Goal: Task Accomplishment & Management: Use online tool/utility

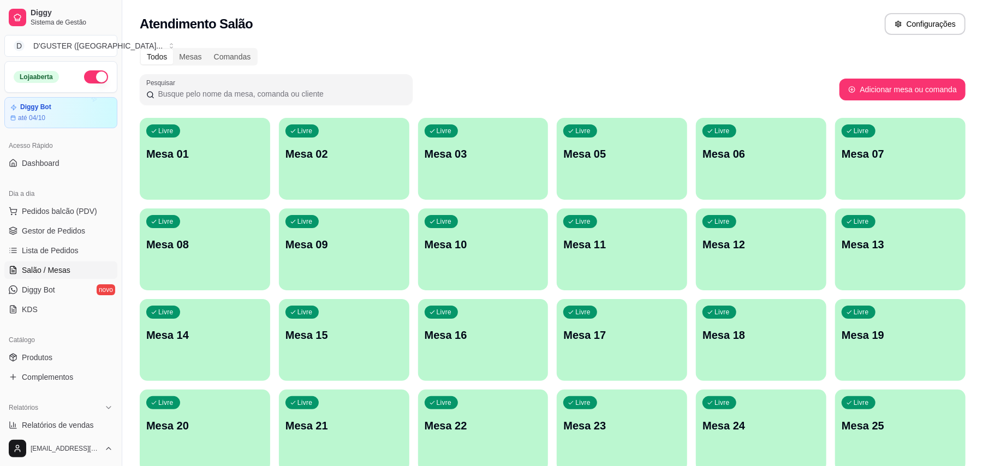
click at [204, 138] on div "Livre Mesa 01" at bounding box center [205, 152] width 131 height 69
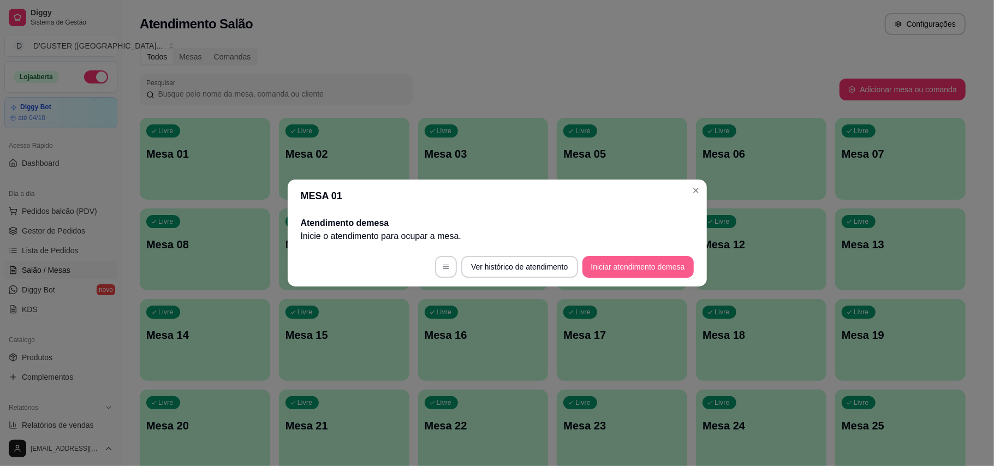
click at [672, 271] on button "Iniciar atendimento de mesa" at bounding box center [638, 267] width 111 height 22
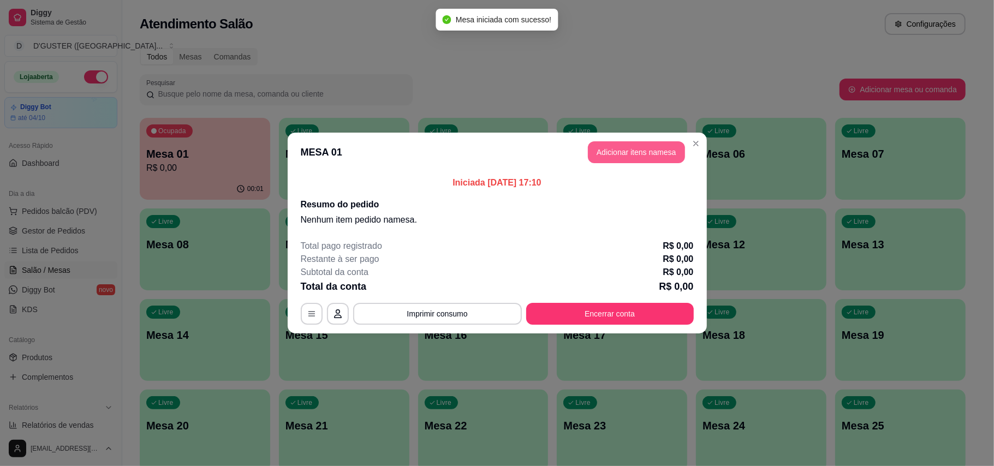
click at [615, 154] on button "Adicionar itens na mesa" at bounding box center [636, 152] width 97 height 22
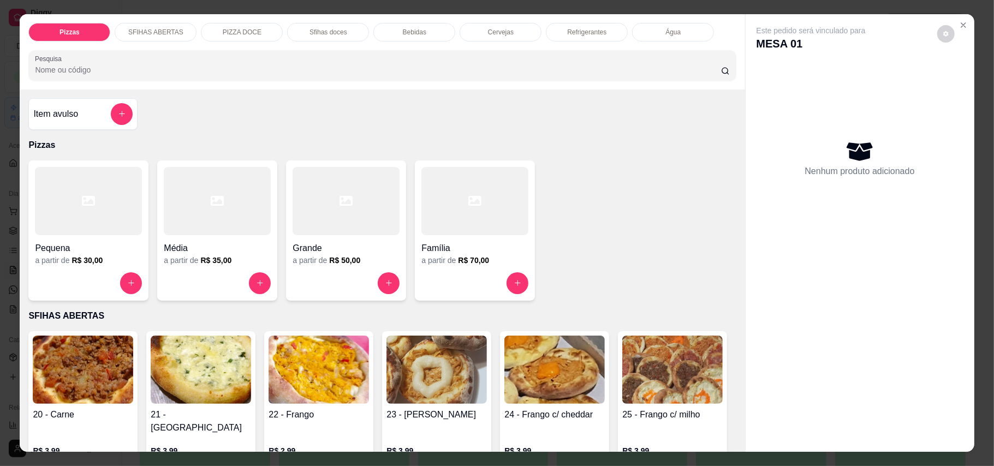
click at [75, 109] on div "Item avulso" at bounding box center [82, 114] width 99 height 22
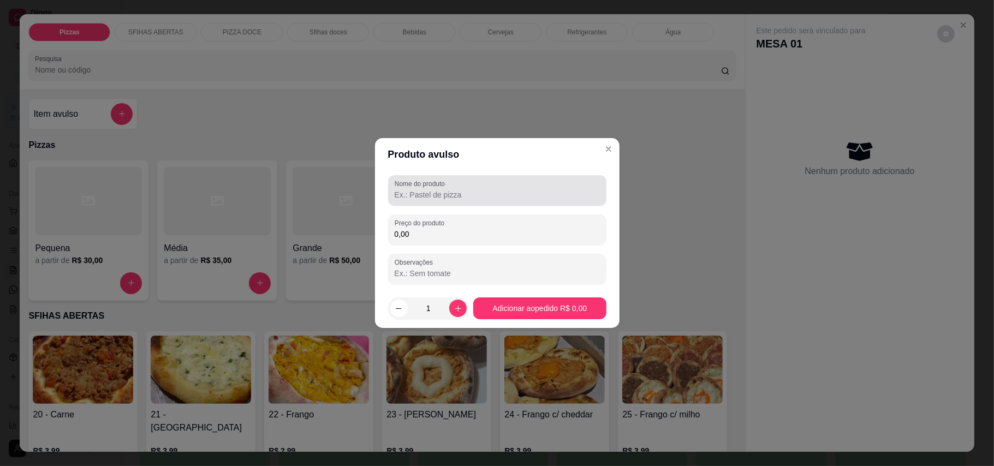
click at [543, 194] on input "Nome do produto" at bounding box center [497, 194] width 205 height 11
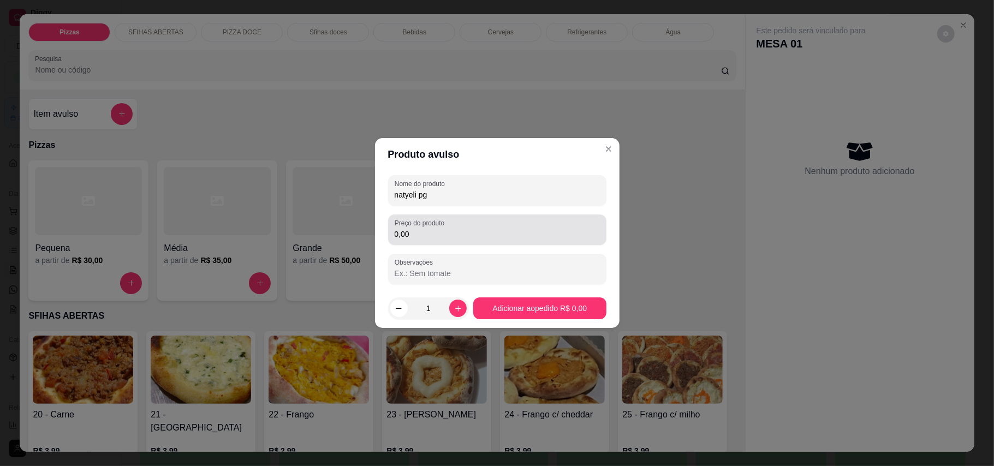
type input "natyeli pg"
click at [488, 233] on input "0,00" at bounding box center [497, 234] width 205 height 11
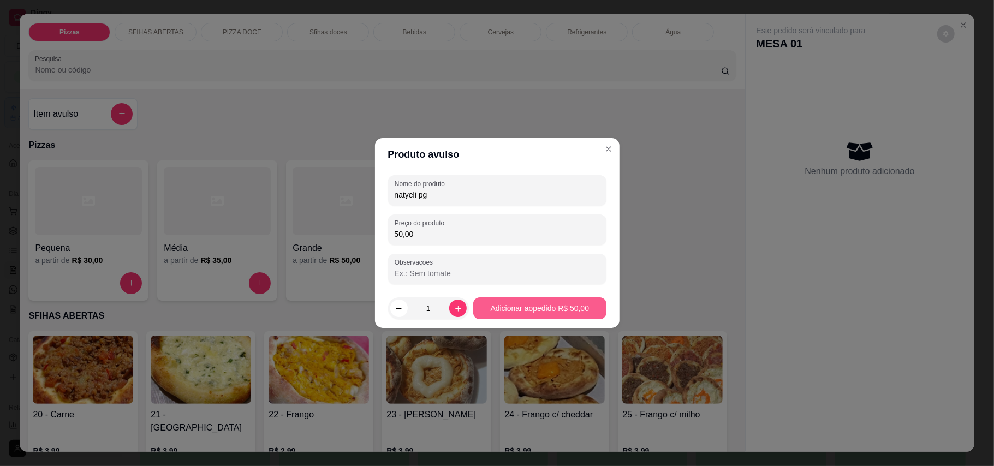
type input "50,00"
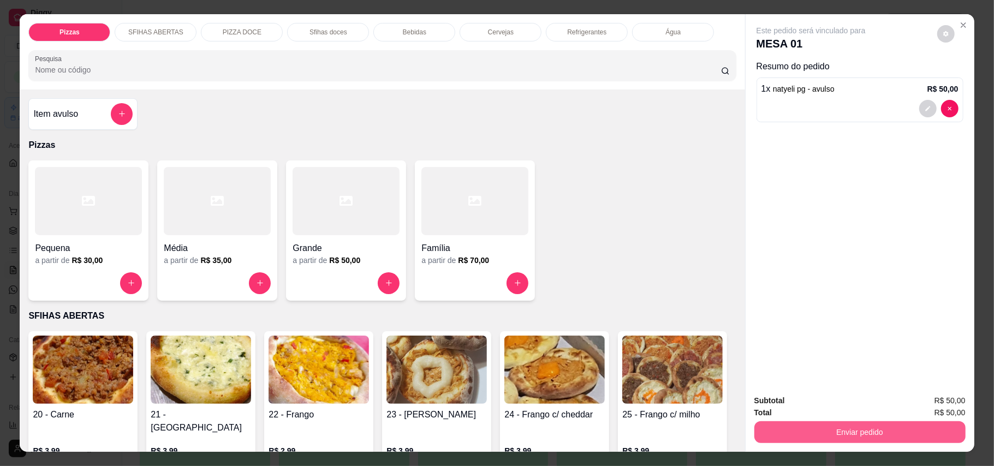
click at [920, 434] on button "Enviar pedido" at bounding box center [860, 433] width 211 height 22
click at [951, 410] on button "Enviar pedido" at bounding box center [936, 406] width 62 height 21
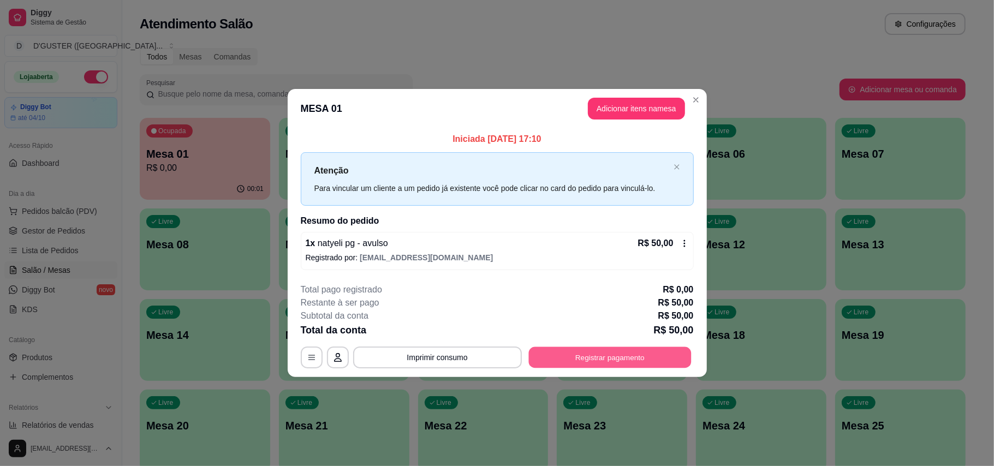
click at [648, 361] on button "Registrar pagamento" at bounding box center [610, 357] width 163 height 21
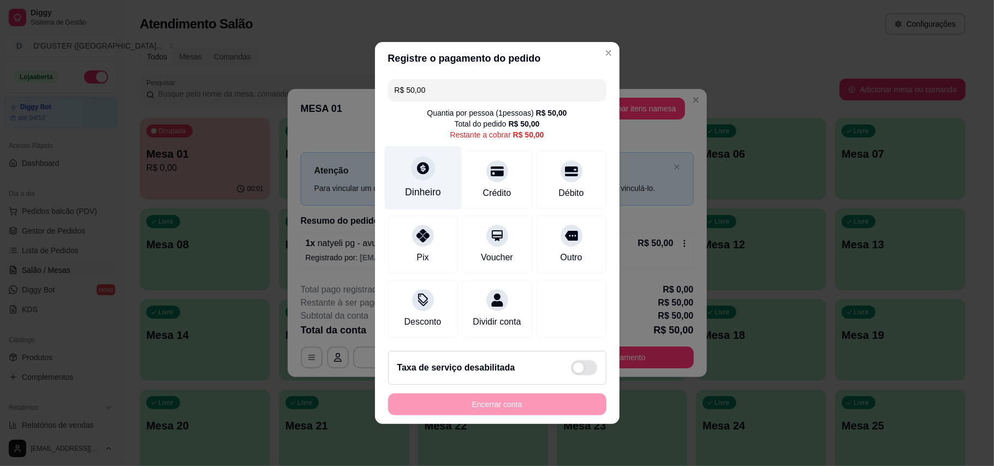
click at [416, 175] on div "Dinheiro" at bounding box center [422, 178] width 77 height 64
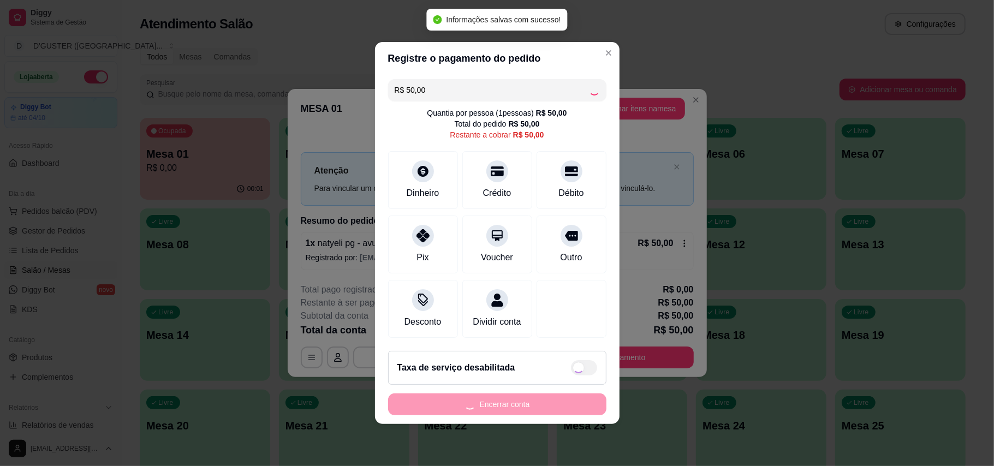
type input "R$ 0,00"
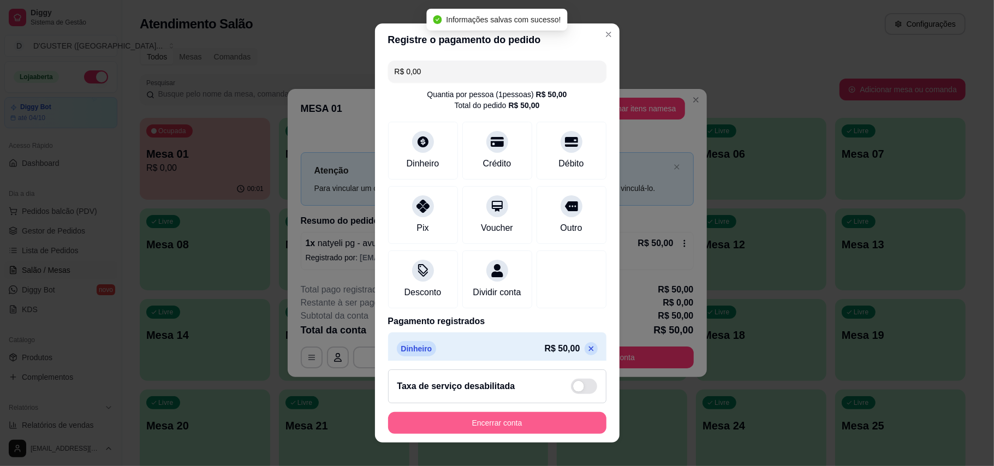
click at [530, 418] on button "Encerrar conta" at bounding box center [497, 423] width 218 height 22
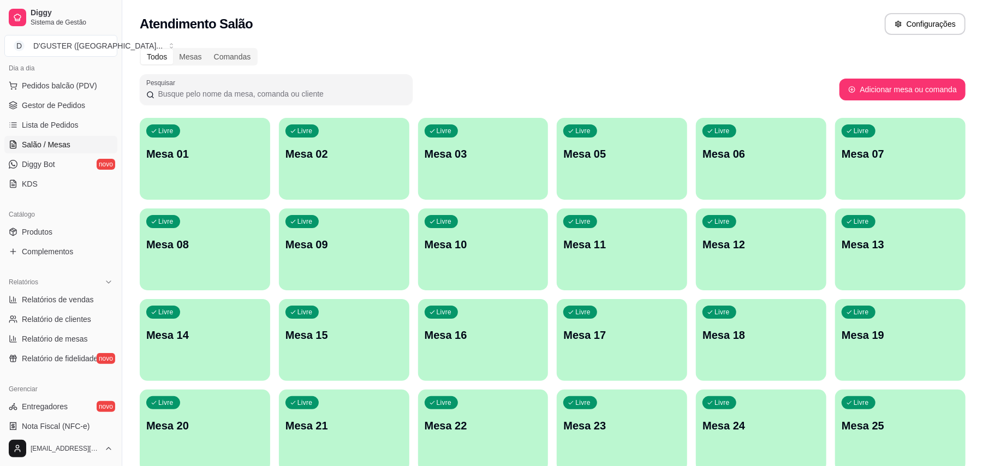
scroll to position [145, 0]
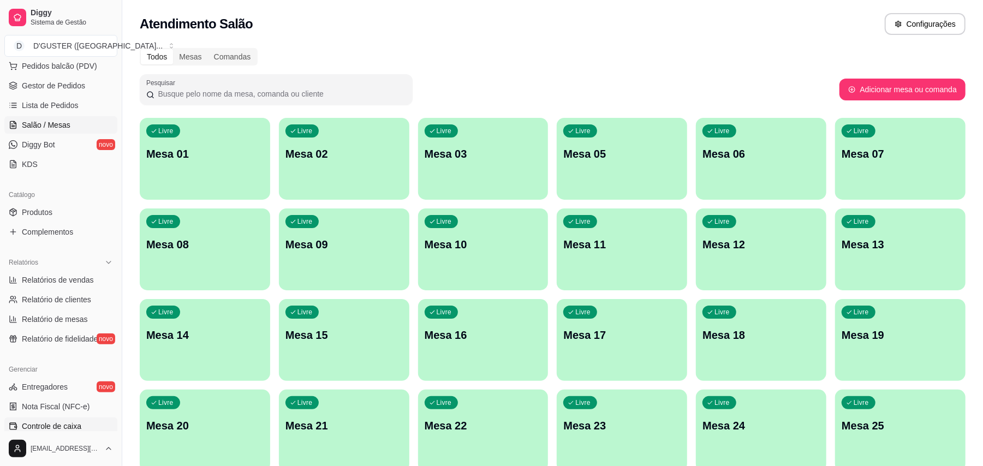
click at [59, 427] on span "Controle de caixa" at bounding box center [52, 426] width 60 height 11
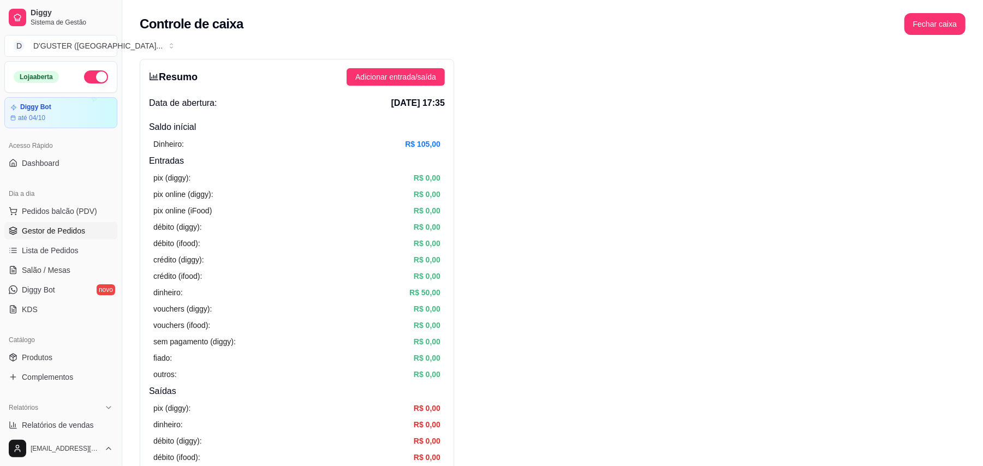
click at [62, 230] on span "Gestor de Pedidos" at bounding box center [53, 231] width 63 height 11
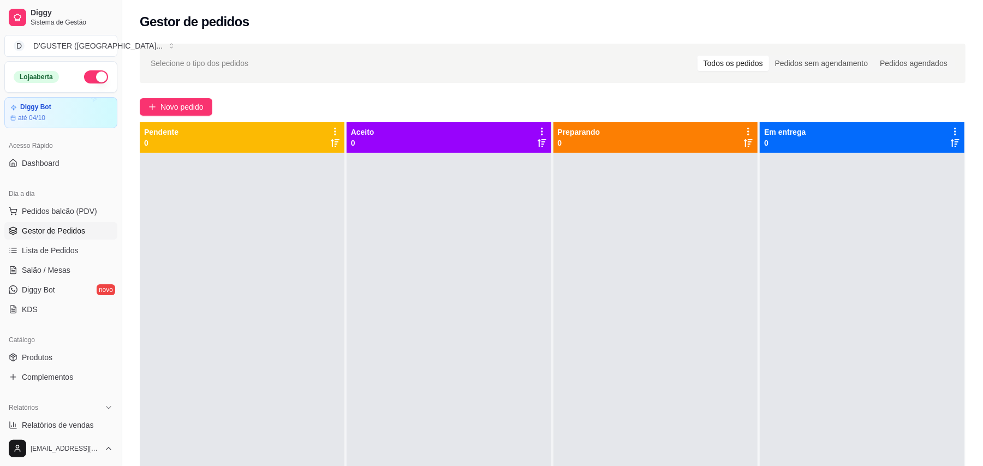
click at [4, 222] on link "Gestor de Pedidos" at bounding box center [60, 230] width 113 height 17
click at [29, 271] on span "Salão / Mesas" at bounding box center [46, 270] width 49 height 11
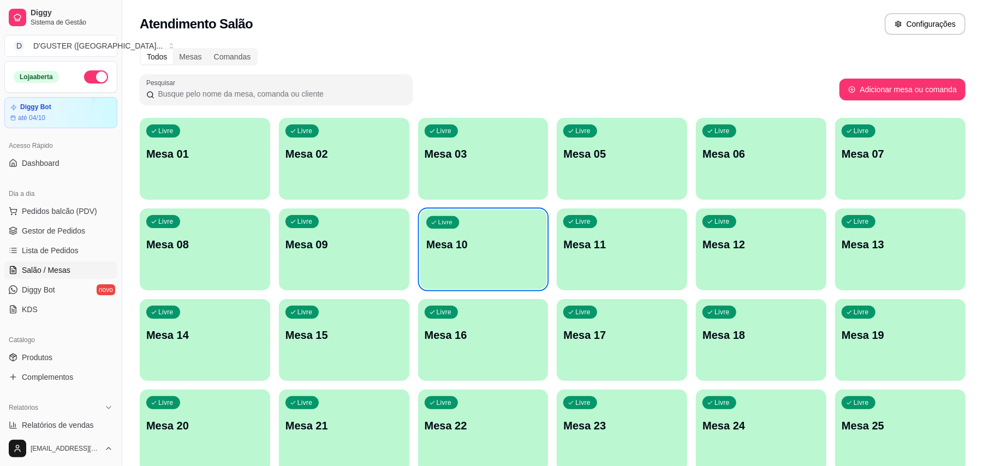
click at [494, 247] on p "Mesa 10" at bounding box center [483, 245] width 114 height 15
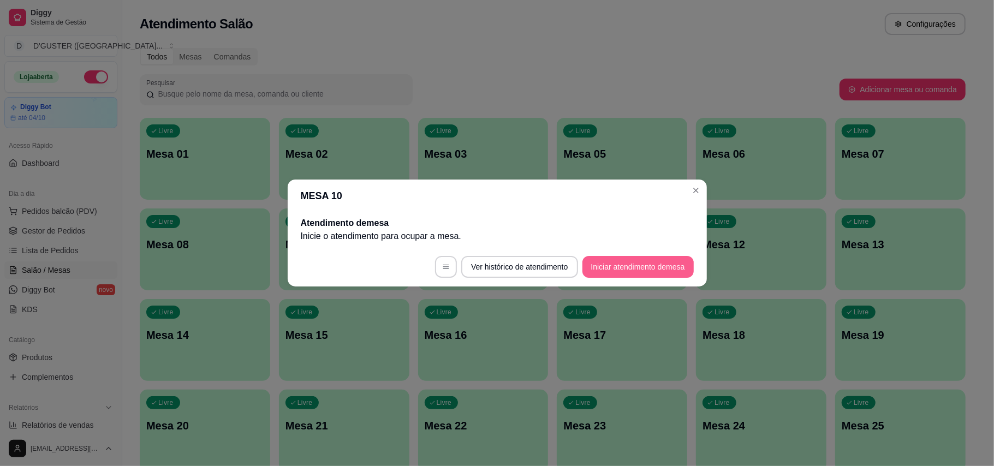
click at [649, 274] on button "Iniciar atendimento de mesa" at bounding box center [638, 267] width 111 height 22
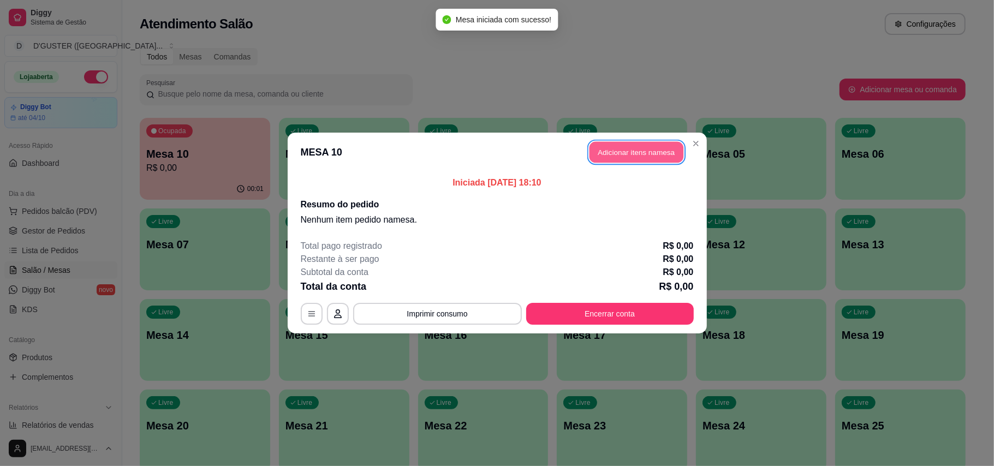
click at [637, 156] on button "Adicionar itens na mesa" at bounding box center [637, 152] width 94 height 21
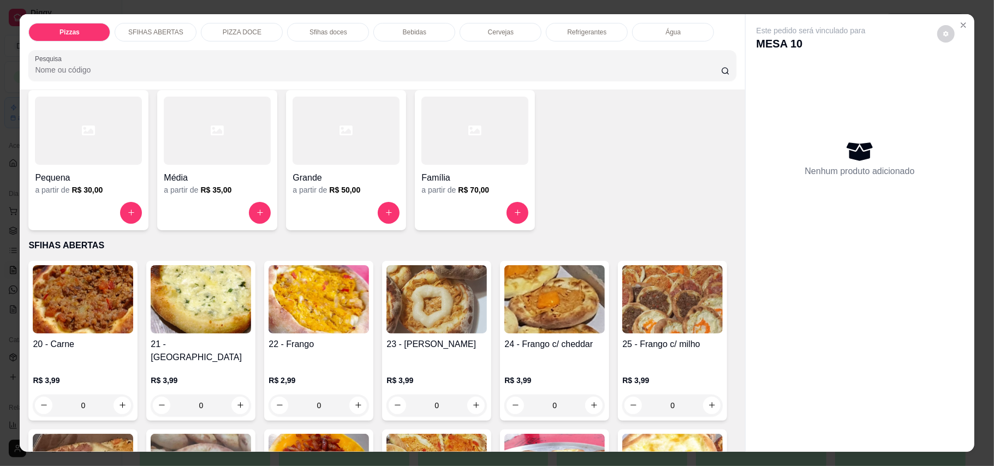
scroll to position [145, 0]
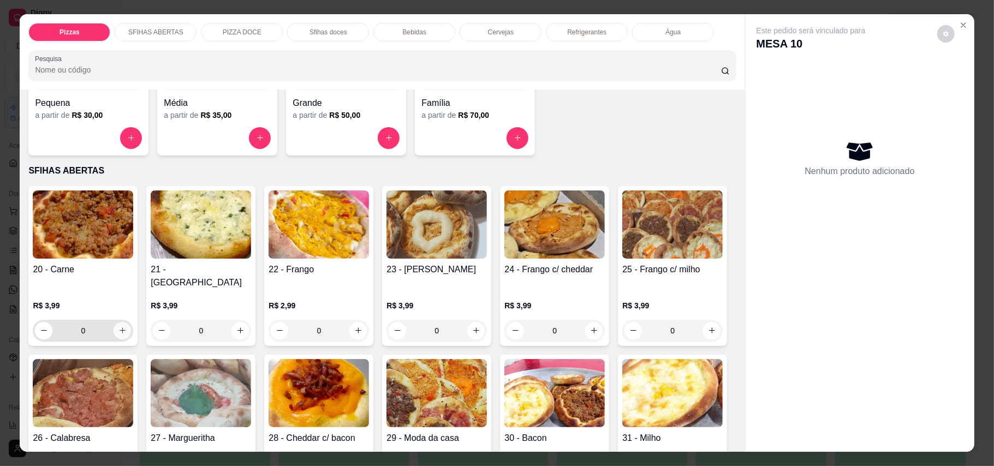
click at [118, 327] on icon "increase-product-quantity" at bounding box center [122, 331] width 8 height 8
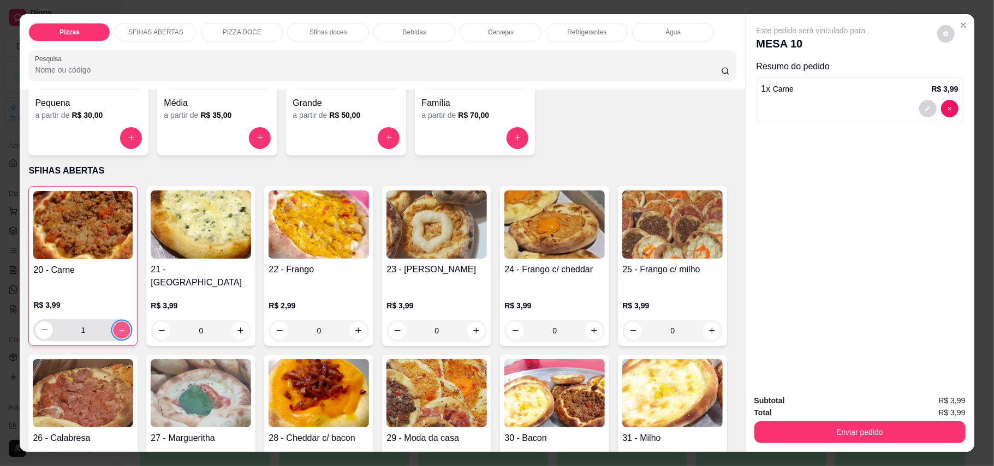
click at [118, 326] on icon "increase-product-quantity" at bounding box center [122, 330] width 8 height 8
type input "3"
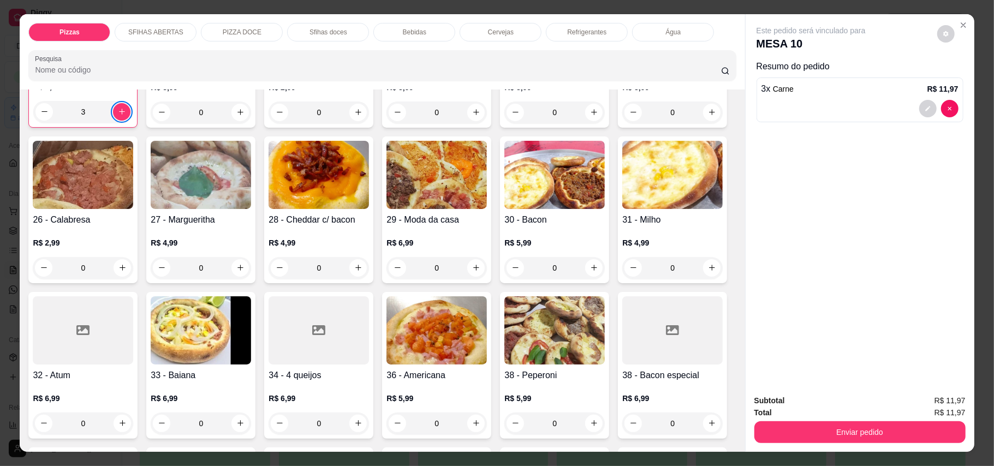
scroll to position [437, 0]
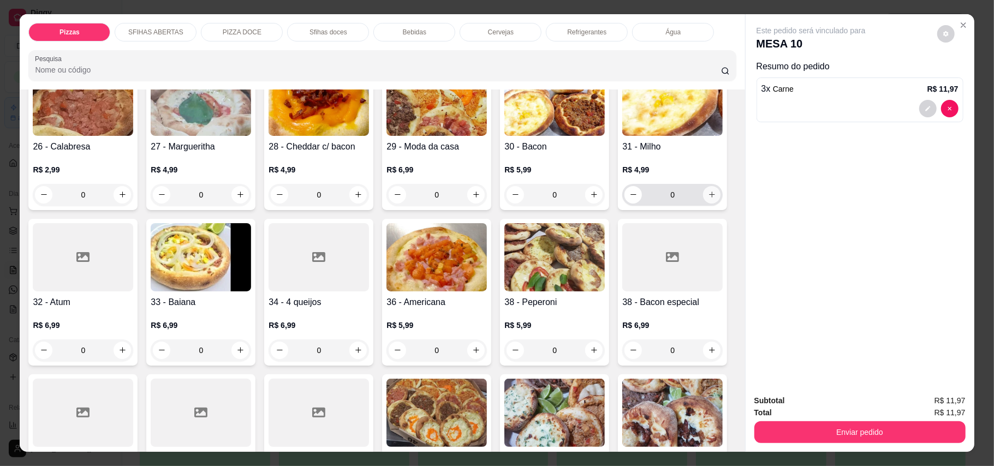
click at [708, 199] on icon "increase-product-quantity" at bounding box center [712, 195] width 8 height 8
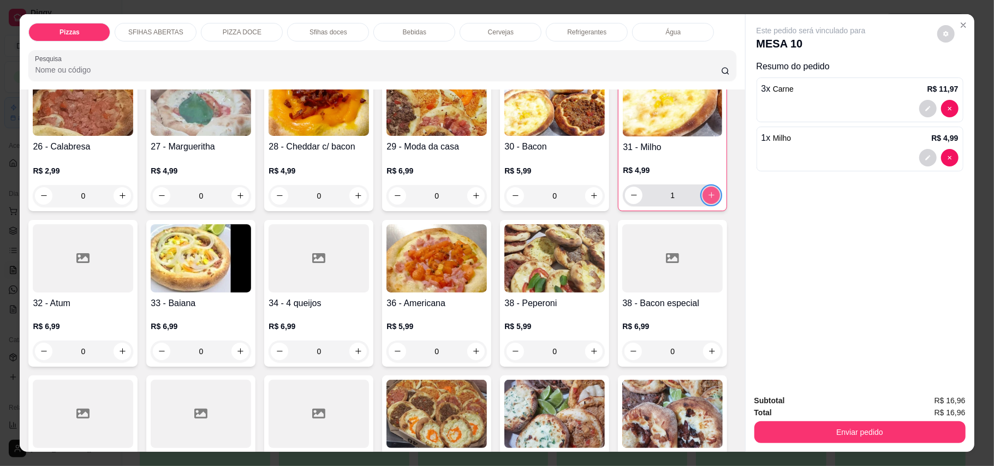
click at [709, 198] on icon "increase-product-quantity" at bounding box center [712, 195] width 6 height 6
type input "2"
type input "0"
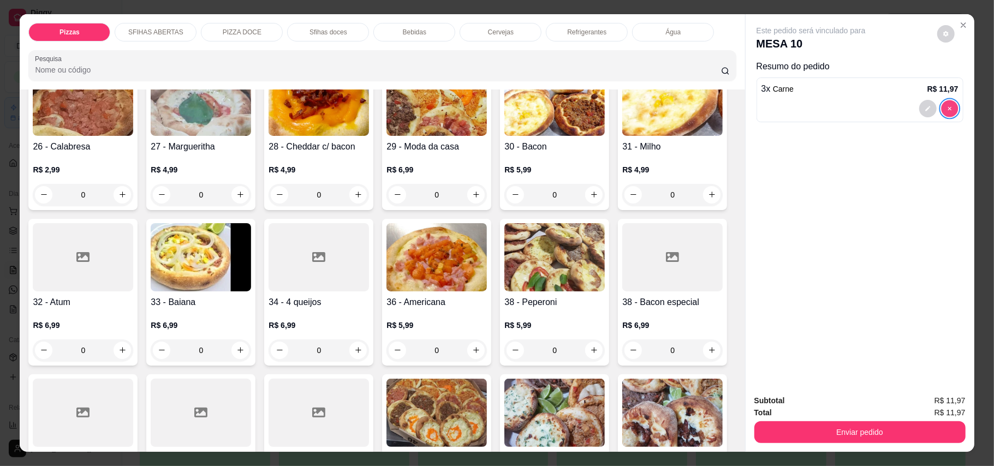
type input "0"
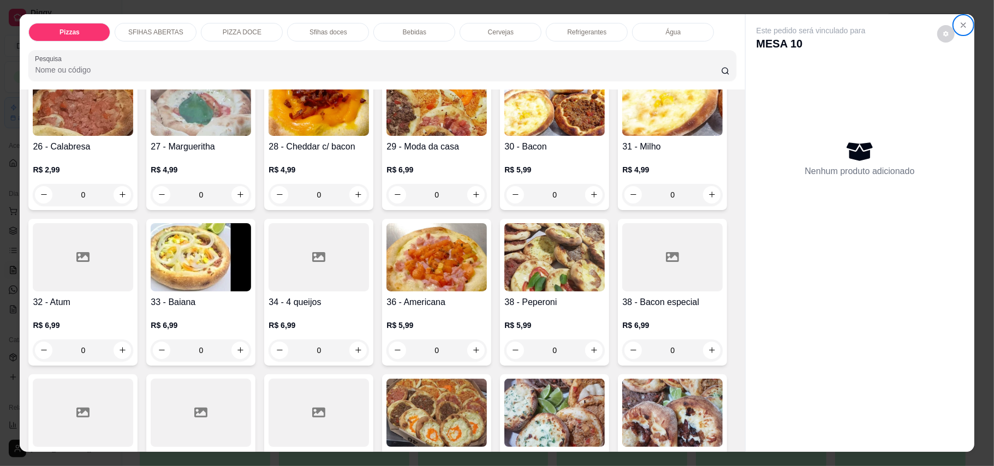
scroll to position [435, 0]
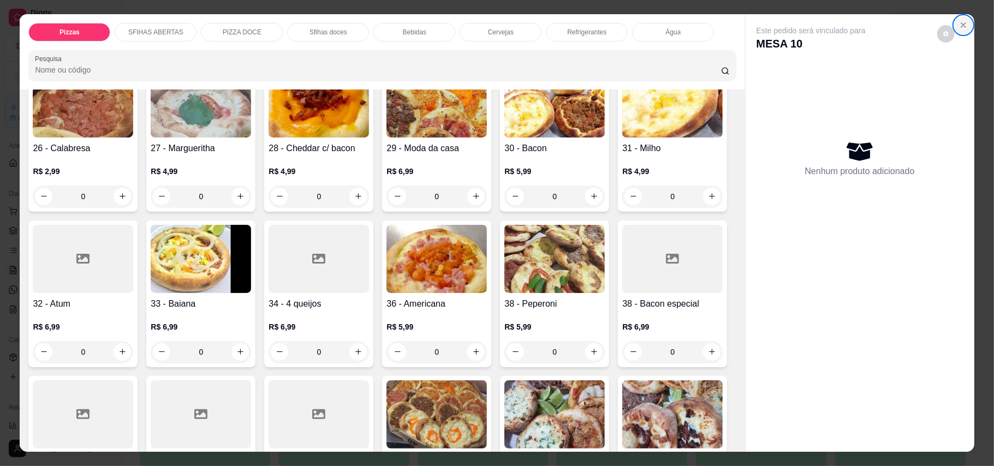
click at [959, 26] on icon "Close" at bounding box center [963, 25] width 9 height 9
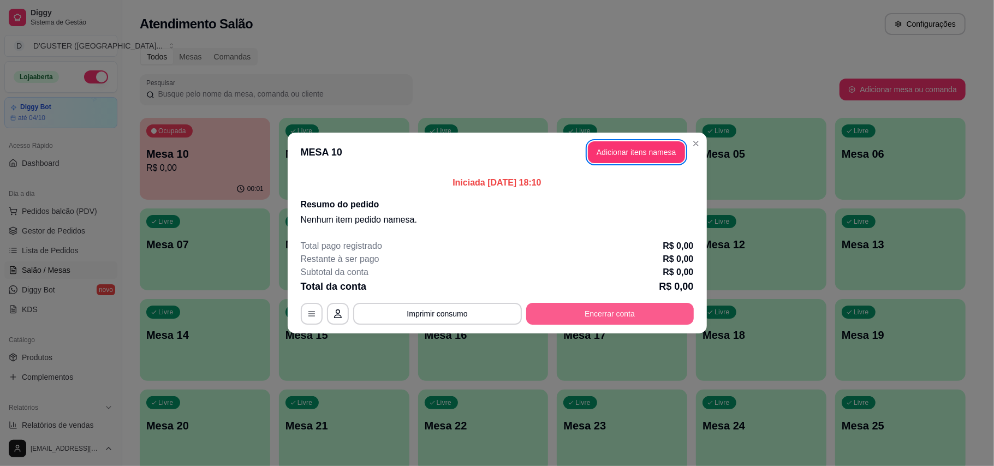
click at [630, 308] on button "Encerrar conta" at bounding box center [610, 314] width 168 height 22
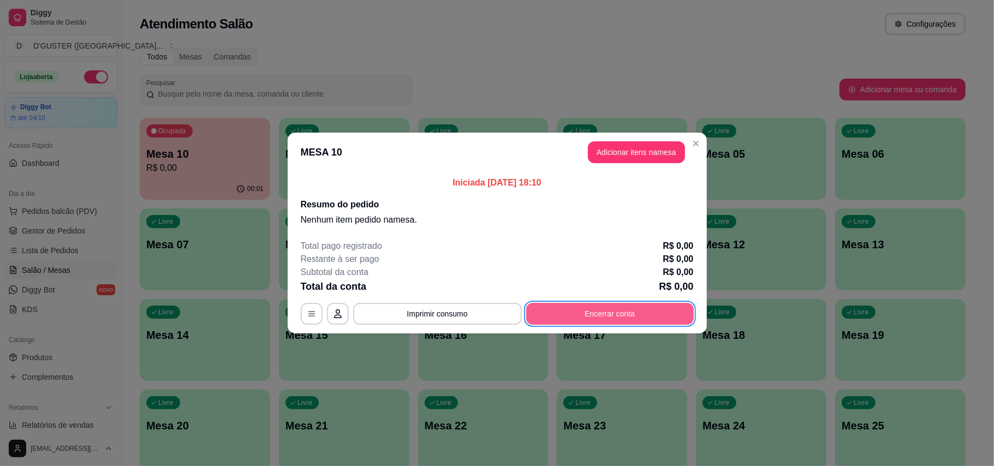
click at [650, 307] on button "Encerrar conta" at bounding box center [610, 314] width 168 height 22
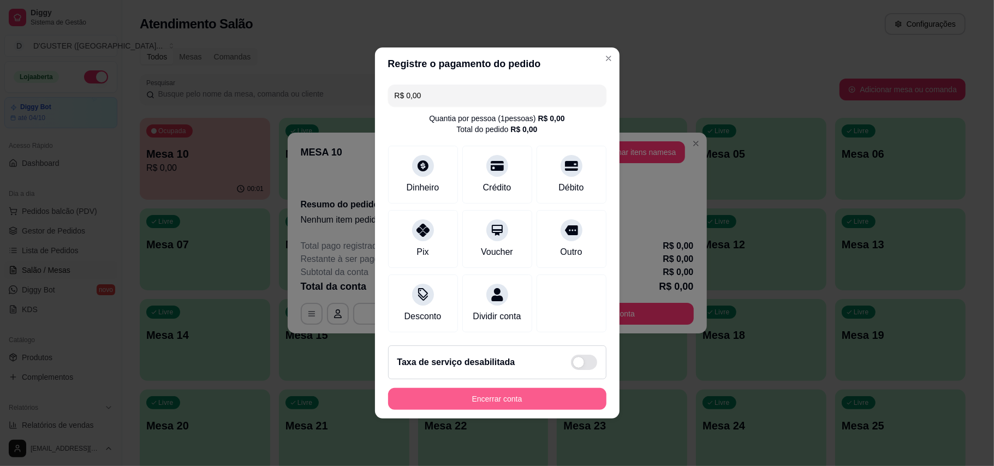
click at [568, 404] on button "Encerrar conta" at bounding box center [497, 399] width 218 height 22
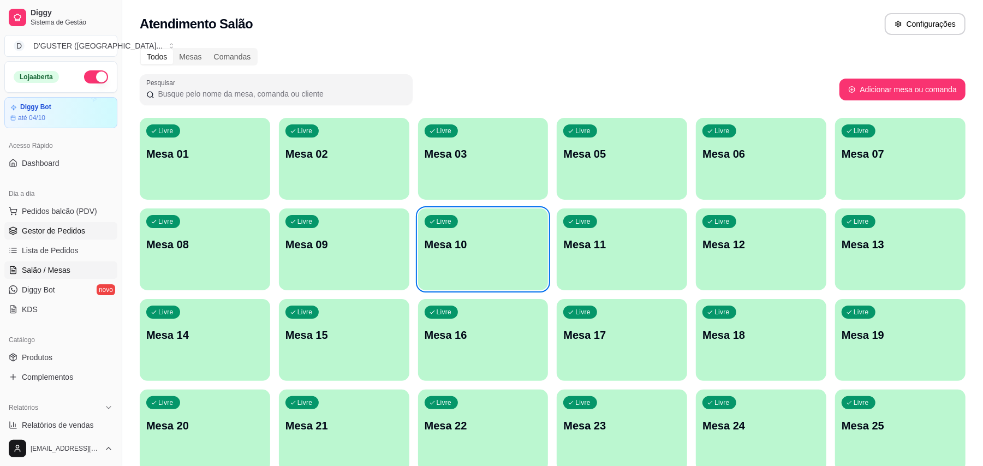
click at [74, 228] on span "Gestor de Pedidos" at bounding box center [53, 231] width 63 height 11
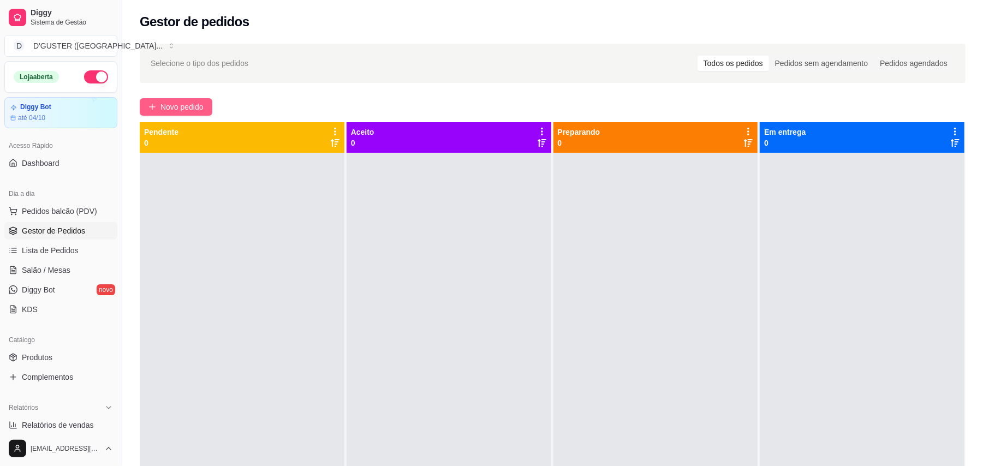
click at [174, 103] on span "Novo pedido" at bounding box center [182, 107] width 43 height 12
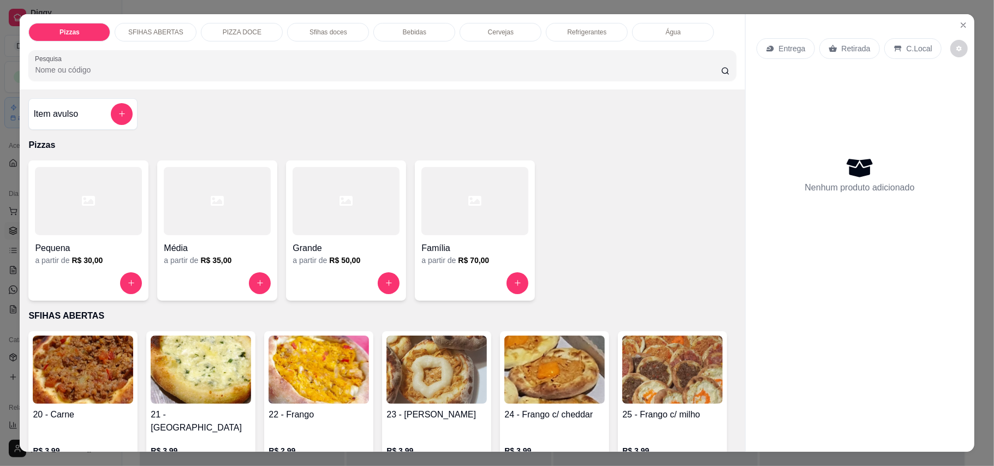
click at [846, 49] on p "Retirada" at bounding box center [856, 48] width 29 height 11
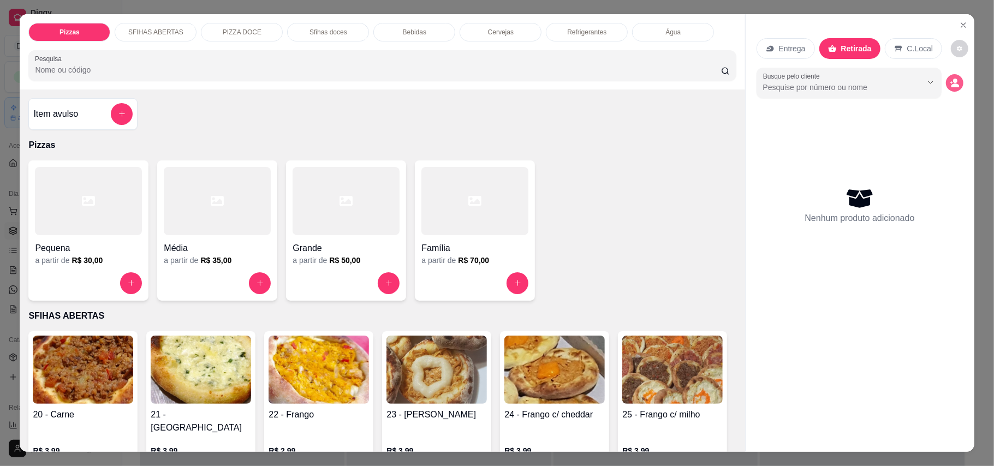
click at [952, 83] on icon "decrease-product-quantity" at bounding box center [955, 83] width 10 height 10
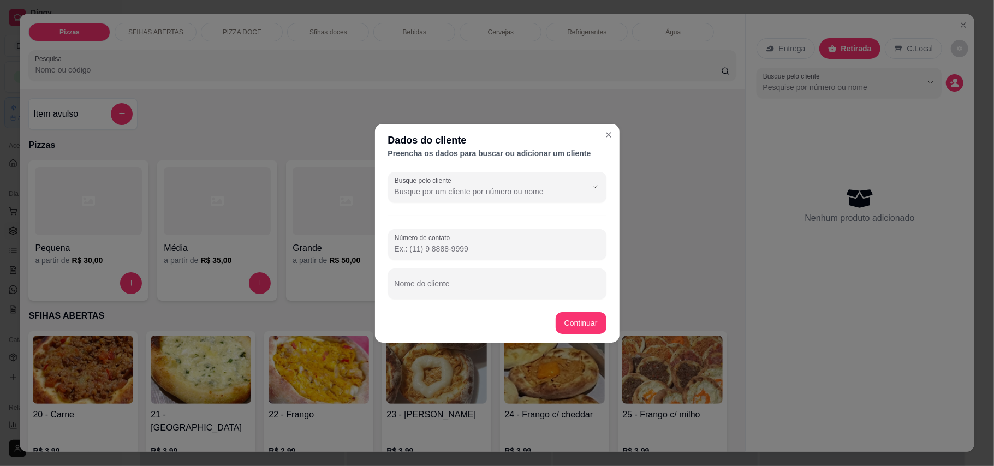
click at [544, 300] on div "Busque pelo cliente Número de contato Nome do cliente" at bounding box center [497, 236] width 245 height 136
click at [485, 277] on div at bounding box center [497, 284] width 205 height 22
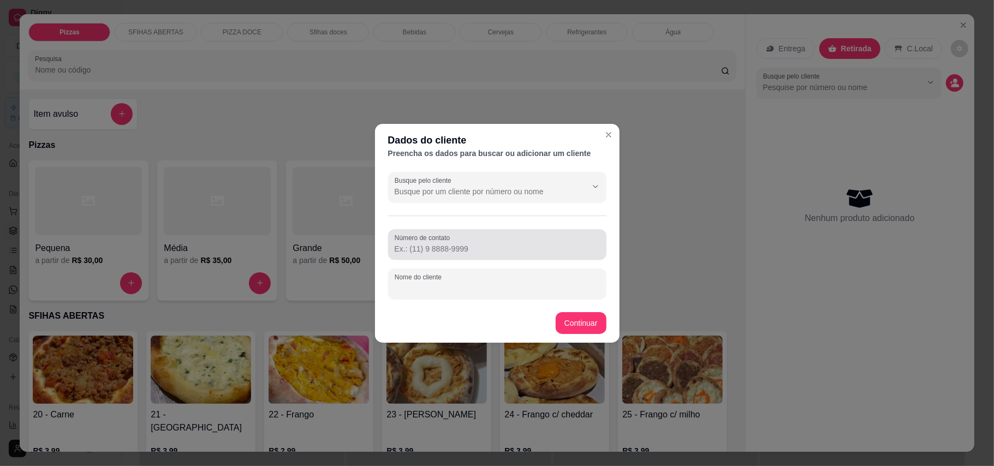
type input "a"
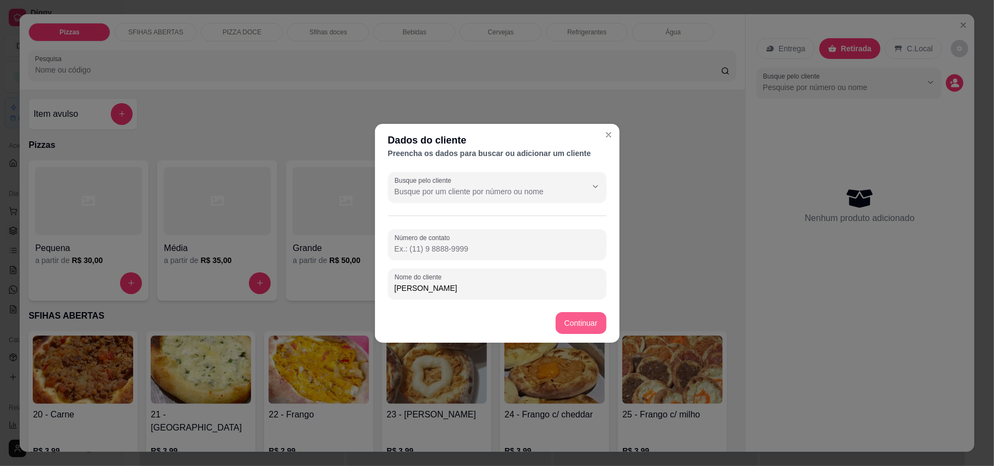
type input "[PERSON_NAME]"
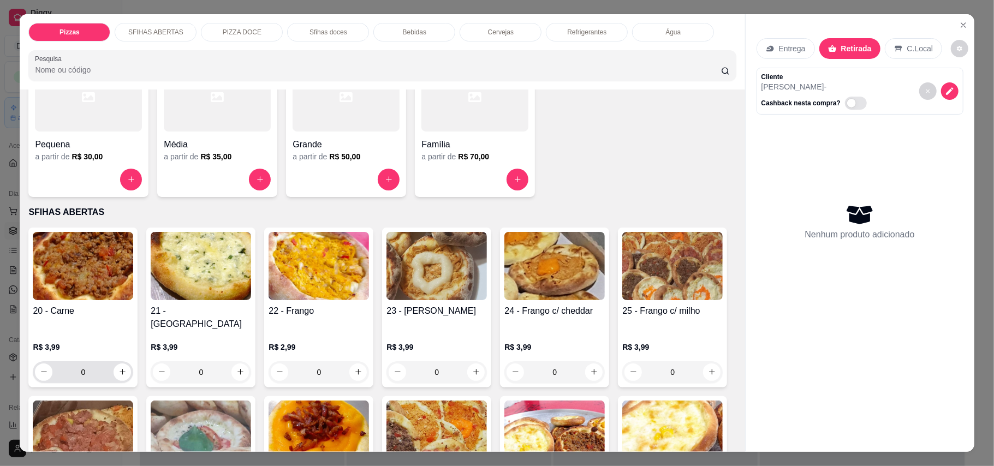
scroll to position [218, 0]
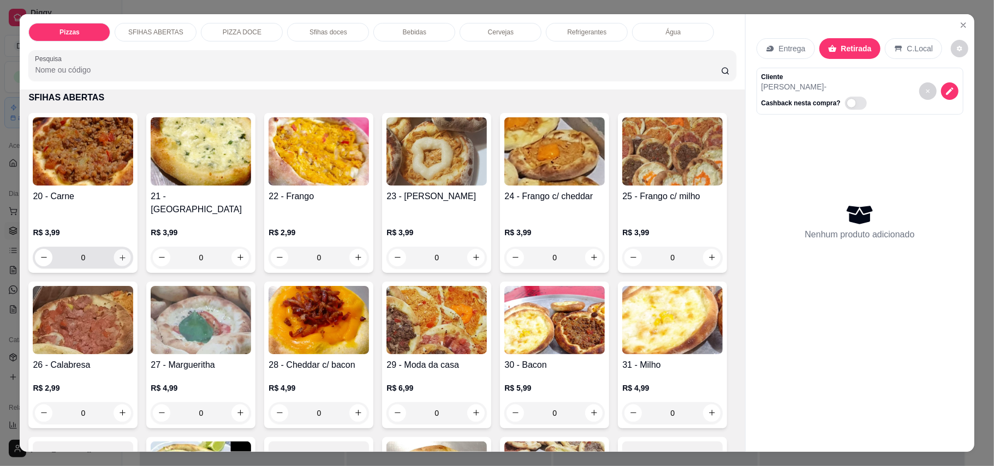
click at [118, 253] on icon "increase-product-quantity" at bounding box center [122, 257] width 8 height 8
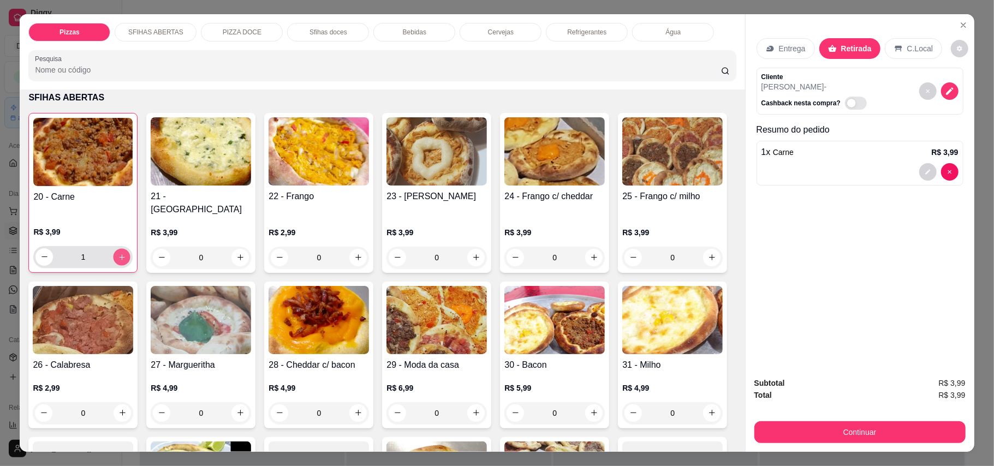
click at [116, 248] on button "increase-product-quantity" at bounding box center [122, 256] width 17 height 17
click at [116, 248] on button "increase-product-quantity" at bounding box center [121, 256] width 17 height 17
type input "4"
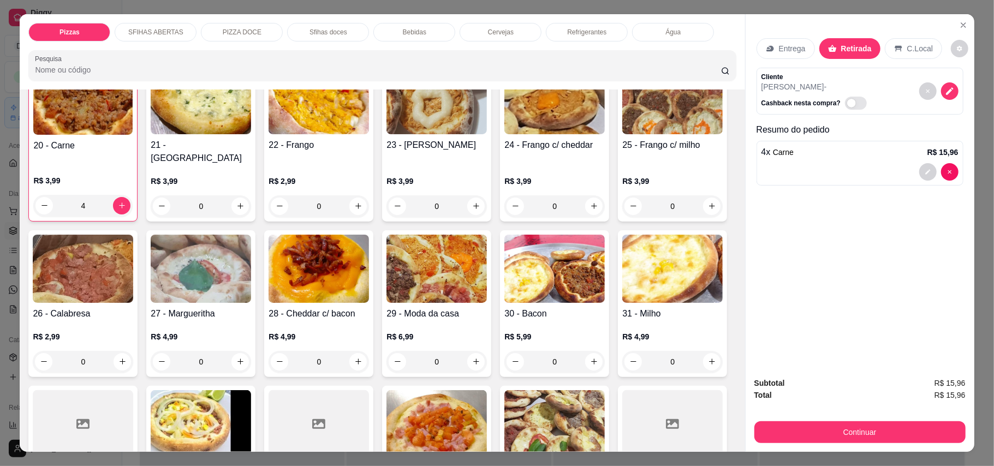
scroll to position [364, 0]
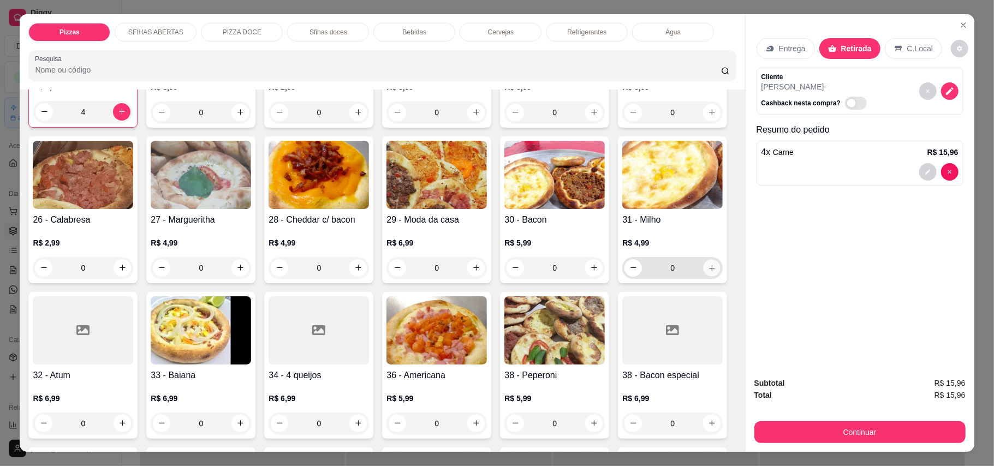
click at [704, 276] on button "increase-product-quantity" at bounding box center [712, 267] width 17 height 17
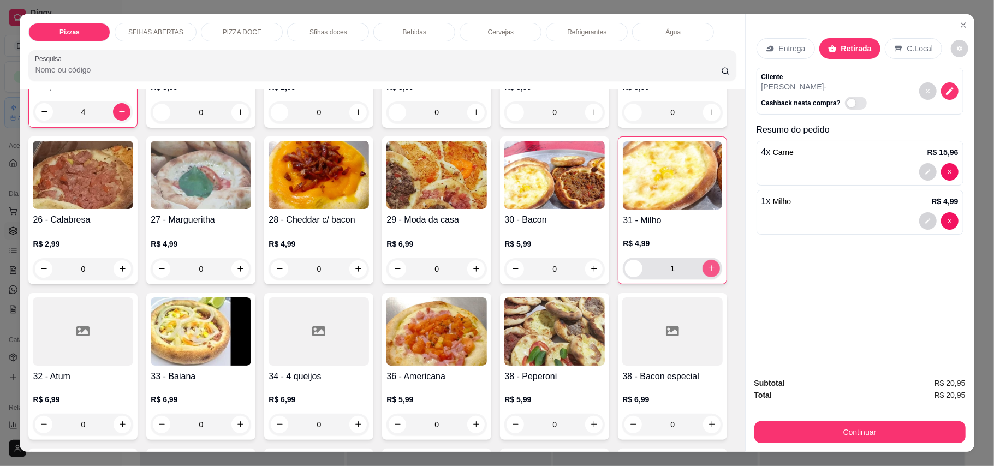
click at [623, 280] on div "1" at bounding box center [672, 269] width 99 height 22
click at [708, 272] on icon "increase-product-quantity" at bounding box center [712, 268] width 8 height 8
type input "3"
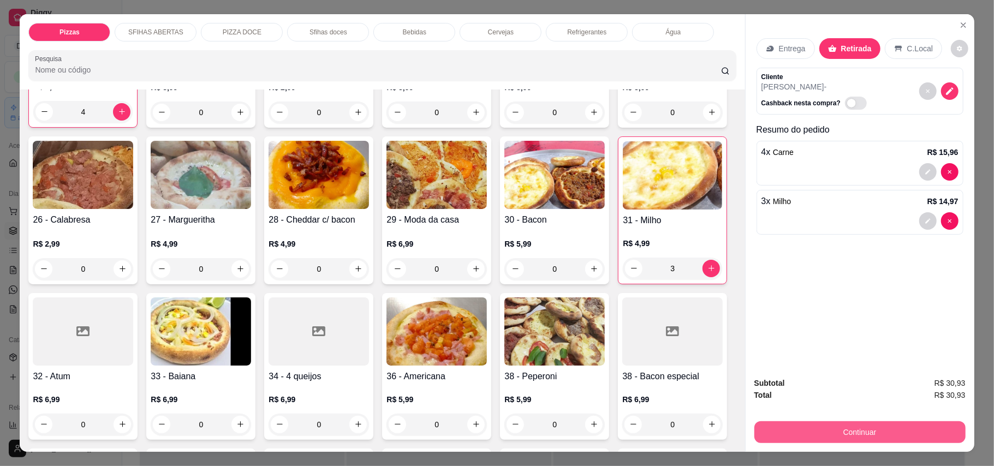
click at [870, 436] on button "Continuar" at bounding box center [860, 433] width 211 height 22
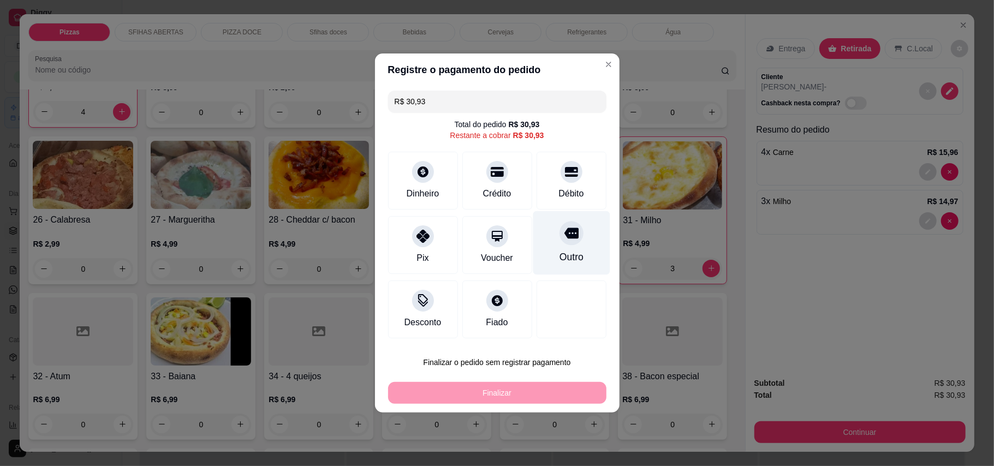
click at [553, 242] on div "Outro" at bounding box center [571, 243] width 77 height 64
type input "R$ 0,00"
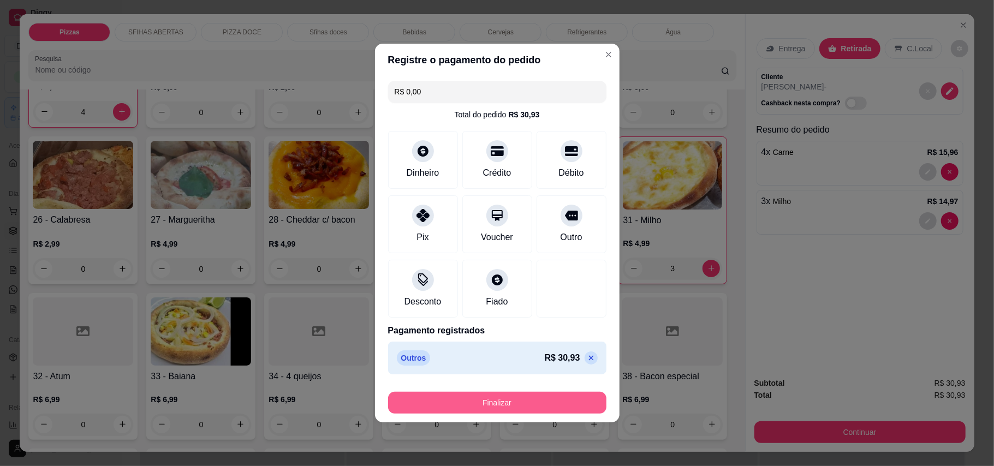
click at [501, 400] on button "Finalizar" at bounding box center [497, 403] width 218 height 22
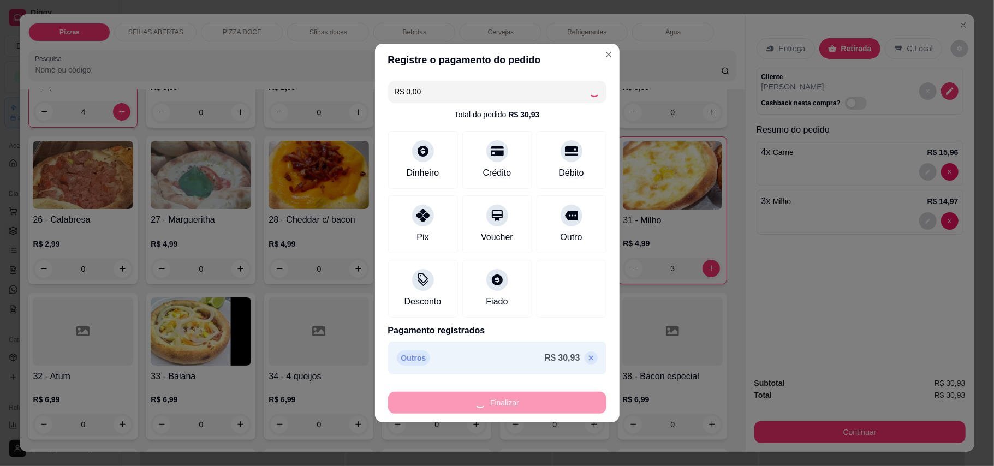
type input "0"
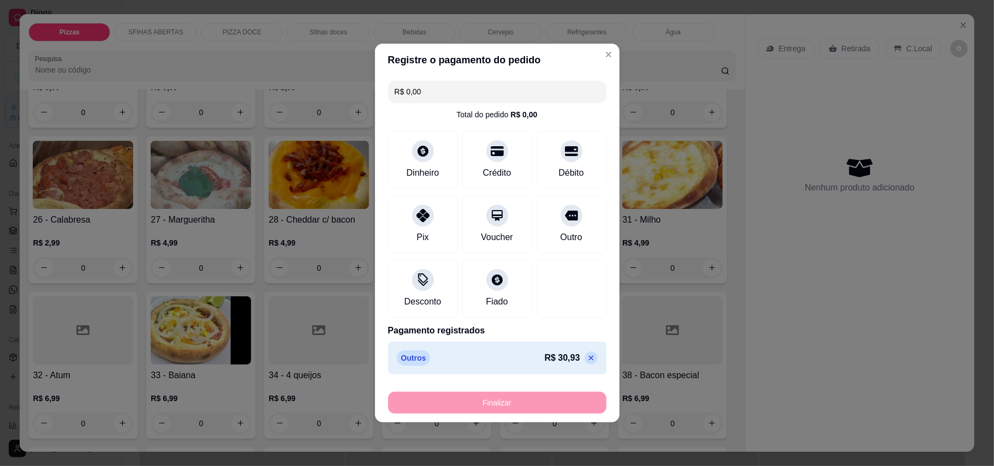
type input "-R$ 30,93"
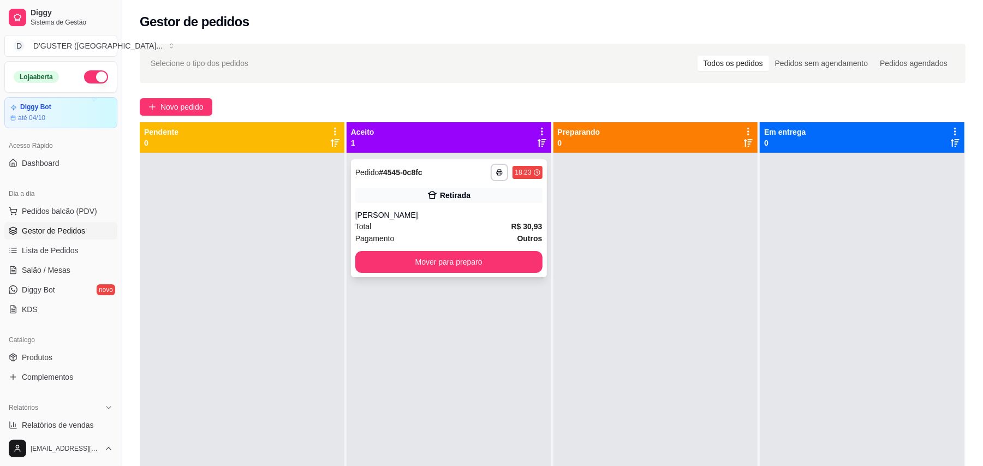
click at [460, 245] on div "**********" at bounding box center [449, 218] width 196 height 118
click at [450, 252] on button "Mover para preparo" at bounding box center [448, 262] width 187 height 22
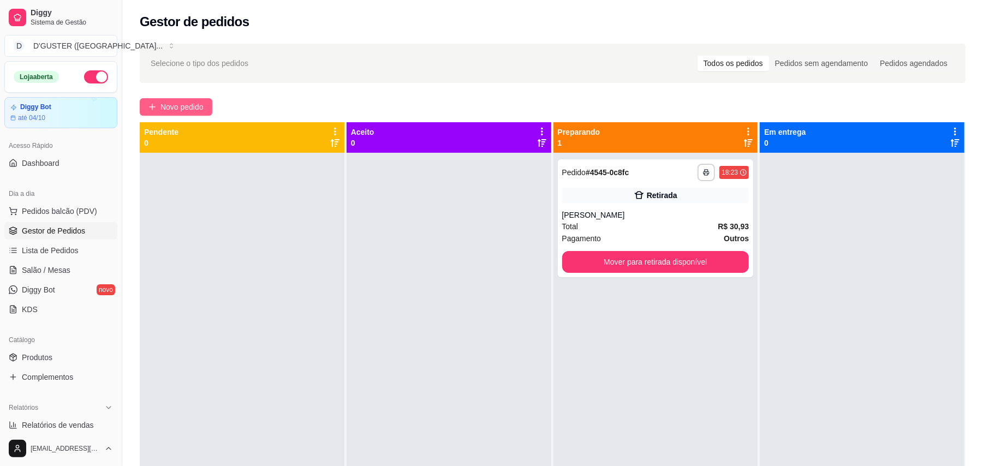
click at [182, 108] on span "Novo pedido" at bounding box center [182, 107] width 43 height 12
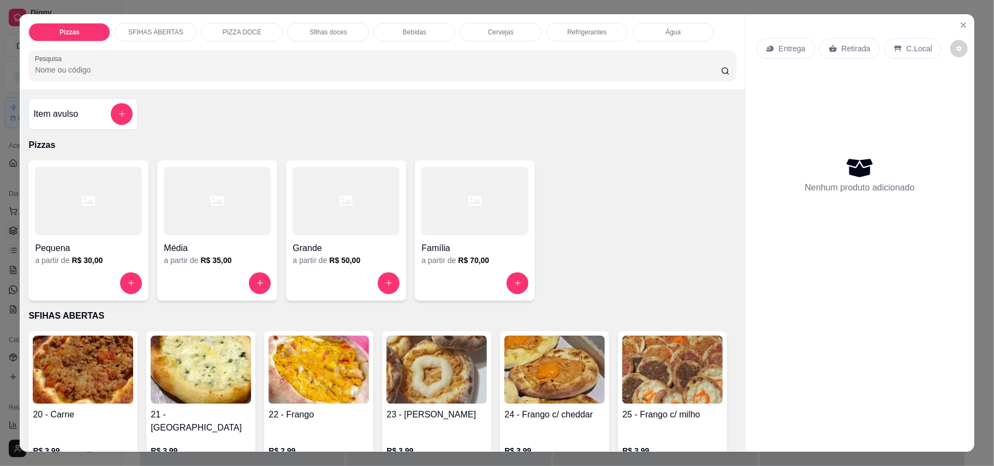
click at [788, 43] on p "Entrega" at bounding box center [792, 48] width 27 height 11
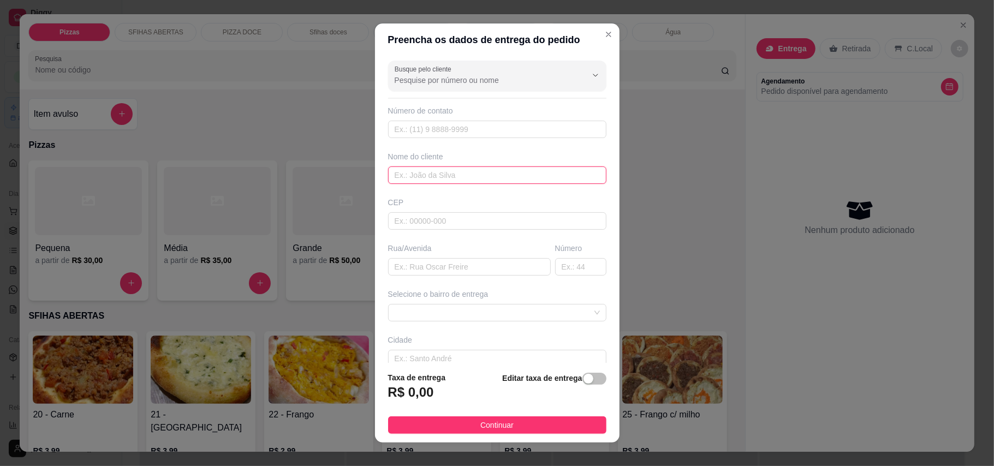
click at [472, 170] on input "text" at bounding box center [497, 175] width 218 height 17
type input "[PERSON_NAME]"
click at [425, 274] on input "text" at bounding box center [469, 266] width 163 height 17
type input "TRAVESSA [PERSON_NAME]"
click at [564, 263] on input "text" at bounding box center [580, 266] width 51 height 17
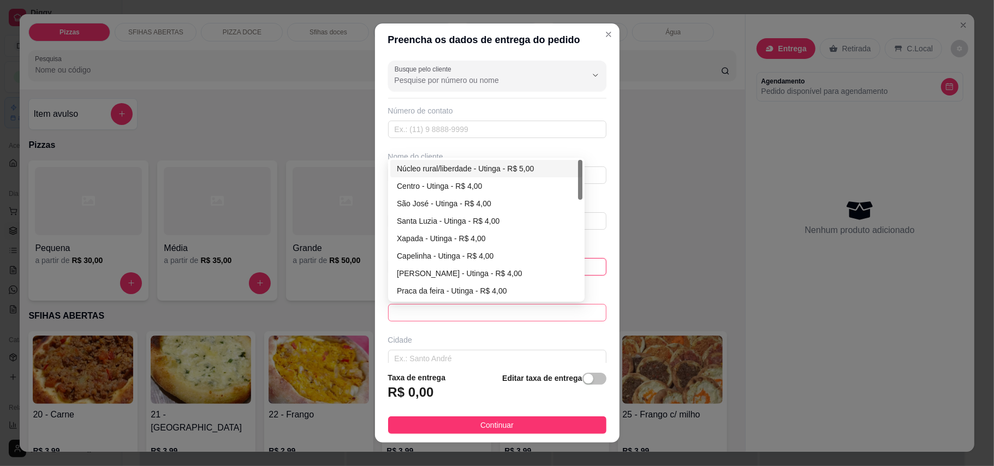
click at [464, 321] on span at bounding box center [497, 313] width 205 height 16
type input "06"
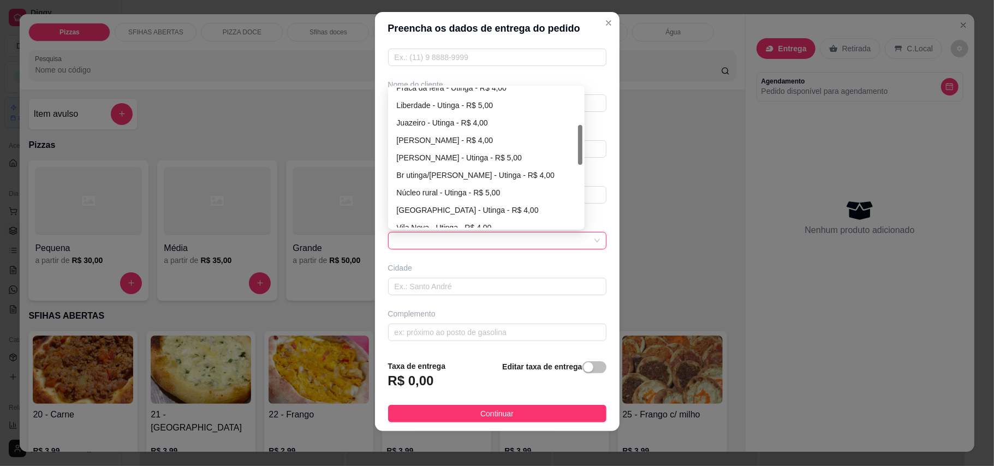
scroll to position [276, 0]
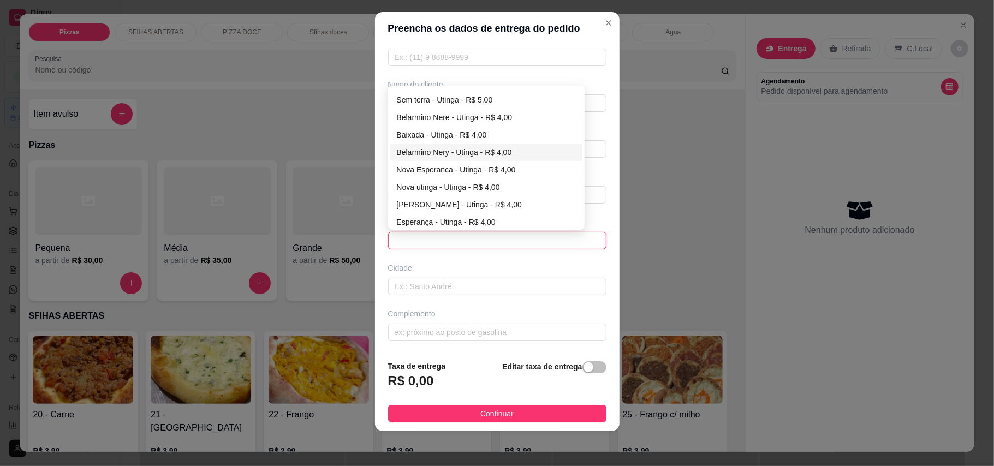
click at [443, 151] on div "Belarmino Nery - Utinga - R$ 4,00" at bounding box center [486, 152] width 179 height 12
type input "Utinga"
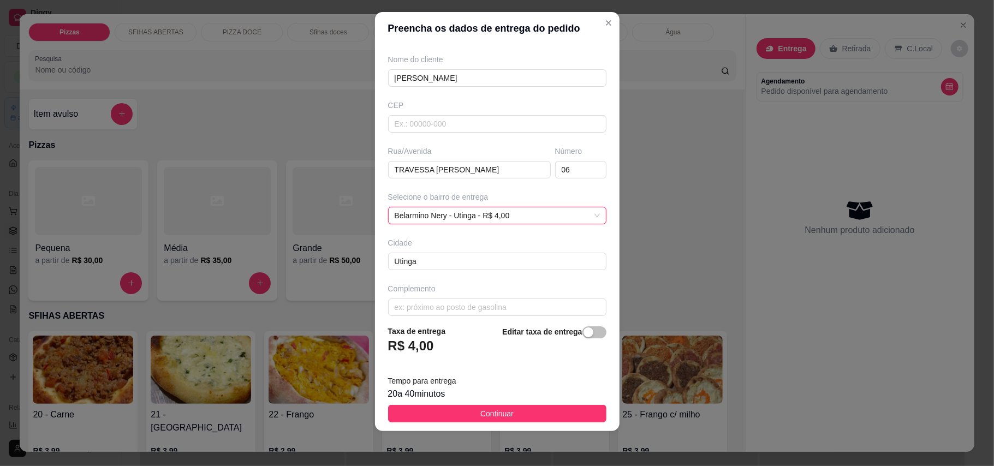
scroll to position [98, 0]
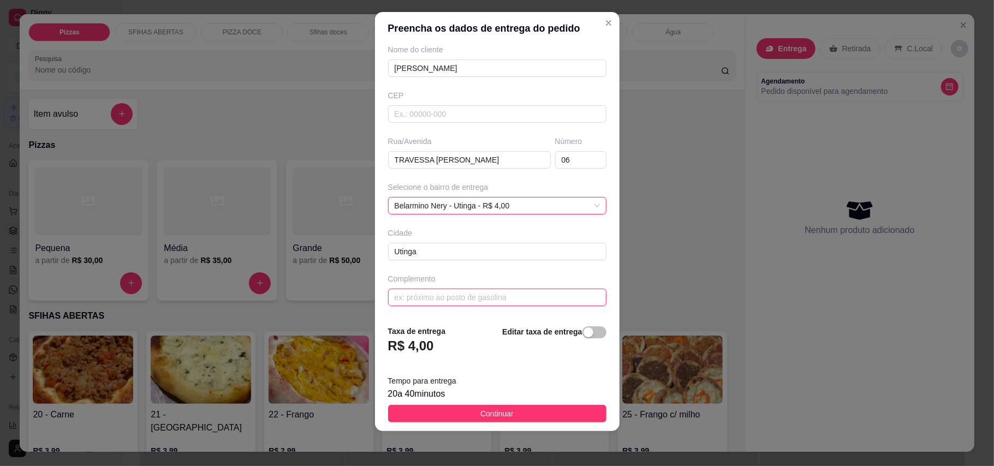
click at [489, 300] on input "text" at bounding box center [497, 297] width 218 height 17
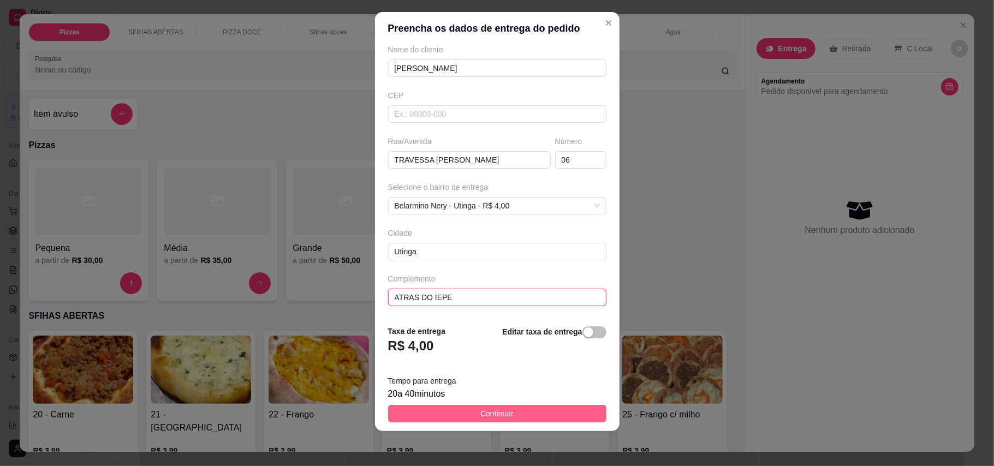
type input "ATRAS DO IEPE"
click at [542, 412] on button "Continuar" at bounding box center [497, 413] width 218 height 17
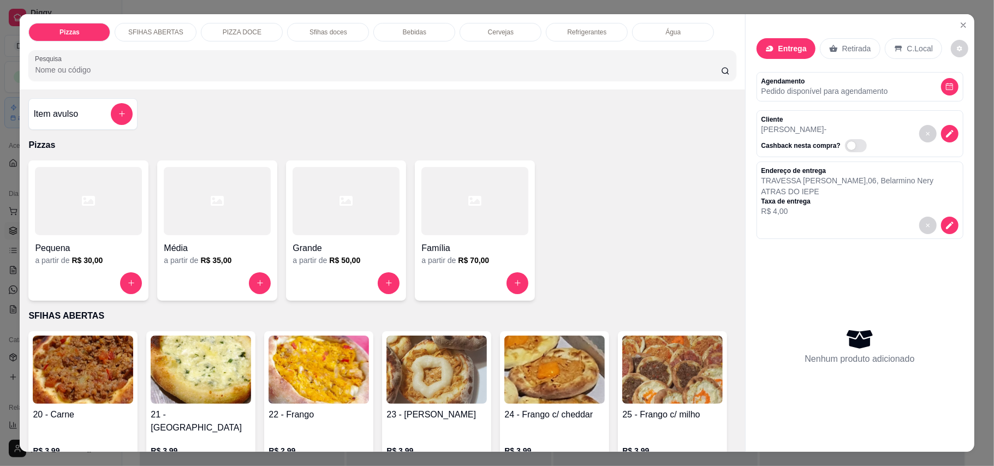
click at [350, 229] on div at bounding box center [346, 201] width 107 height 68
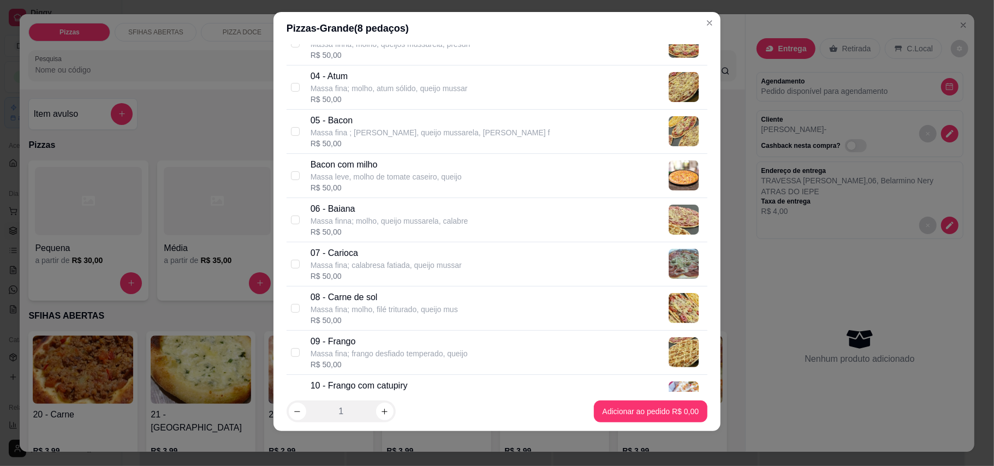
scroll to position [218, 0]
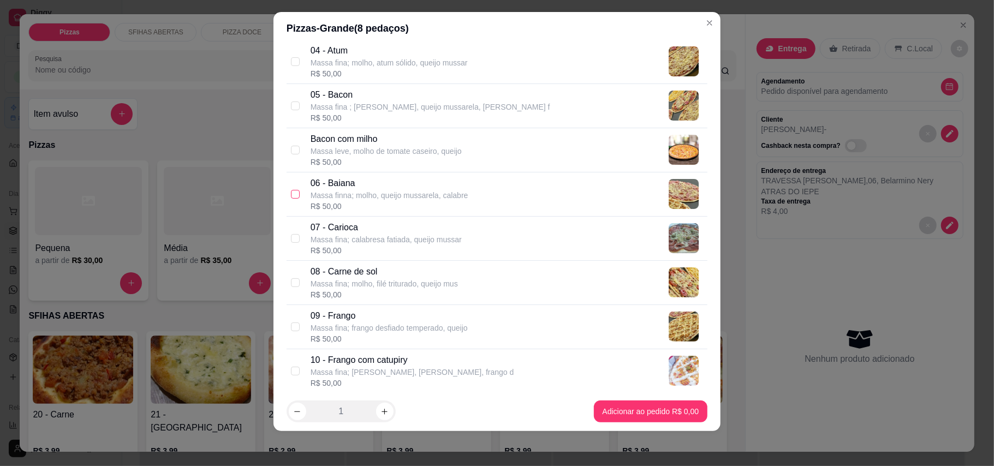
click at [291, 194] on input "checkbox" at bounding box center [295, 194] width 9 height 9
checkbox input "true"
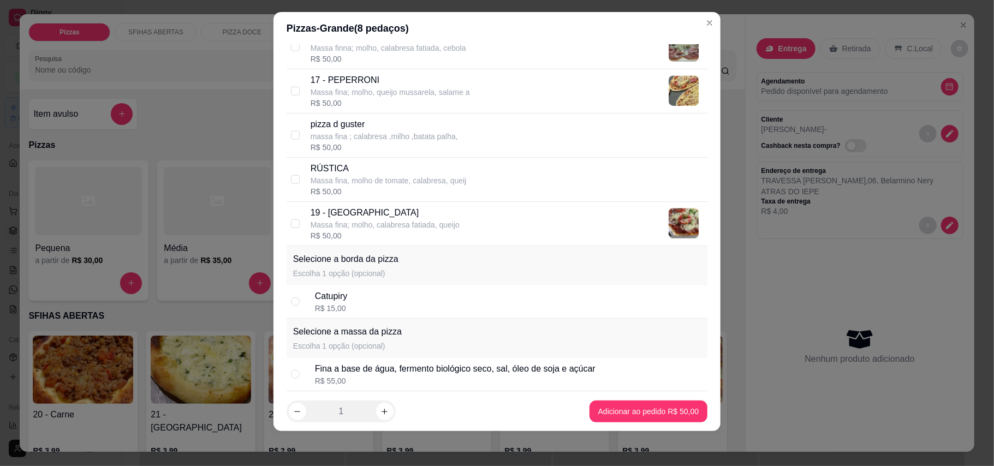
scroll to position [874, 0]
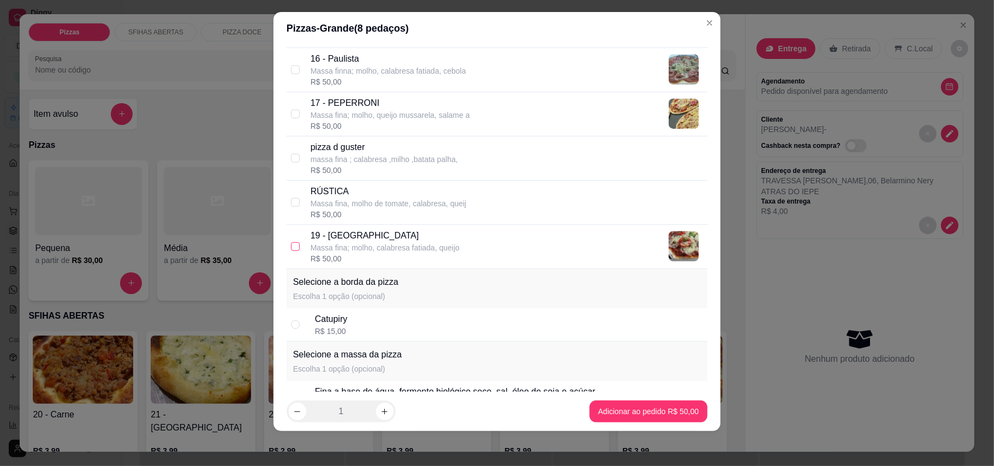
click at [291, 251] on input "checkbox" at bounding box center [295, 246] width 9 height 9
checkbox input "true"
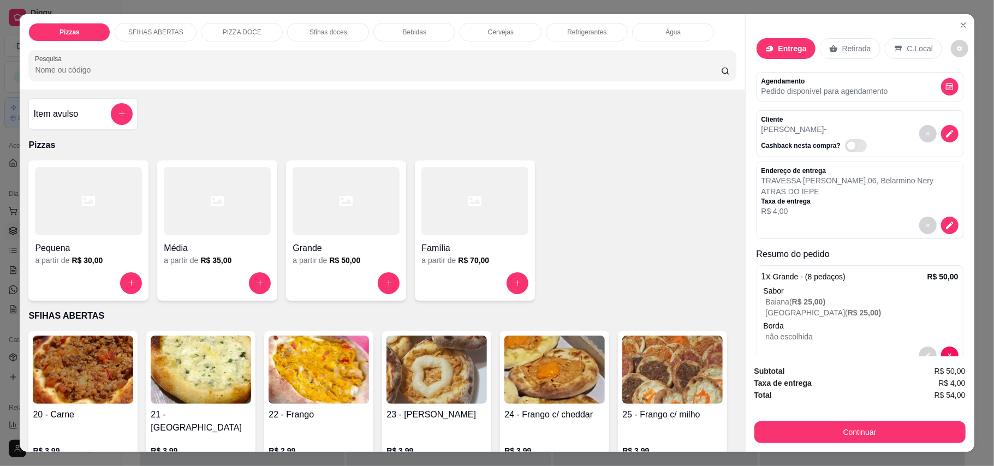
click at [331, 247] on h4 "Grande" at bounding box center [346, 248] width 107 height 13
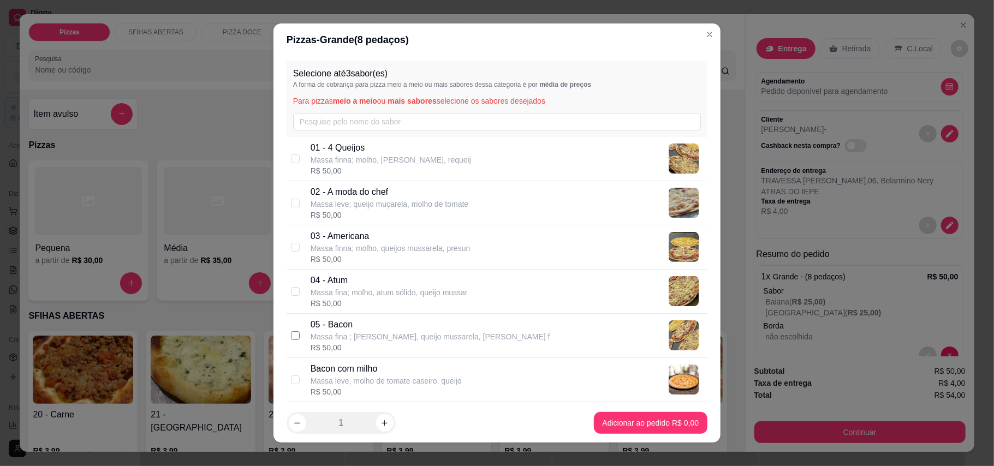
click at [291, 339] on input "checkbox" at bounding box center [295, 335] width 9 height 9
checkbox input "true"
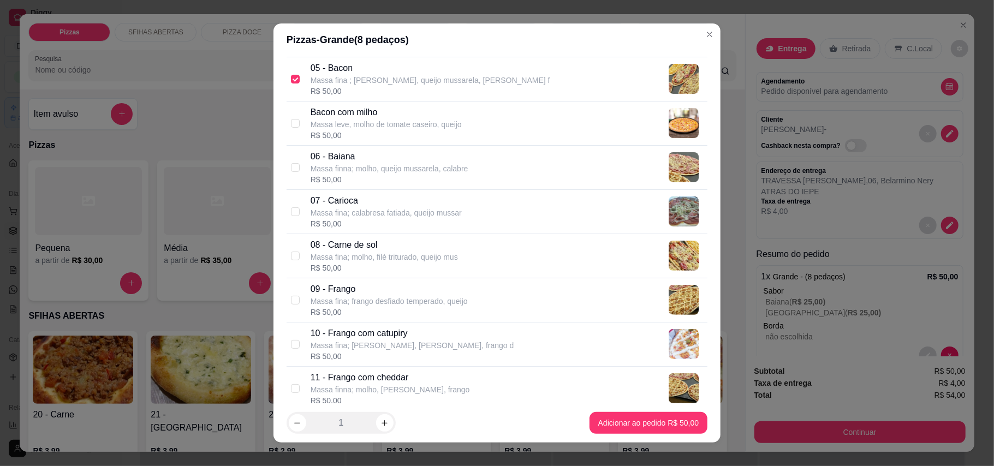
scroll to position [291, 0]
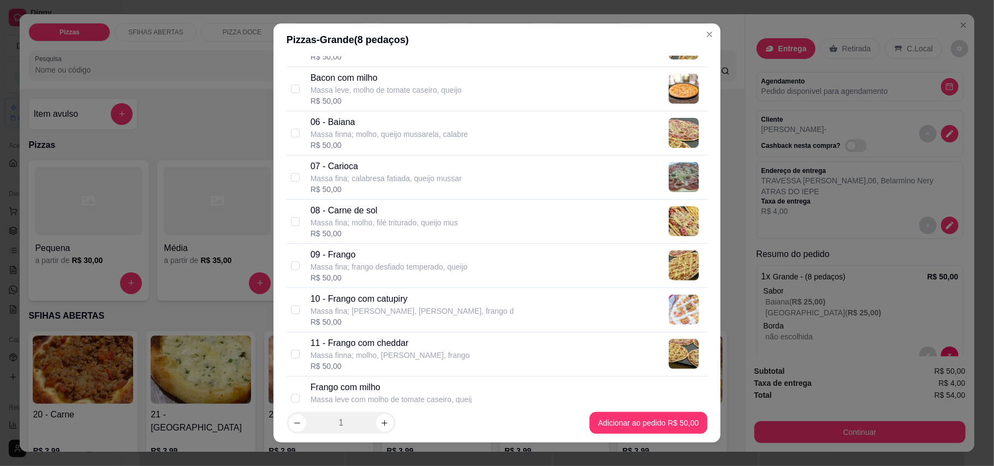
click at [291, 318] on div "10 - Frango com catupiry Massa fina; molho, [PERSON_NAME], frango d R$ 50,00" at bounding box center [497, 310] width 421 height 44
checkbox input "true"
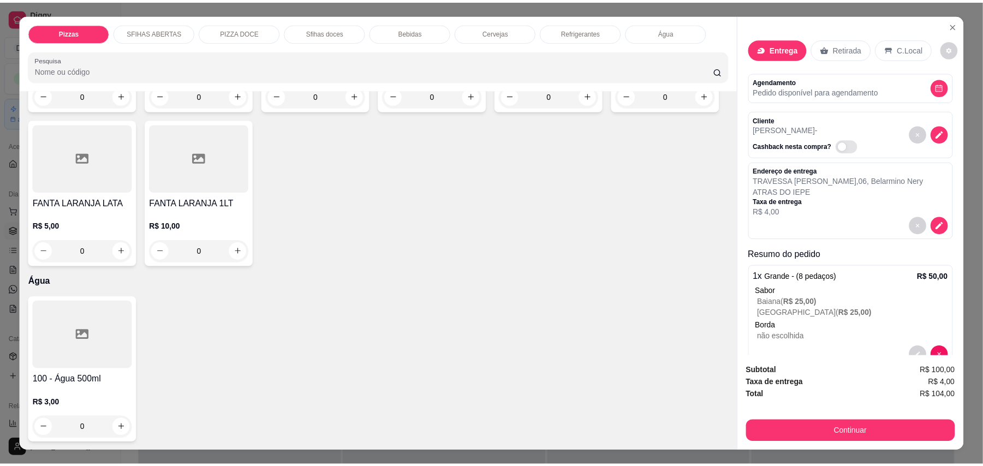
scroll to position [2460, 0]
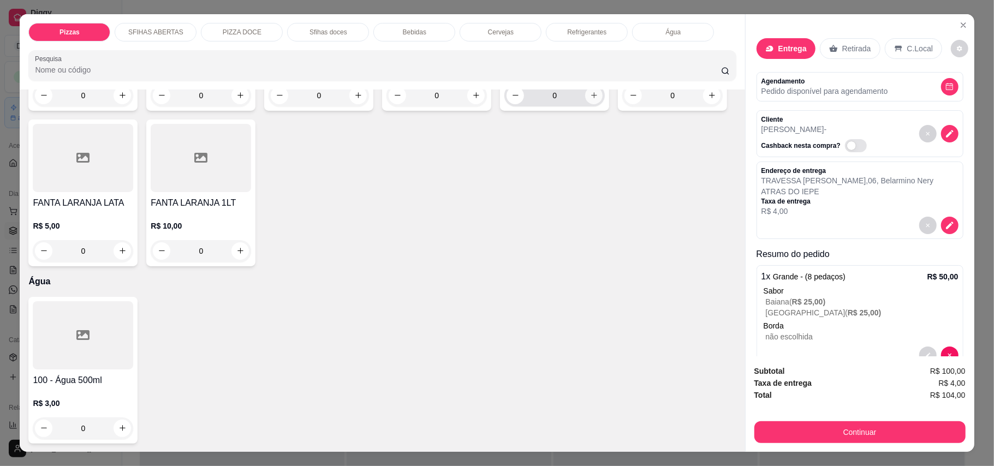
click at [590, 104] on button "increase-product-quantity" at bounding box center [593, 95] width 17 height 17
type input "1"
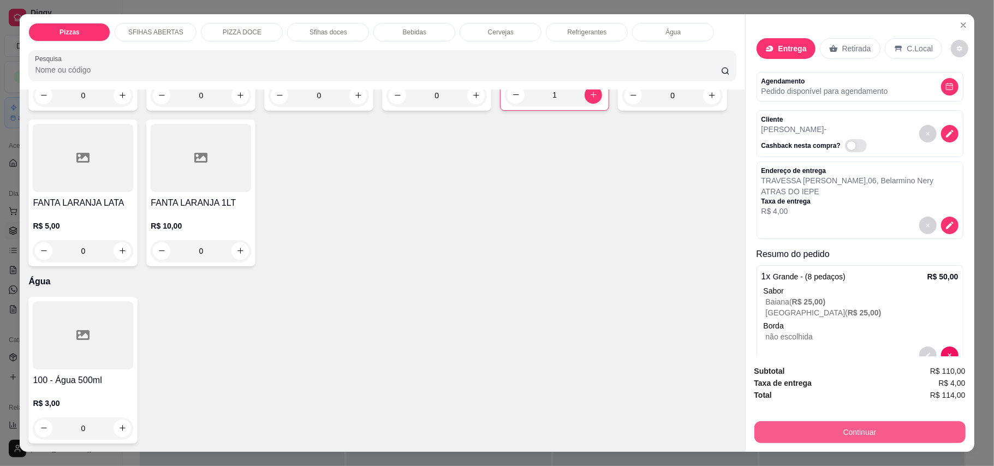
click at [841, 435] on button "Continuar" at bounding box center [860, 433] width 211 height 22
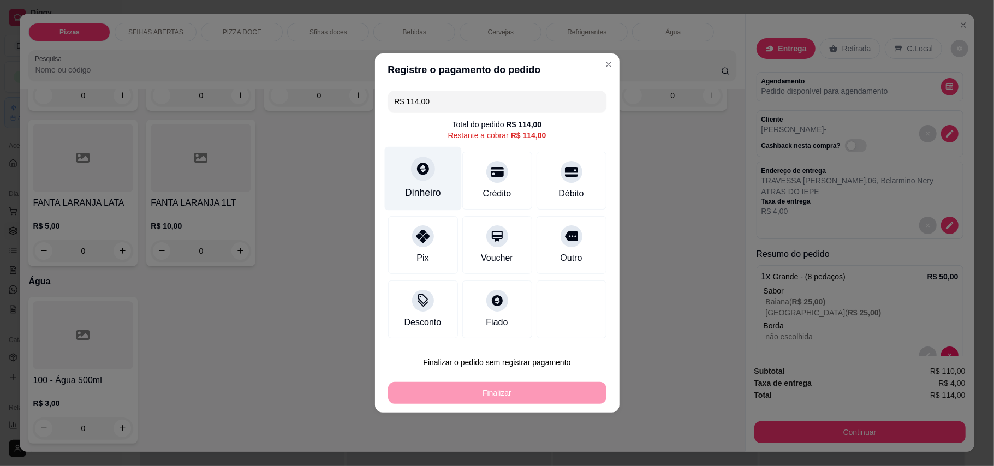
click at [419, 179] on div at bounding box center [423, 169] width 24 height 24
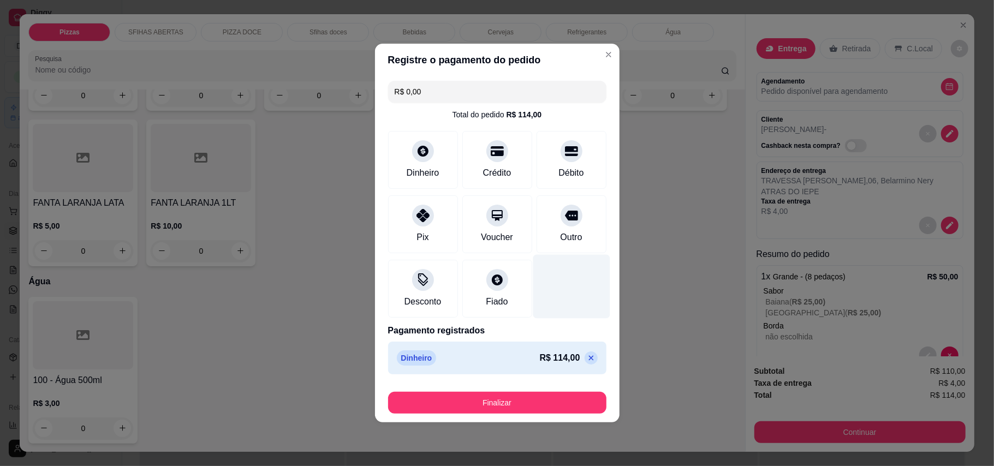
type input "R$ 0,00"
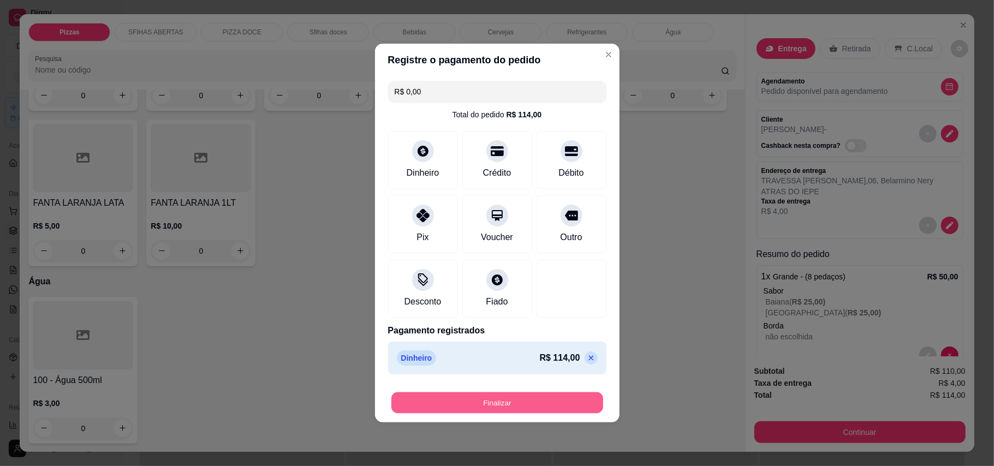
click at [550, 403] on button "Finalizar" at bounding box center [498, 403] width 212 height 21
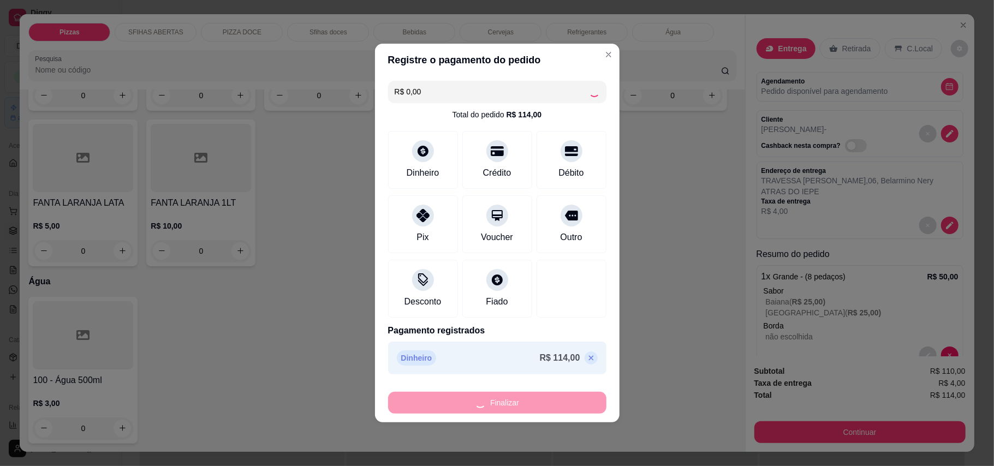
type input "0"
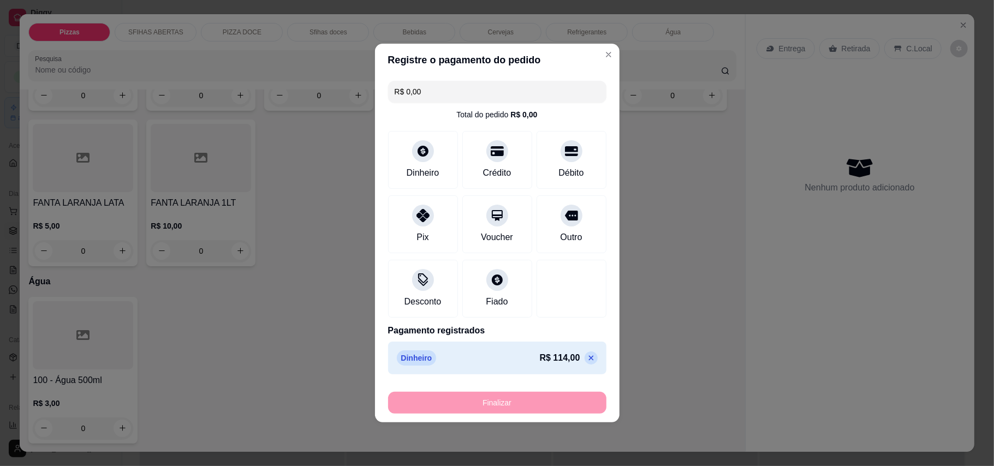
type input "-R$ 114,00"
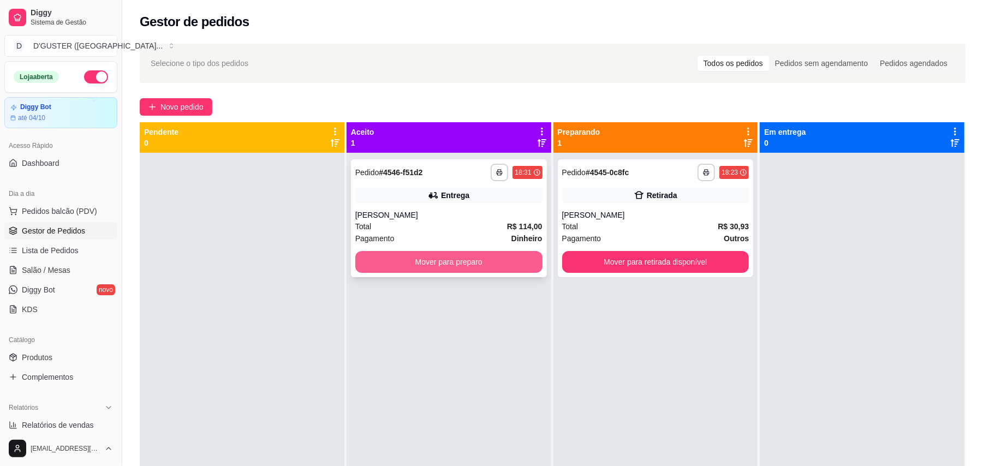
click at [452, 259] on button "Mover para preparo" at bounding box center [448, 262] width 187 height 22
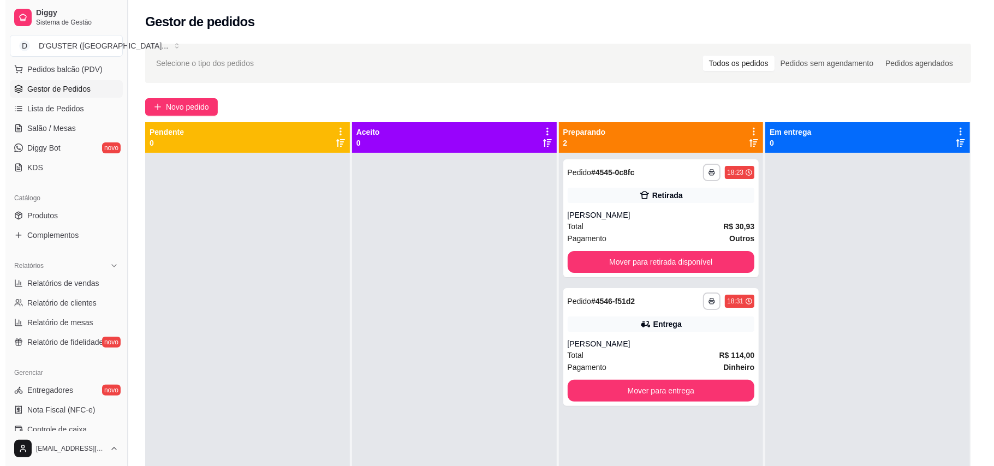
scroll to position [145, 0]
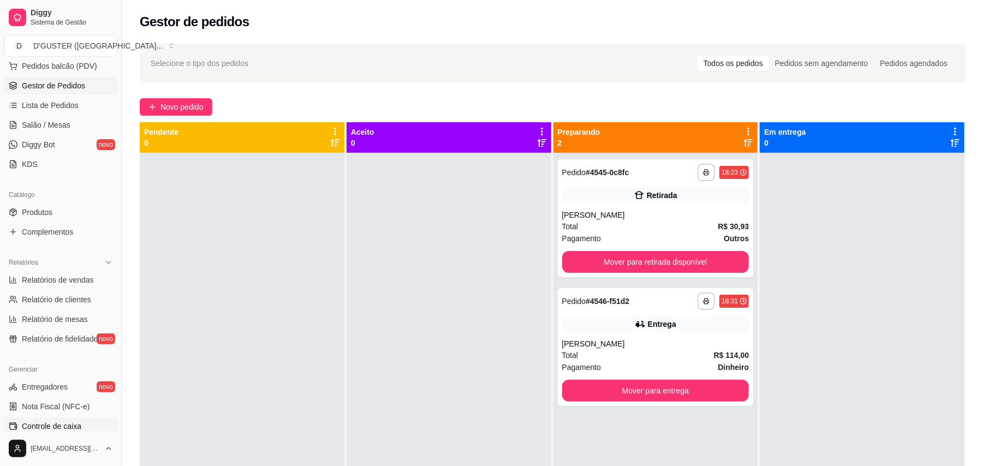
click at [68, 424] on span "Controle de caixa" at bounding box center [52, 426] width 60 height 11
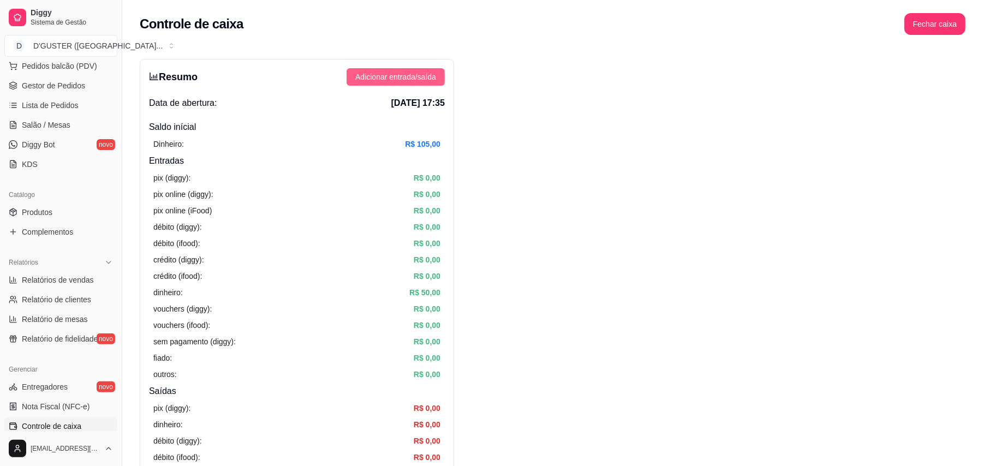
click at [404, 81] on span "Adicionar entrada/saída" at bounding box center [395, 77] width 81 height 12
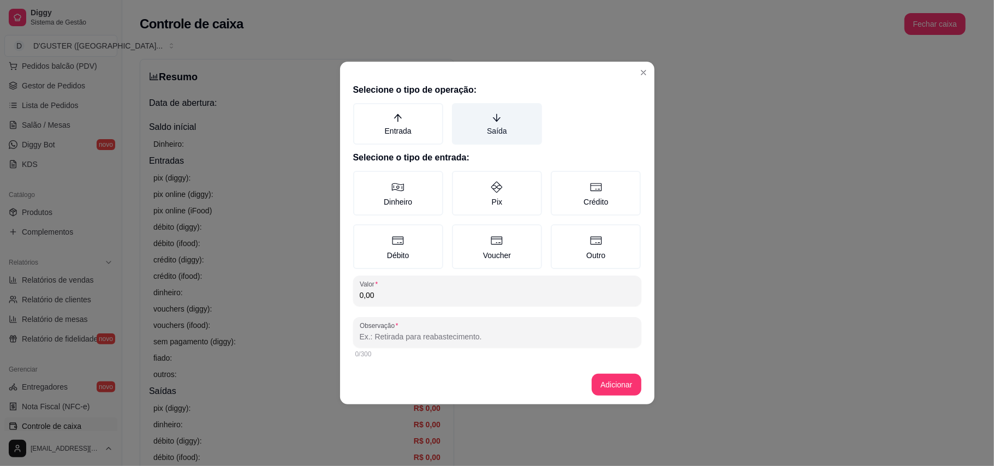
click at [497, 129] on label "Saída" at bounding box center [497, 123] width 90 height 41
click at [460, 111] on button "Saída" at bounding box center [456, 107] width 9 height 9
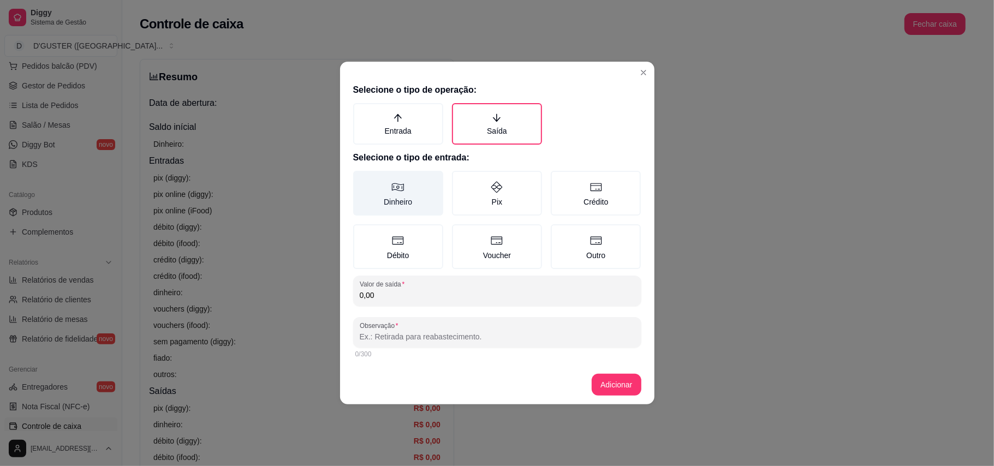
click at [413, 194] on label "Dinheiro" at bounding box center [398, 193] width 90 height 45
click at [361, 179] on button "Dinheiro" at bounding box center [357, 174] width 9 height 9
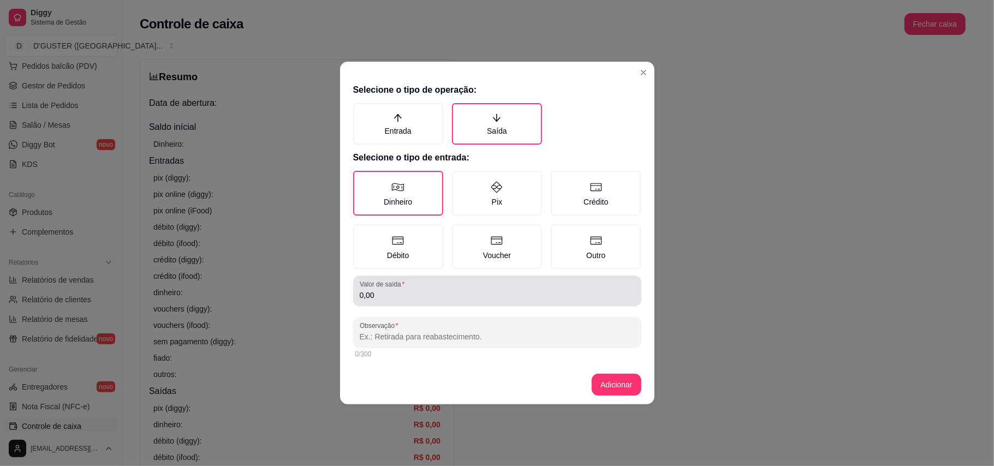
click at [442, 291] on input "0,00" at bounding box center [497, 295] width 275 height 11
type input "35,00"
click at [503, 353] on div "0/300" at bounding box center [497, 354] width 284 height 9
click at [502, 351] on div "0/300" at bounding box center [497, 354] width 284 height 9
click at [496, 315] on div "Selecione o tipo de operação: Entrada Saída Selecione o tipo de entrada: Dinhei…" at bounding box center [497, 222] width 315 height 286
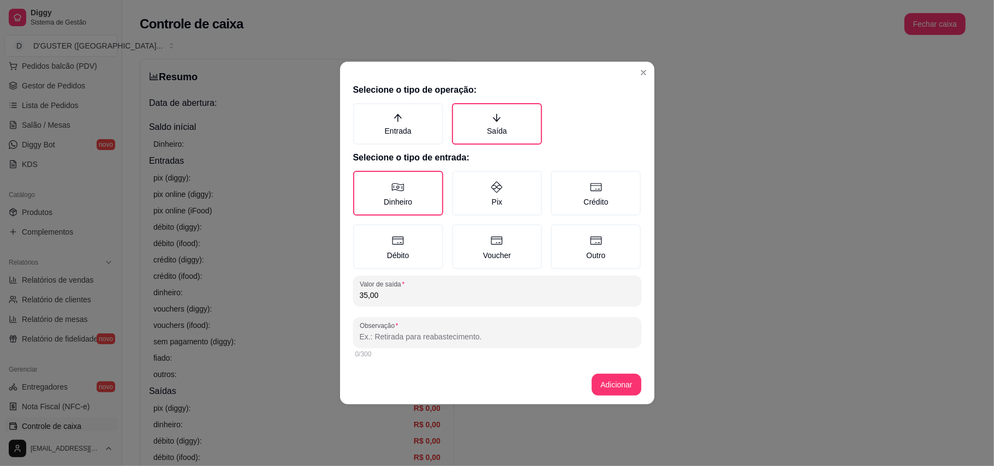
click at [529, 339] on input "Observação" at bounding box center [497, 336] width 275 height 11
type input "PG [PERSON_NAME] DA SACOLINHA"
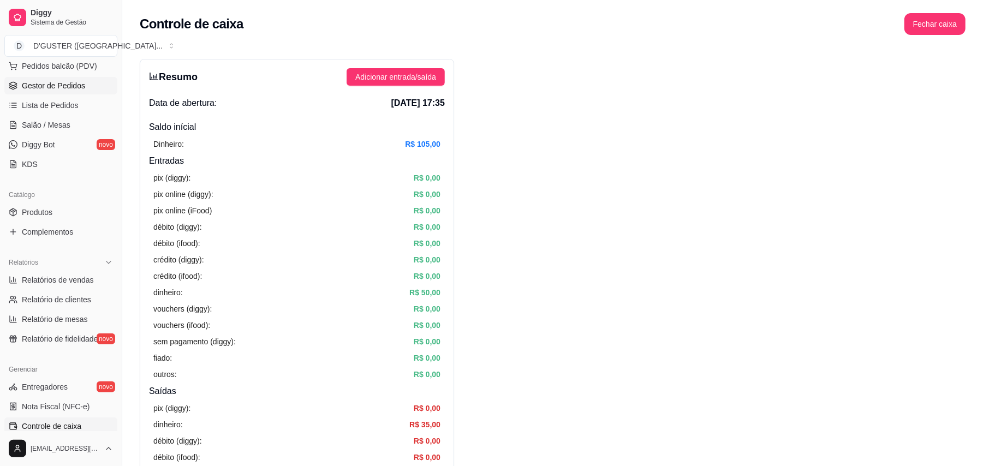
click at [75, 84] on span "Gestor de Pedidos" at bounding box center [53, 85] width 63 height 11
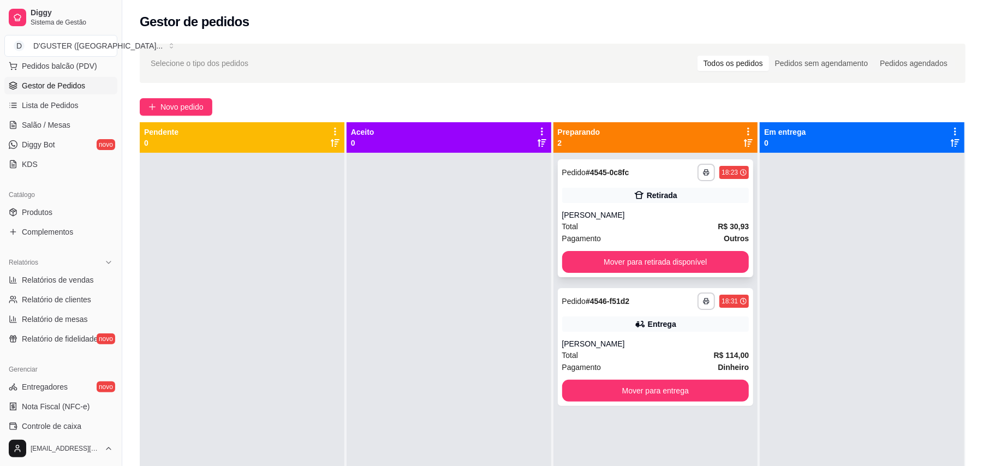
click at [686, 209] on div "**********" at bounding box center [656, 218] width 196 height 118
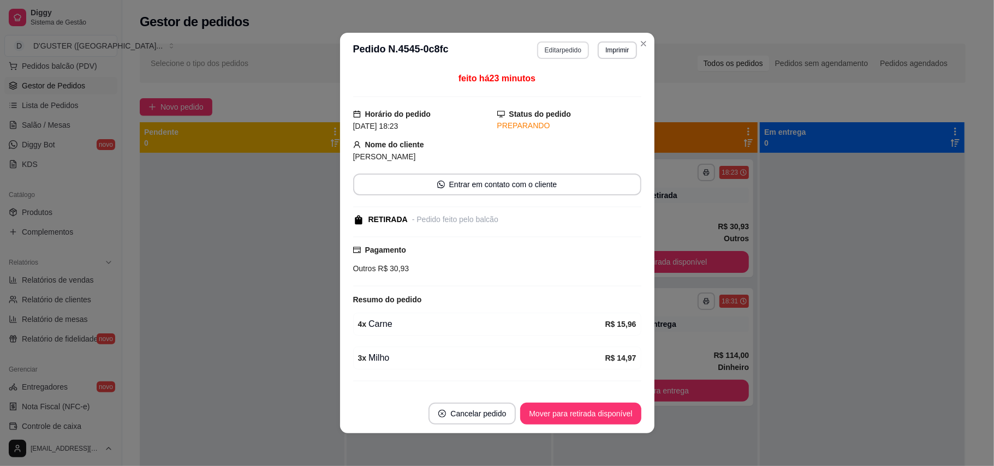
click at [550, 51] on button "Editar pedido" at bounding box center [563, 49] width 52 height 17
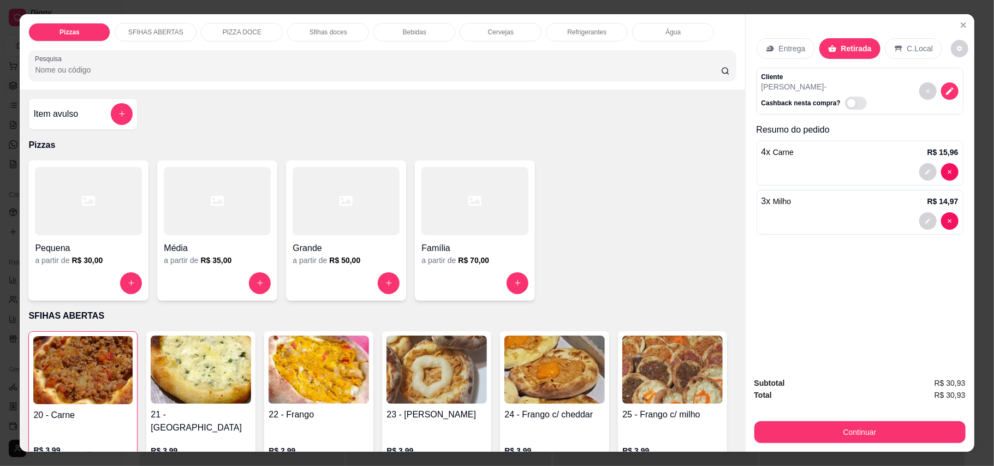
click at [914, 50] on p "C.Local" at bounding box center [921, 48] width 26 height 11
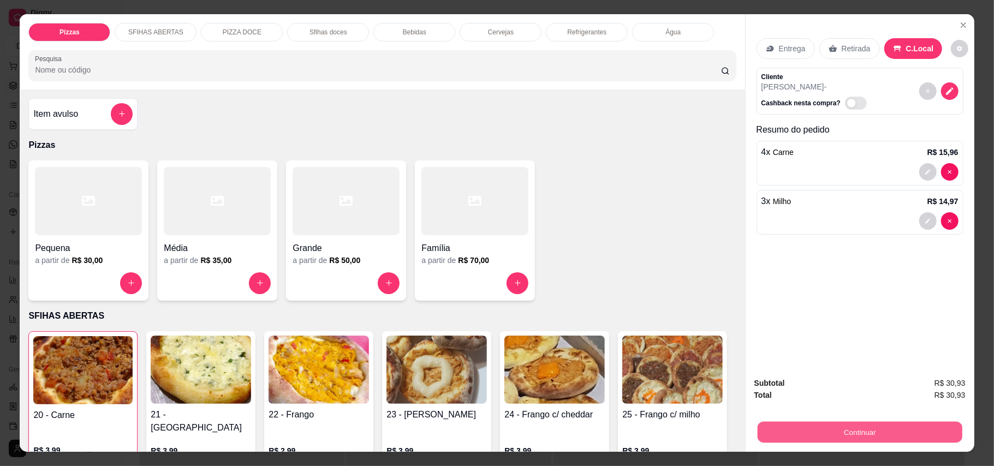
click at [833, 428] on button "Continuar" at bounding box center [859, 432] width 205 height 21
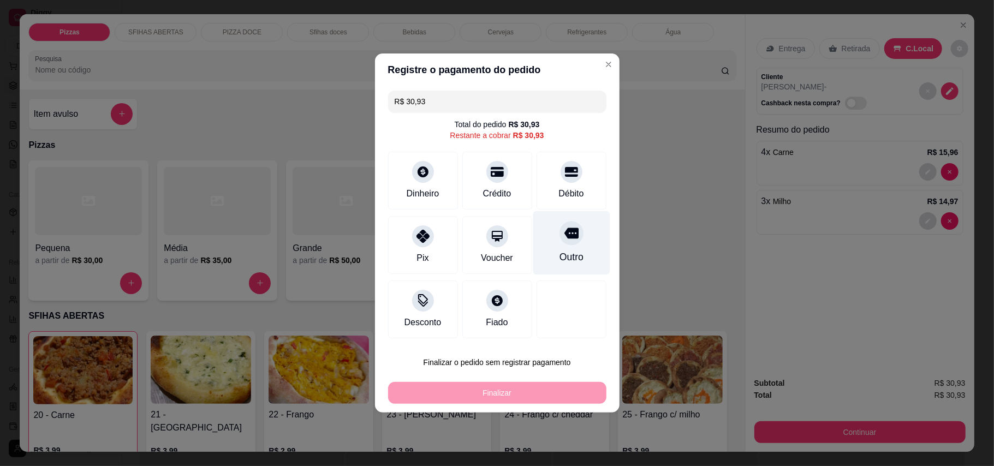
click at [578, 243] on div "Outro" at bounding box center [571, 243] width 77 height 64
type input "R$ 0,00"
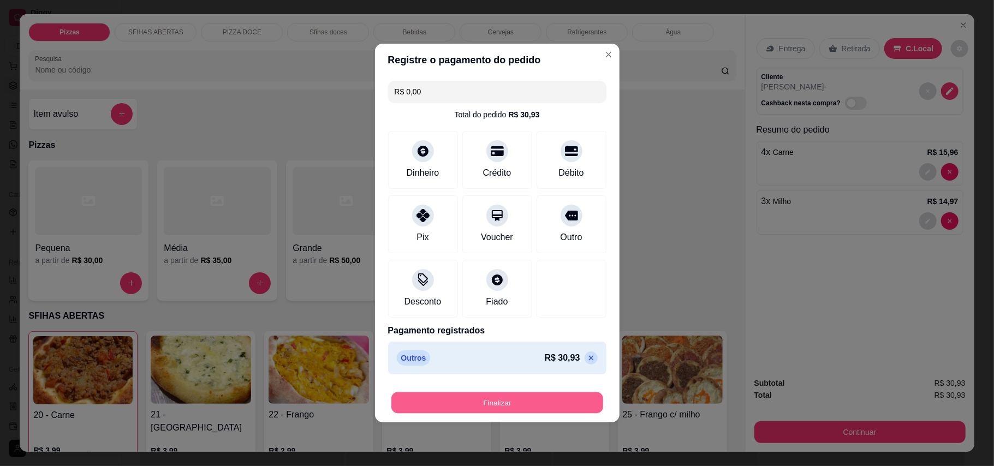
click at [567, 401] on button "Finalizar" at bounding box center [498, 403] width 212 height 21
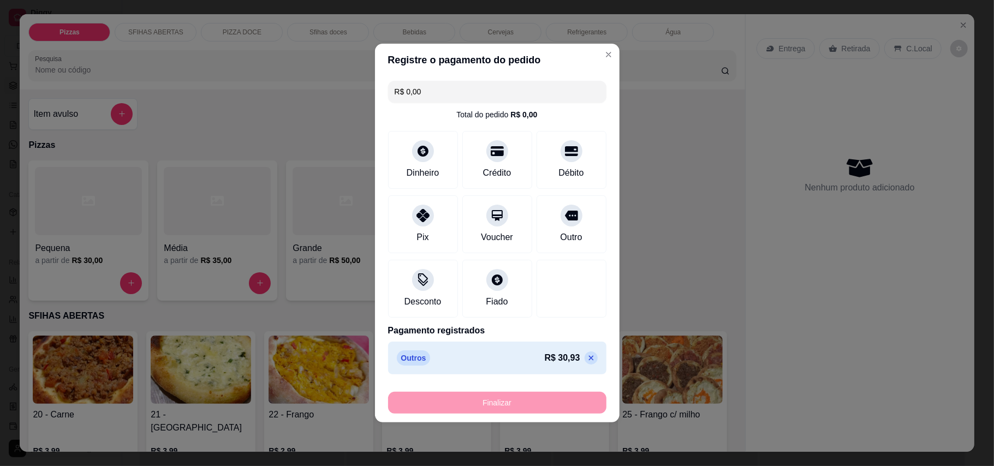
type input "0"
type input "-R$ 30,93"
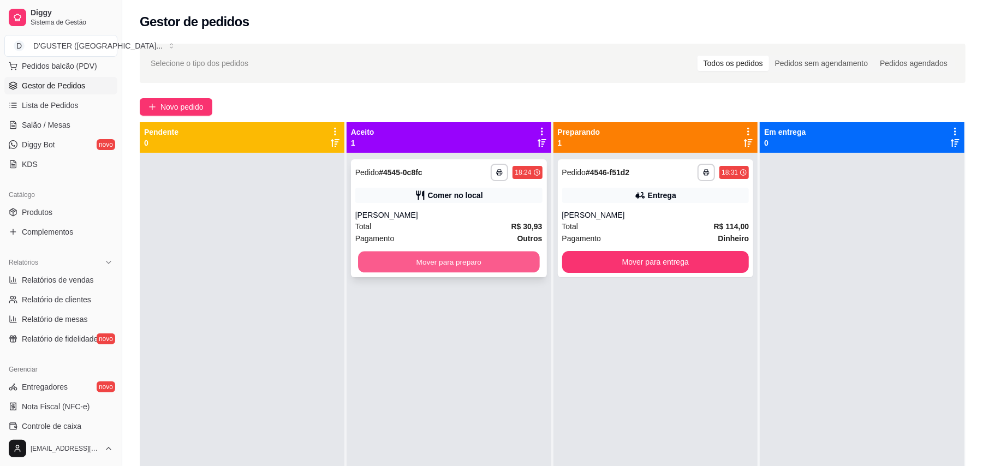
click at [455, 256] on button "Mover para preparo" at bounding box center [448, 262] width 181 height 21
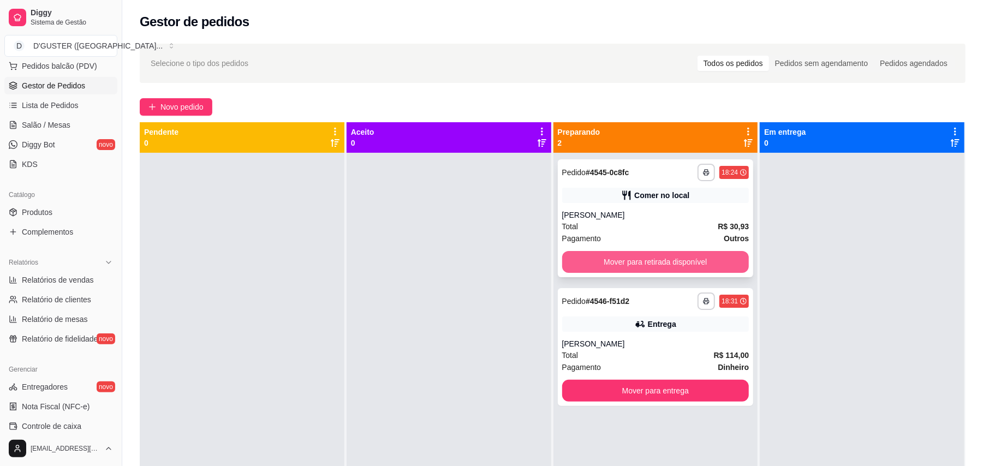
click at [695, 263] on button "Mover para retirada disponível" at bounding box center [655, 262] width 187 height 22
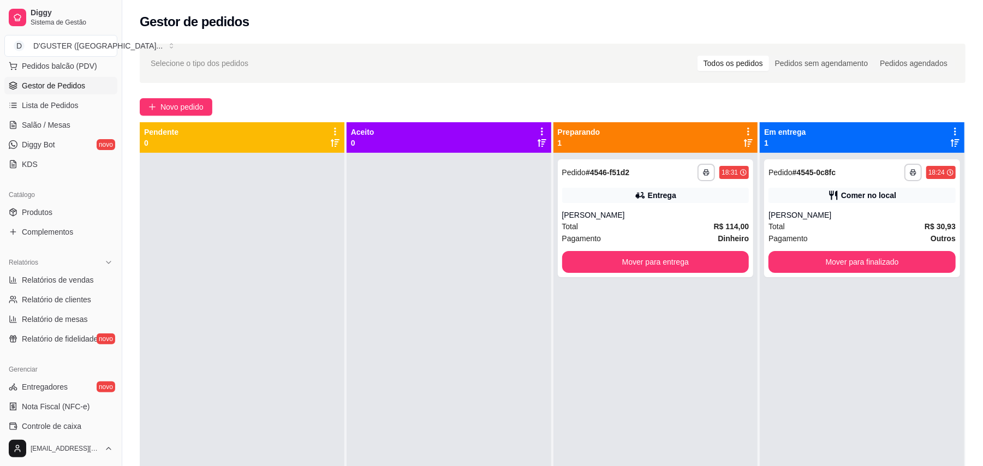
click at [953, 13] on div "Gestor de pedidos" at bounding box center [552, 18] width 861 height 37
click at [803, 208] on div "**********" at bounding box center [862, 218] width 196 height 118
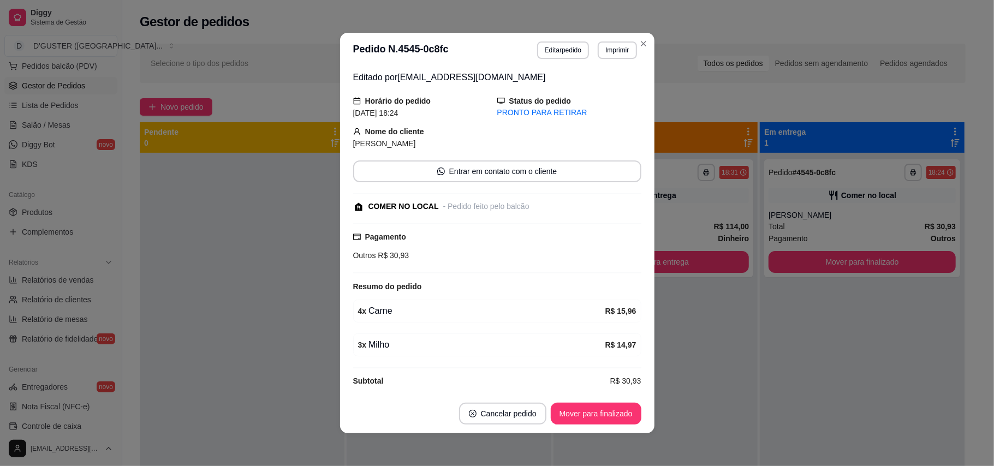
scroll to position [51, 0]
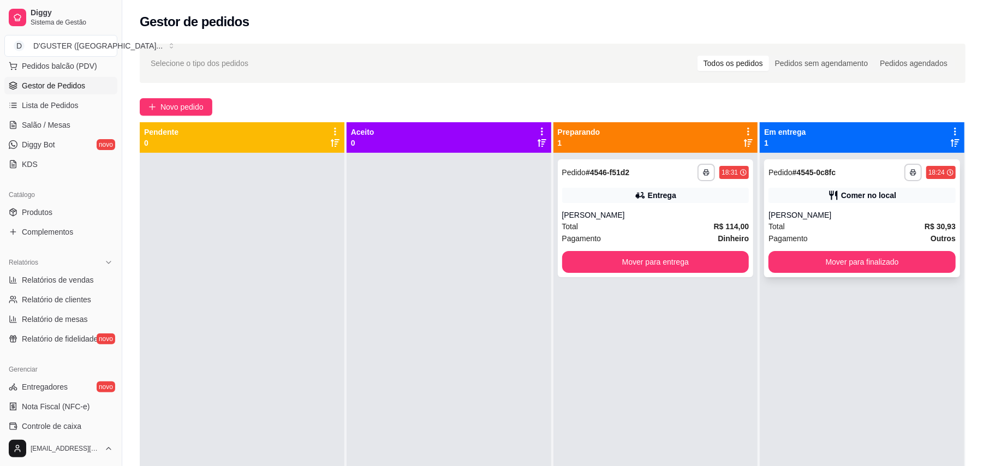
click at [892, 218] on div "[PERSON_NAME]" at bounding box center [862, 215] width 187 height 11
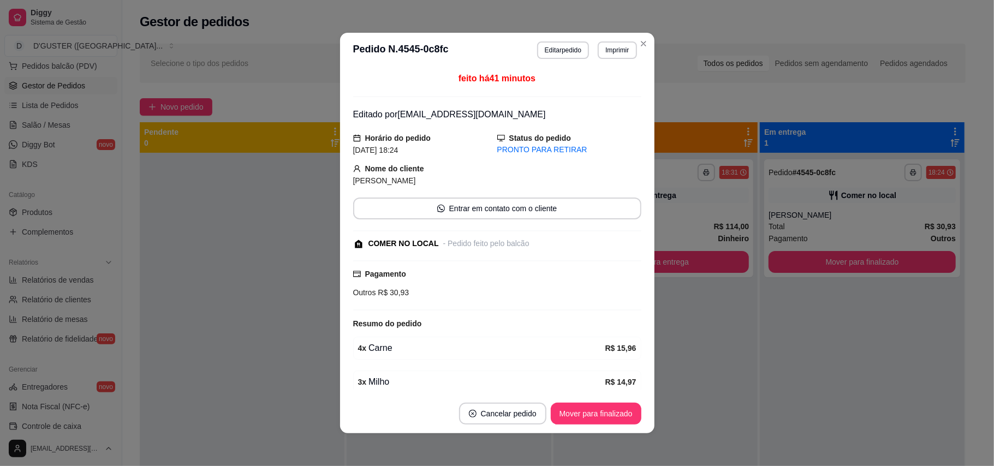
click at [568, 36] on header "**********" at bounding box center [497, 50] width 315 height 35
click at [564, 57] on button "Editar pedido" at bounding box center [563, 49] width 51 height 17
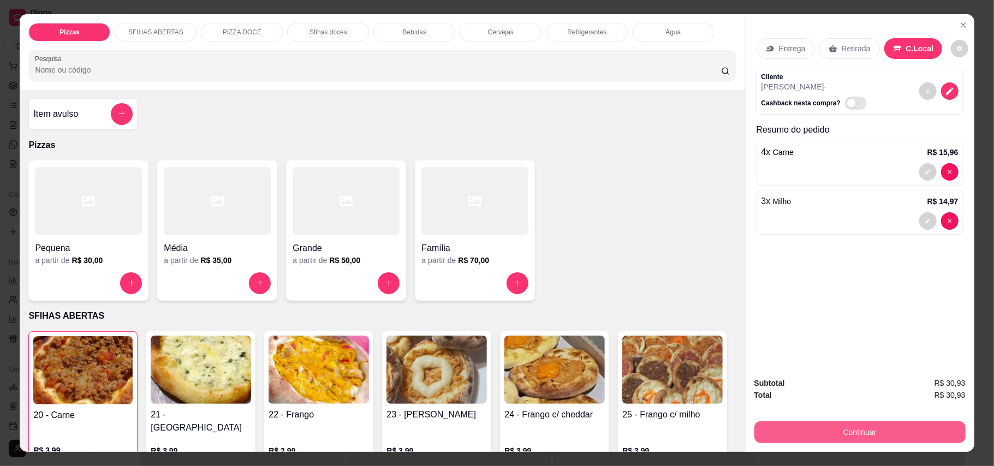
click at [863, 435] on button "Continuar" at bounding box center [860, 433] width 211 height 22
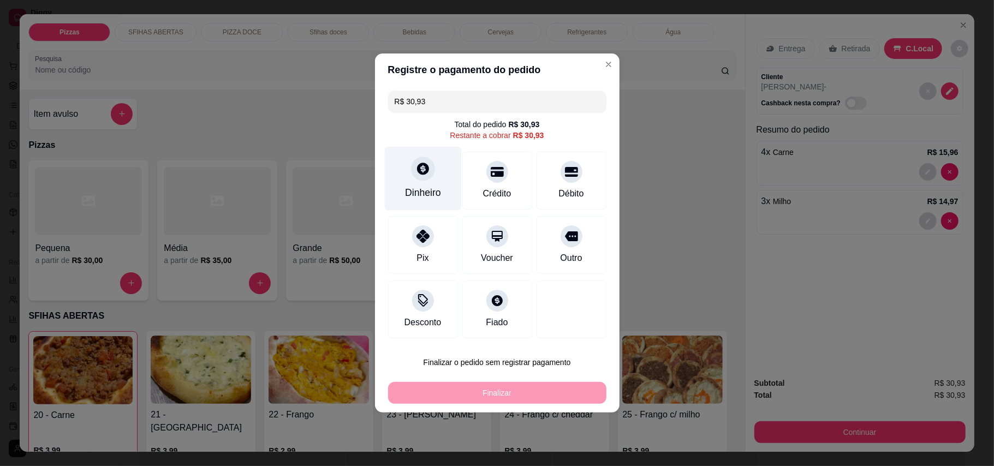
click at [426, 176] on div at bounding box center [423, 169] width 24 height 24
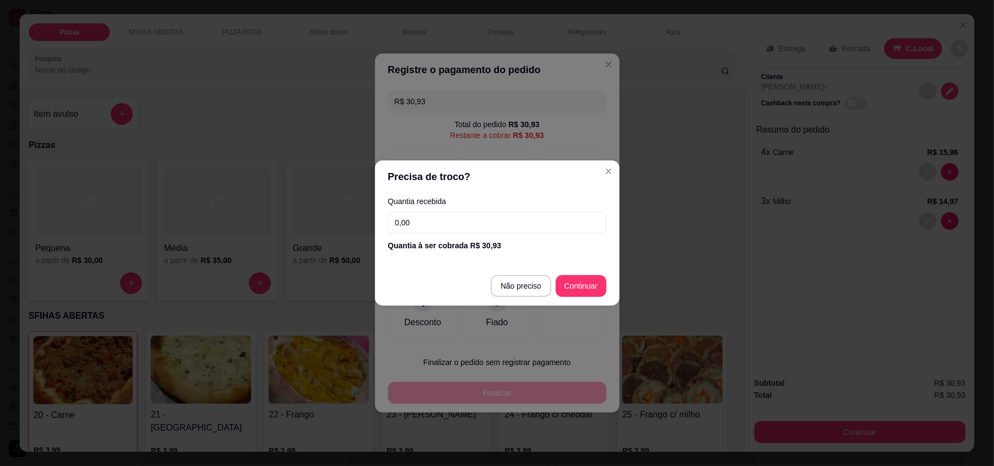
click at [525, 227] on input "0,00" at bounding box center [497, 223] width 218 height 22
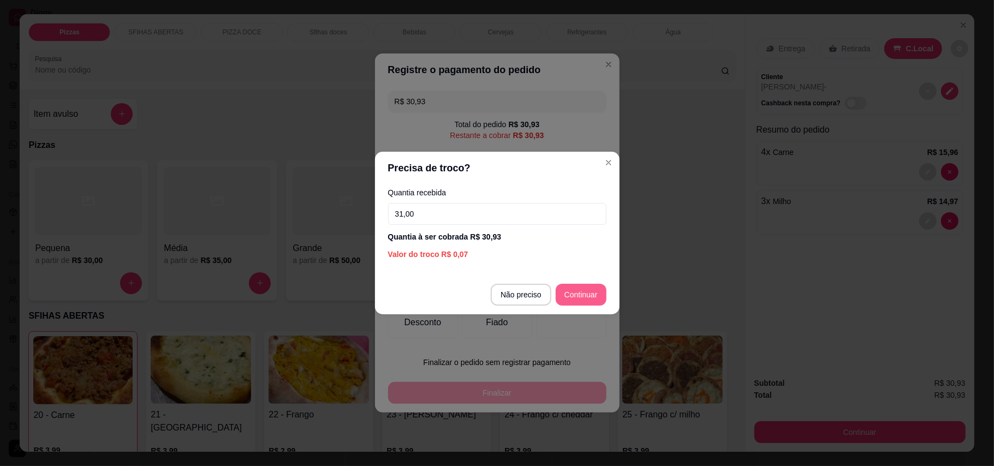
type input "31,00"
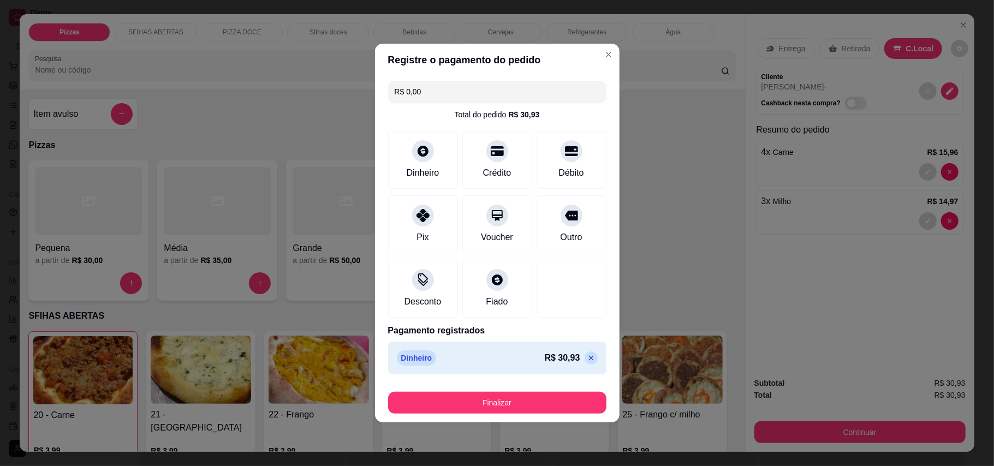
type input "R$ 0,00"
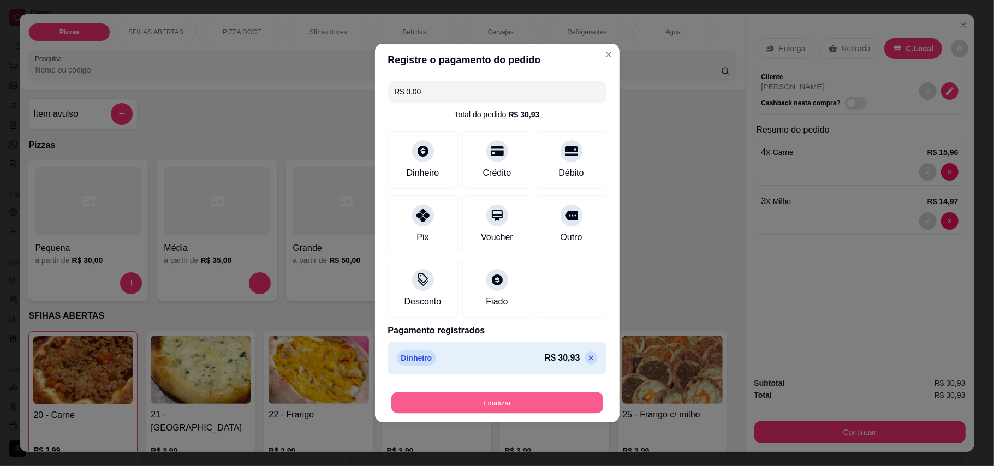
click at [514, 405] on button "Finalizar" at bounding box center [498, 403] width 212 height 21
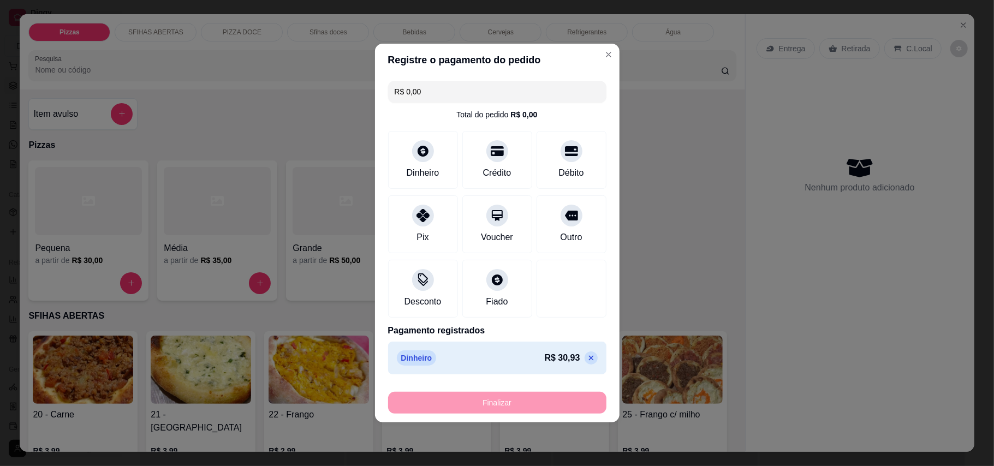
type input "0"
type input "-R$ 30,93"
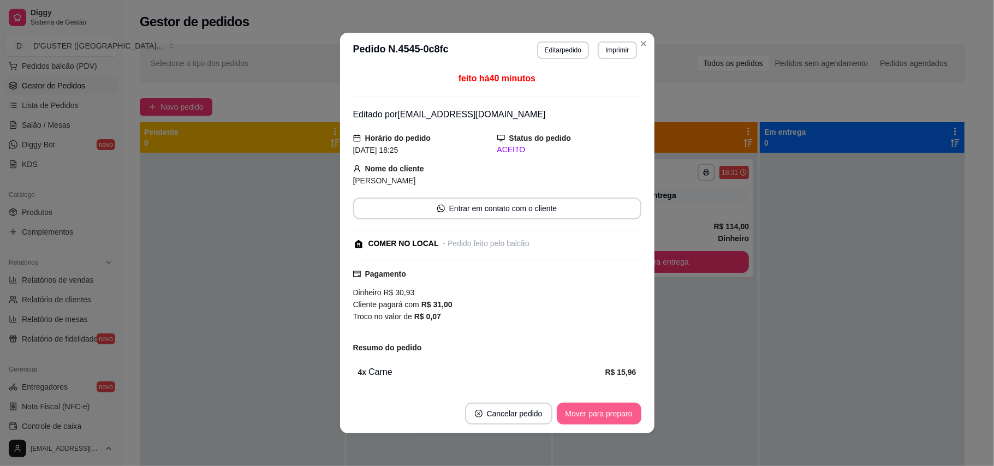
click at [606, 423] on button "Mover para preparo" at bounding box center [599, 414] width 85 height 22
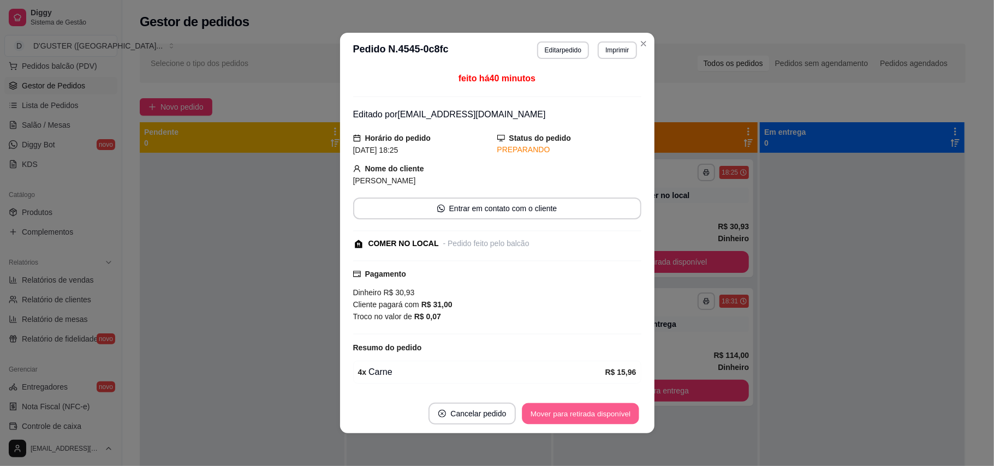
click at [606, 420] on button "Mover para retirada disponível" at bounding box center [581, 414] width 117 height 21
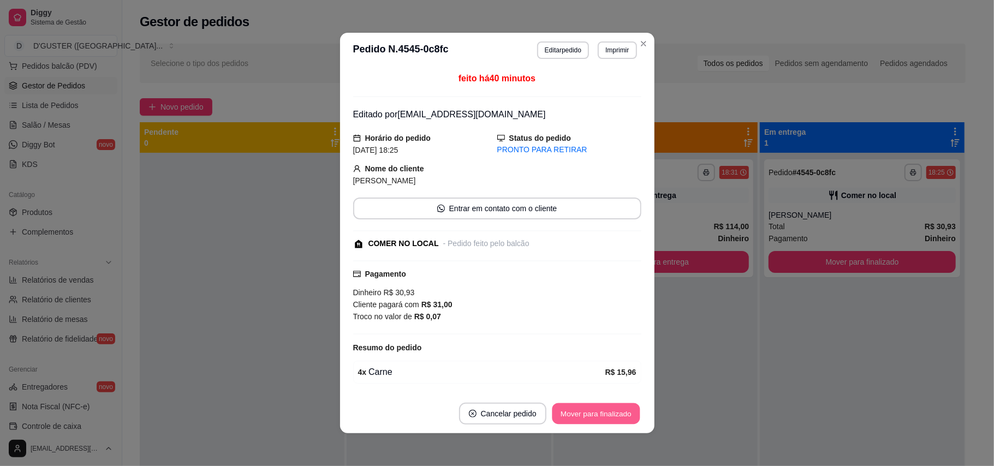
click at [606, 420] on button "Mover para finalizado" at bounding box center [596, 414] width 88 height 21
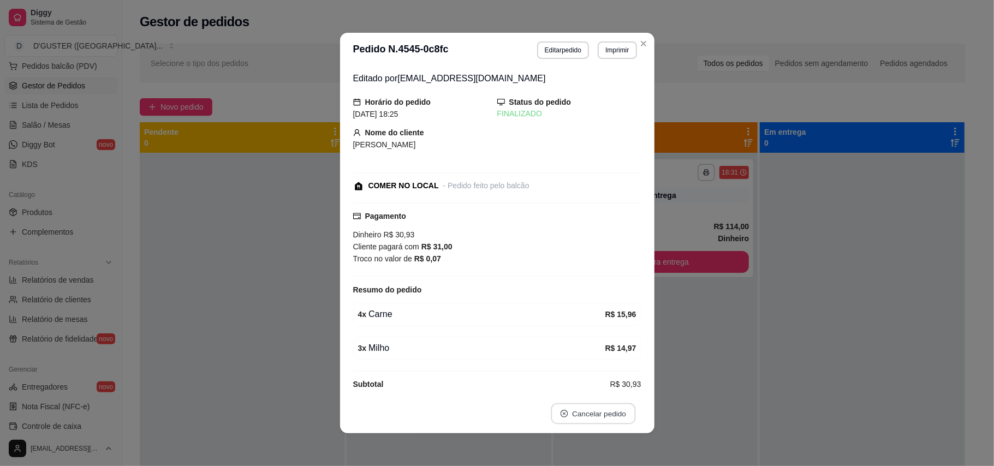
click at [607, 418] on button "Cancelar pedido" at bounding box center [593, 414] width 85 height 21
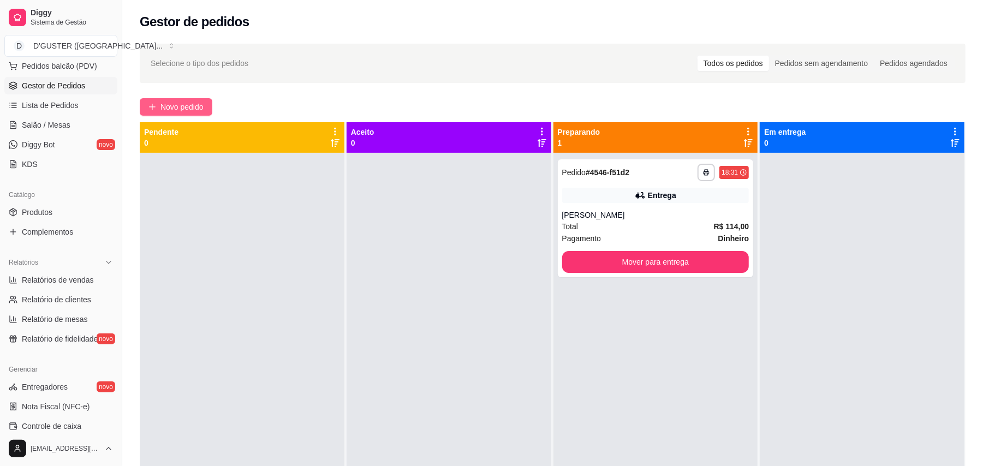
click at [169, 104] on span "Novo pedido" at bounding box center [182, 107] width 43 height 12
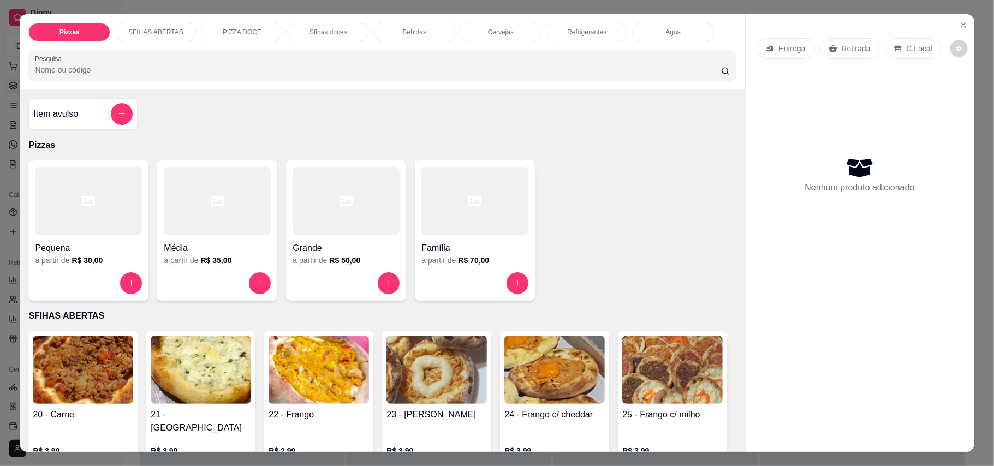
click at [845, 46] on p "Retirada" at bounding box center [856, 48] width 29 height 11
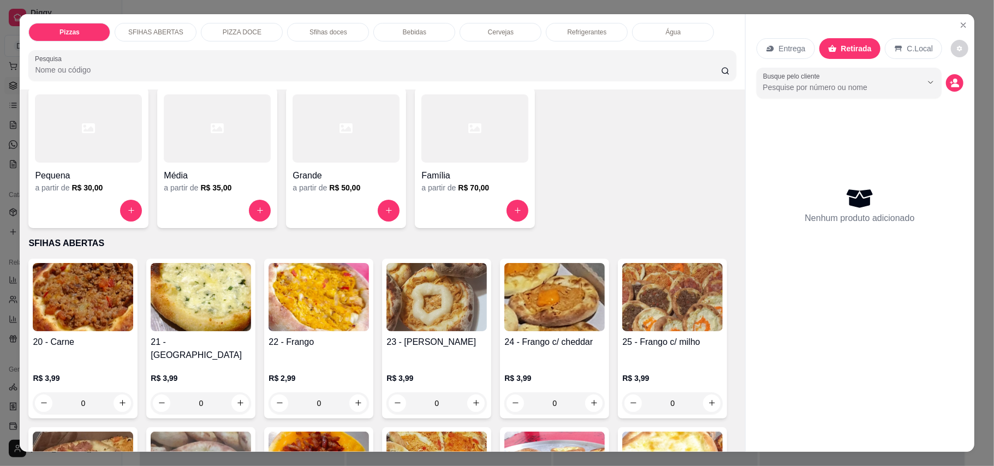
scroll to position [218, 0]
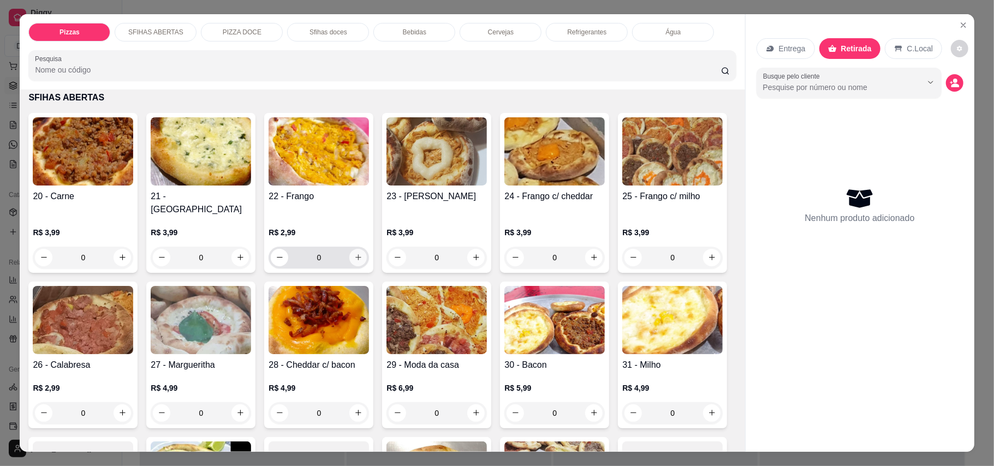
click at [354, 253] on icon "increase-product-quantity" at bounding box center [358, 257] width 8 height 8
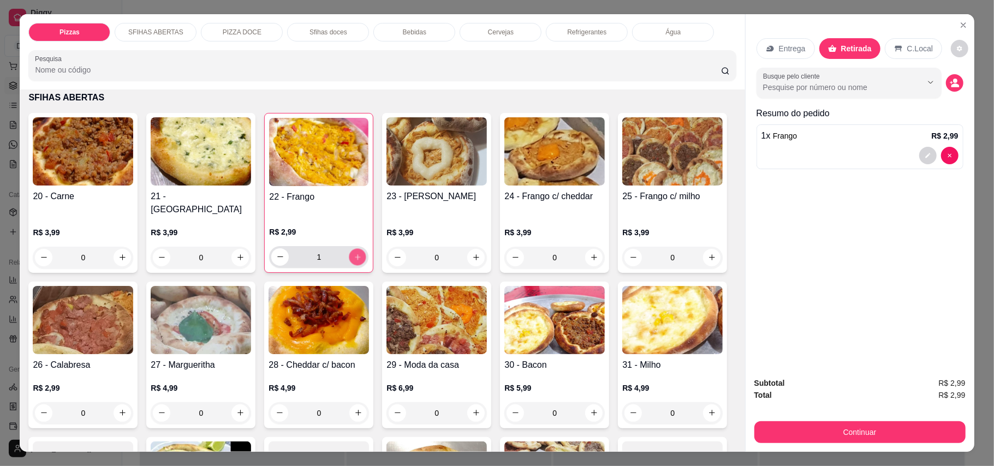
click at [354, 253] on icon "increase-product-quantity" at bounding box center [358, 257] width 8 height 8
type input "5"
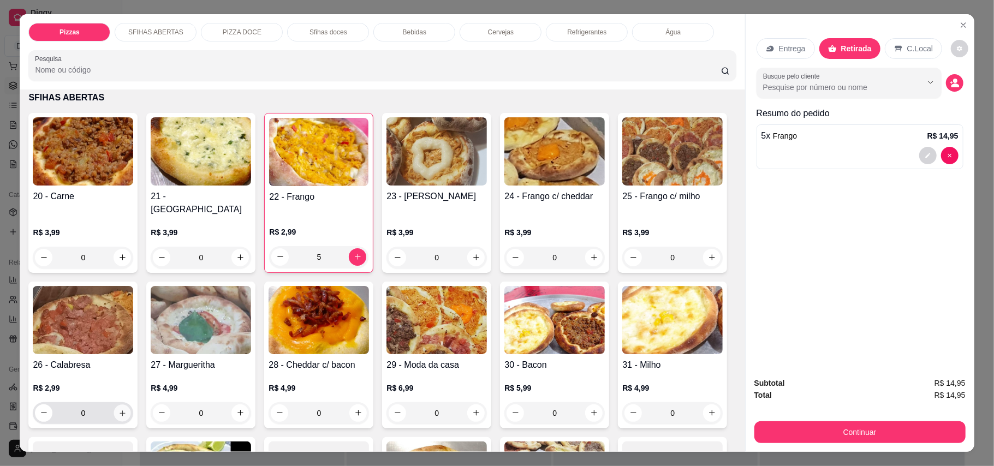
click at [127, 409] on icon "increase-product-quantity" at bounding box center [122, 413] width 8 height 8
click at [131, 405] on button "increase-product-quantity" at bounding box center [122, 413] width 17 height 17
click at [131, 405] on button "increase-product-quantity" at bounding box center [121, 413] width 17 height 17
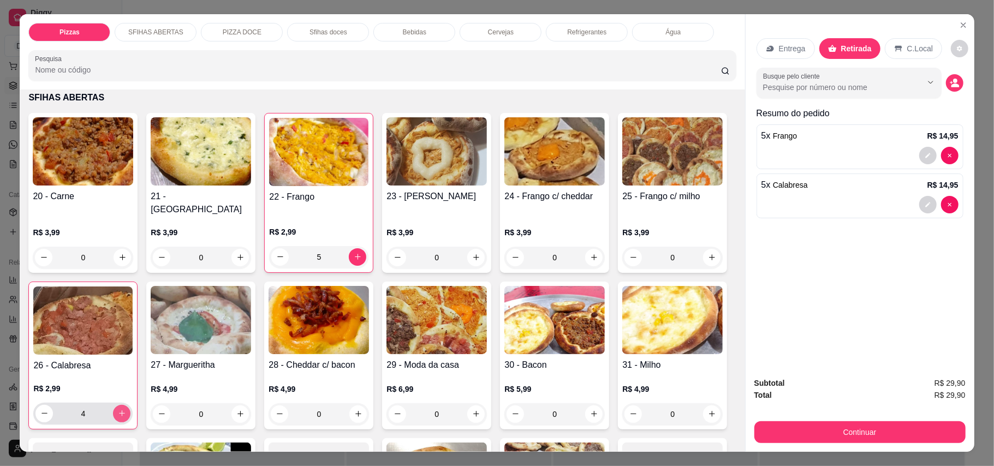
type input "5"
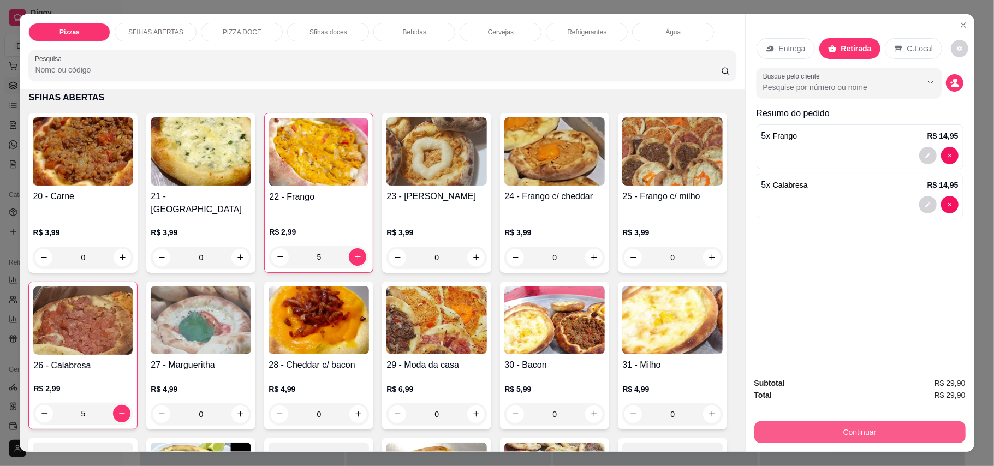
click at [888, 436] on button "Continuar" at bounding box center [860, 433] width 211 height 22
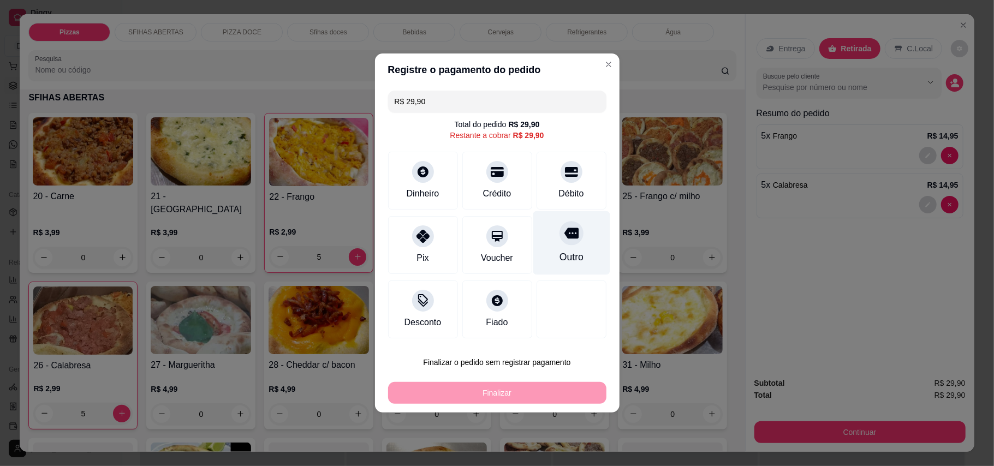
click at [570, 250] on div "Outro" at bounding box center [571, 243] width 77 height 64
type input "R$ 0,00"
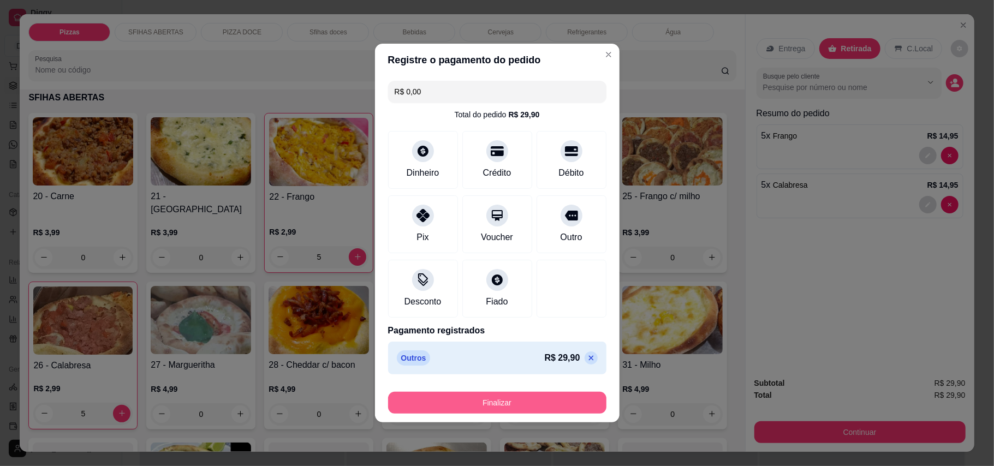
click at [571, 407] on button "Finalizar" at bounding box center [497, 403] width 218 height 22
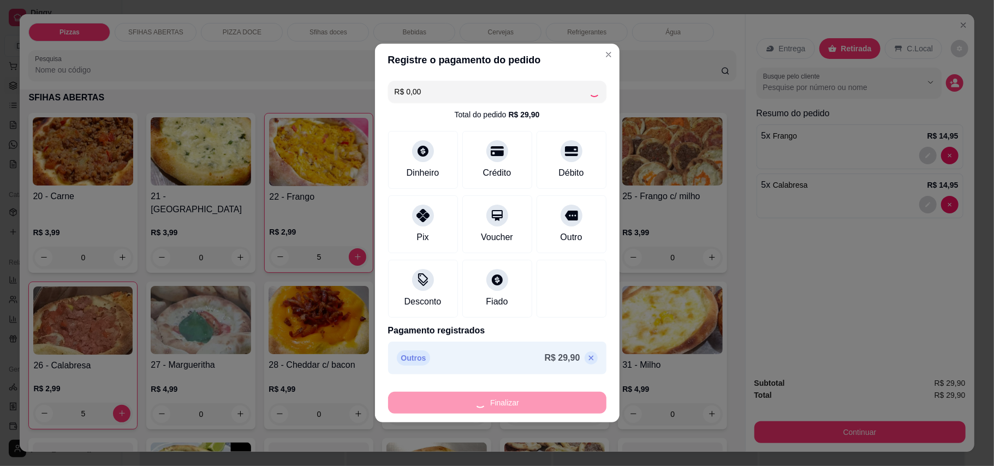
type input "0"
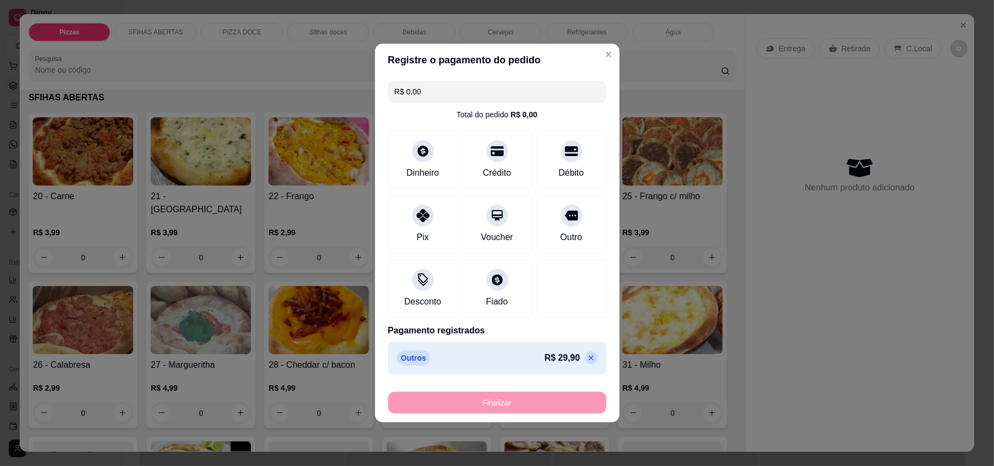
type input "-R$ 29,90"
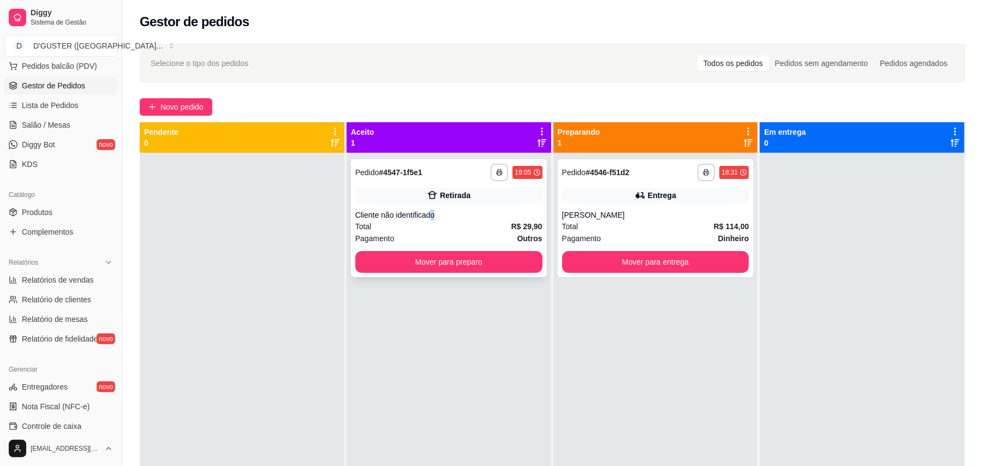
click at [430, 212] on div "Cliente não identificado" at bounding box center [448, 215] width 187 height 11
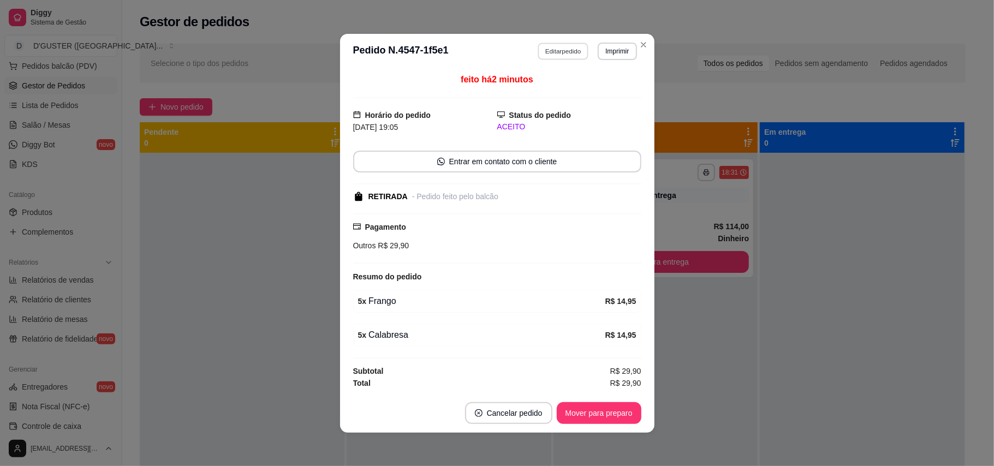
click at [547, 56] on button "Editar pedido" at bounding box center [563, 51] width 51 height 17
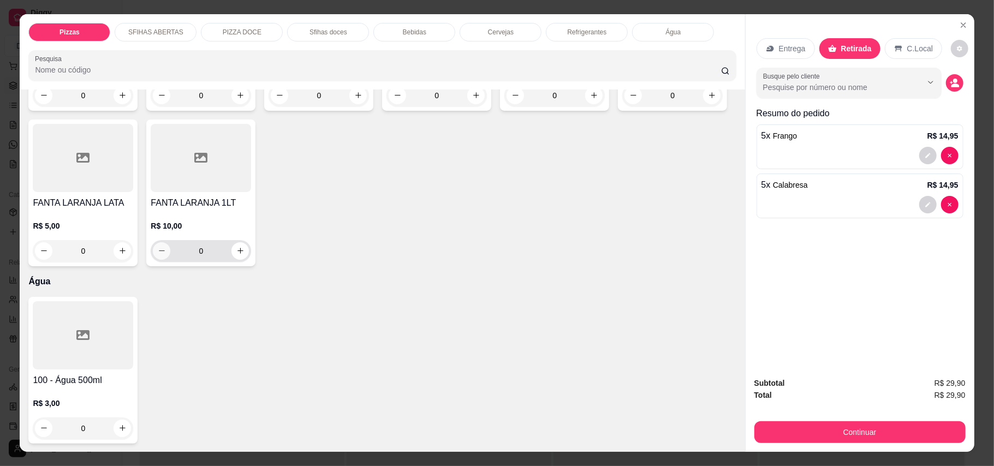
scroll to position [2463, 0]
click at [592, 104] on button "increase-product-quantity" at bounding box center [594, 95] width 17 height 17
type input "1"
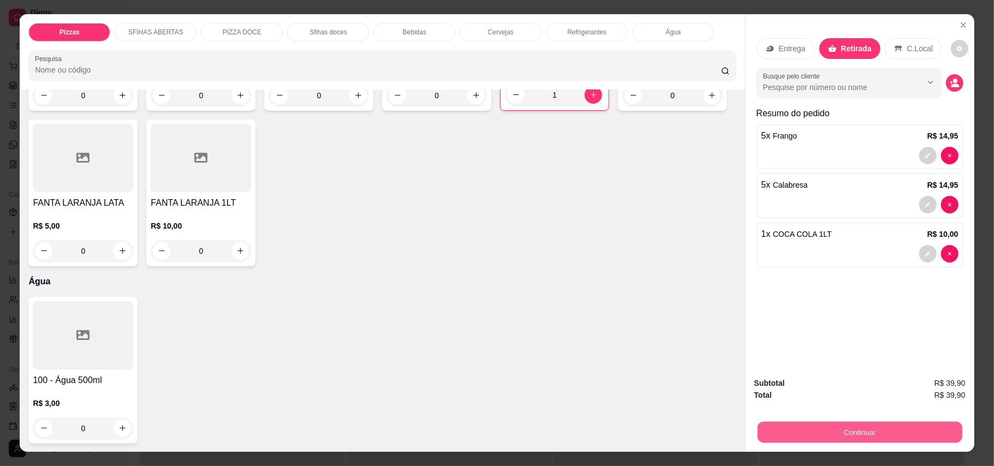
click at [825, 425] on button "Continuar" at bounding box center [859, 432] width 205 height 21
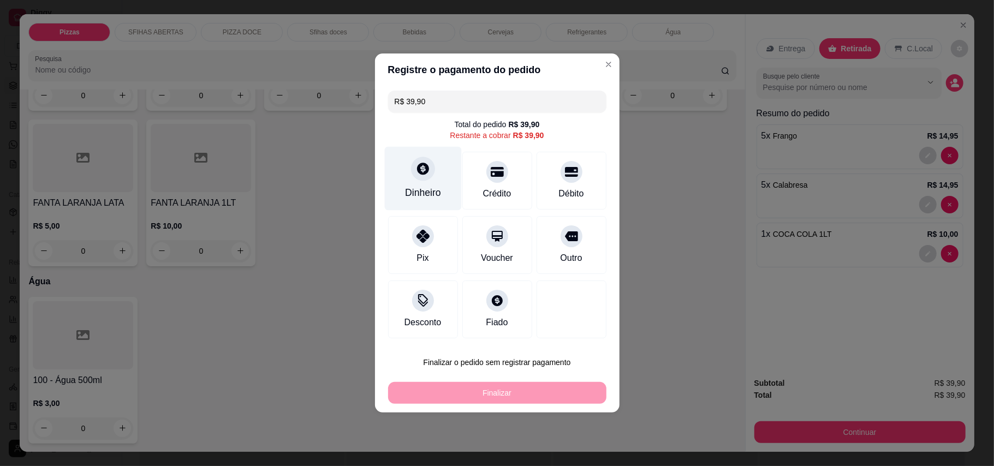
click at [428, 182] on div "Dinheiro" at bounding box center [422, 179] width 77 height 64
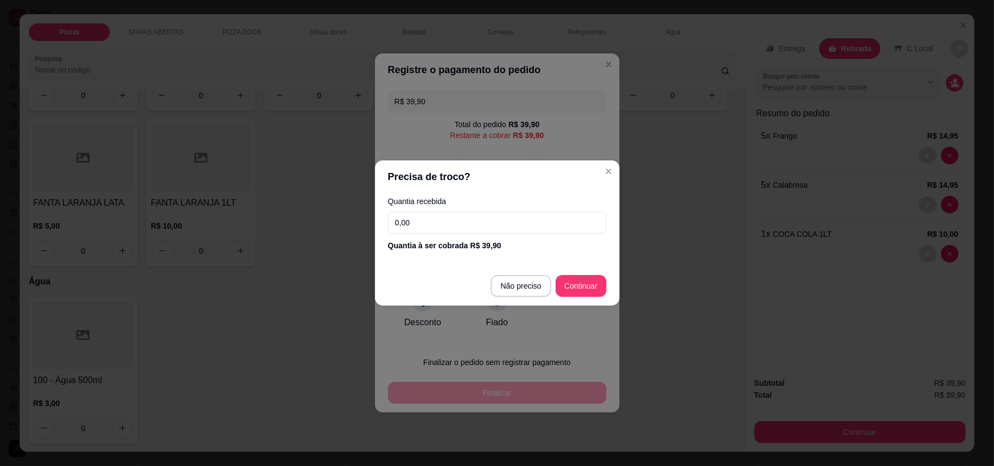
click at [457, 224] on input "0,00" at bounding box center [497, 223] width 218 height 22
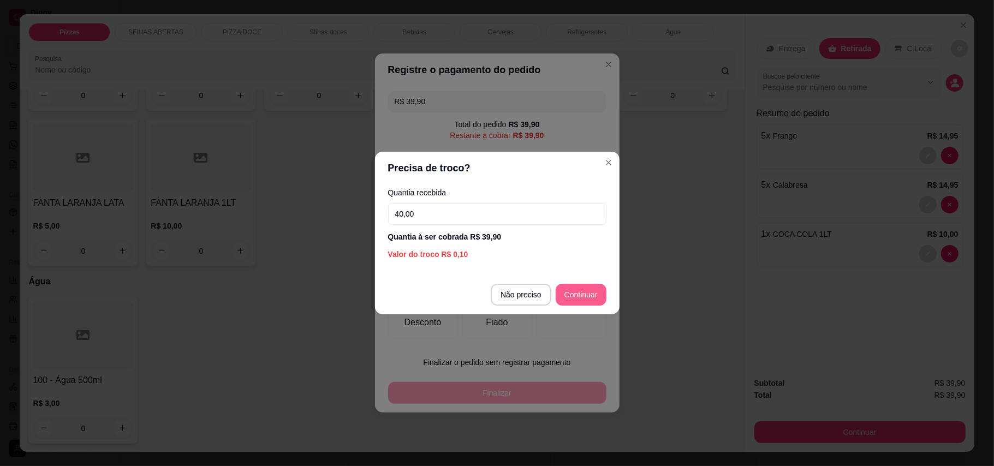
type input "40,00"
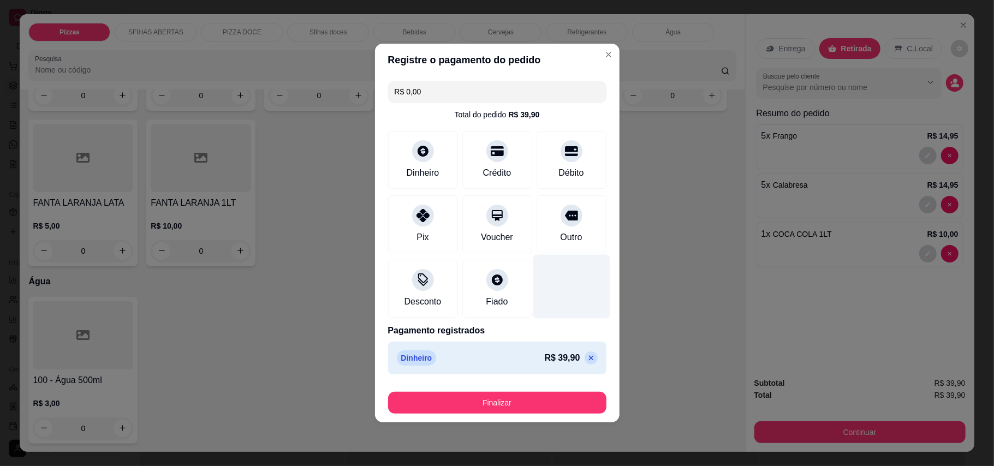
type input "R$ 0,00"
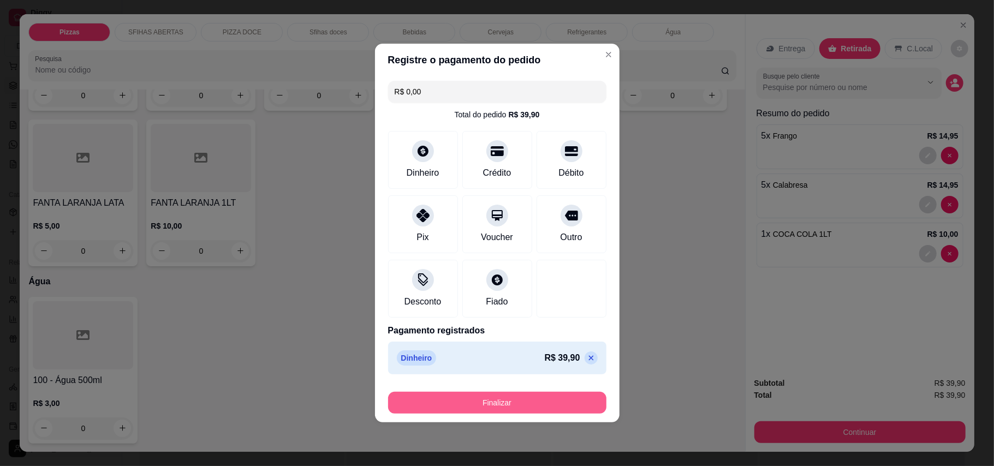
click at [565, 413] on button "Finalizar" at bounding box center [497, 403] width 218 height 22
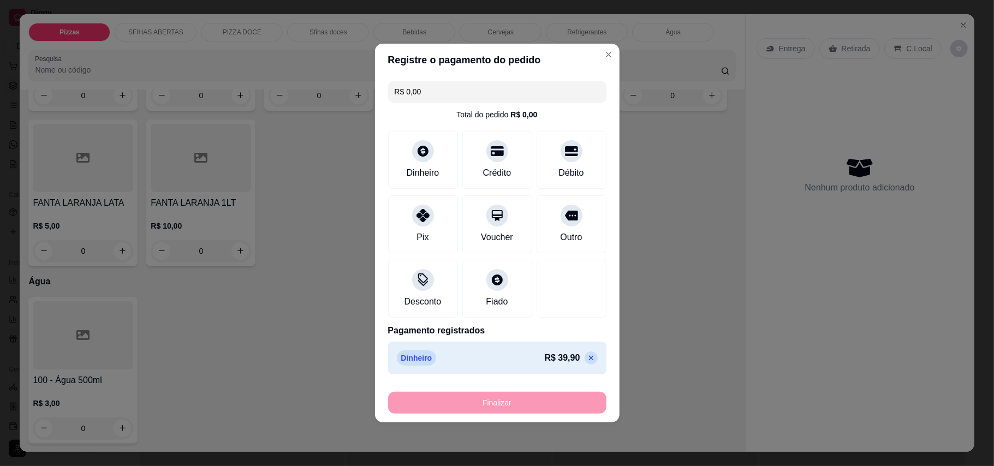
type input "0"
type input "-R$ 39,90"
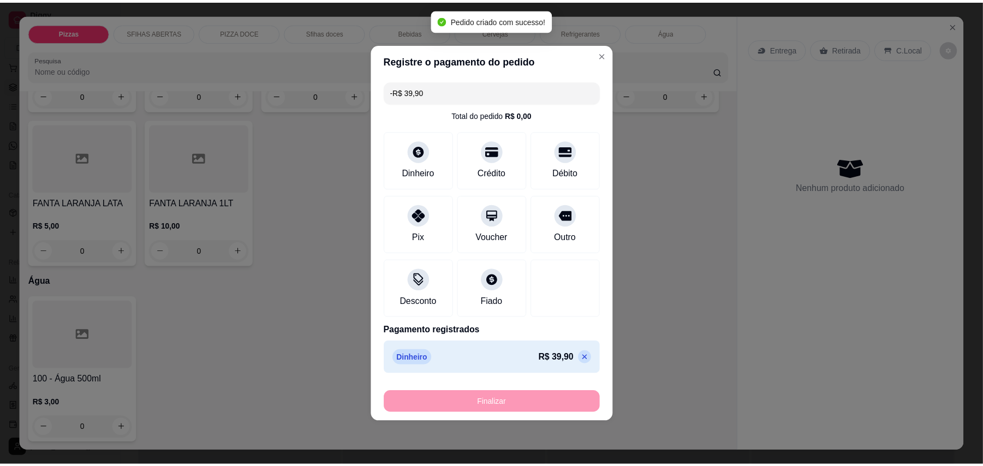
scroll to position [2460, 0]
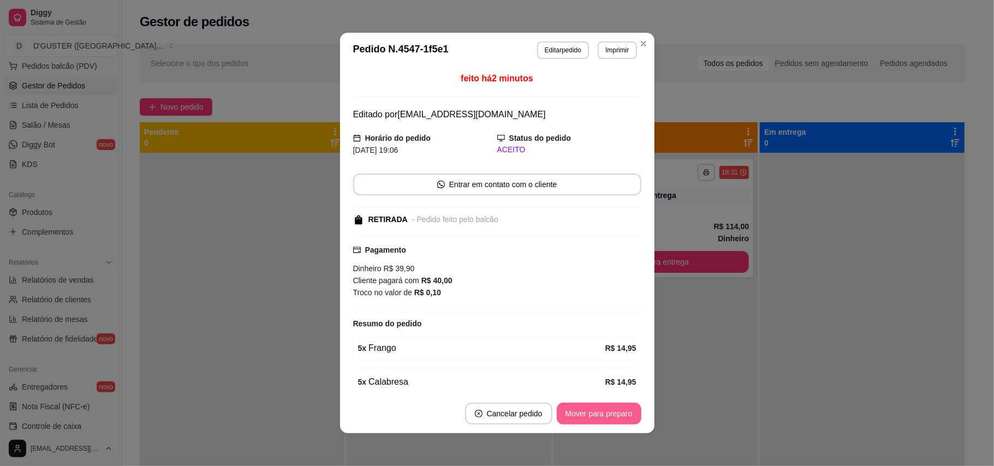
click at [582, 409] on button "Mover para preparo" at bounding box center [599, 414] width 85 height 22
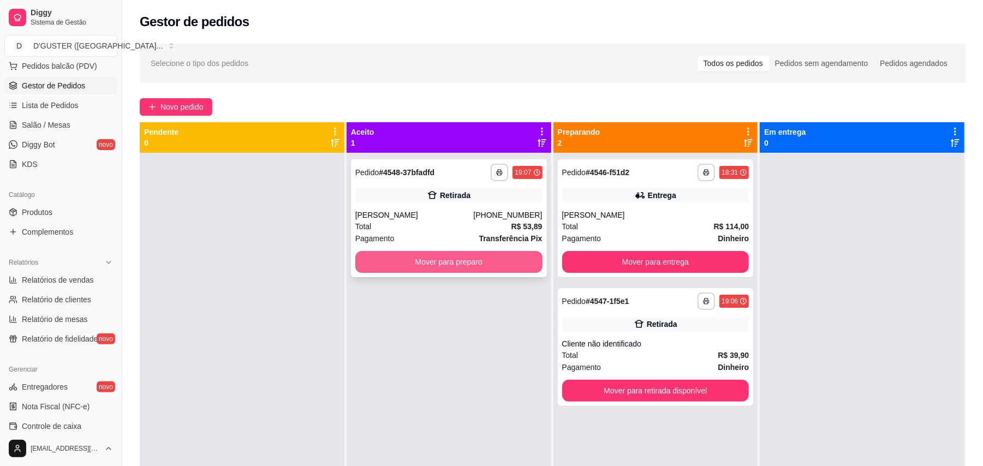
click at [475, 263] on button "Mover para preparo" at bounding box center [448, 262] width 187 height 22
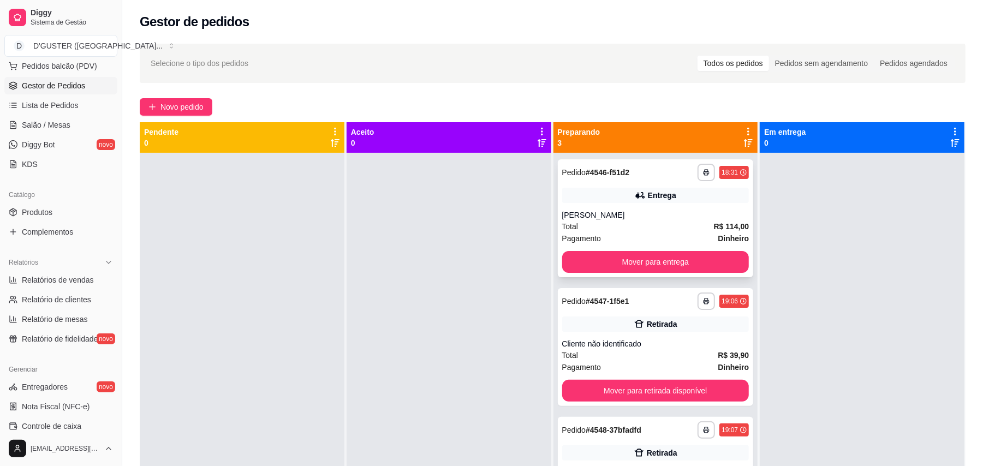
click at [689, 249] on div "**********" at bounding box center [656, 218] width 196 height 118
click at [668, 265] on button "Mover para entrega" at bounding box center [655, 262] width 181 height 21
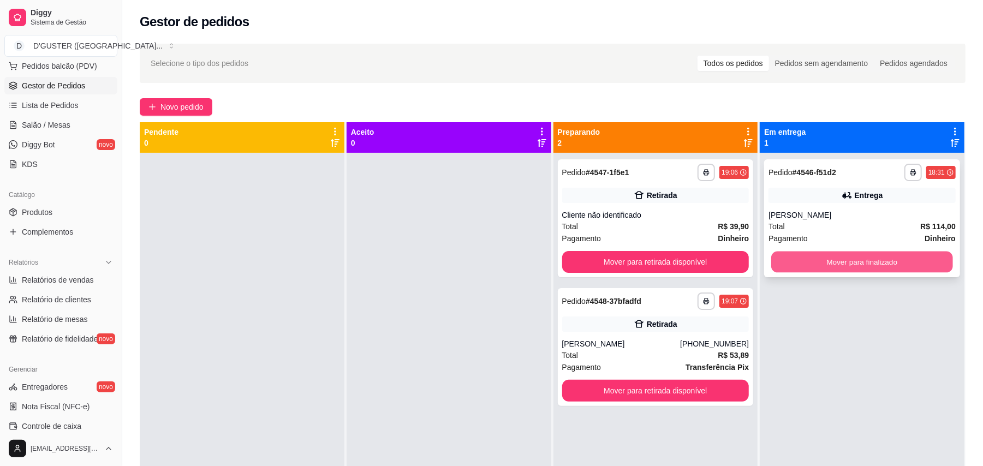
click at [859, 263] on button "Mover para finalizado" at bounding box center [862, 262] width 181 height 21
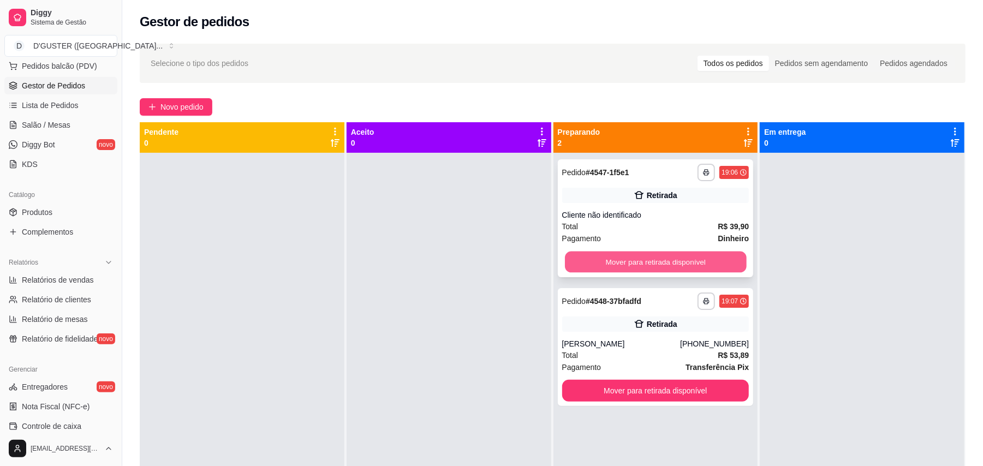
click at [702, 260] on button "Mover para retirada disponível" at bounding box center [655, 262] width 181 height 21
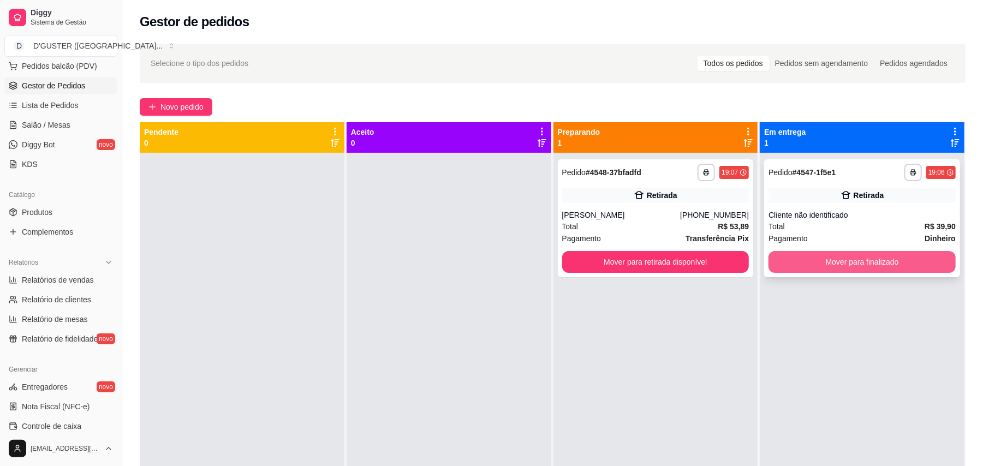
click at [828, 258] on button "Mover para finalizado" at bounding box center [862, 262] width 187 height 22
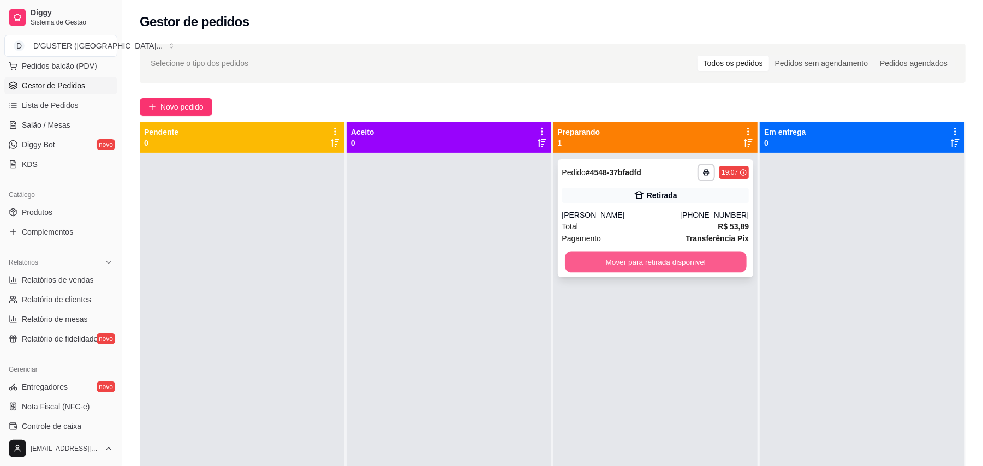
click at [616, 264] on button "Mover para retirada disponível" at bounding box center [655, 262] width 181 height 21
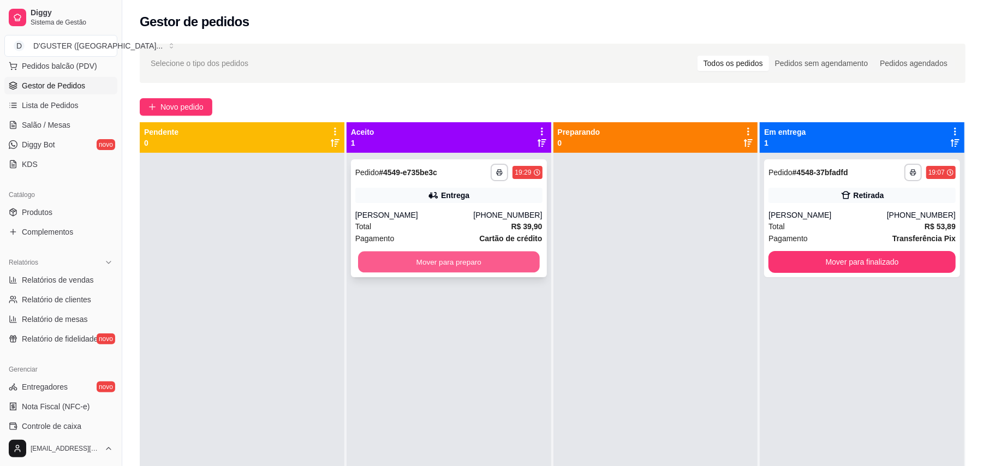
click at [462, 258] on button "Mover para preparo" at bounding box center [448, 262] width 181 height 21
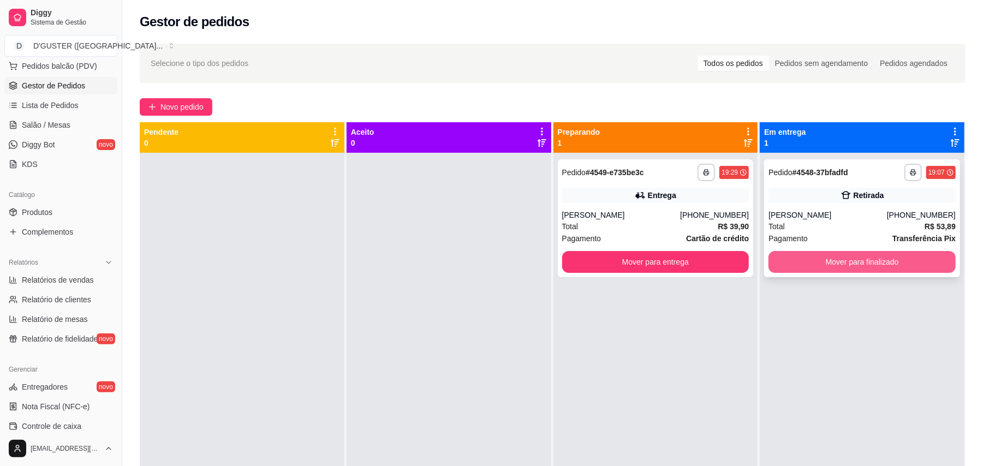
click at [870, 264] on button "Mover para finalizado" at bounding box center [862, 262] width 187 height 22
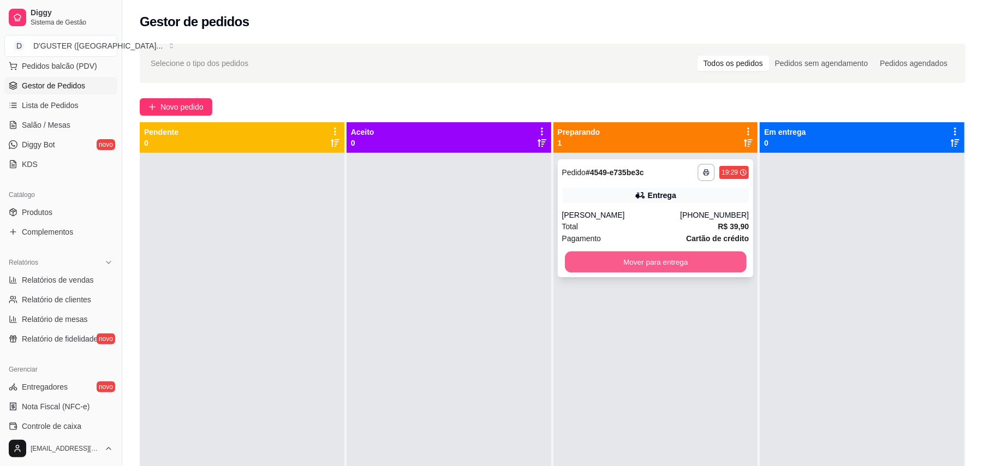
click at [686, 261] on button "Mover para entrega" at bounding box center [655, 262] width 181 height 21
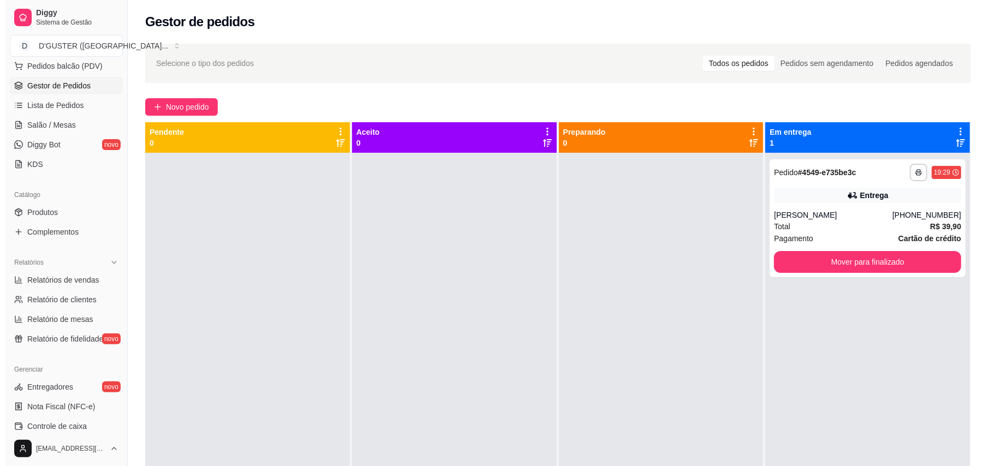
scroll to position [1, 0]
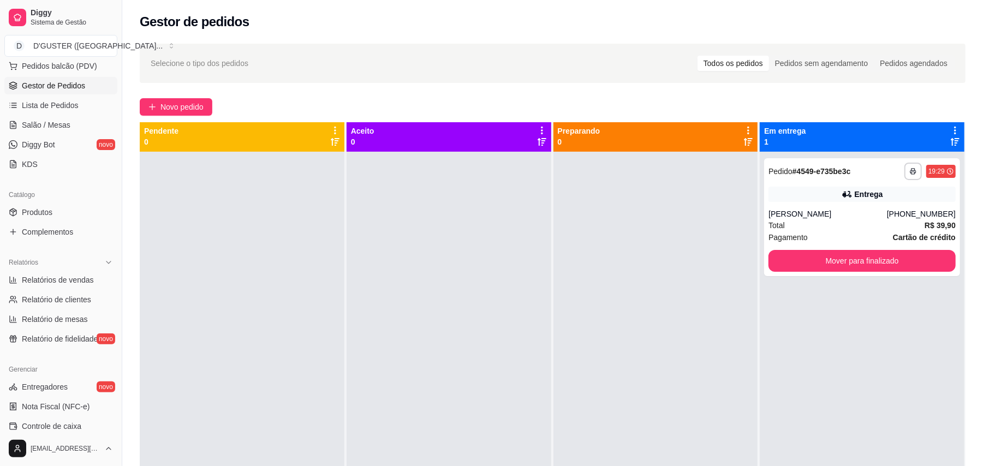
click at [182, 88] on div "**********" at bounding box center [552, 319] width 861 height 565
click at [190, 105] on span "Novo pedido" at bounding box center [182, 107] width 43 height 12
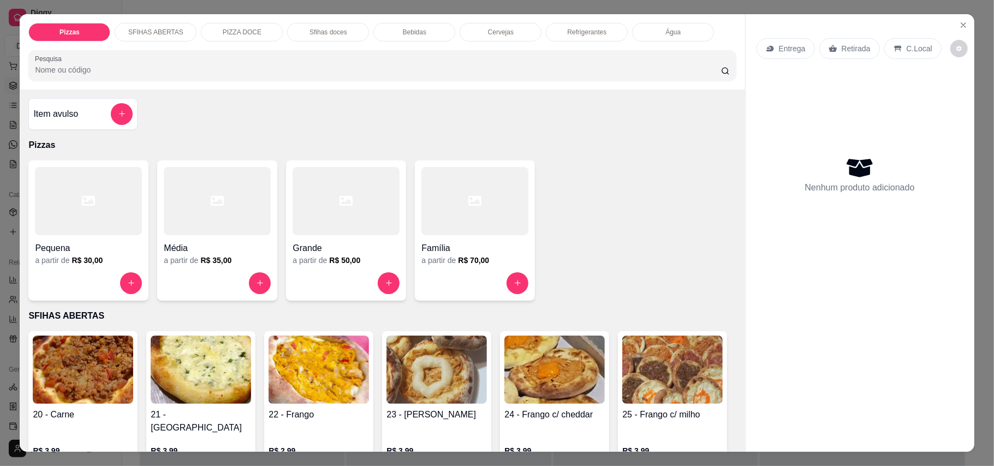
click at [779, 47] on p "Entrega" at bounding box center [792, 48] width 27 height 11
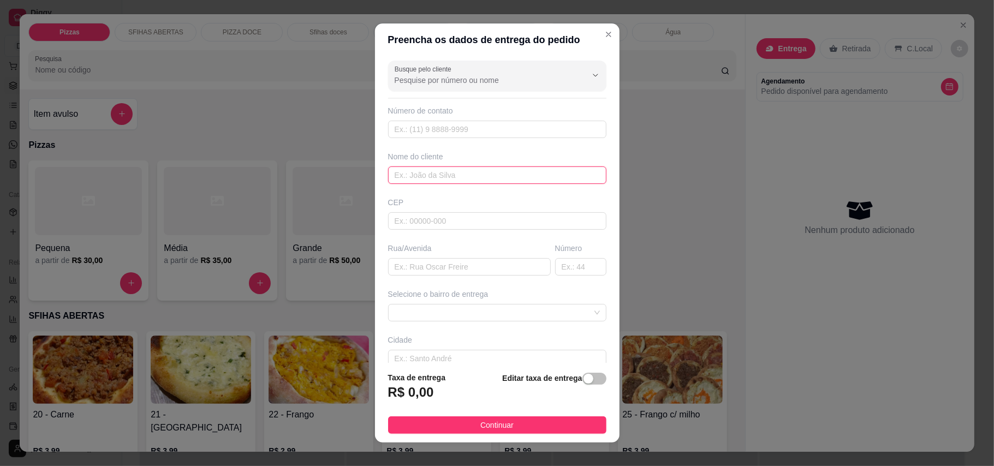
click at [415, 178] on input "text" at bounding box center [497, 175] width 218 height 17
type input "NONATO"
click at [496, 262] on input "text" at bounding box center [469, 266] width 163 height 17
type input "[GEOGRAPHIC_DATA]"
click at [555, 272] on input "text" at bounding box center [580, 266] width 51 height 17
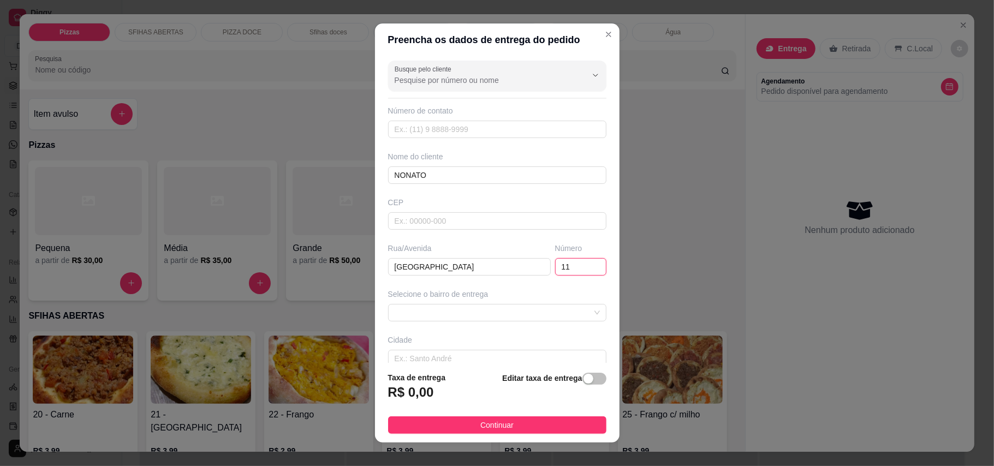
type input "11"
click at [450, 305] on div "Selecione o bairro de entrega" at bounding box center [497, 305] width 223 height 33
click at [451, 313] on span at bounding box center [497, 313] width 205 height 16
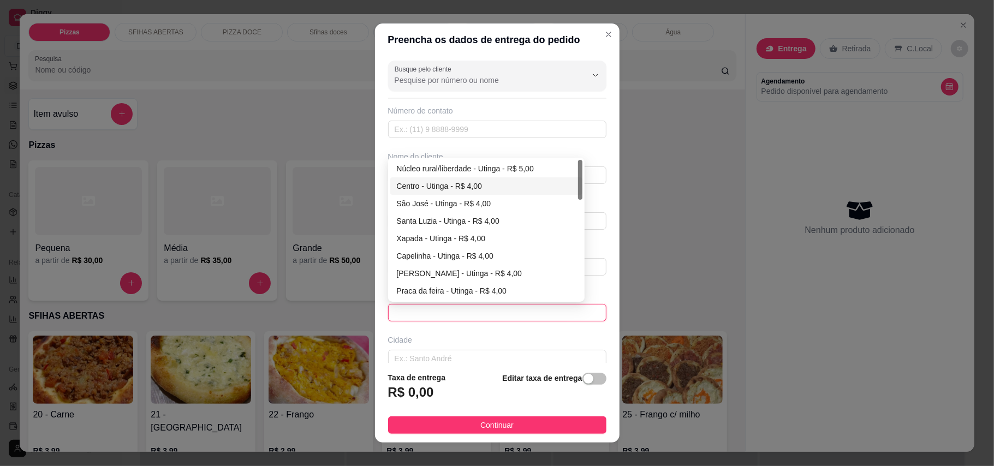
click at [416, 187] on div "Centro - Utinga - R$ 4,00" at bounding box center [486, 186] width 179 height 12
type input "Utinga"
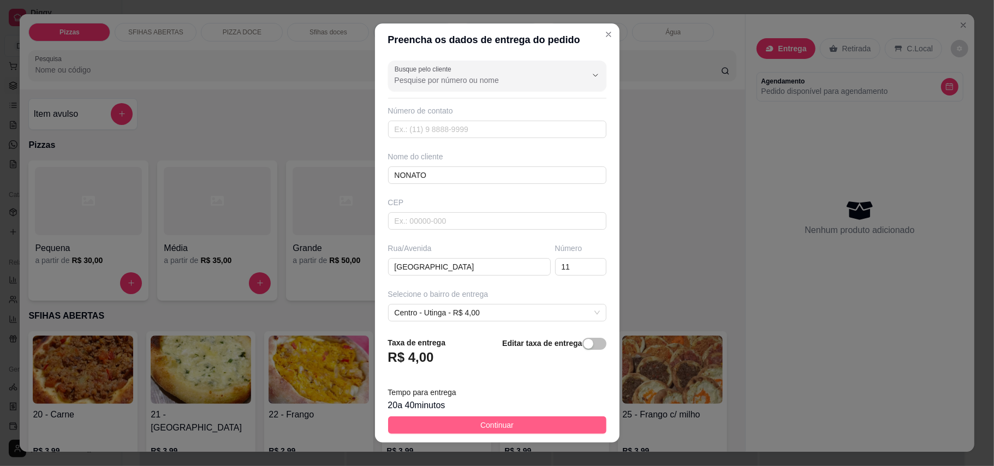
click at [509, 424] on button "Continuar" at bounding box center [497, 425] width 218 height 17
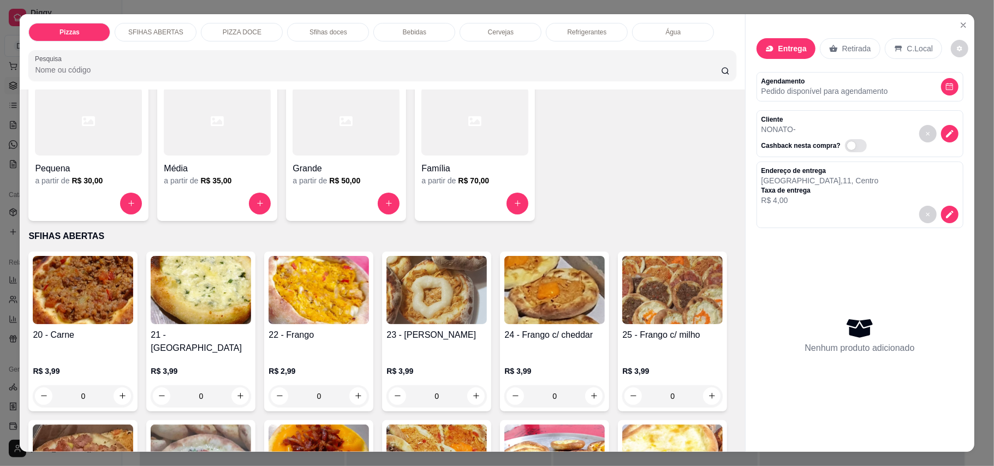
scroll to position [145, 0]
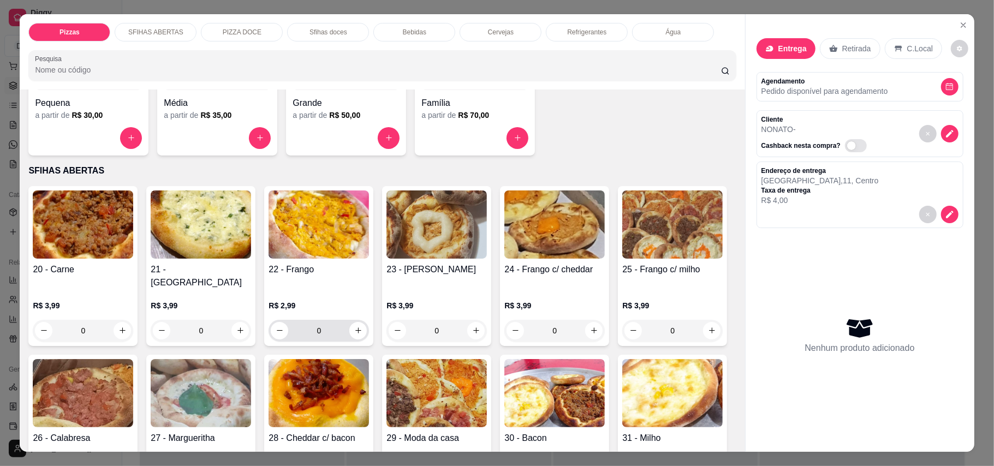
click at [355, 320] on div "0" at bounding box center [319, 331] width 96 height 22
click at [357, 327] on icon "increase-product-quantity" at bounding box center [358, 331] width 8 height 8
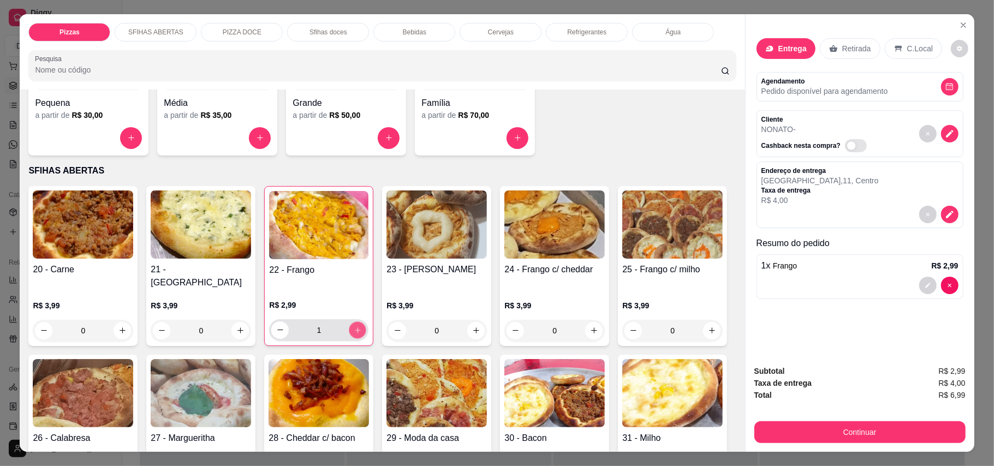
click at [357, 322] on button "increase-product-quantity" at bounding box center [357, 330] width 17 height 17
click at [271, 322] on button "decrease-product-quantity" at bounding box center [279, 330] width 17 height 17
type input "3"
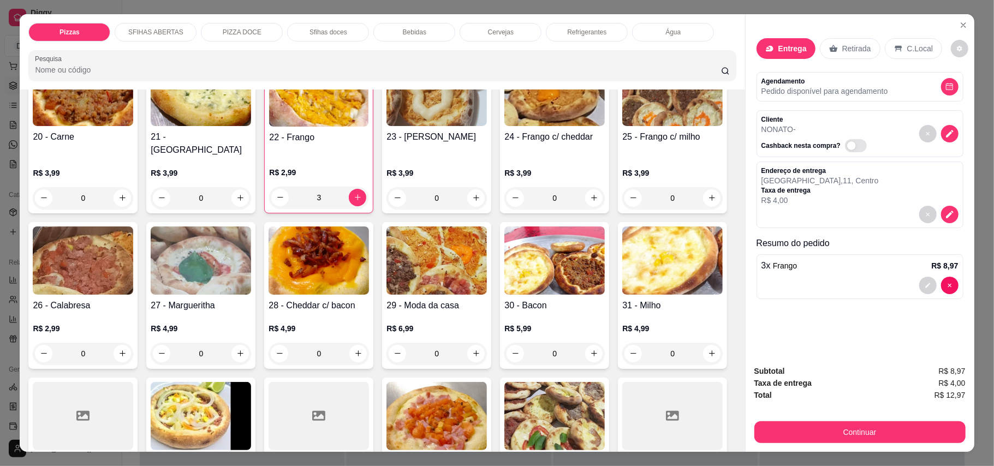
scroll to position [291, 0]
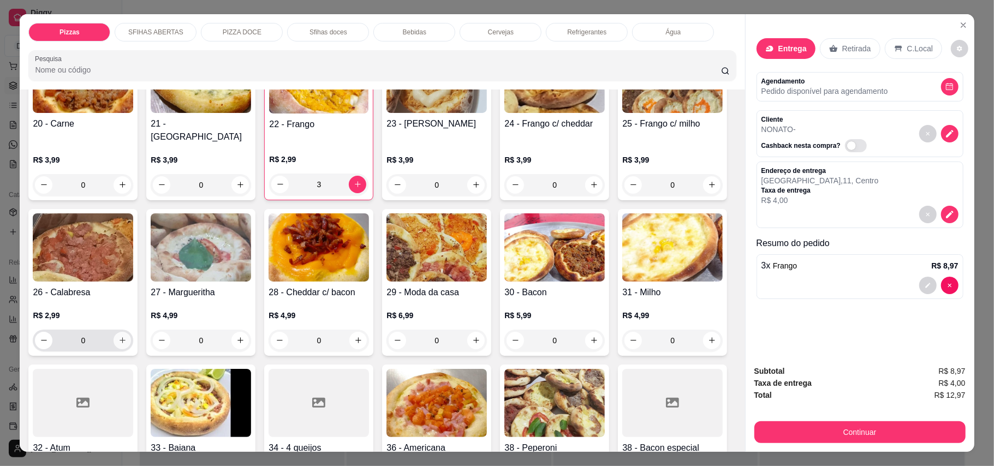
click at [131, 335] on button "increase-product-quantity" at bounding box center [122, 340] width 17 height 17
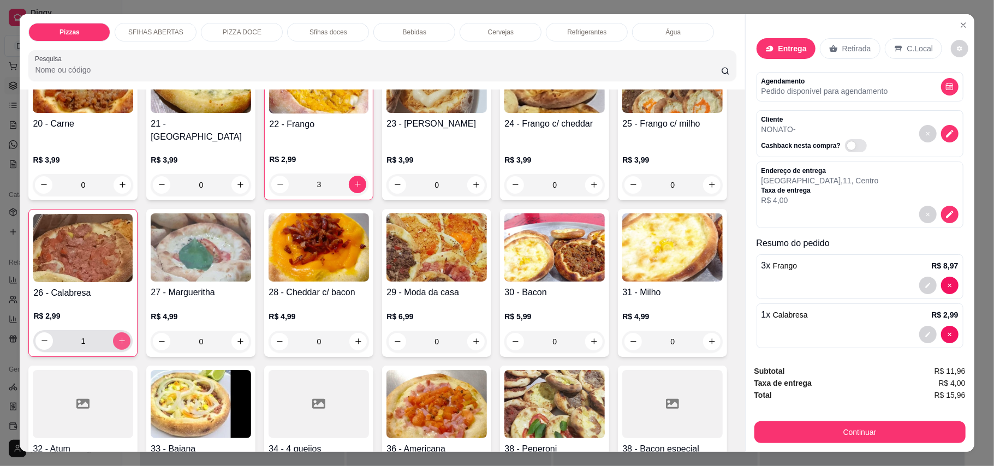
click at [131, 334] on button "increase-product-quantity" at bounding box center [121, 341] width 17 height 17
click at [131, 334] on button "increase-product-quantity" at bounding box center [122, 341] width 17 height 17
type input "3"
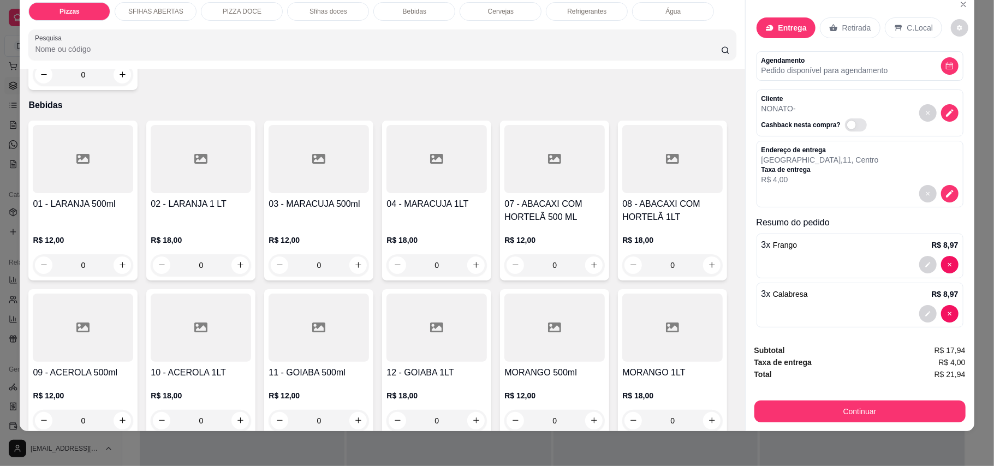
scroll to position [1602, 0]
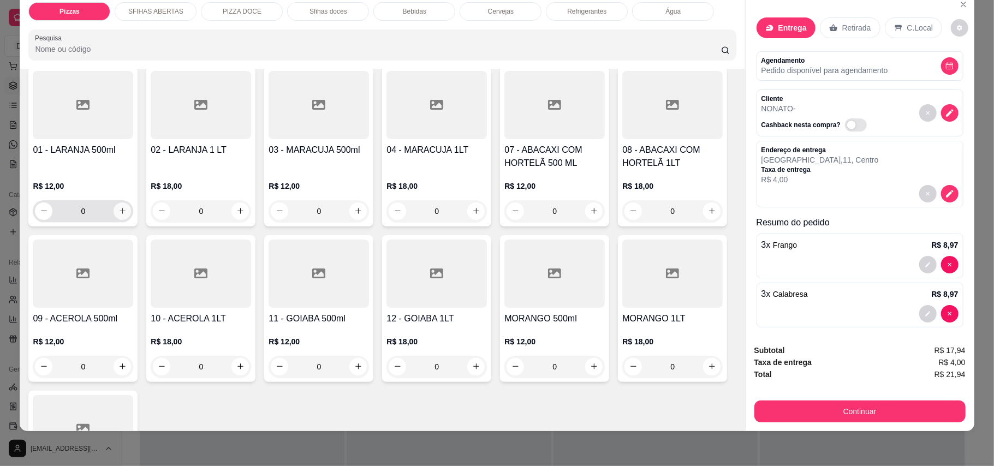
click at [116, 220] on button "increase-product-quantity" at bounding box center [122, 211] width 17 height 17
type input "1"
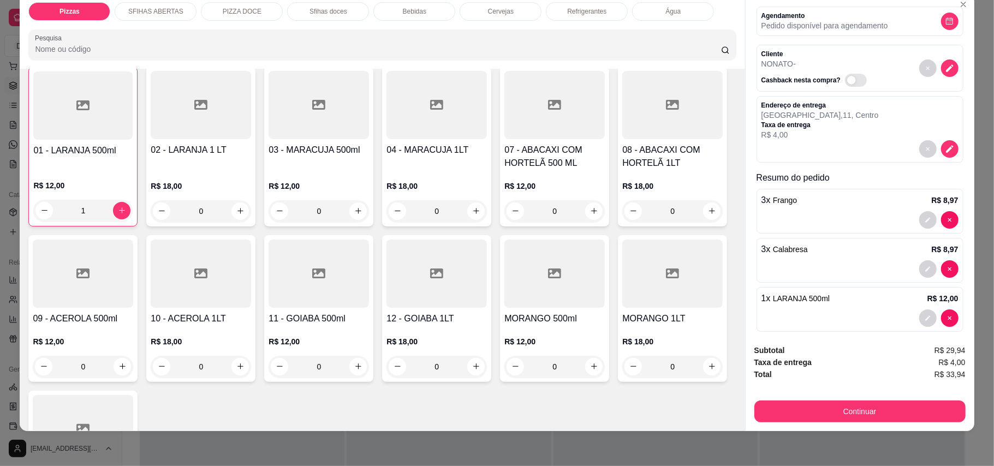
scroll to position [68, 0]
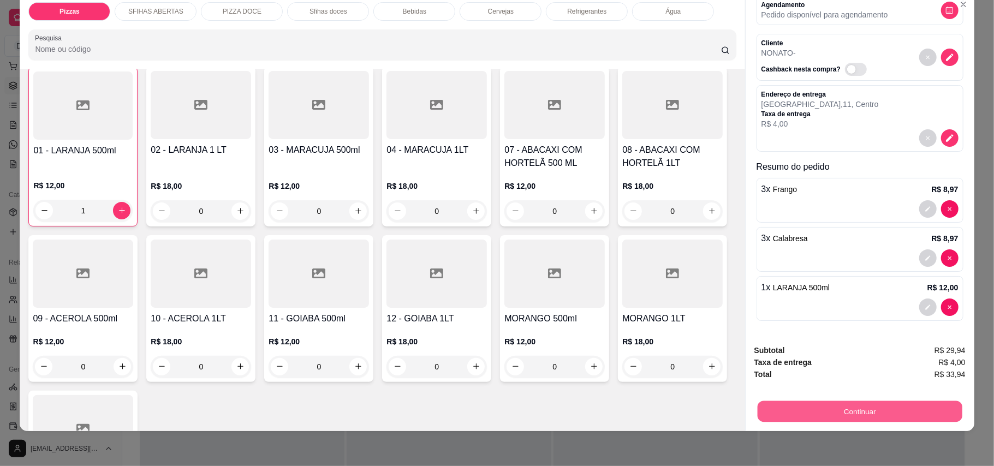
click at [853, 413] on button "Continuar" at bounding box center [859, 411] width 205 height 21
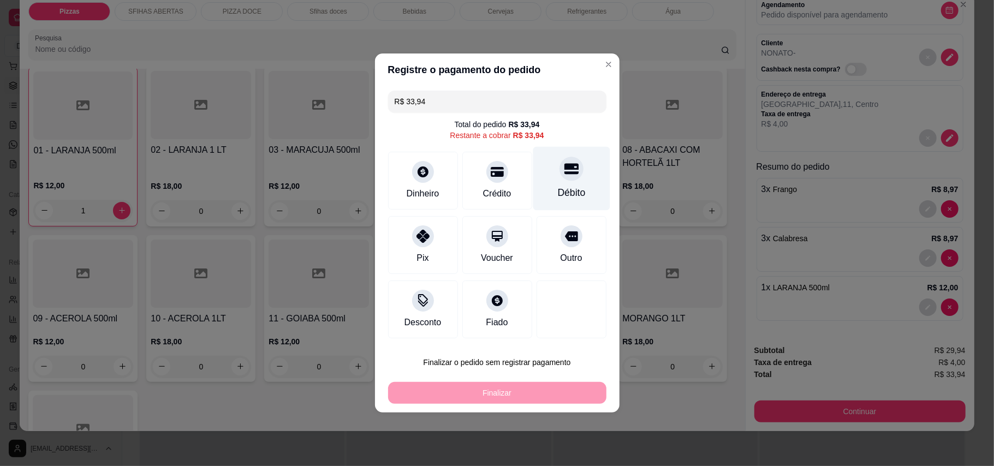
click at [576, 201] on div "Débito" at bounding box center [571, 179] width 77 height 64
type input "R$ 0,00"
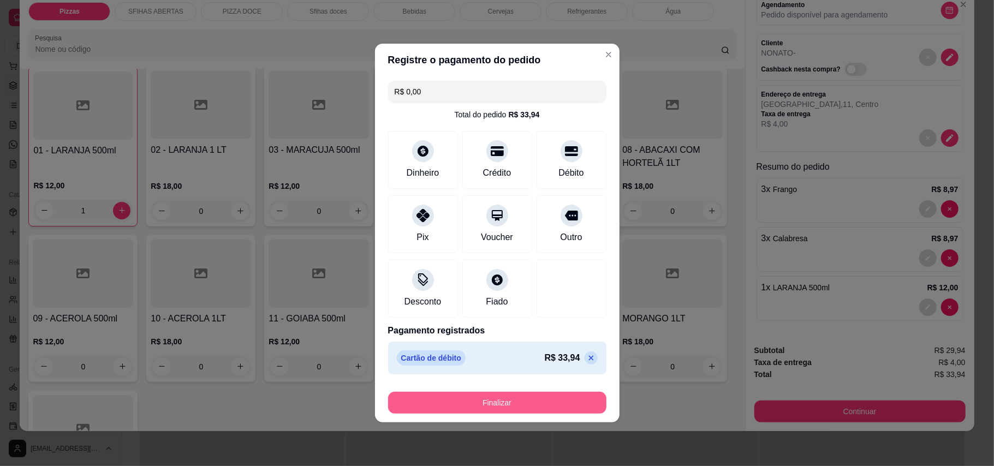
click at [513, 402] on button "Finalizar" at bounding box center [497, 403] width 218 height 22
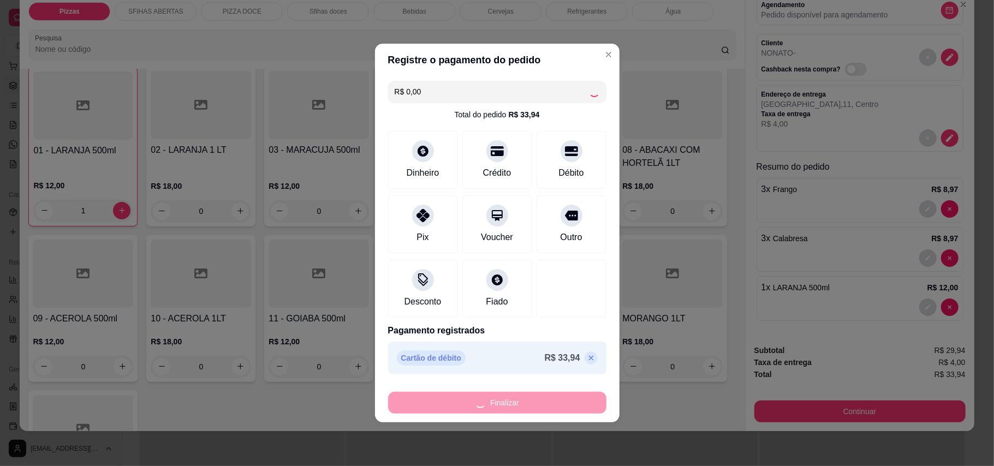
type input "0"
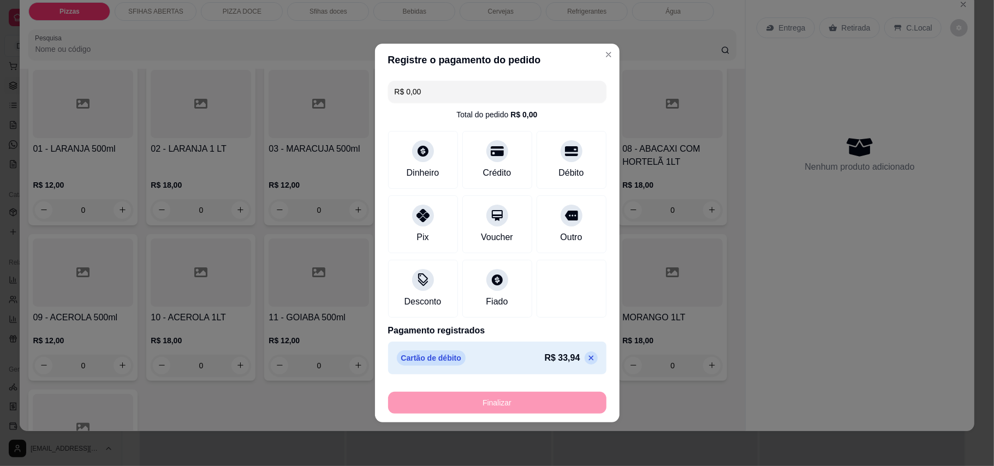
type input "-R$ 33,94"
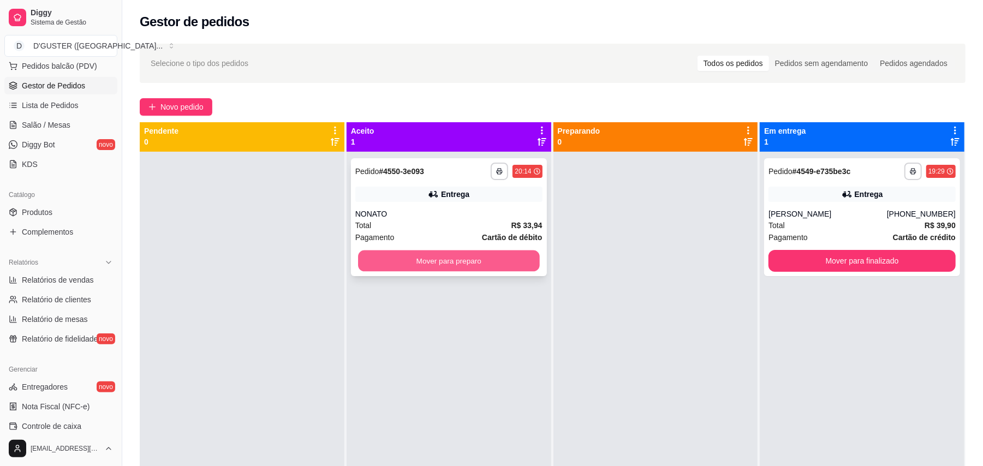
click at [444, 256] on button "Mover para preparo" at bounding box center [448, 261] width 181 height 21
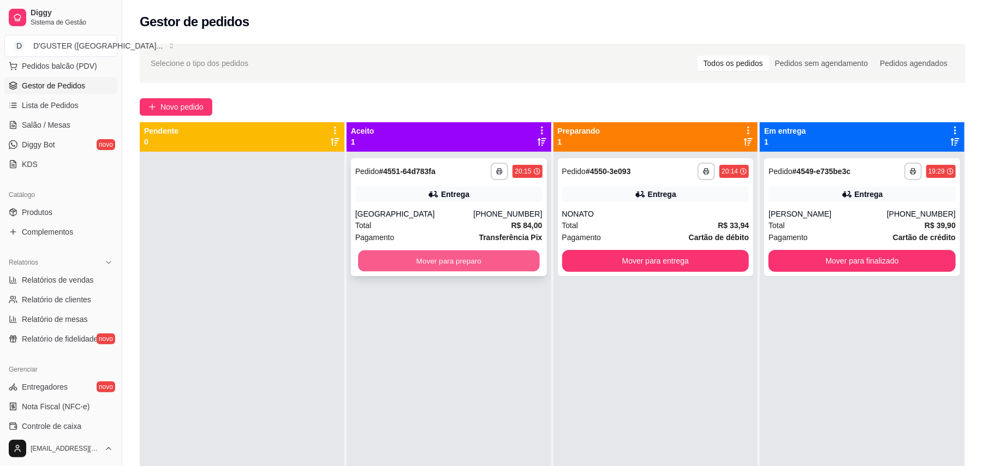
click at [422, 264] on button "Mover para preparo" at bounding box center [448, 261] width 181 height 21
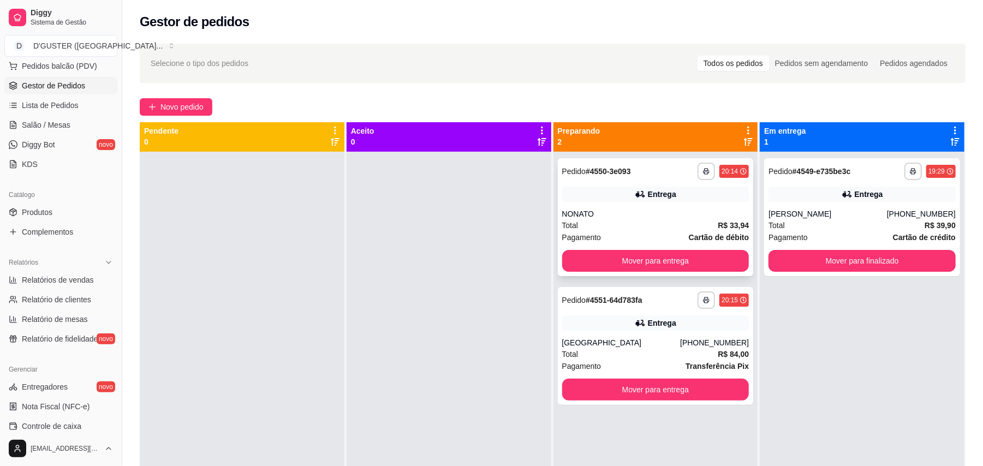
click at [666, 199] on div "Entrega" at bounding box center [662, 194] width 28 height 11
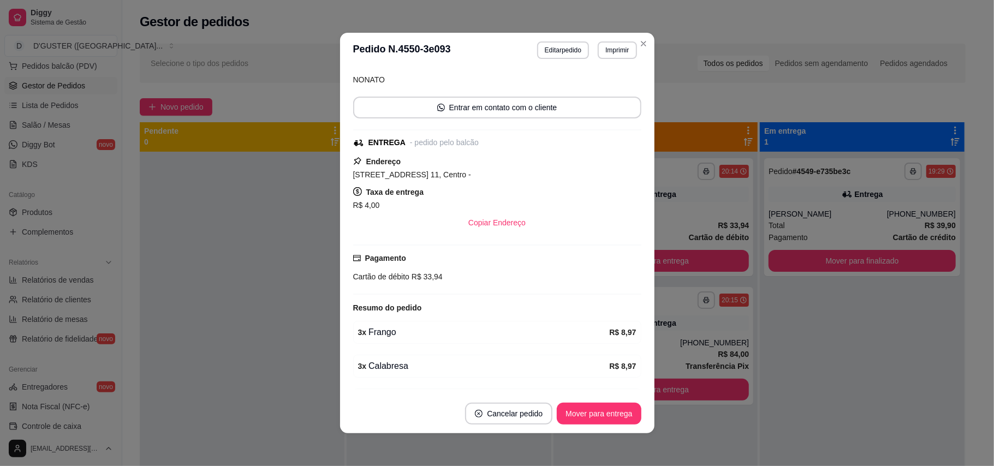
scroll to position [147, 0]
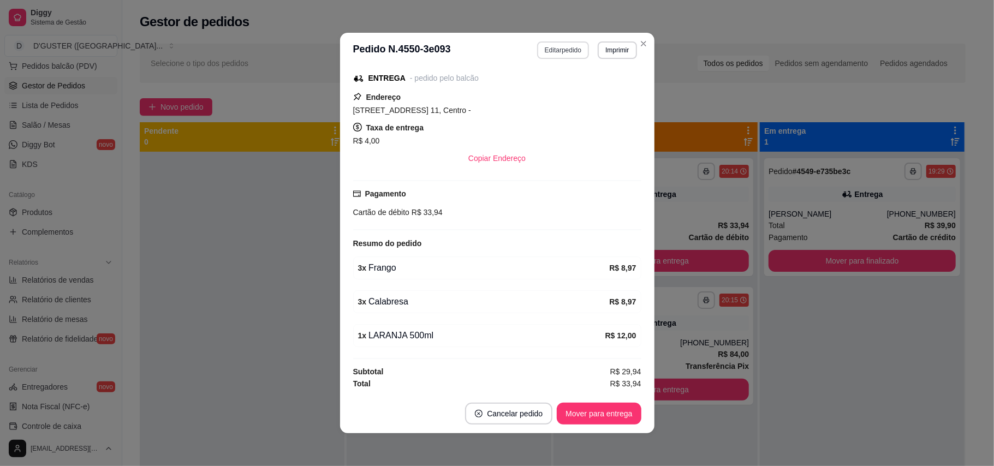
click at [542, 51] on button "Editar pedido" at bounding box center [563, 49] width 52 height 17
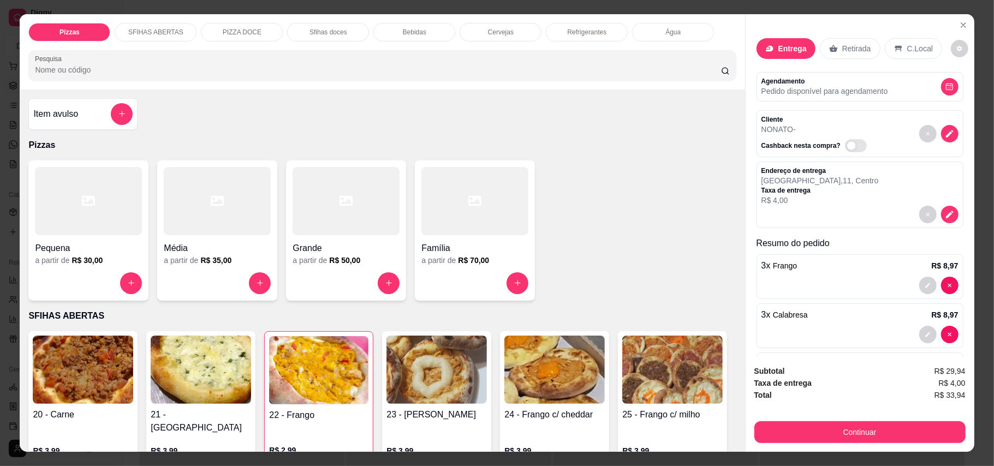
scroll to position [68, 0]
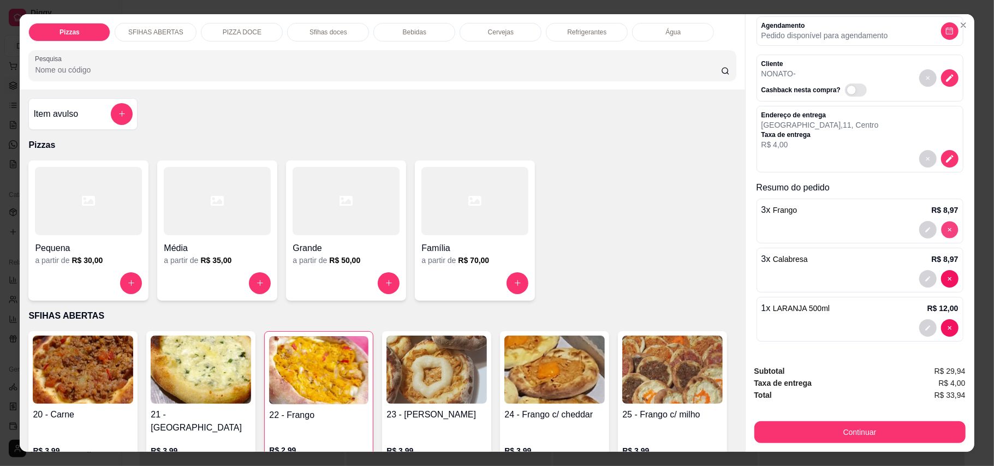
type input "0"
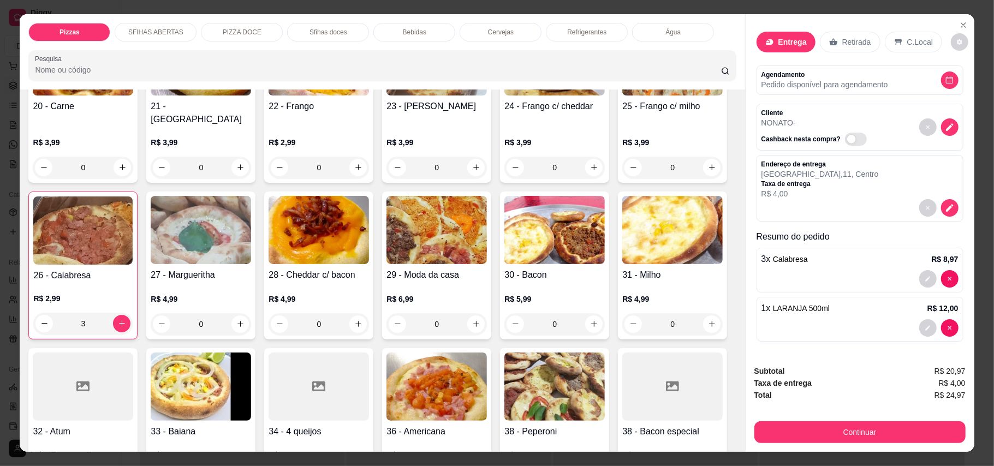
scroll to position [364, 0]
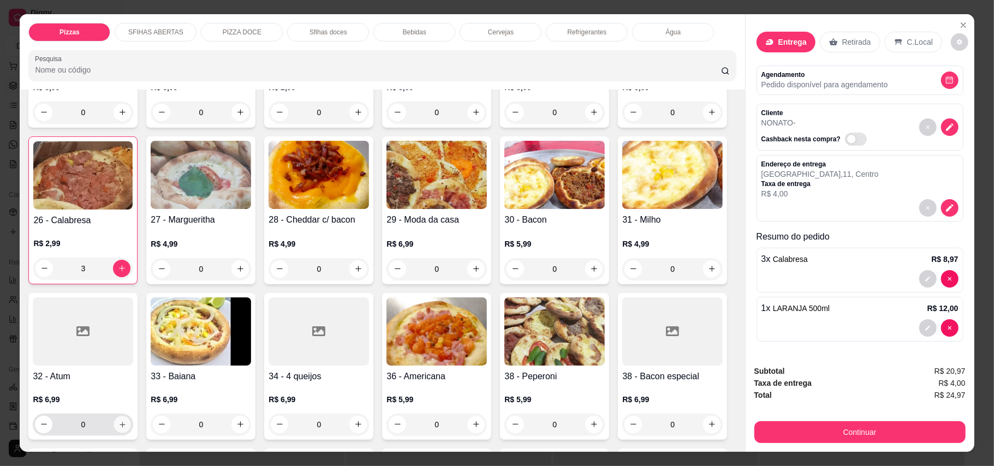
click at [497, 216] on div "20 - Carne R$ 3,99 0 21 - Queijo R$ 3,99 0 22 - Frango R$ 2,99 0 23 - Frango ca…" at bounding box center [382, 373] width 708 height 810
click at [491, 216] on div "29 - Moda da casa R$ 6,99 0" at bounding box center [436, 211] width 109 height 148
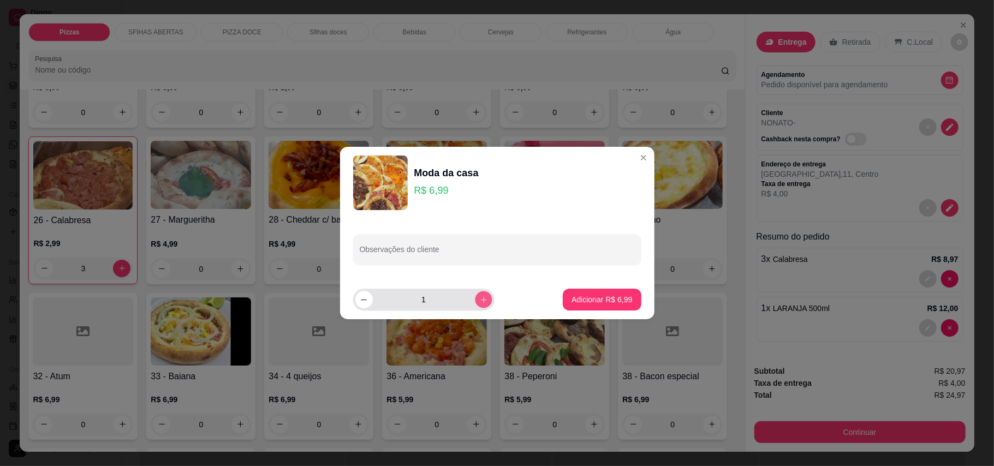
click at [482, 298] on button "increase-product-quantity" at bounding box center [483, 299] width 17 height 17
type input "3"
click at [567, 297] on p "Adicionar R$ 20,97" at bounding box center [599, 299] width 65 height 11
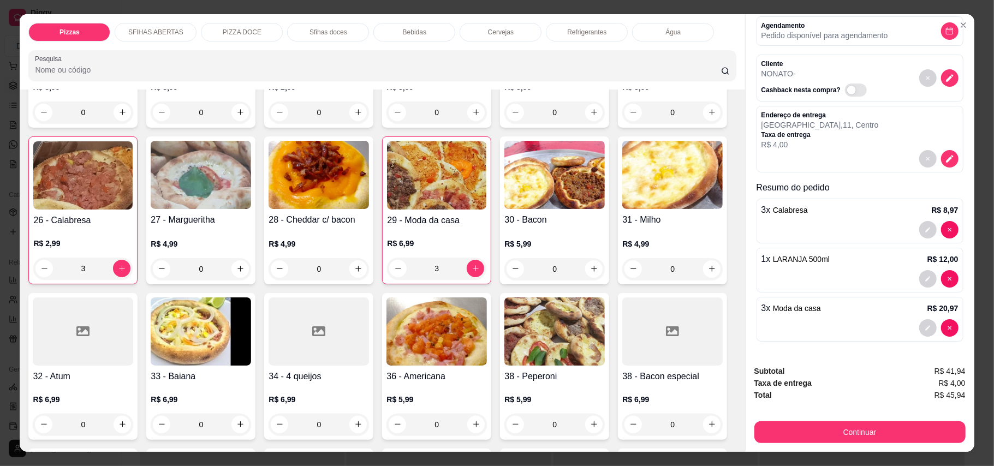
scroll to position [21, 0]
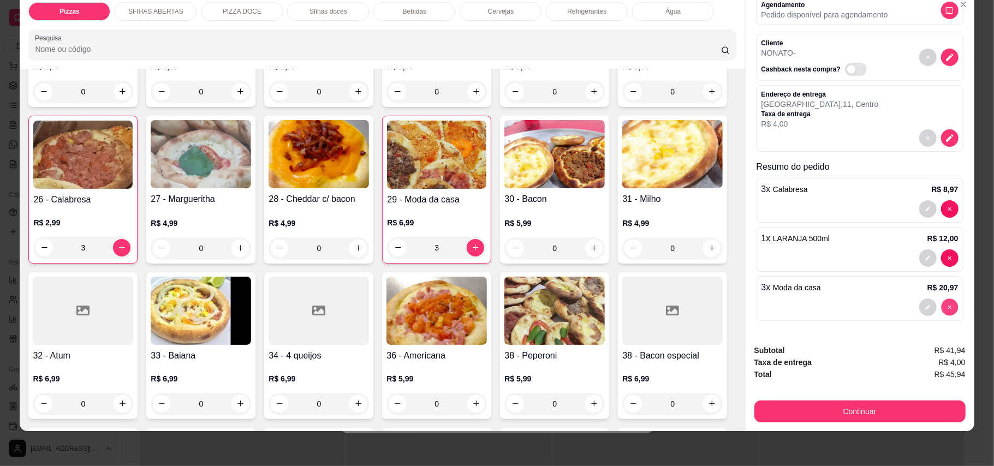
type input "0"
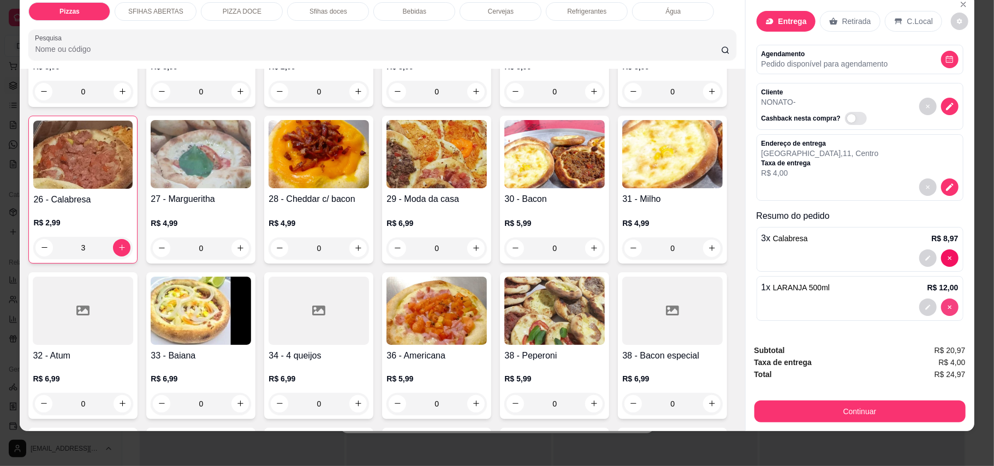
scroll to position [20, 0]
click at [127, 400] on icon "increase-product-quantity" at bounding box center [122, 404] width 8 height 8
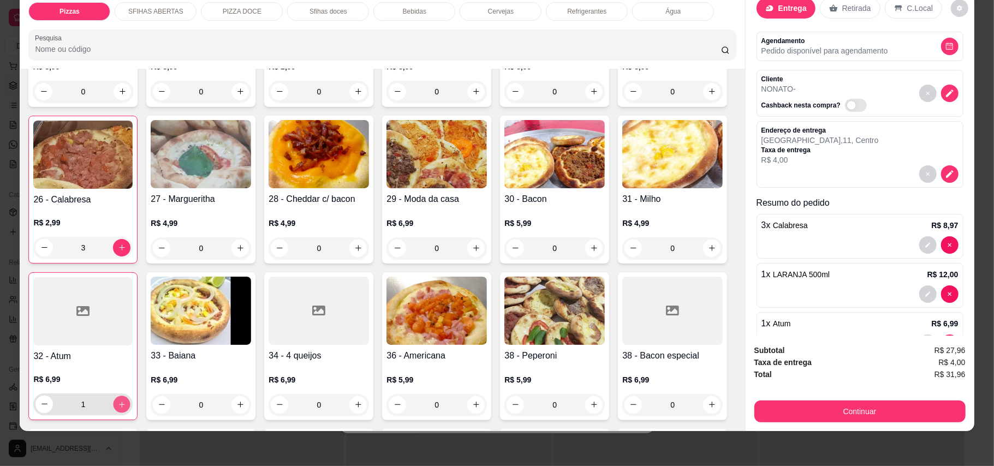
click at [126, 400] on icon "increase-product-quantity" at bounding box center [122, 404] width 8 height 8
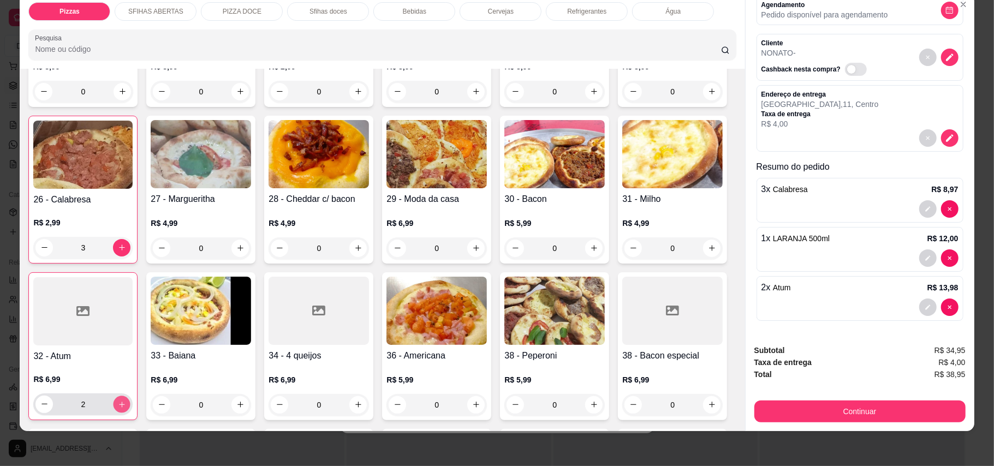
click at [126, 400] on icon "increase-product-quantity" at bounding box center [122, 404] width 8 height 8
type input "3"
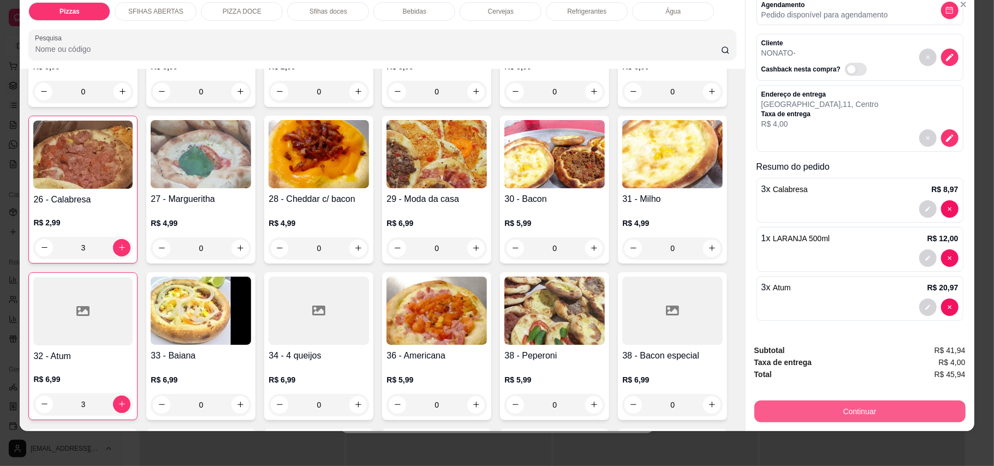
click at [882, 411] on button "Continuar" at bounding box center [860, 412] width 211 height 22
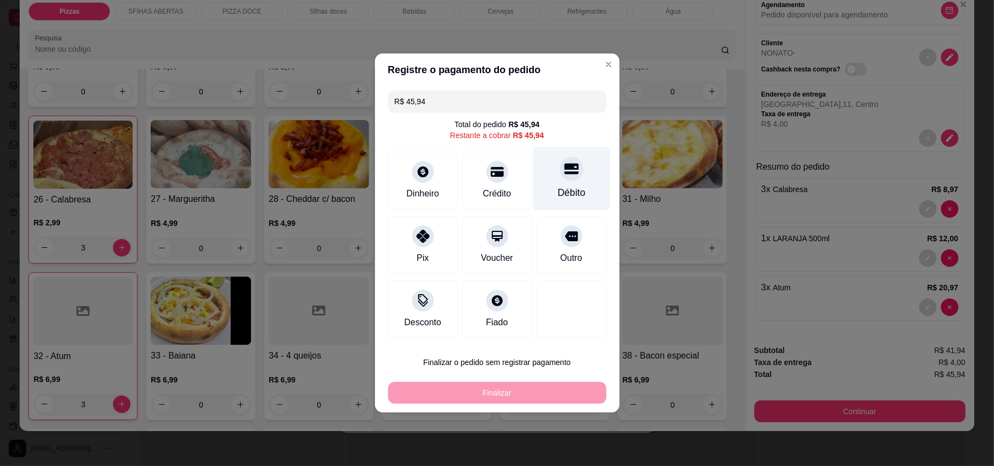
click at [577, 178] on div "Débito" at bounding box center [571, 179] width 77 height 64
type input "R$ 0,00"
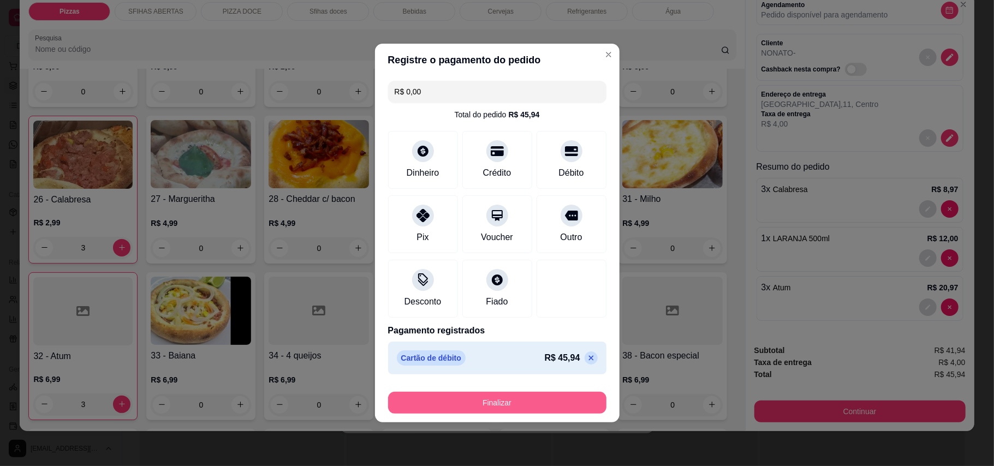
click at [561, 409] on button "Finalizar" at bounding box center [497, 403] width 218 height 22
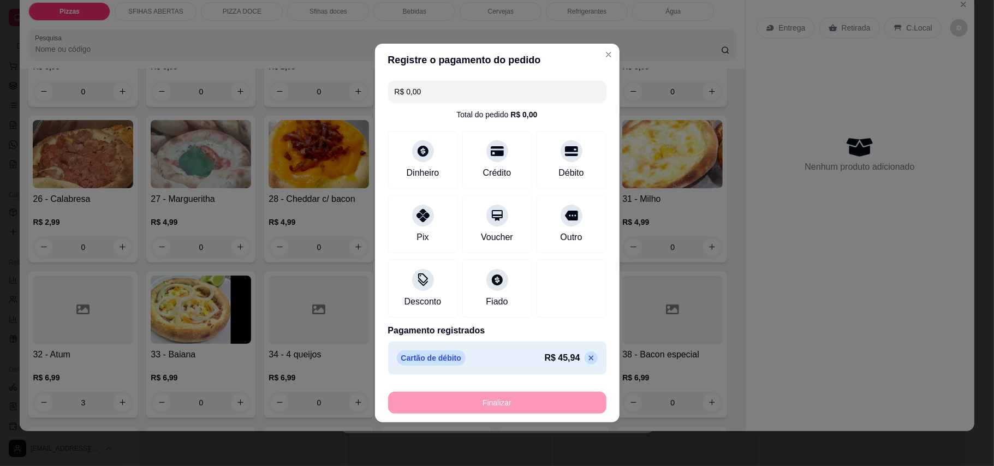
type input "0"
type input "-R$ 45,94"
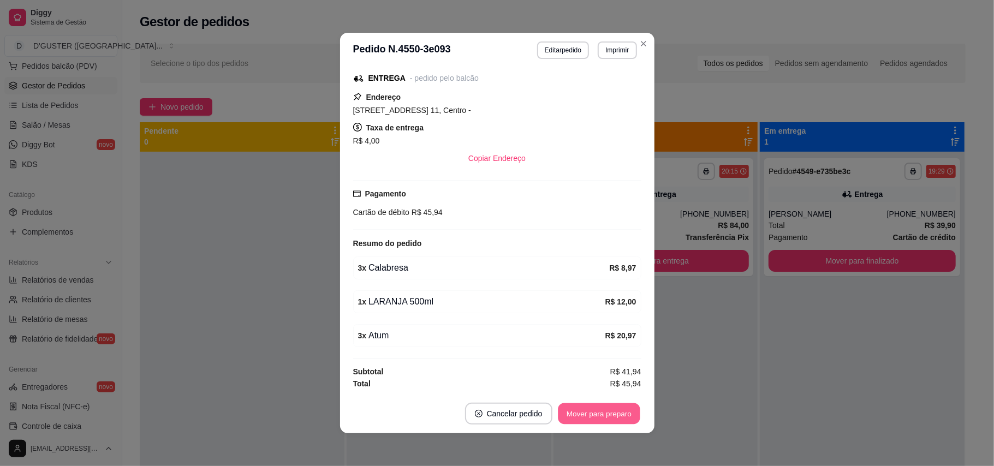
click at [586, 411] on button "Mover para preparo" at bounding box center [599, 414] width 82 height 21
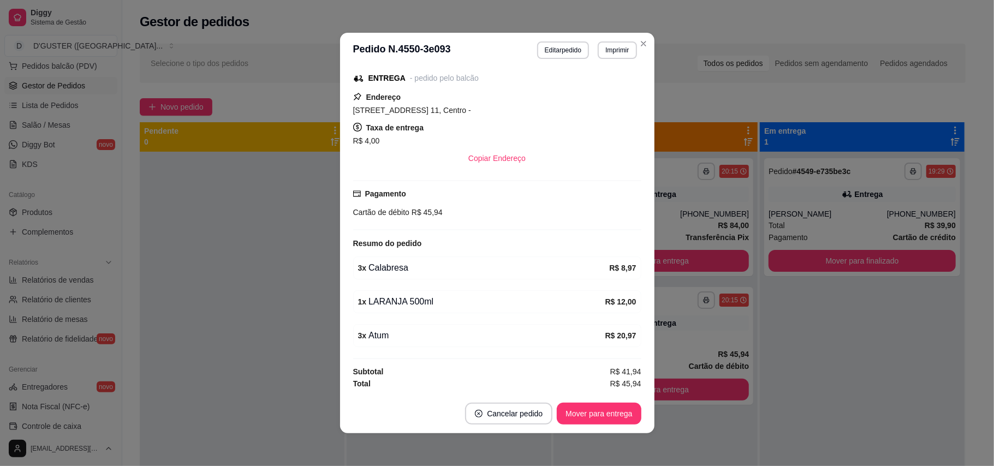
scroll to position [99, 0]
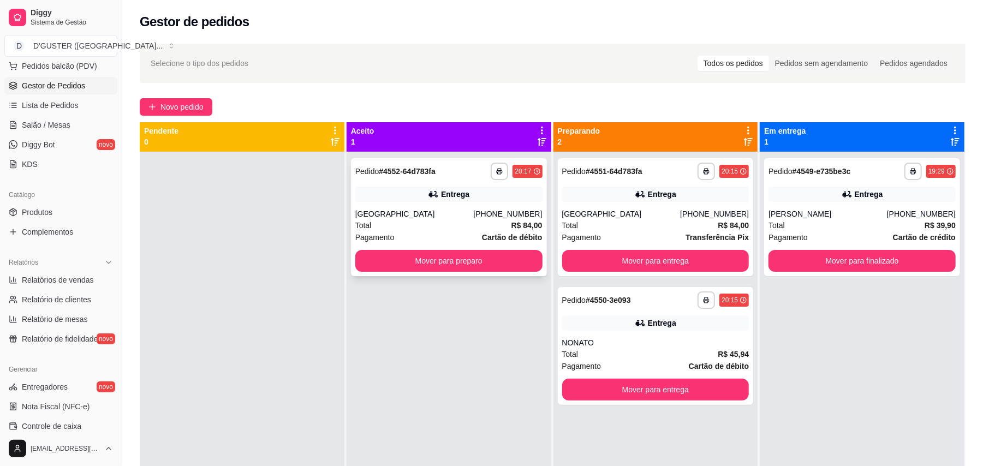
click at [459, 232] on div "Pagamento Cartão de débito" at bounding box center [448, 238] width 187 height 12
click at [426, 212] on div "[GEOGRAPHIC_DATA]" at bounding box center [414, 214] width 118 height 11
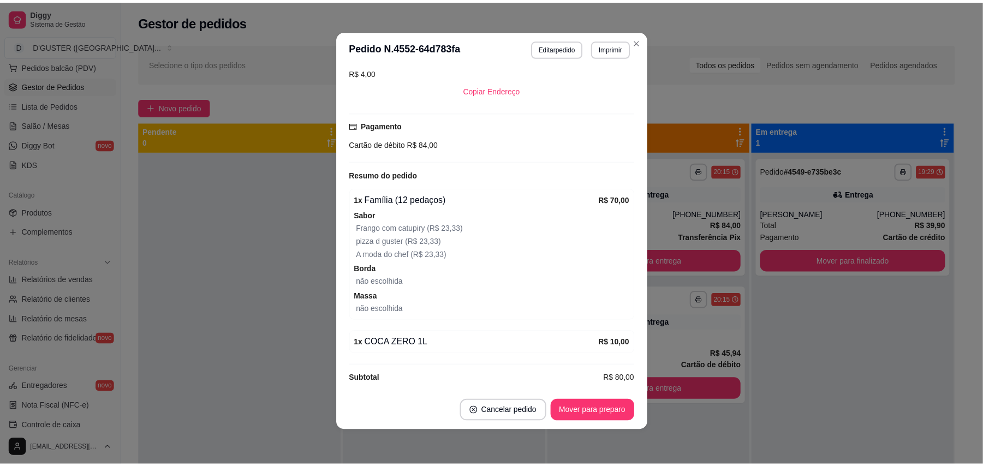
scroll to position [271, 0]
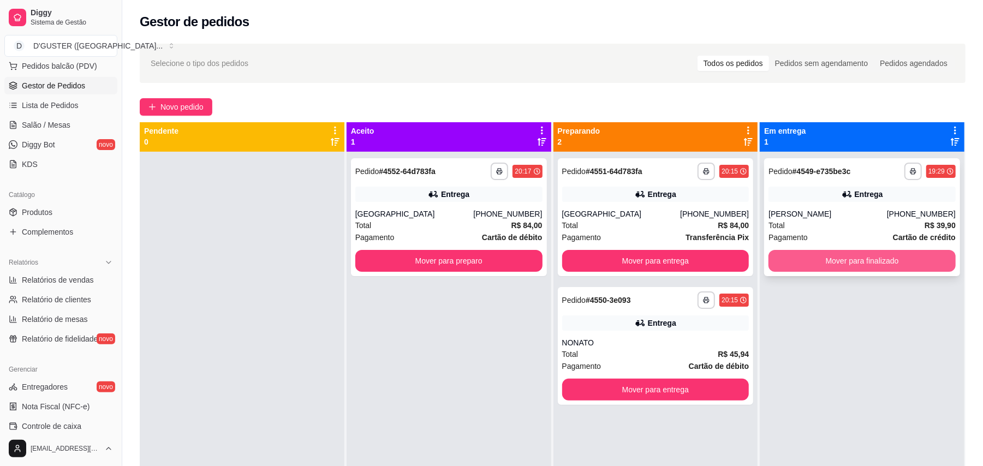
click at [885, 266] on button "Mover para finalizado" at bounding box center [862, 261] width 187 height 22
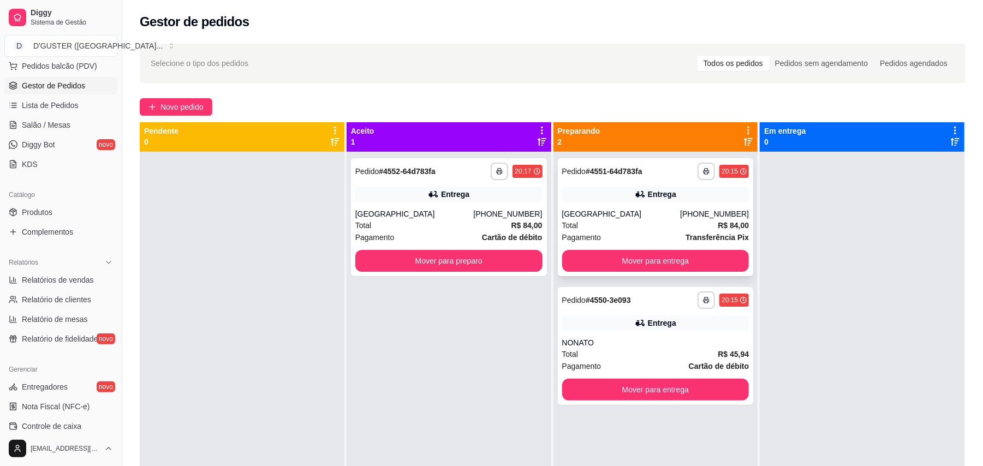
click at [662, 203] on div "**********" at bounding box center [656, 217] width 196 height 118
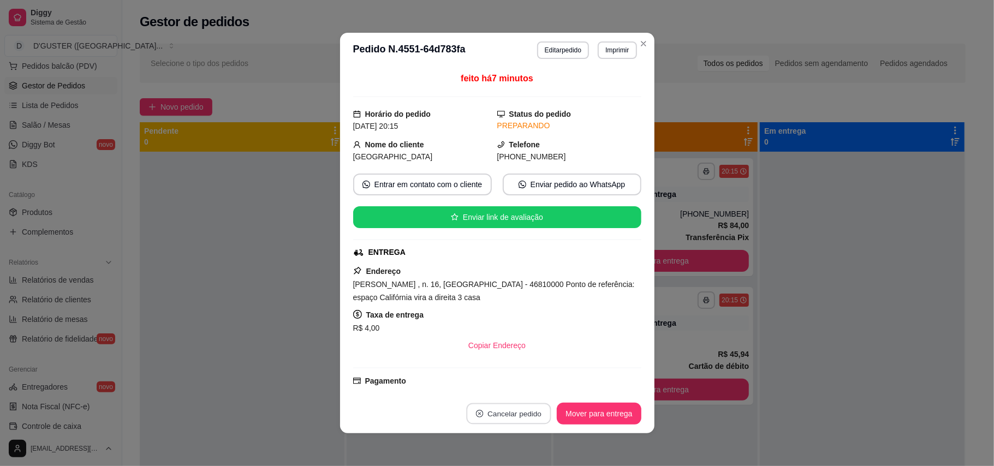
click at [517, 410] on button "Cancelar pedido" at bounding box center [509, 414] width 85 height 21
click at [535, 386] on button "Sim" at bounding box center [535, 387] width 44 height 22
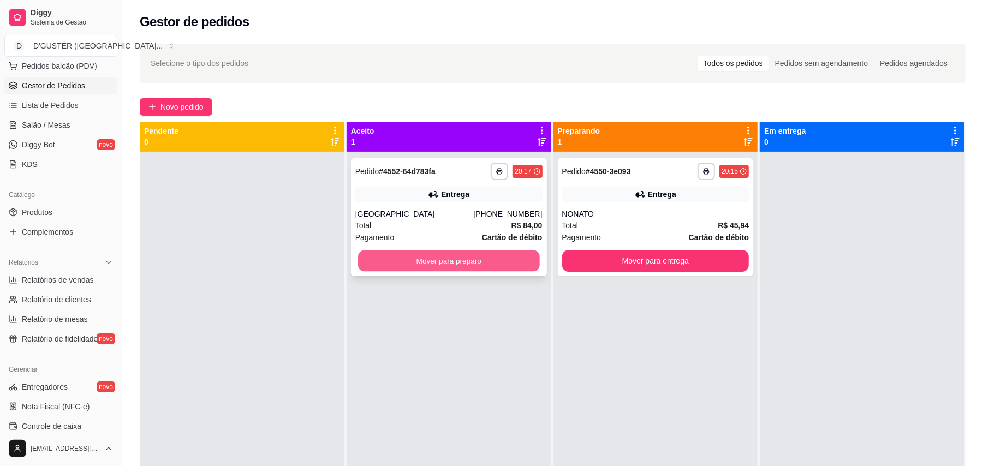
click at [450, 252] on button "Mover para preparo" at bounding box center [448, 261] width 181 height 21
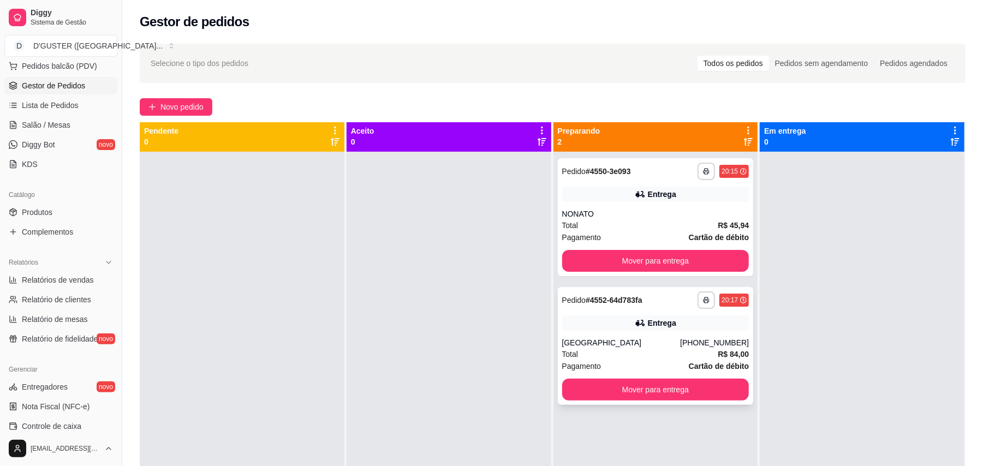
click at [672, 375] on div "**********" at bounding box center [656, 346] width 196 height 118
click at [695, 392] on button "Mover para entrega" at bounding box center [655, 390] width 187 height 22
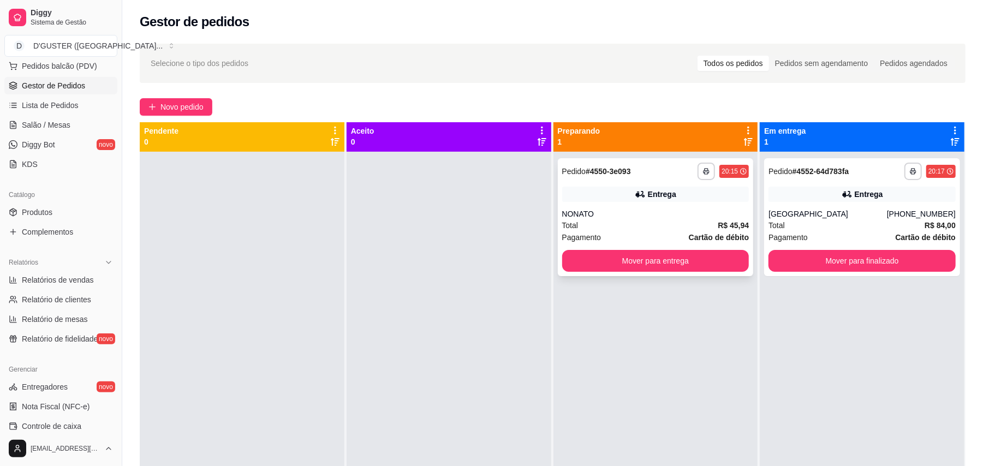
click at [647, 184] on div "**********" at bounding box center [656, 217] width 196 height 118
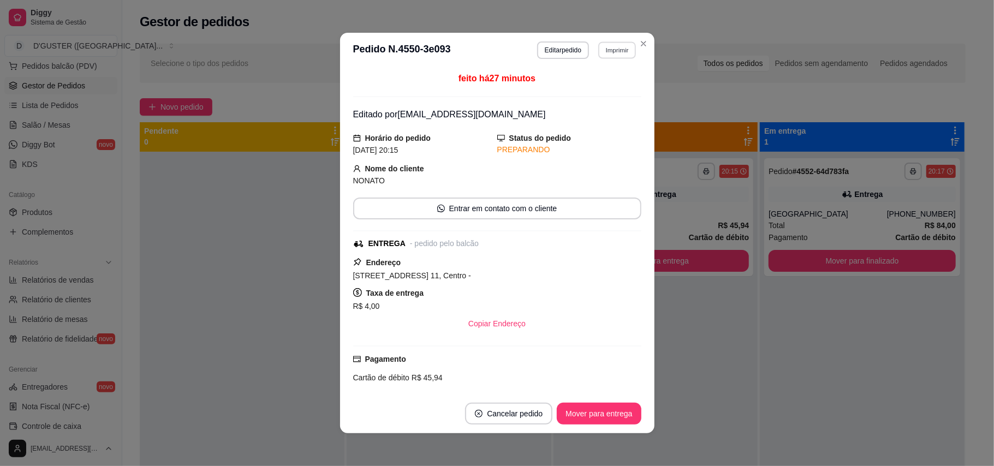
click at [618, 53] on button "Imprimir" at bounding box center [617, 49] width 38 height 17
click at [606, 88] on button "IMPRESSORA" at bounding box center [592, 88] width 79 height 17
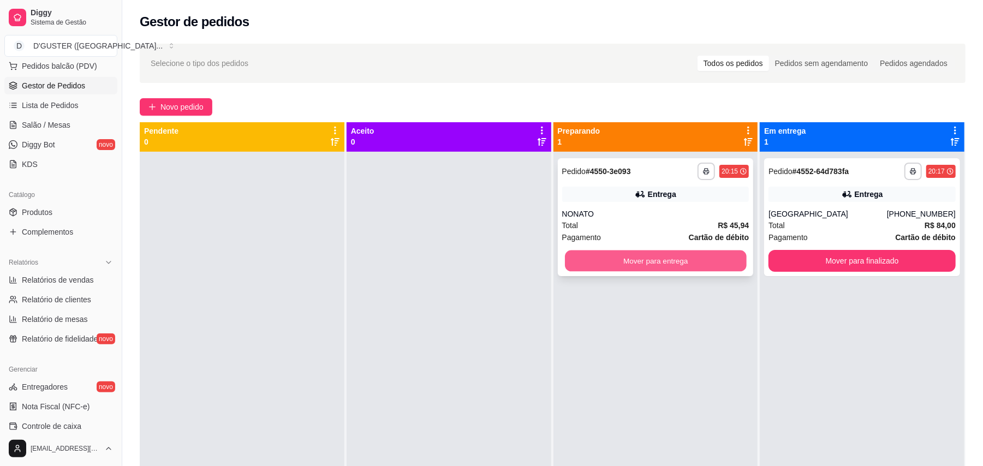
click at [616, 260] on button "Mover para entrega" at bounding box center [655, 261] width 181 height 21
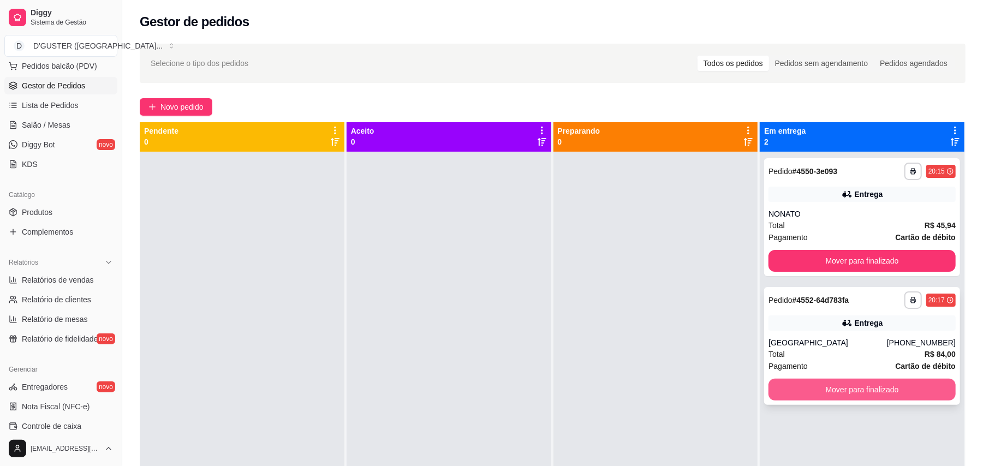
click at [865, 387] on button "Mover para finalizado" at bounding box center [862, 390] width 187 height 22
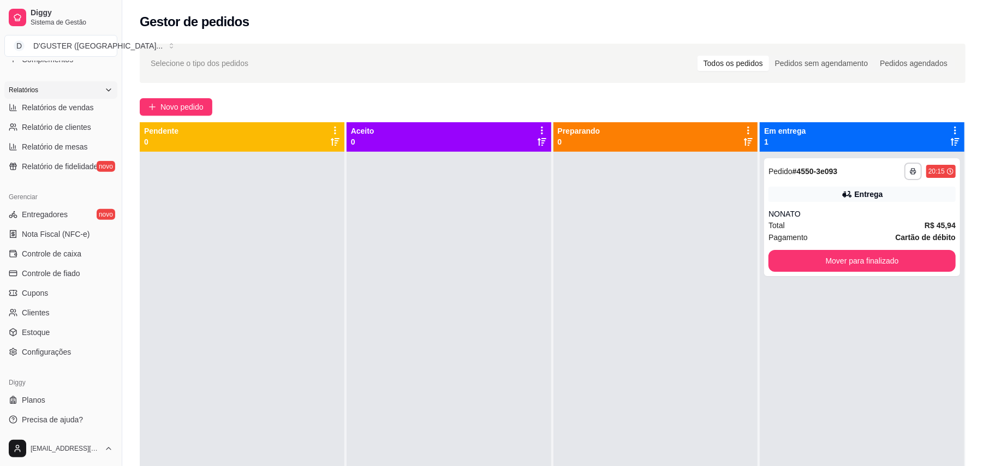
scroll to position [319, 0]
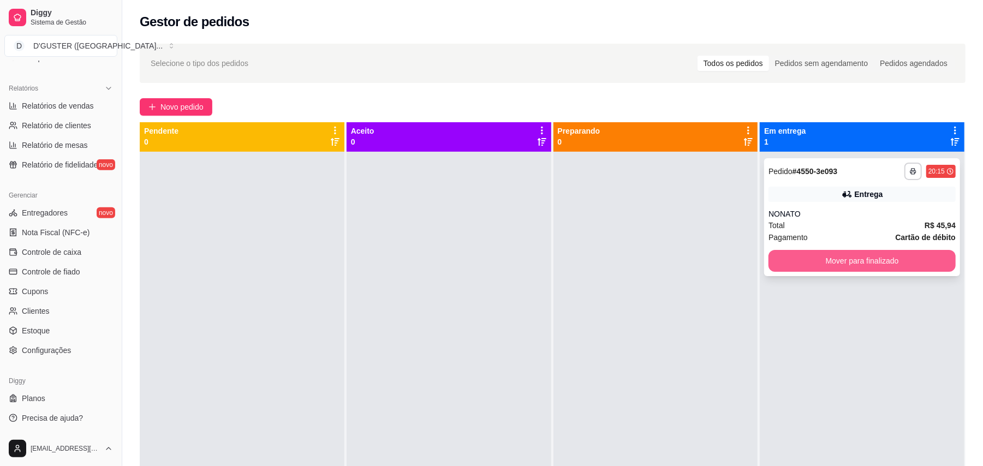
click at [822, 258] on button "Mover para finalizado" at bounding box center [862, 261] width 187 height 22
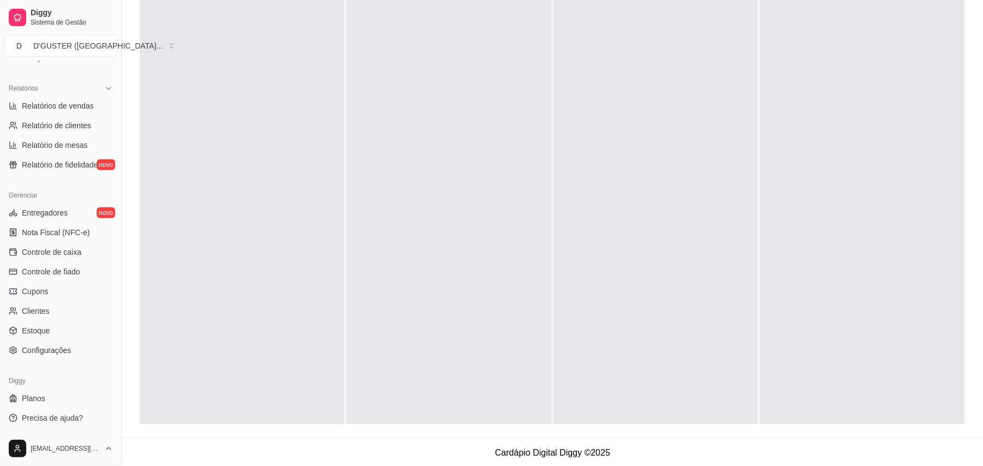
scroll to position [167, 0]
click at [68, 254] on span "Controle de caixa" at bounding box center [52, 252] width 60 height 11
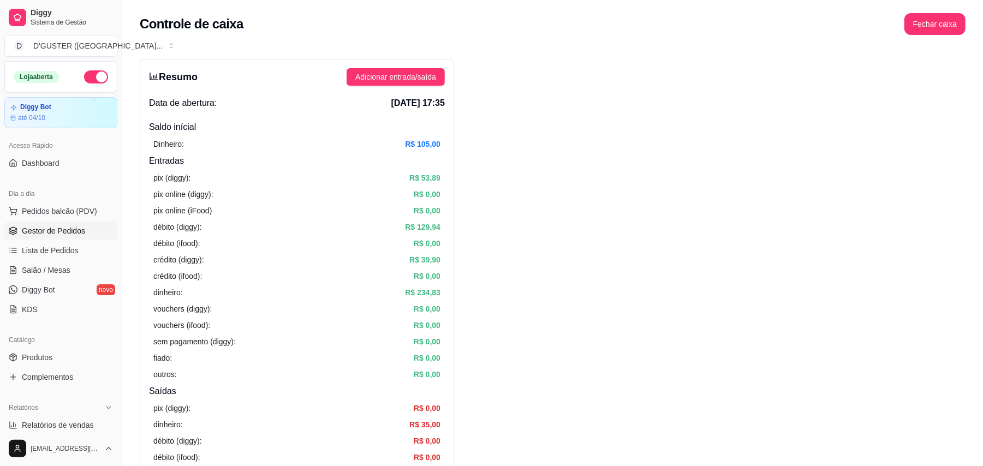
click at [40, 228] on span "Gestor de Pedidos" at bounding box center [53, 231] width 63 height 11
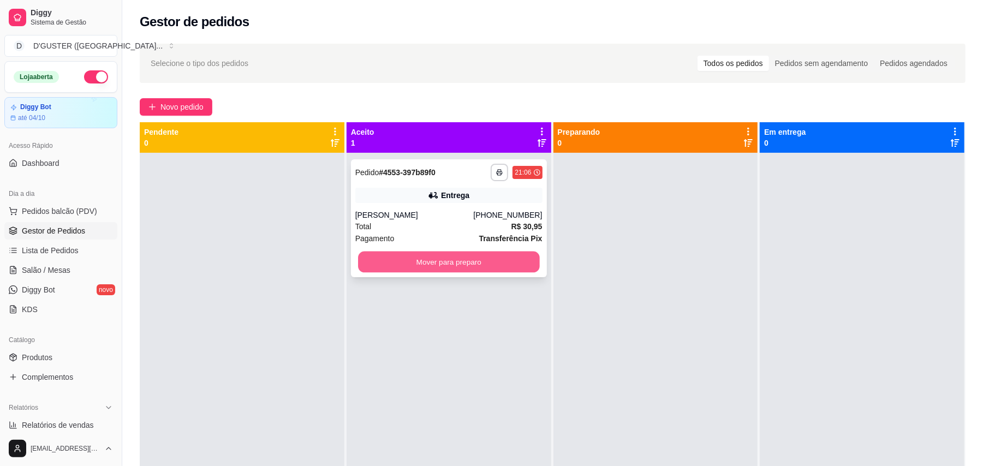
click at [398, 261] on button "Mover para preparo" at bounding box center [448, 262] width 181 height 21
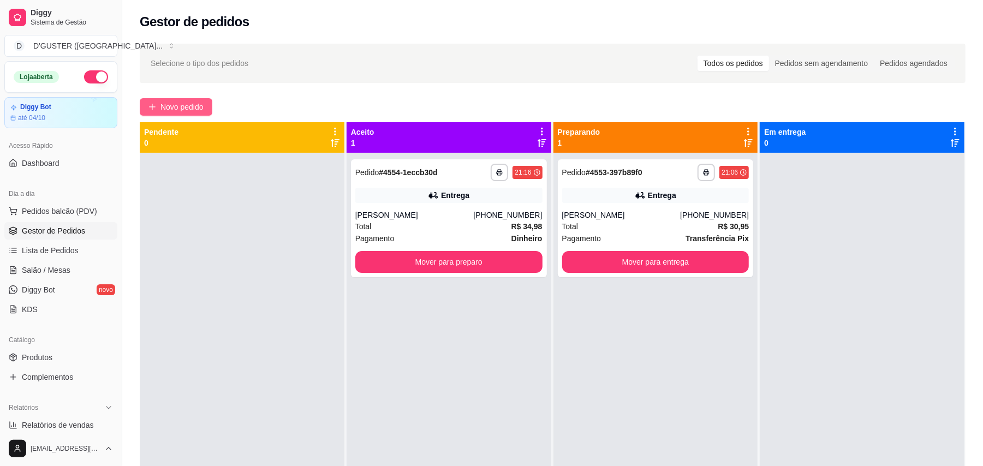
click at [186, 108] on span "Novo pedido" at bounding box center [182, 107] width 43 height 12
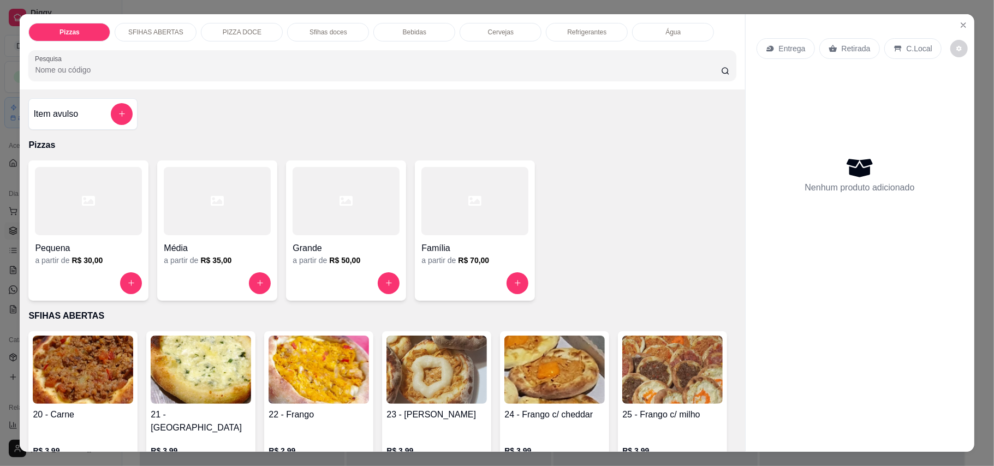
click at [850, 53] on p "Retirada" at bounding box center [856, 48] width 29 height 11
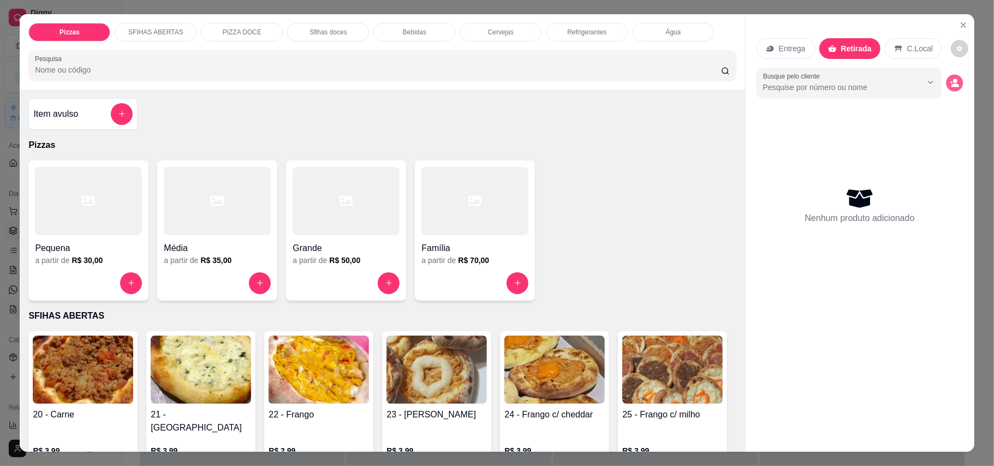
click at [953, 79] on icon "decrease-product-quantity" at bounding box center [954, 82] width 9 height 9
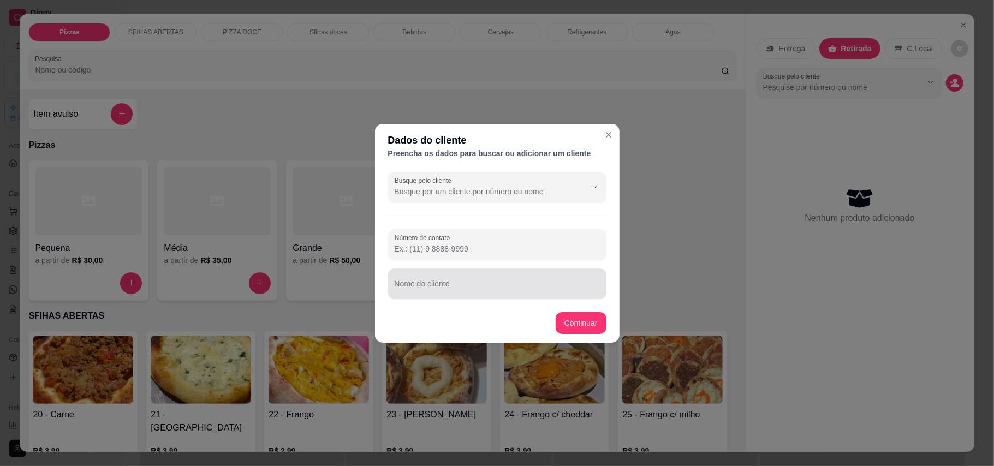
click at [405, 283] on input "Nome do cliente" at bounding box center [497, 288] width 205 height 11
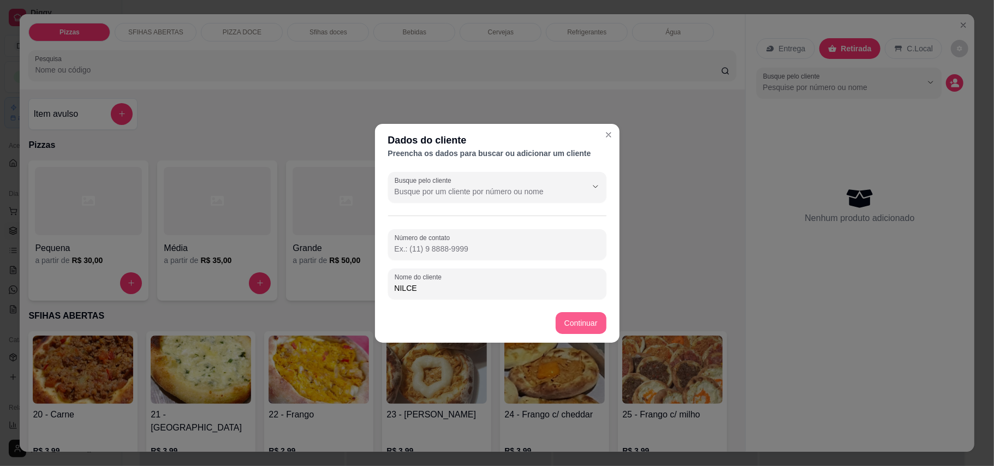
type input "NILCE"
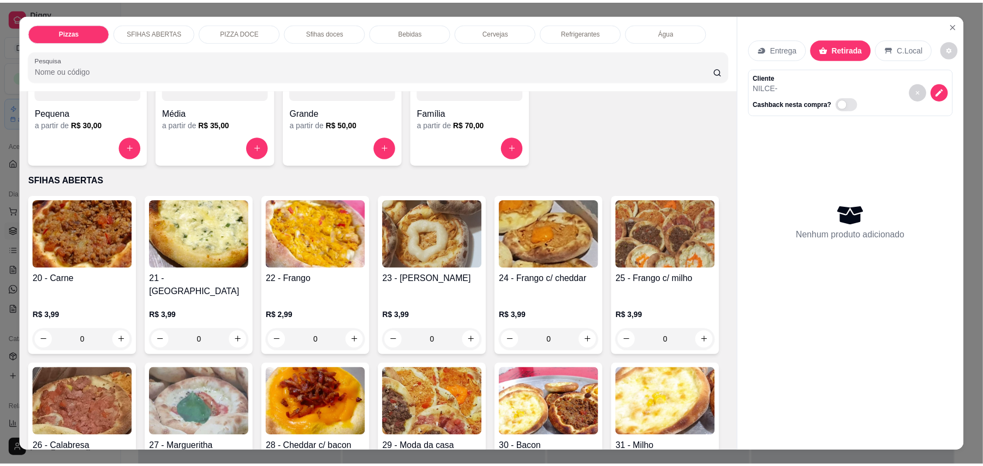
scroll to position [218, 0]
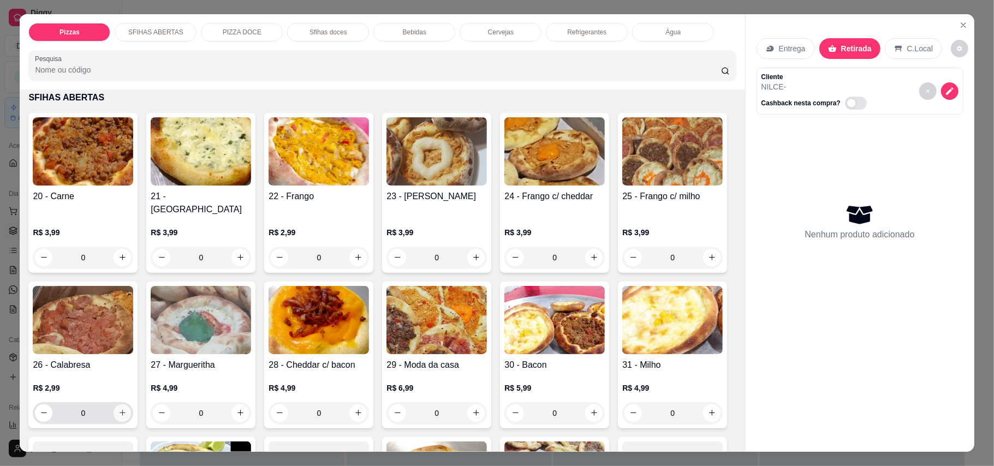
click at [127, 409] on icon "increase-product-quantity" at bounding box center [122, 413] width 8 height 8
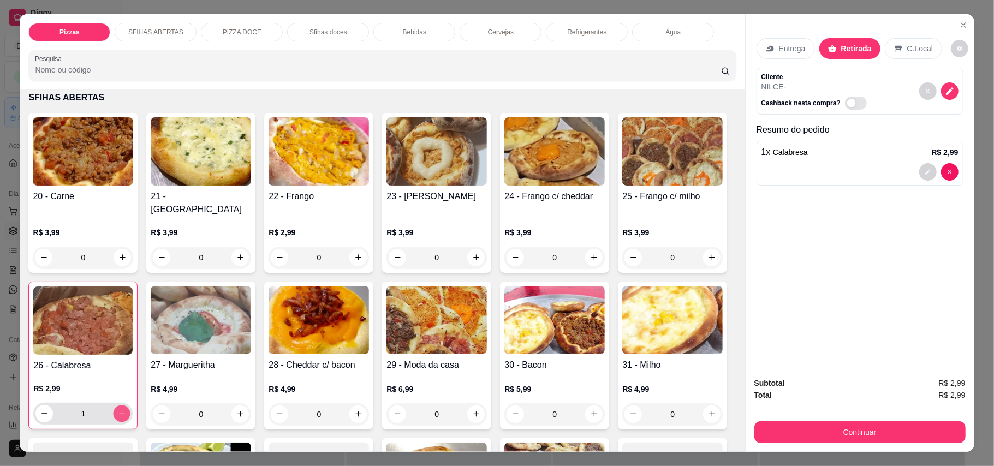
click at [126, 410] on icon "increase-product-quantity" at bounding box center [122, 414] width 8 height 8
type input "2"
click at [590, 253] on icon "increase-product-quantity" at bounding box center [594, 257] width 8 height 8
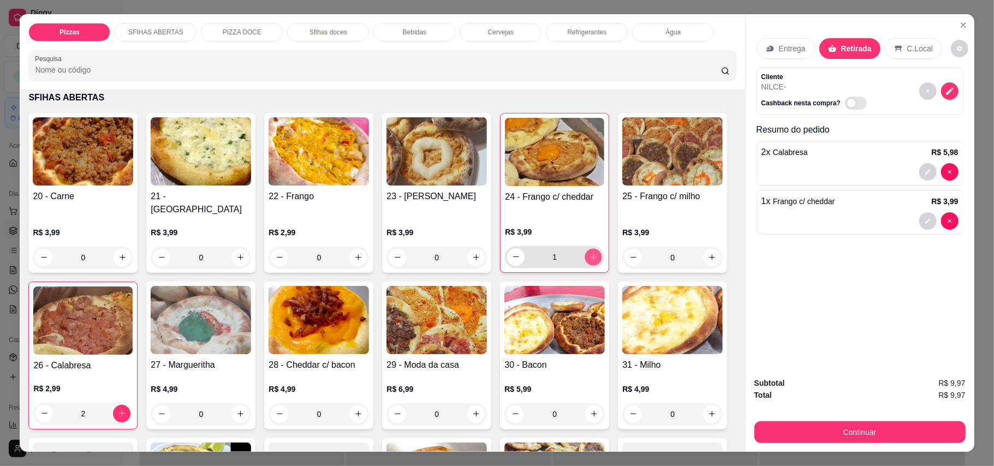
click at [590, 253] on icon "increase-product-quantity" at bounding box center [594, 257] width 8 height 8
type input "3"
click at [363, 410] on icon "increase-product-quantity" at bounding box center [358, 414] width 8 height 8
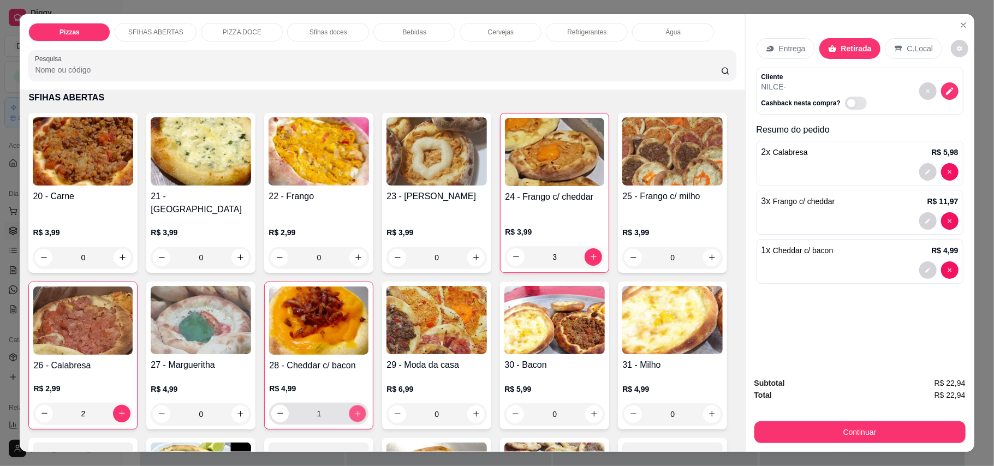
click at [362, 410] on icon "increase-product-quantity" at bounding box center [358, 414] width 8 height 8
type input "2"
click at [118, 253] on icon "increase-product-quantity" at bounding box center [122, 257] width 8 height 8
type input "1"
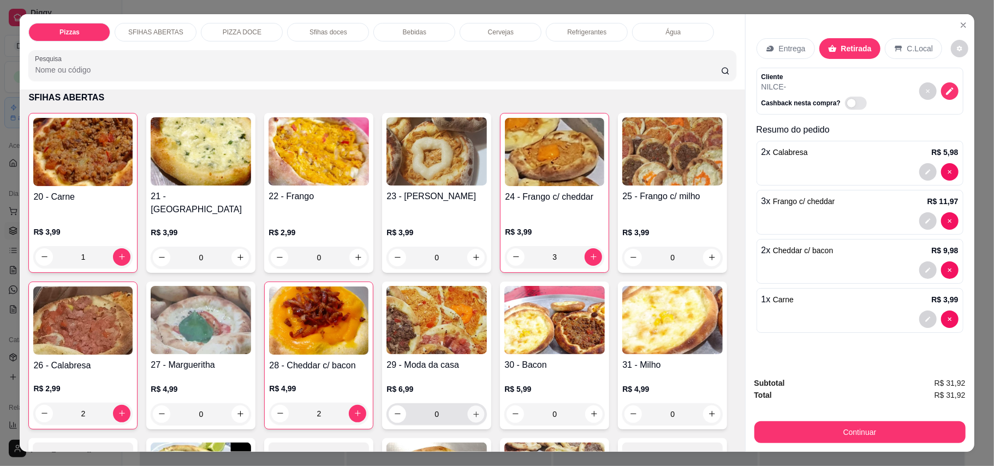
click at [481, 410] on icon "increase-product-quantity" at bounding box center [476, 414] width 8 height 8
type input "1"
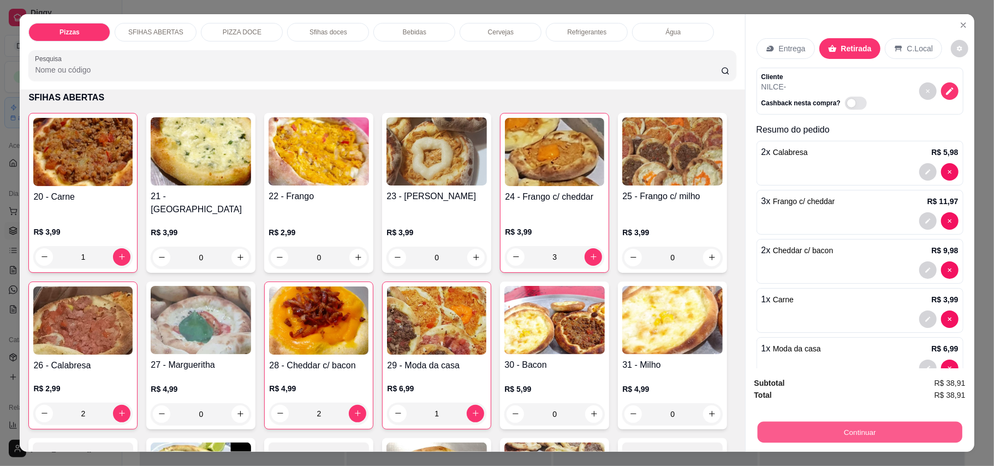
click at [808, 422] on button "Continuar" at bounding box center [859, 432] width 205 height 21
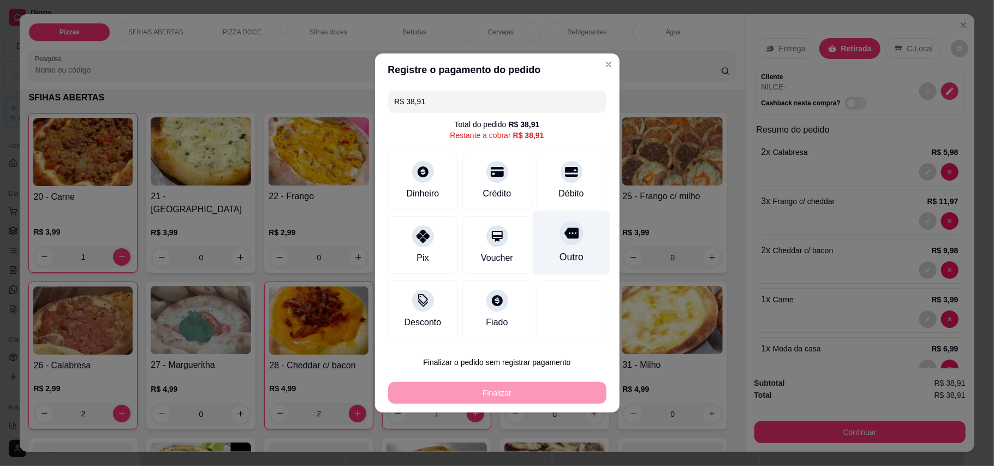
click at [565, 245] on div at bounding box center [572, 233] width 24 height 24
type input "R$ 0,00"
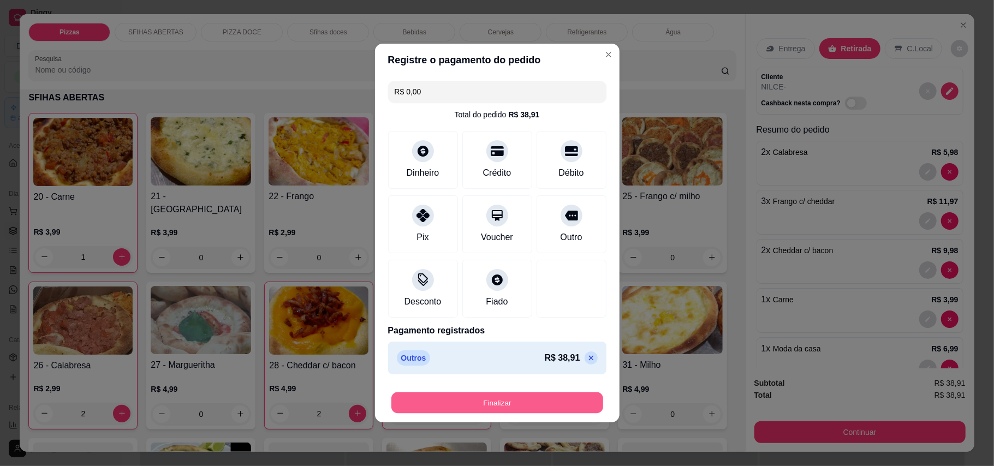
click at [547, 407] on button "Finalizar" at bounding box center [498, 403] width 212 height 21
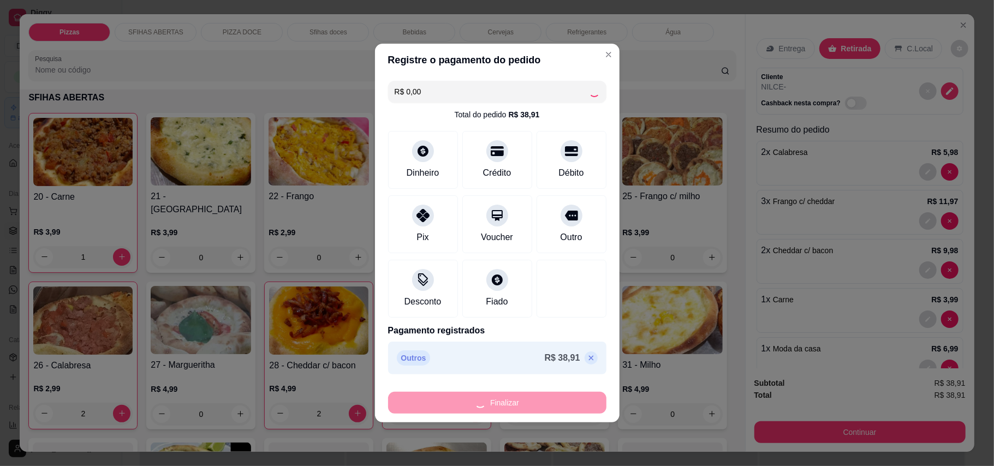
type input "0"
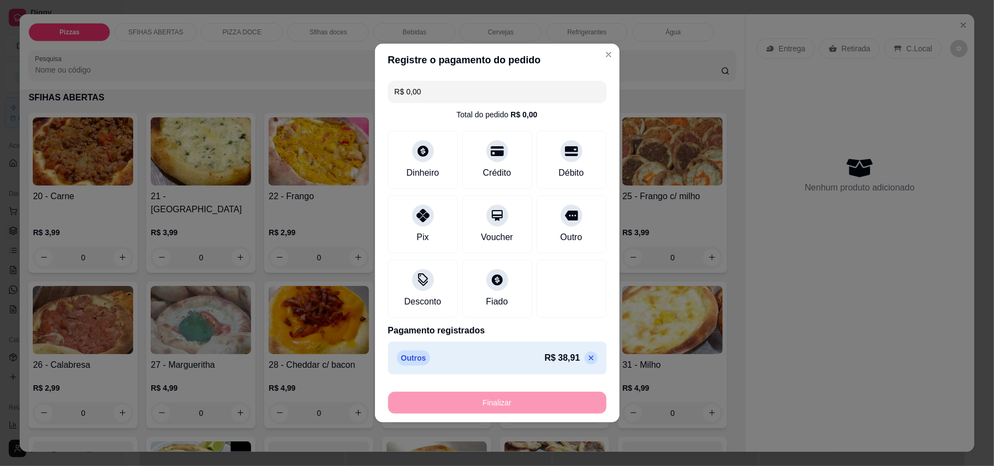
type input "-R$ 38,91"
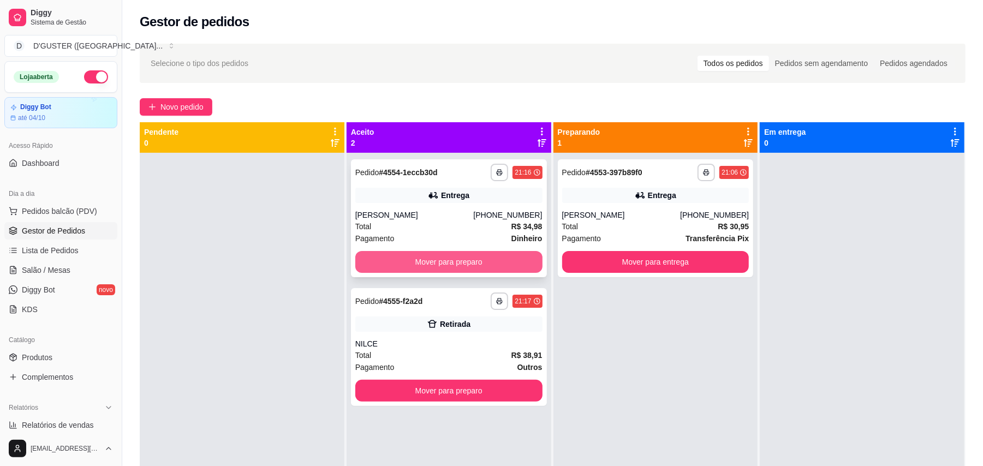
click at [414, 262] on button "Mover para preparo" at bounding box center [448, 262] width 187 height 22
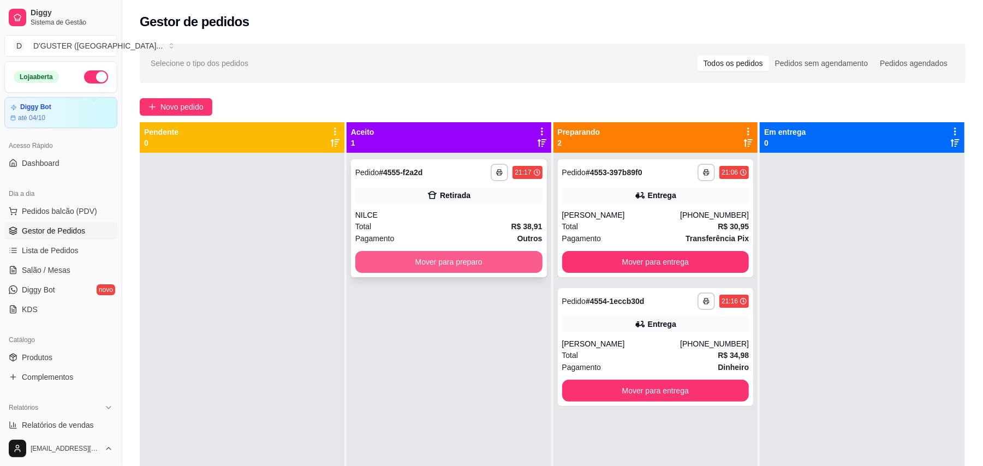
click at [426, 261] on button "Mover para preparo" at bounding box center [448, 262] width 187 height 22
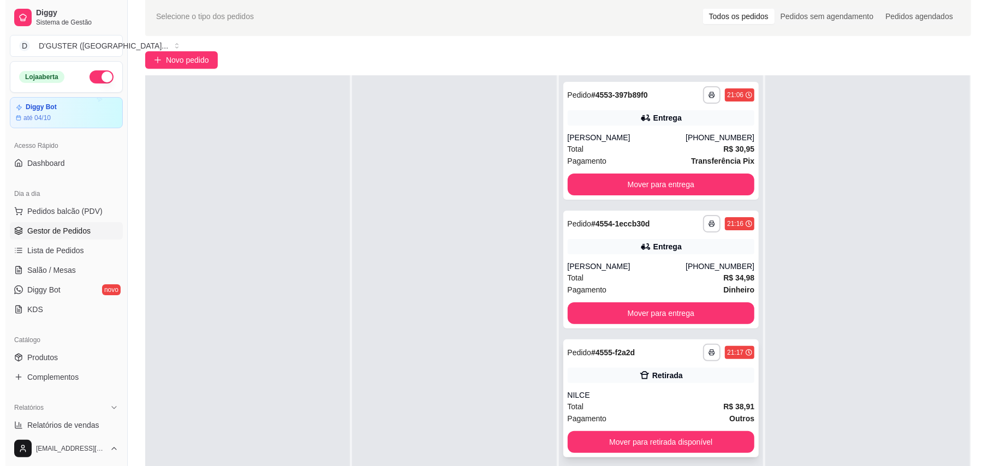
scroll to position [73, 0]
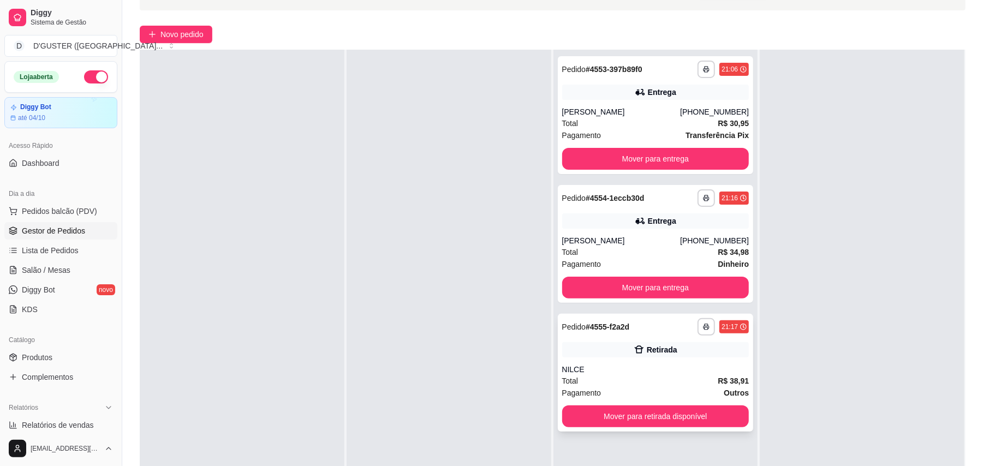
click at [631, 396] on div "Pagamento Outros" at bounding box center [655, 393] width 187 height 12
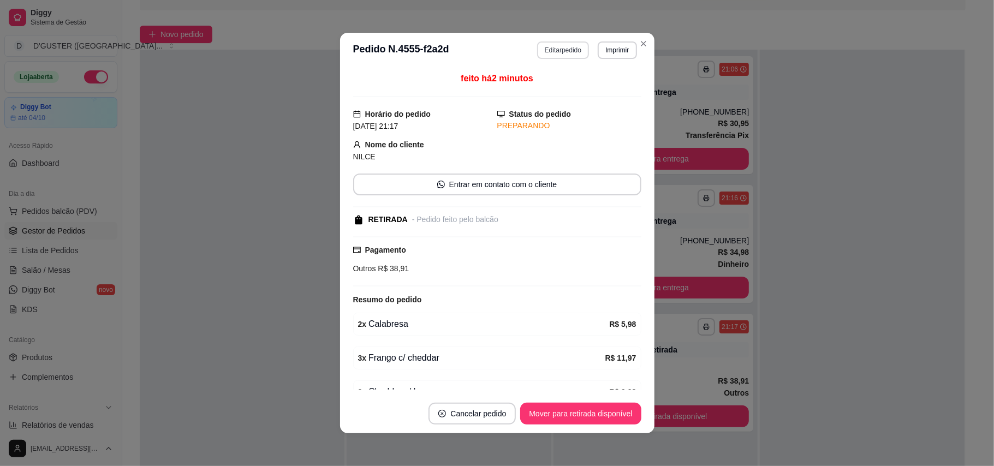
click at [559, 50] on button "Editar pedido" at bounding box center [563, 49] width 52 height 17
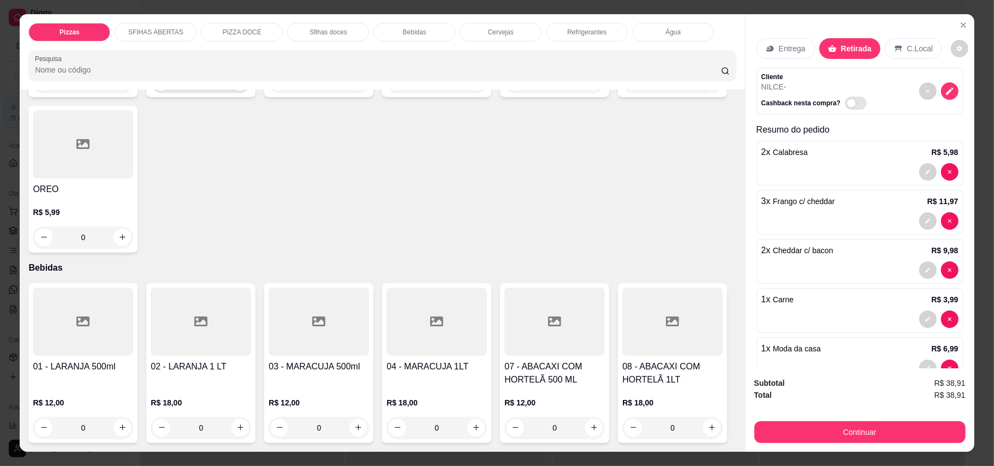
scroll to position [1311, 0]
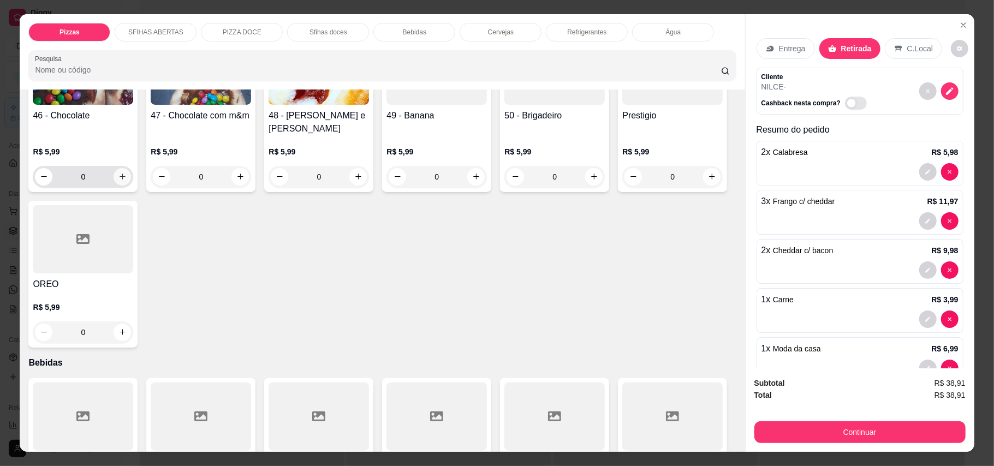
click at [122, 186] on button "increase-product-quantity" at bounding box center [122, 176] width 17 height 17
click at [122, 185] on button "increase-product-quantity" at bounding box center [122, 176] width 17 height 17
type input "2"
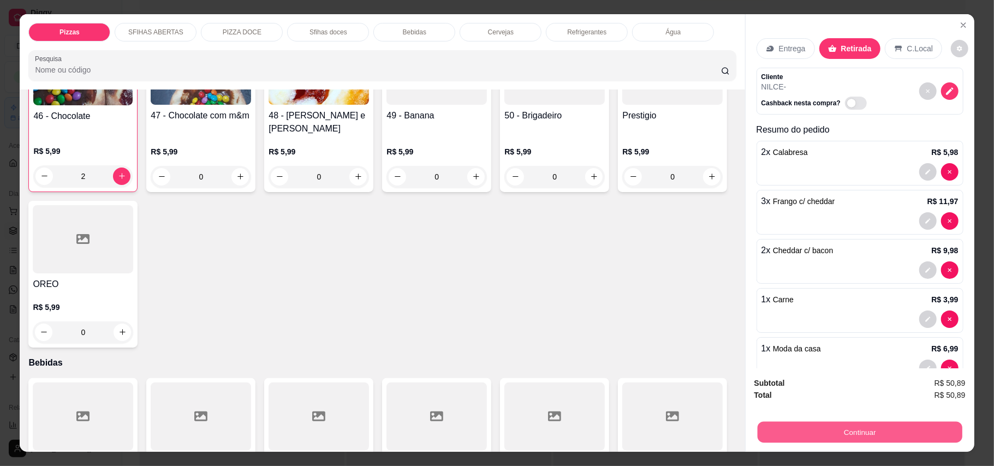
click at [844, 427] on button "Continuar" at bounding box center [859, 432] width 205 height 21
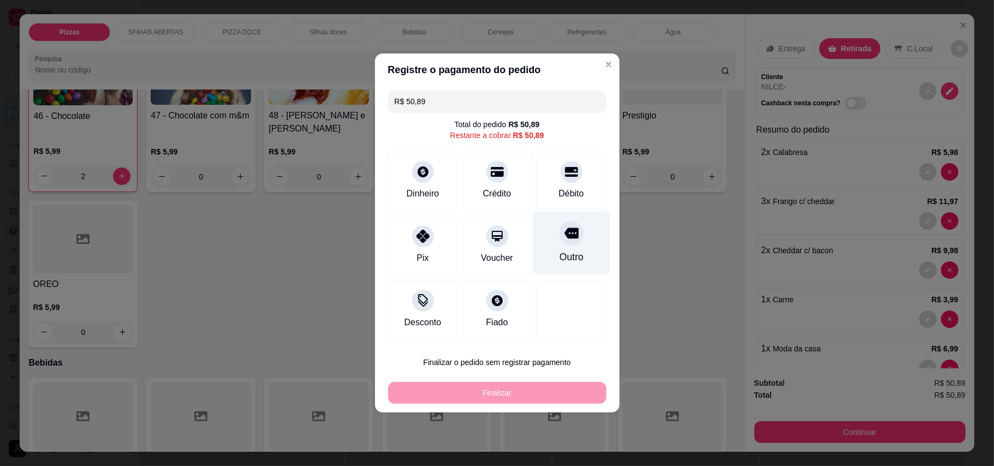
click at [567, 252] on div "Outro" at bounding box center [571, 257] width 24 height 14
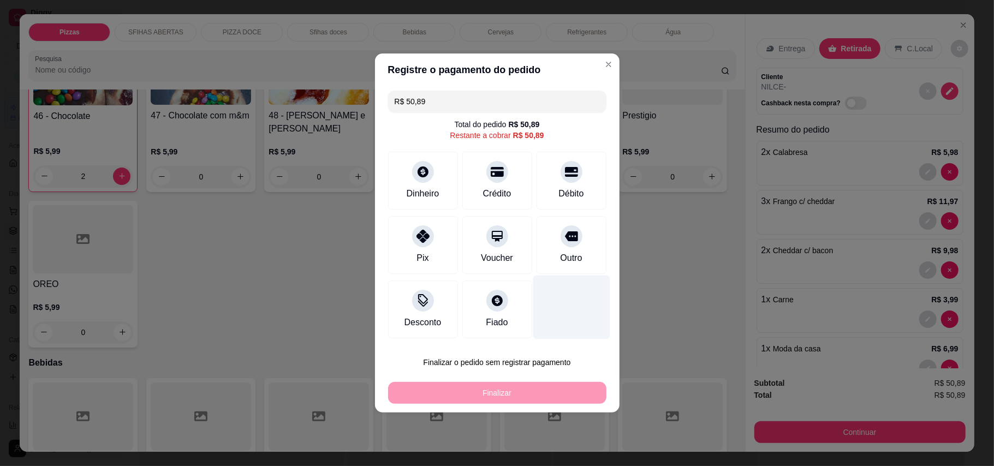
type input "R$ 0,00"
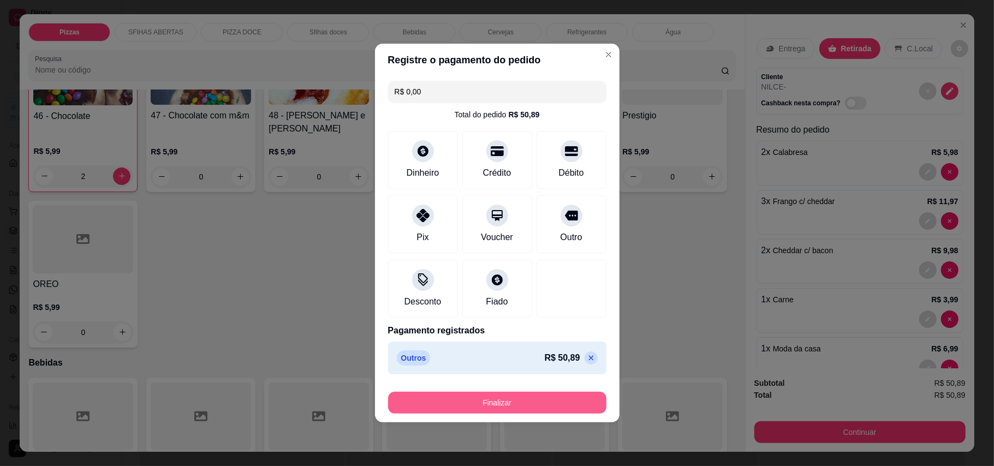
click at [552, 395] on button "Finalizar" at bounding box center [497, 403] width 218 height 22
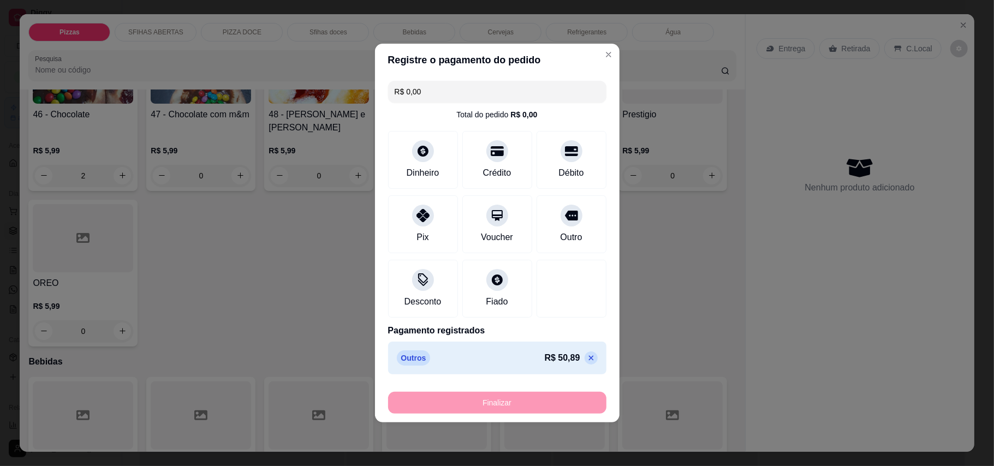
type input "0"
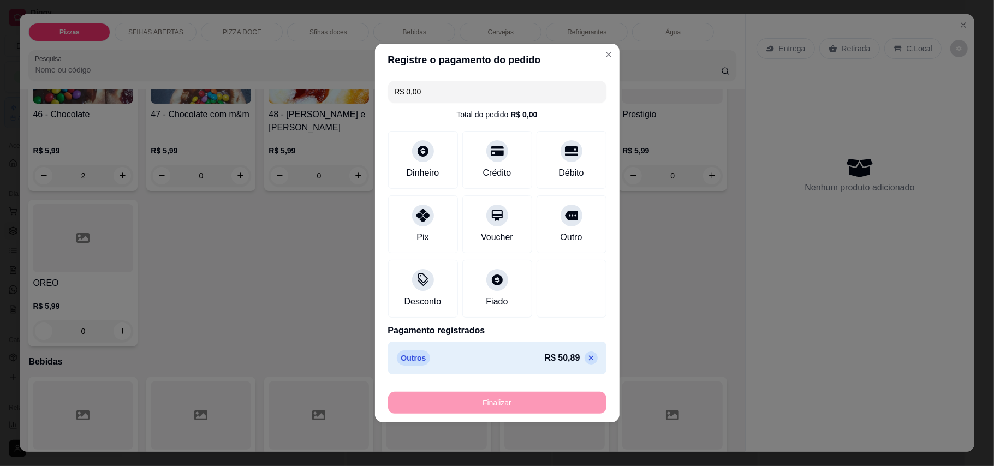
type input "0"
type input "-R$ 50,89"
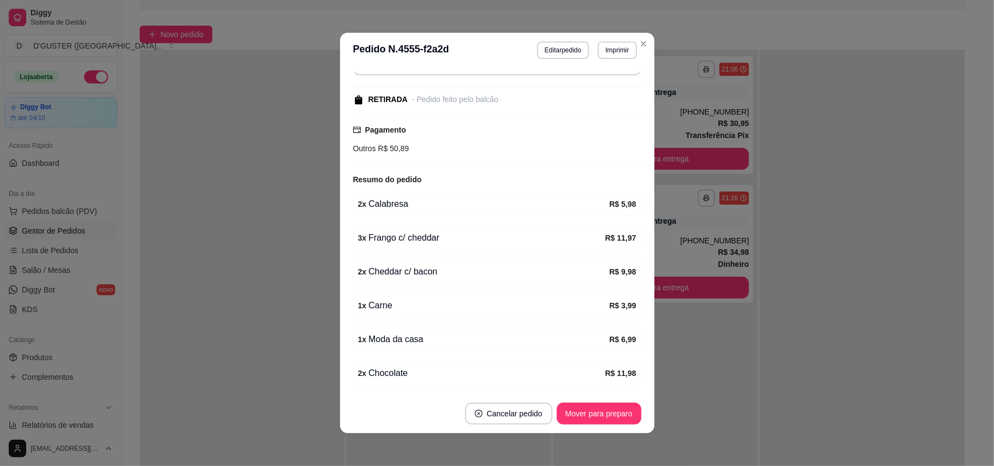
scroll to position [189, 0]
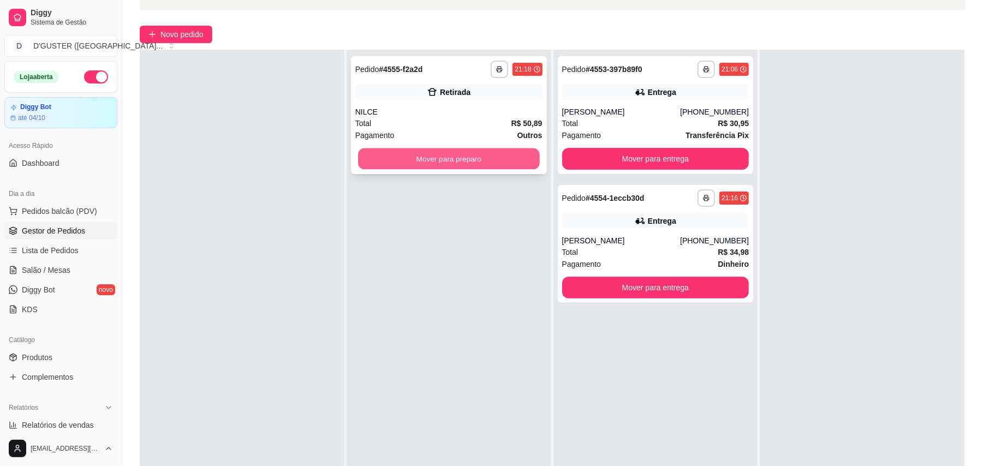
click at [471, 160] on button "Mover para preparo" at bounding box center [448, 159] width 181 height 21
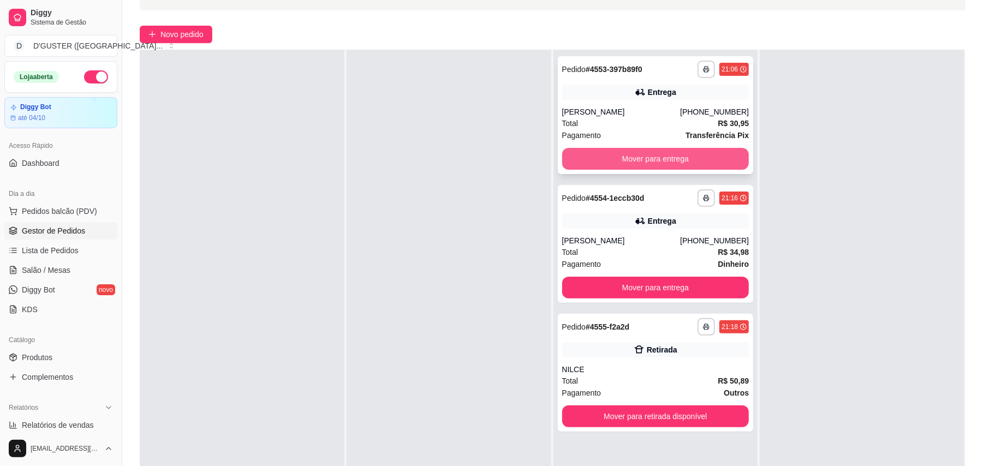
click at [669, 151] on button "Mover para entrega" at bounding box center [655, 159] width 187 height 22
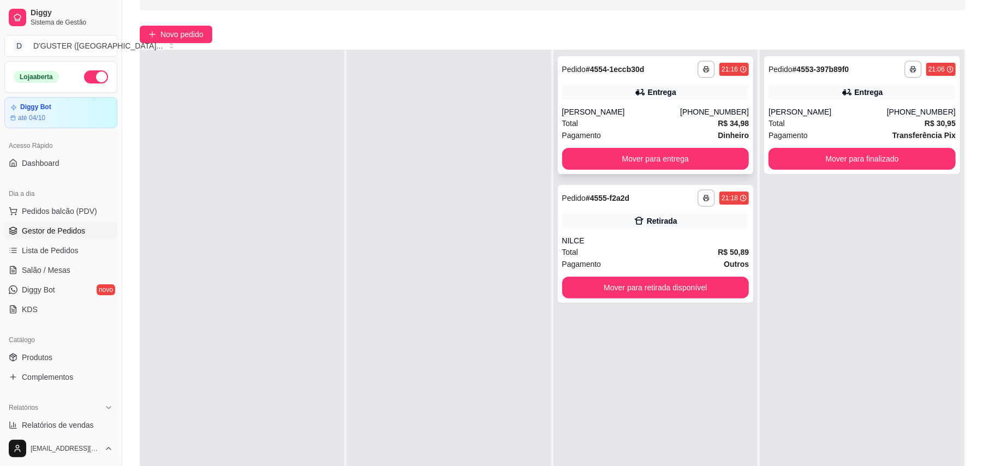
click at [651, 101] on div "**********" at bounding box center [656, 115] width 196 height 118
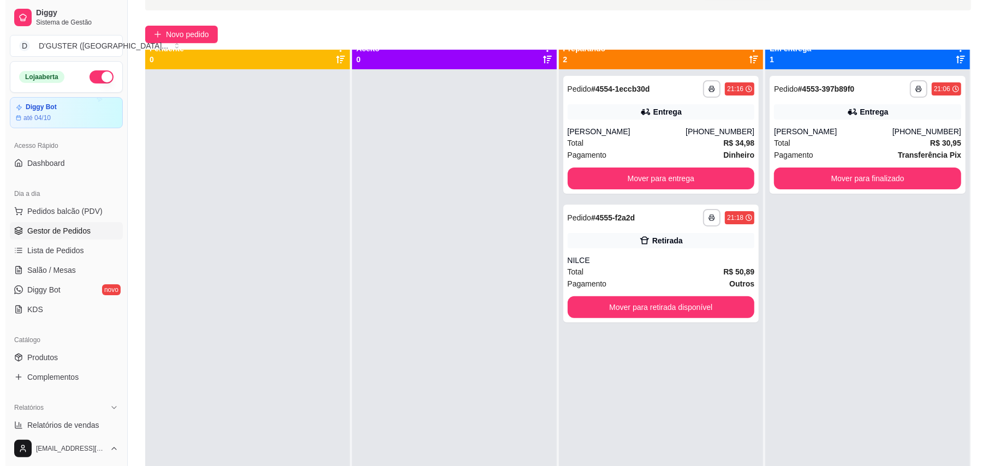
scroll to position [0, 0]
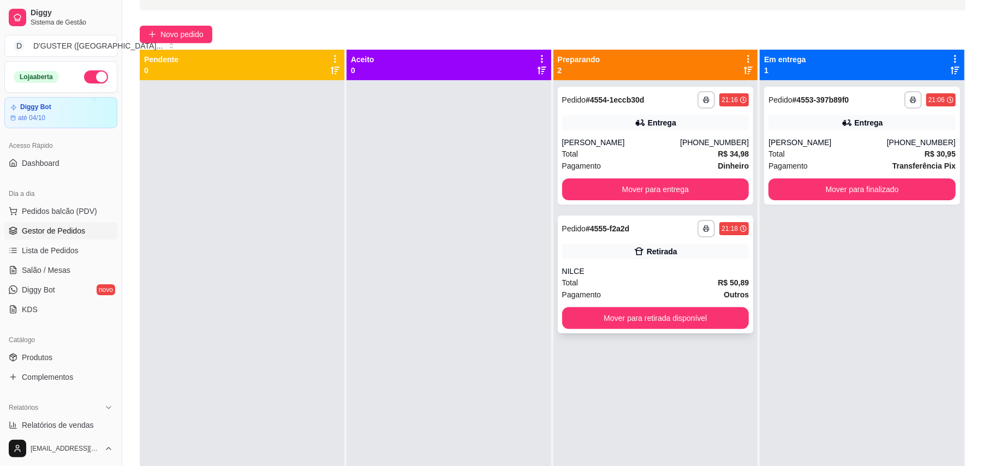
click at [651, 239] on div "**********" at bounding box center [656, 275] width 196 height 118
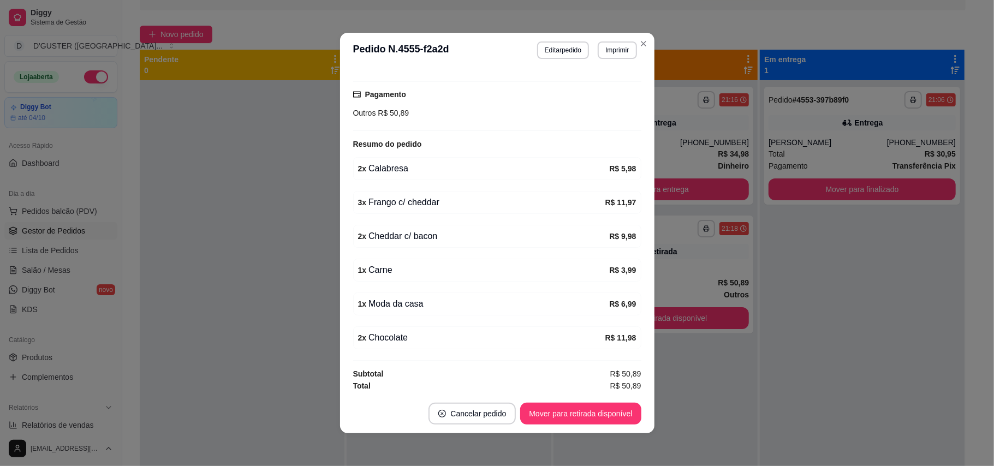
scroll to position [189, 0]
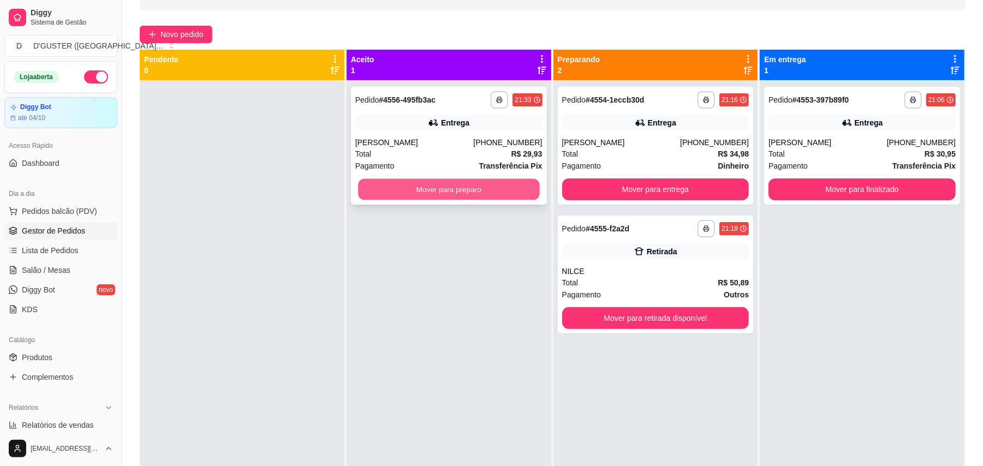
click at [463, 195] on button "Mover para preparo" at bounding box center [448, 189] width 181 height 21
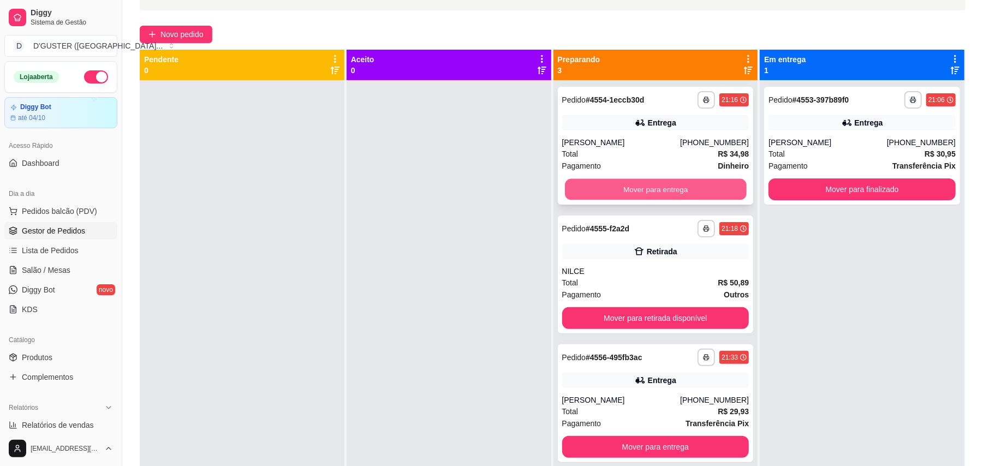
click at [647, 187] on button "Mover para entrega" at bounding box center [655, 189] width 181 height 21
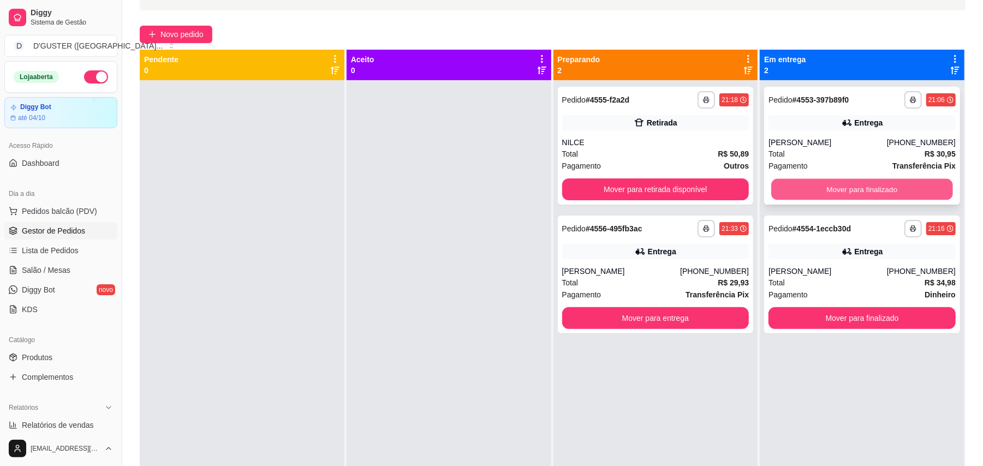
click at [882, 182] on button "Mover para finalizado" at bounding box center [862, 189] width 181 height 21
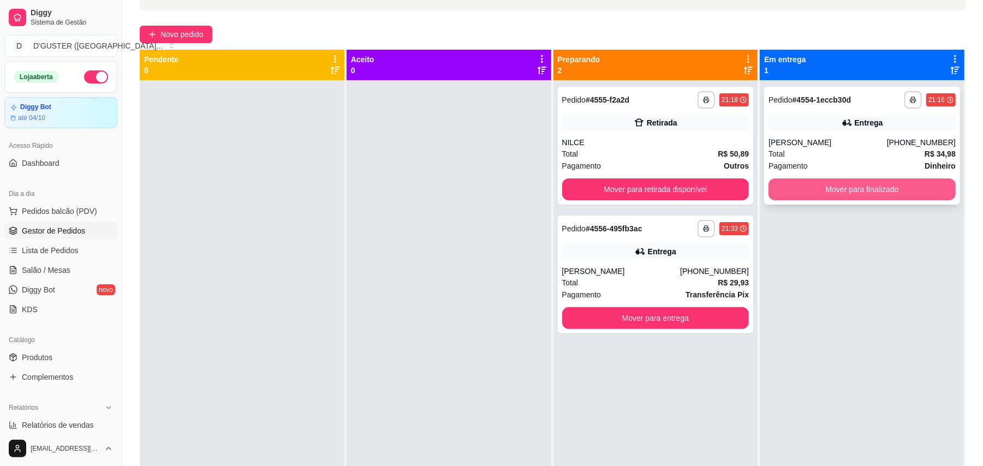
click at [859, 180] on button "Mover para finalizado" at bounding box center [862, 190] width 187 height 22
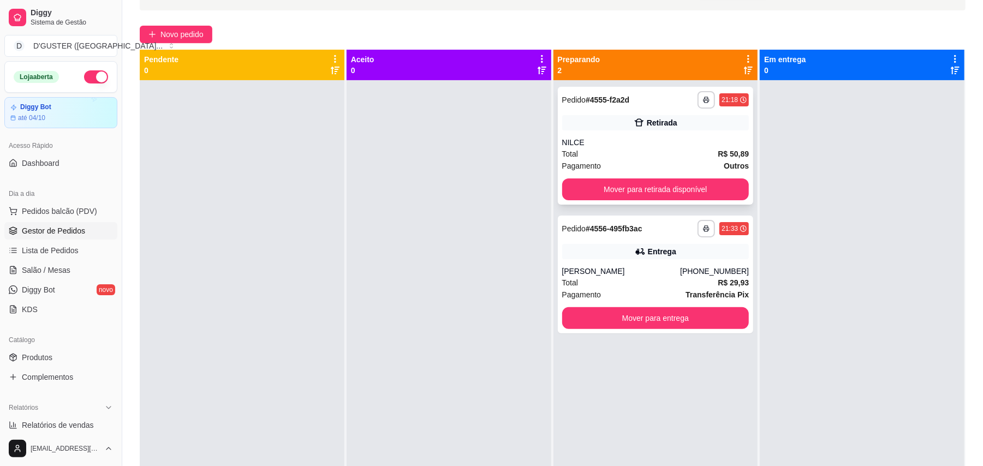
click at [653, 127] on div "Retirada" at bounding box center [662, 122] width 31 height 11
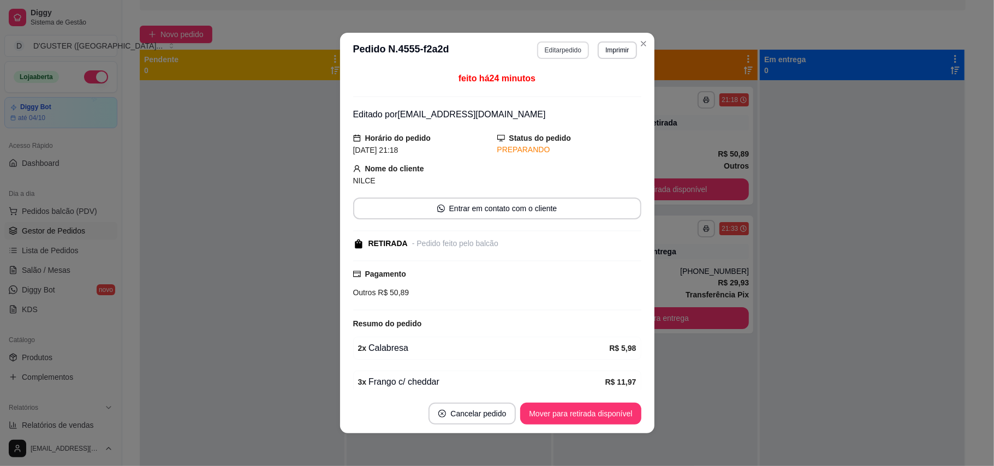
click at [538, 47] on button "Editar pedido" at bounding box center [563, 49] width 52 height 17
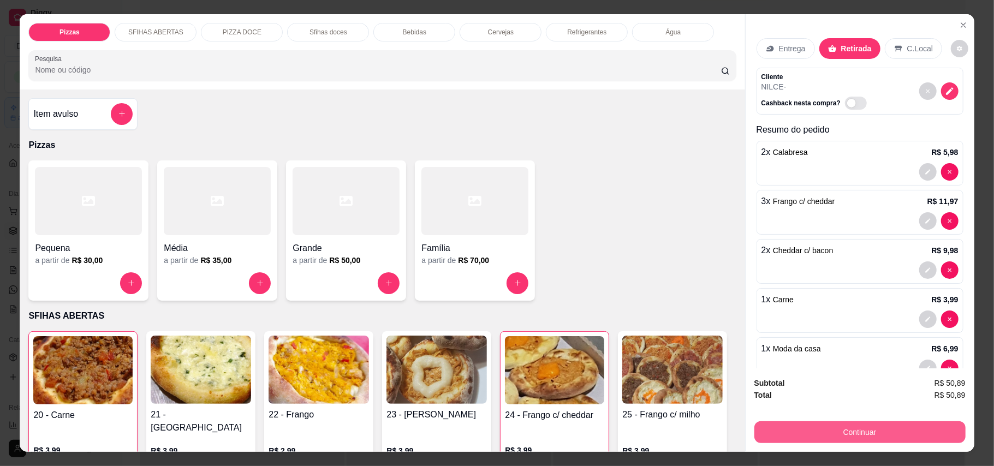
click at [876, 430] on button "Continuar" at bounding box center [860, 433] width 211 height 22
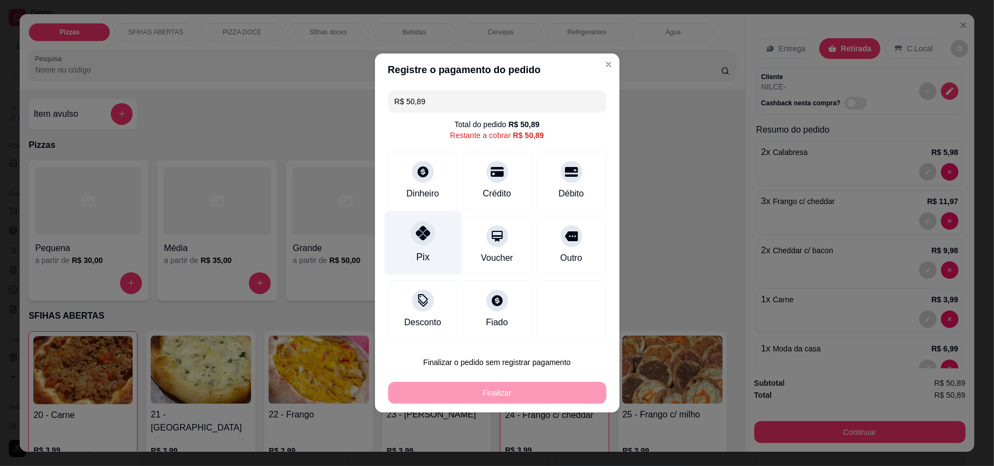
click at [420, 256] on div "Pix" at bounding box center [422, 257] width 13 height 14
type input "R$ 0,00"
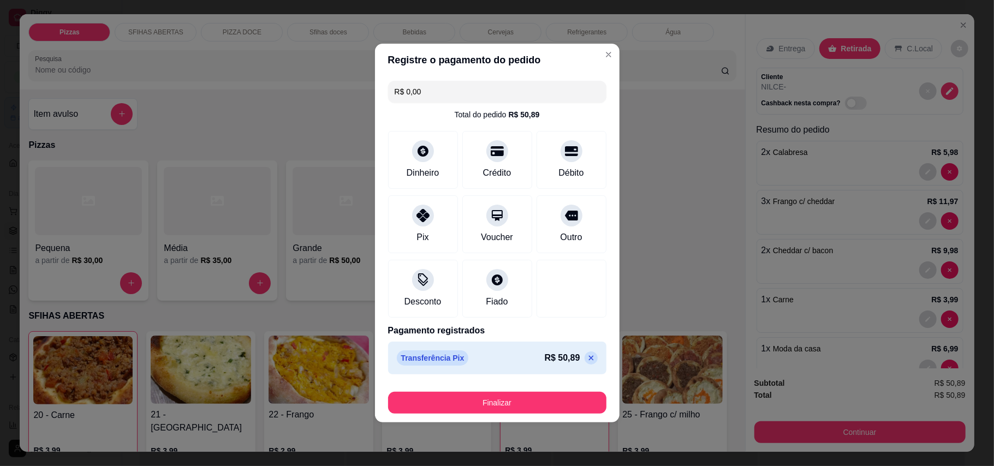
click at [472, 389] on div "Finalizar" at bounding box center [497, 401] width 218 height 26
click at [475, 396] on button "Finalizar" at bounding box center [497, 403] width 218 height 22
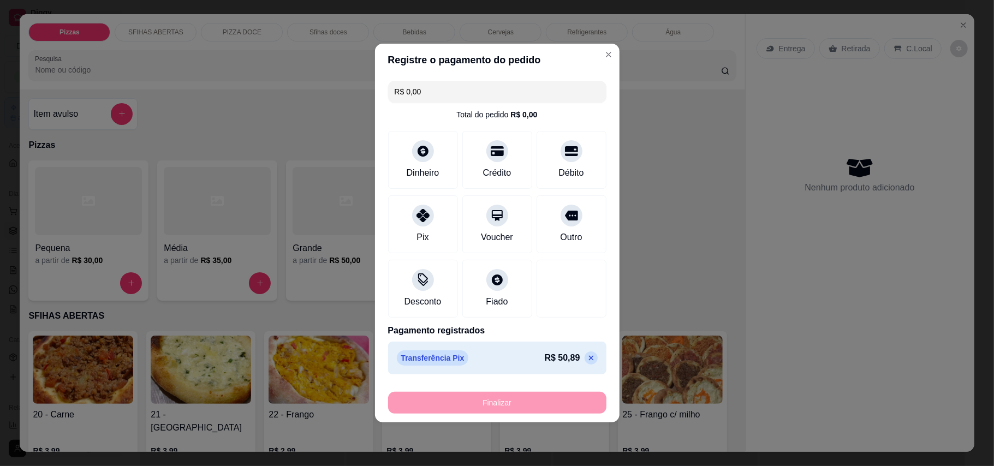
type input "0"
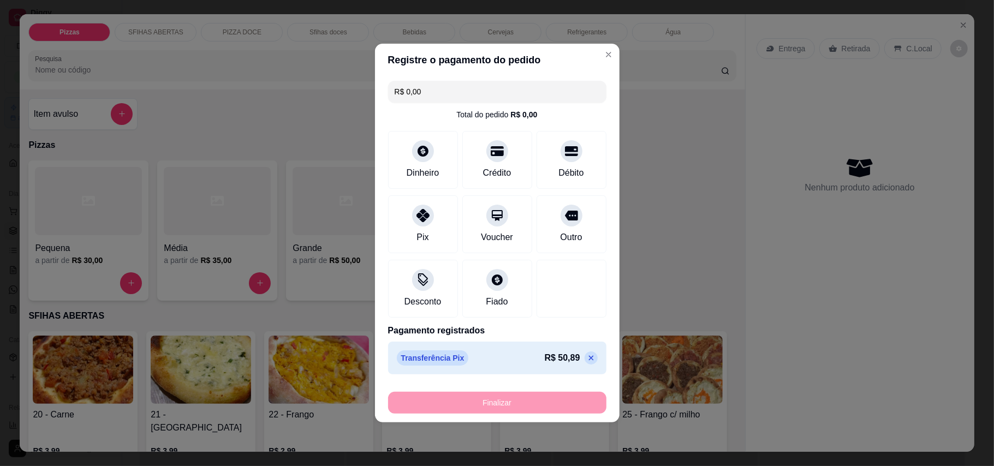
type input "0"
type input "-R$ 50,89"
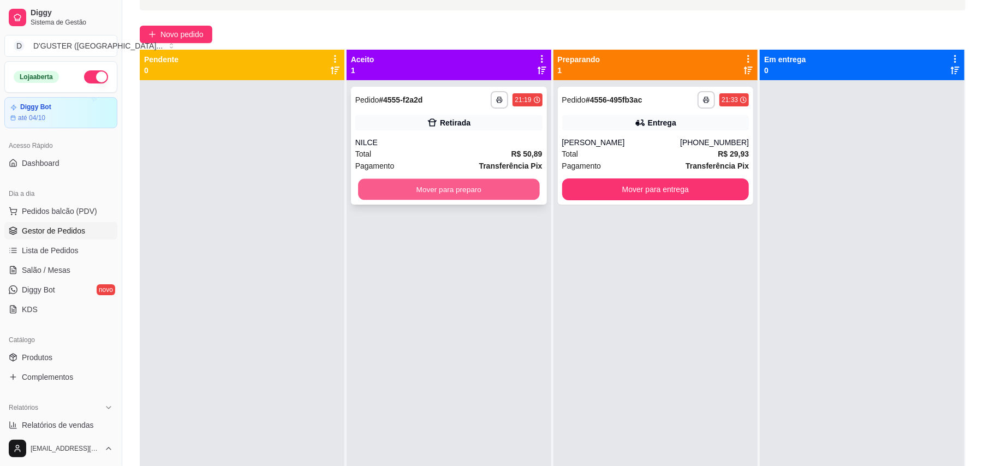
click at [439, 188] on button "Mover para preparo" at bounding box center [448, 189] width 181 height 21
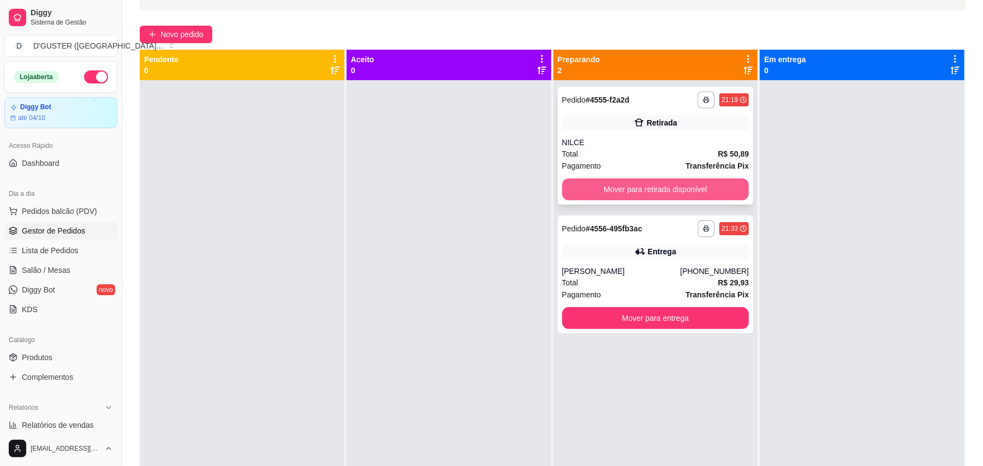
click at [636, 183] on button "Mover para retirada disponível" at bounding box center [655, 190] width 187 height 22
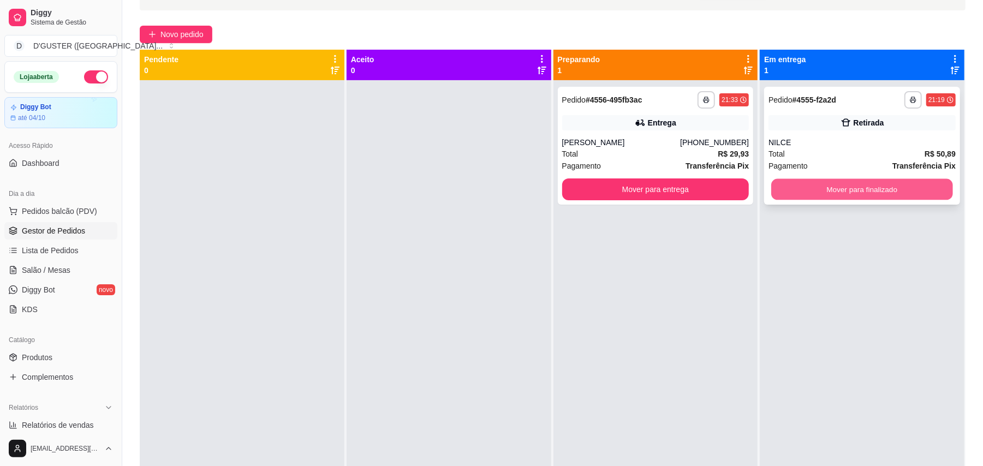
click at [809, 191] on button "Mover para finalizado" at bounding box center [862, 189] width 181 height 21
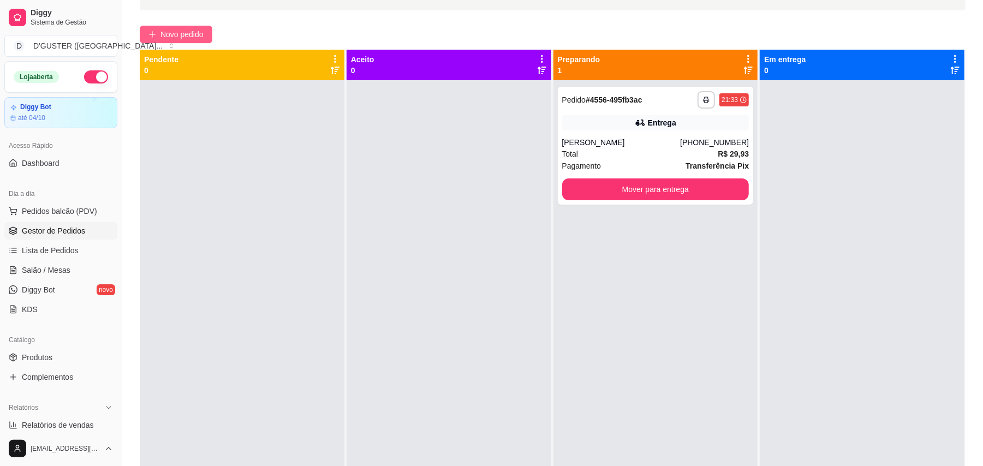
click at [161, 36] on span "Novo pedido" at bounding box center [182, 34] width 43 height 12
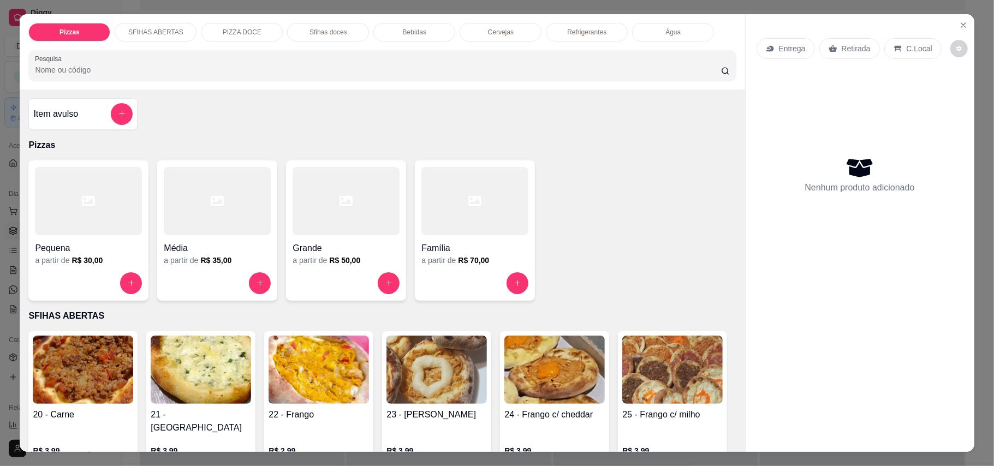
click at [844, 46] on p "Retirada" at bounding box center [856, 48] width 29 height 11
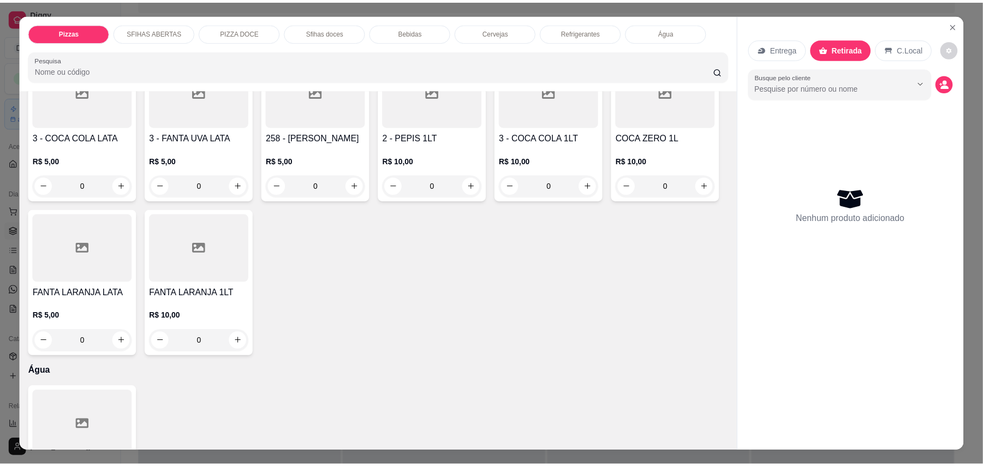
scroll to position [2403, 0]
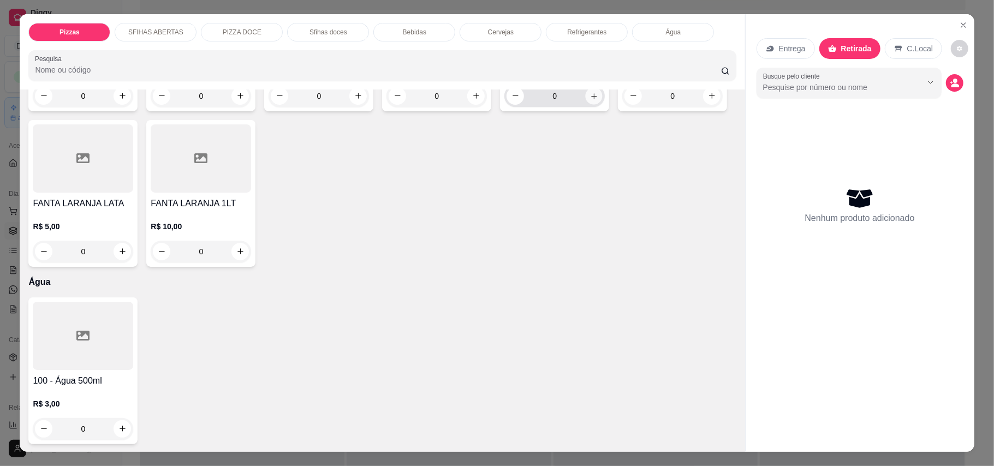
click at [590, 100] on icon "increase-product-quantity" at bounding box center [594, 96] width 8 height 8
type input "1"
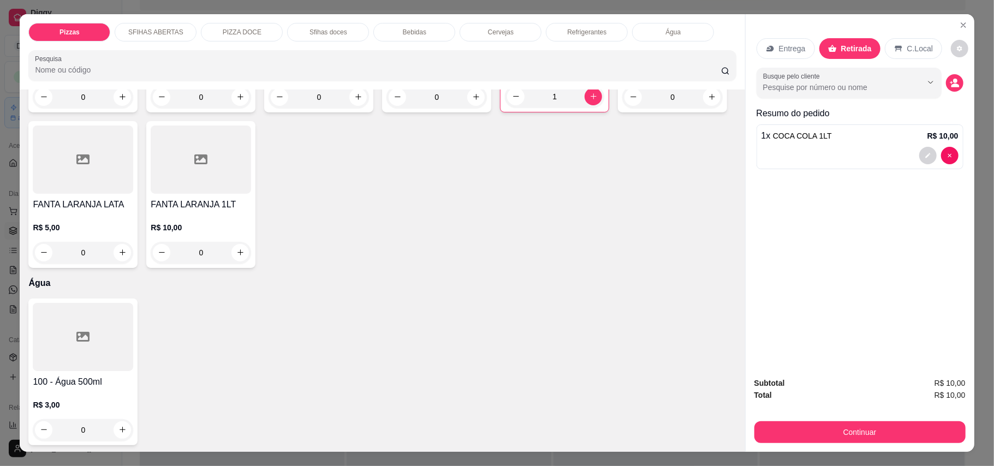
click at [852, 444] on div "Subtotal R$ 10,00 Total R$ 10,00 Continuar" at bounding box center [860, 411] width 229 height 84
click at [843, 433] on button "Continuar" at bounding box center [860, 433] width 211 height 22
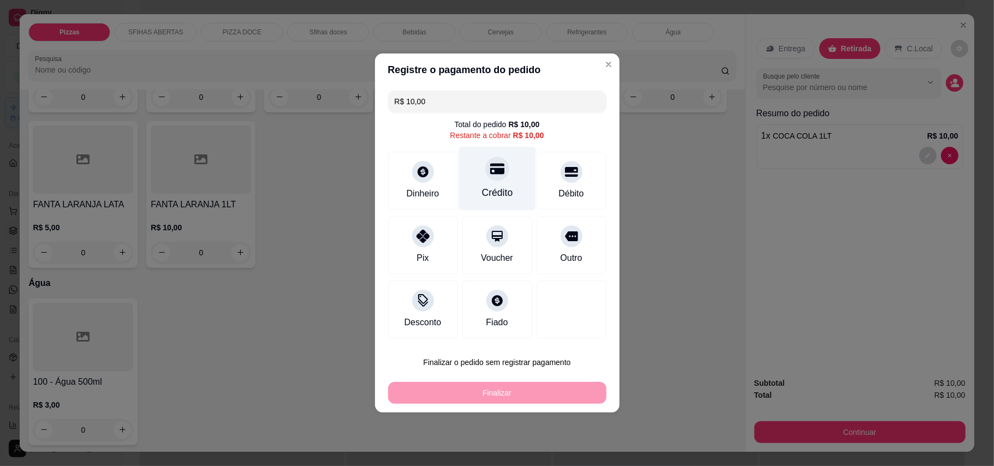
click at [495, 191] on div "Crédito" at bounding box center [497, 193] width 31 height 14
type input "R$ 0,00"
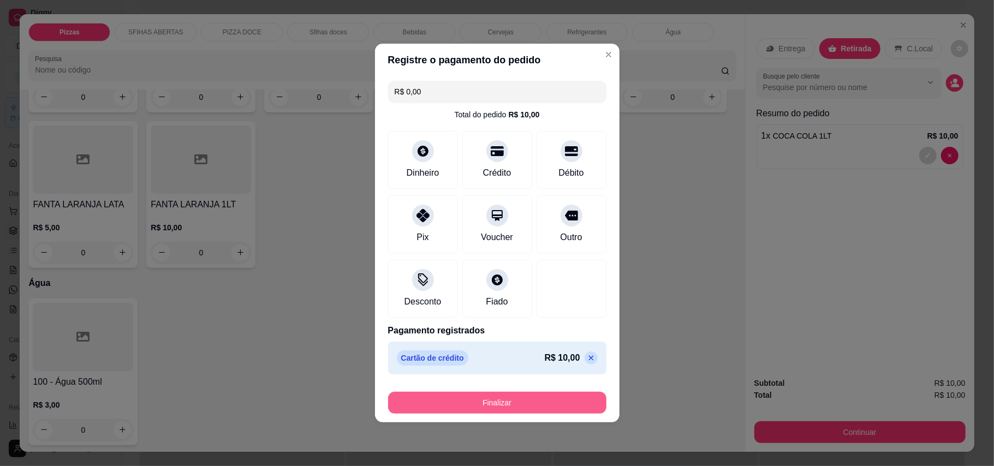
click at [536, 411] on button "Finalizar" at bounding box center [497, 403] width 218 height 22
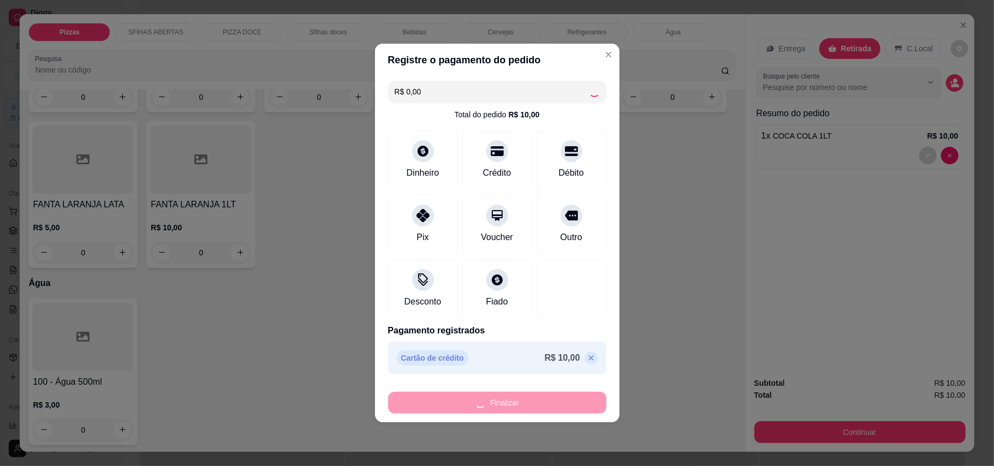
type input "0"
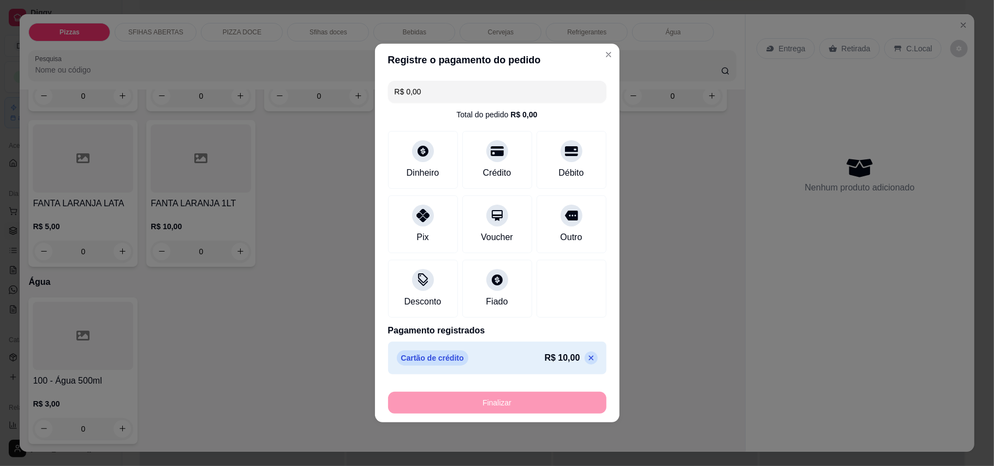
type input "-R$ 10,00"
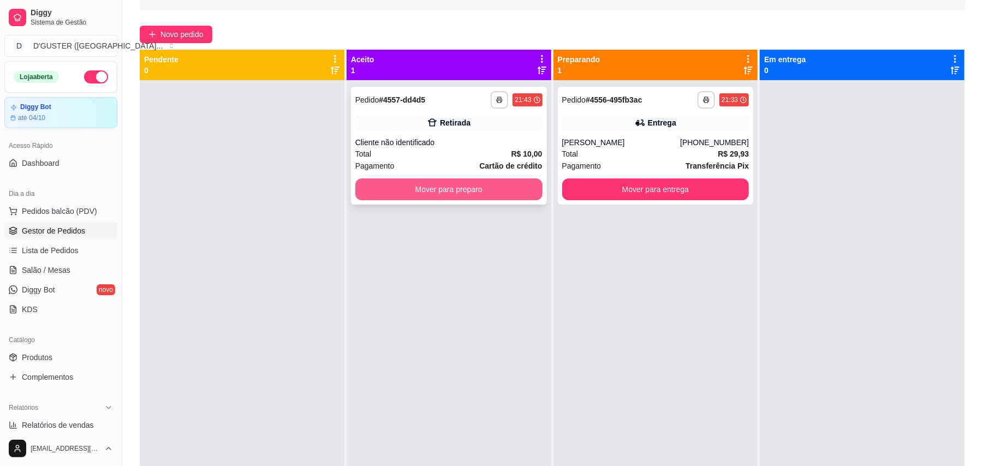
click at [513, 193] on button "Mover para preparo" at bounding box center [448, 190] width 187 height 22
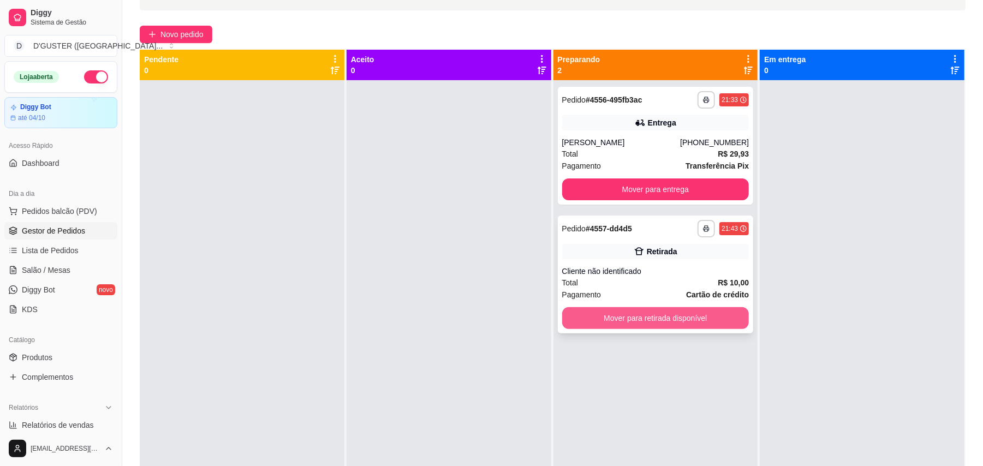
click at [696, 308] on button "Mover para retirada disponível" at bounding box center [655, 318] width 187 height 22
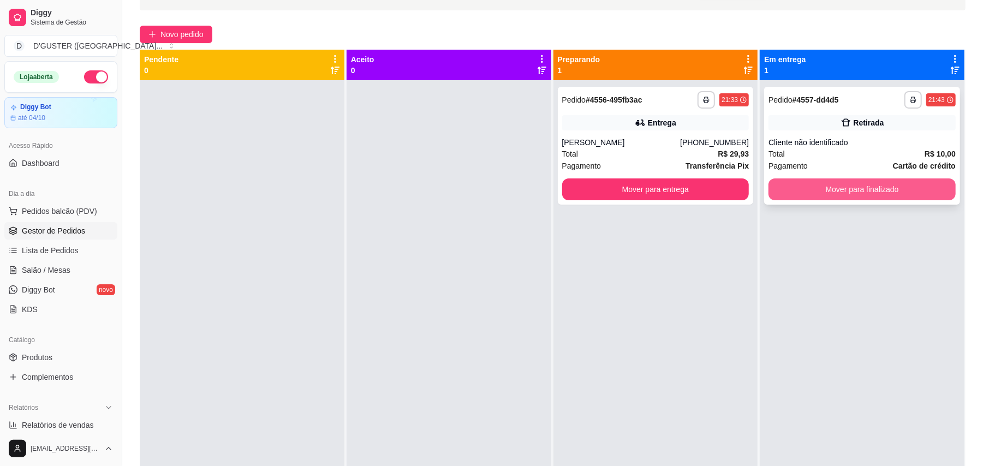
click at [844, 195] on button "Mover para finalizado" at bounding box center [862, 190] width 187 height 22
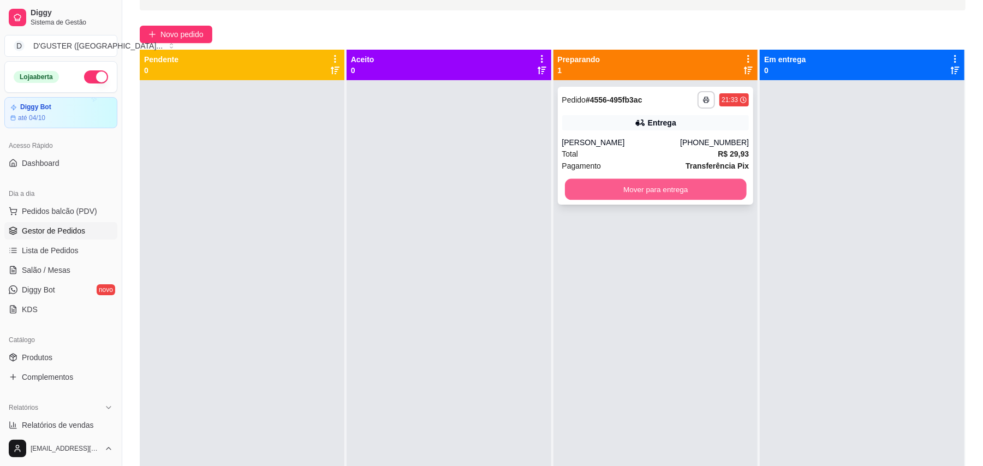
click at [689, 190] on button "Mover para entrega" at bounding box center [655, 189] width 181 height 21
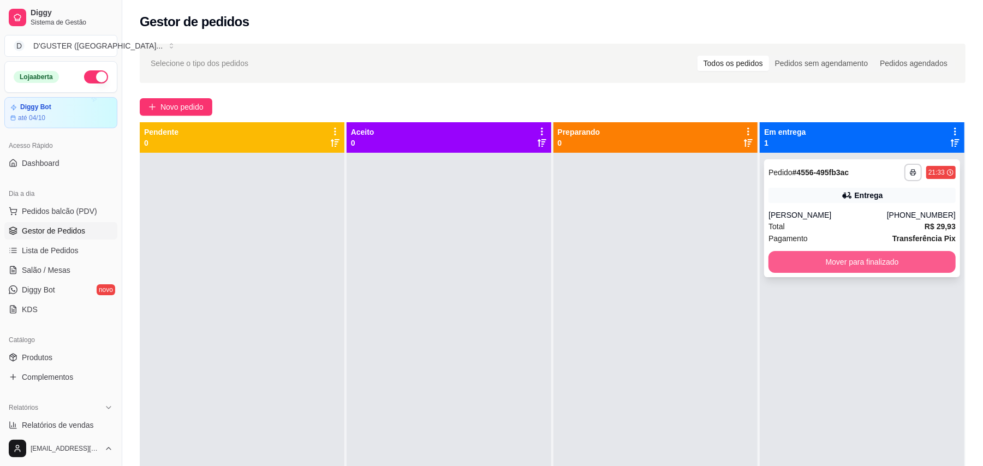
click at [848, 257] on button "Mover para finalizado" at bounding box center [862, 262] width 187 height 22
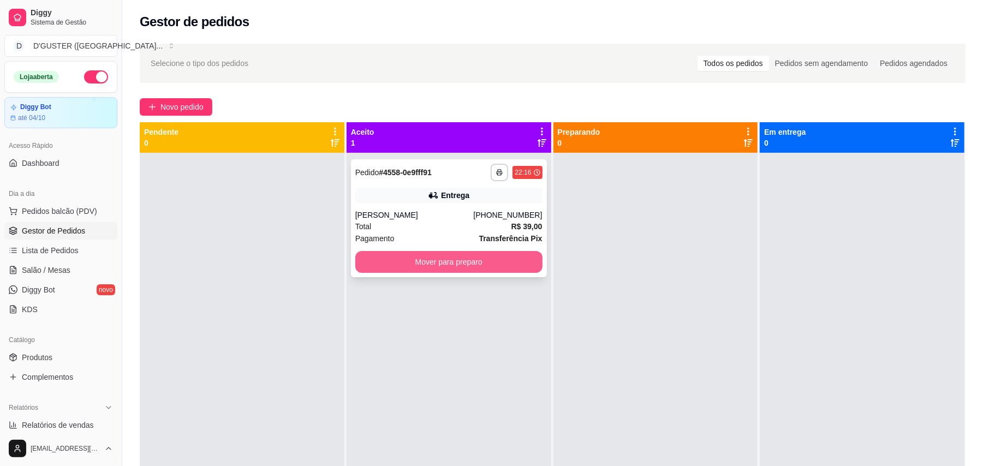
click at [488, 267] on button "Mover para preparo" at bounding box center [448, 262] width 187 height 22
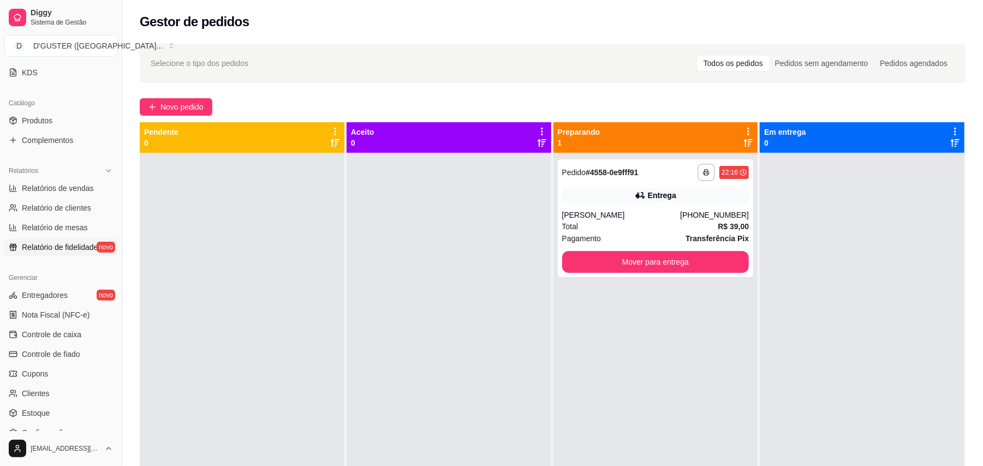
scroll to position [73, 0]
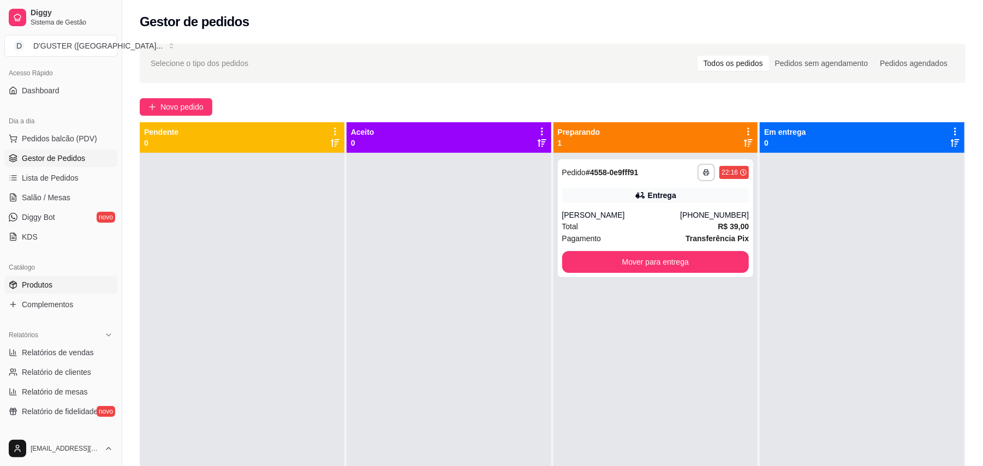
click at [37, 278] on link "Produtos" at bounding box center [60, 284] width 113 height 17
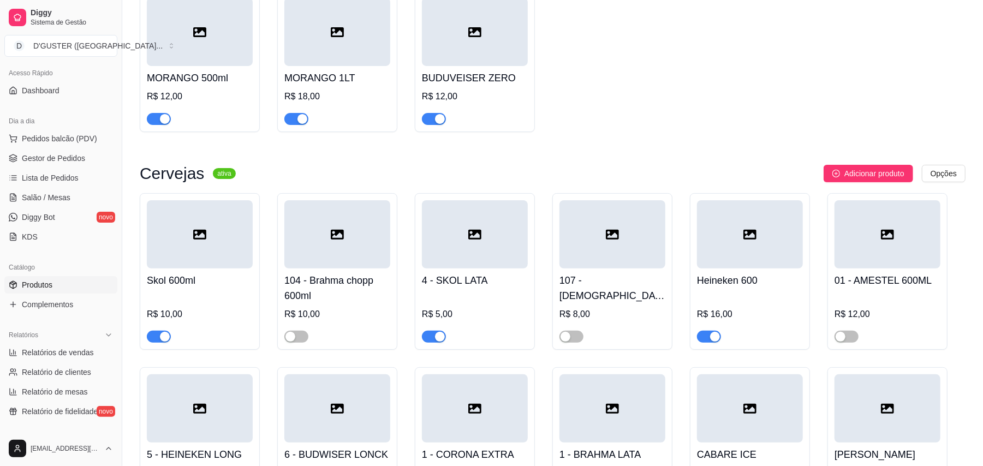
scroll to position [3131, 0]
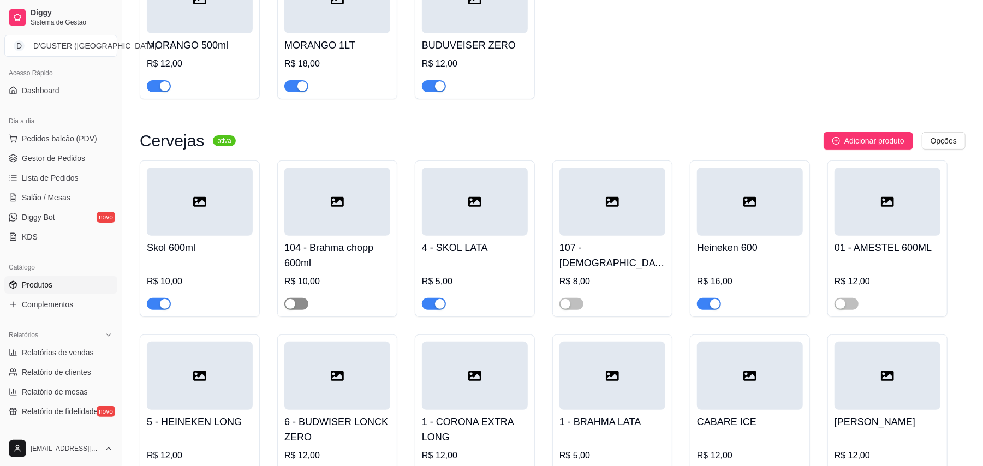
click at [305, 298] on span "button" at bounding box center [296, 304] width 24 height 12
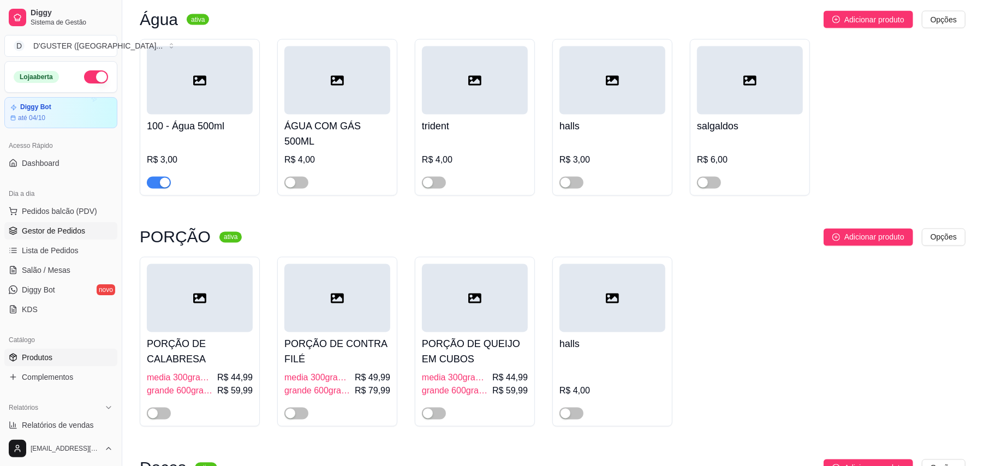
scroll to position [4368, 0]
click at [63, 223] on link "Gestor de Pedidos" at bounding box center [60, 230] width 113 height 17
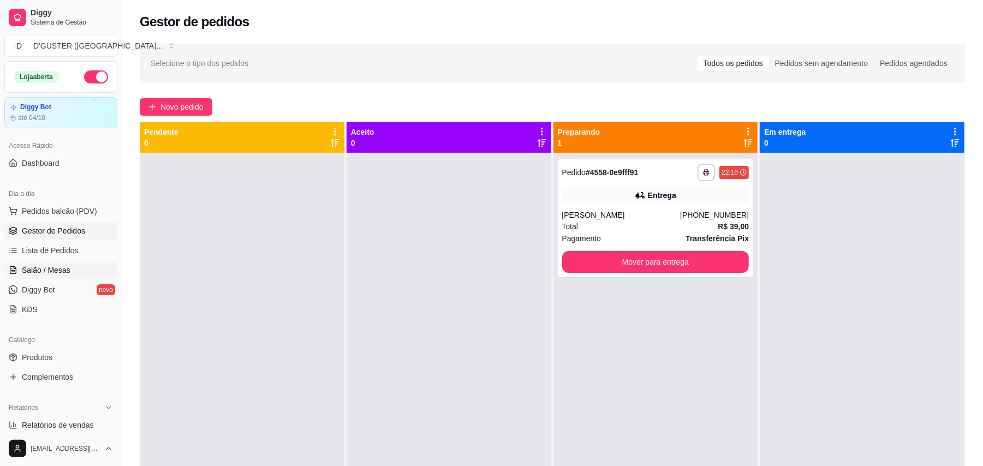
click at [34, 267] on span "Salão / Mesas" at bounding box center [46, 270] width 49 height 11
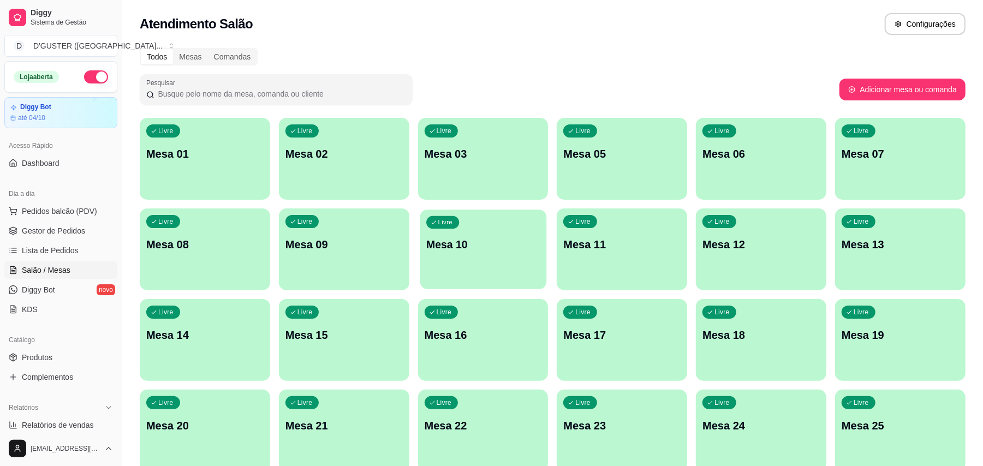
click at [448, 260] on div "Livre Mesa 10" at bounding box center [483, 243] width 127 height 67
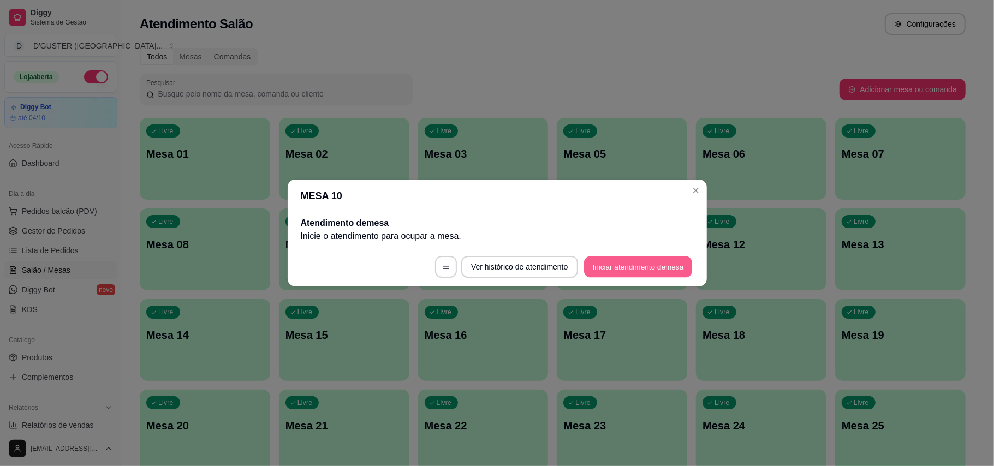
click at [609, 274] on button "Iniciar atendimento de mesa" at bounding box center [638, 267] width 108 height 21
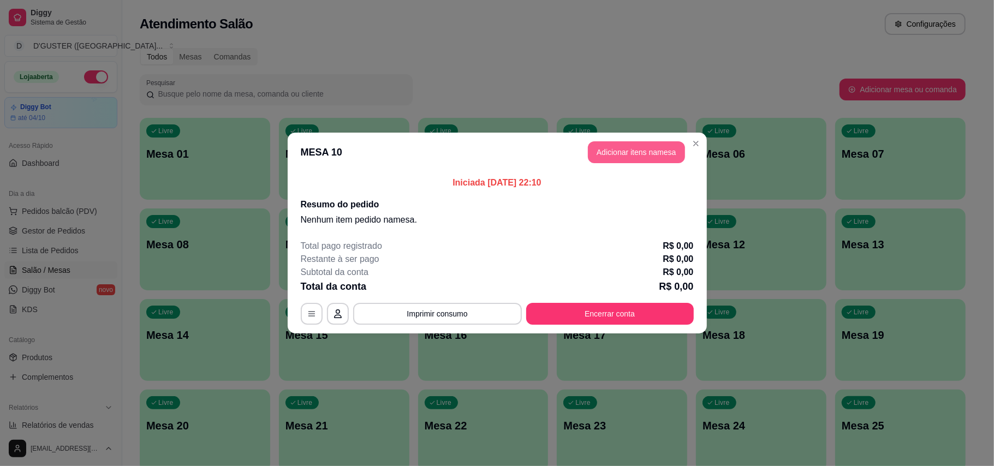
click at [647, 147] on button "Adicionar itens na mesa" at bounding box center [636, 152] width 97 height 22
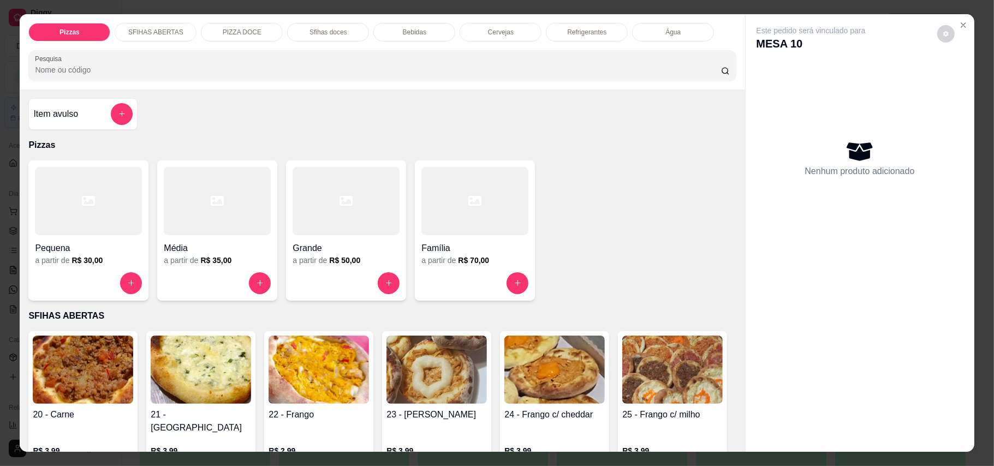
click at [344, 251] on h4 "Grande" at bounding box center [346, 248] width 107 height 13
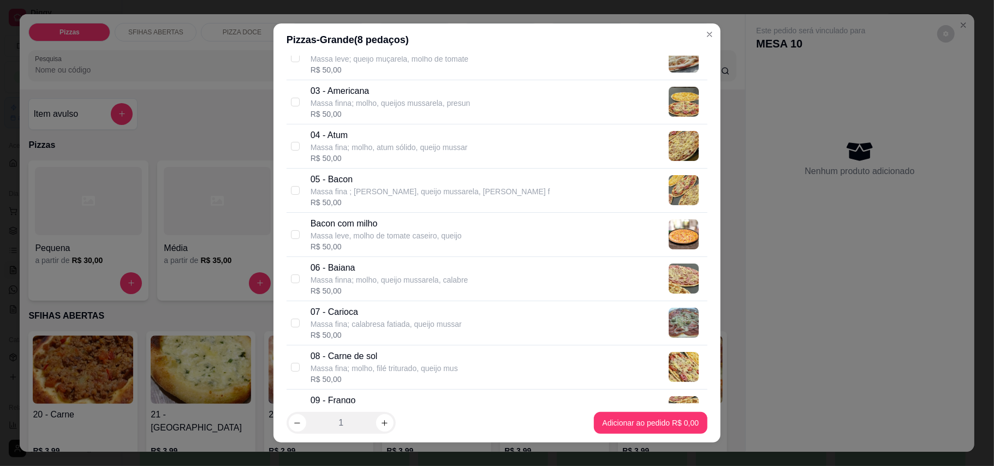
scroll to position [218, 0]
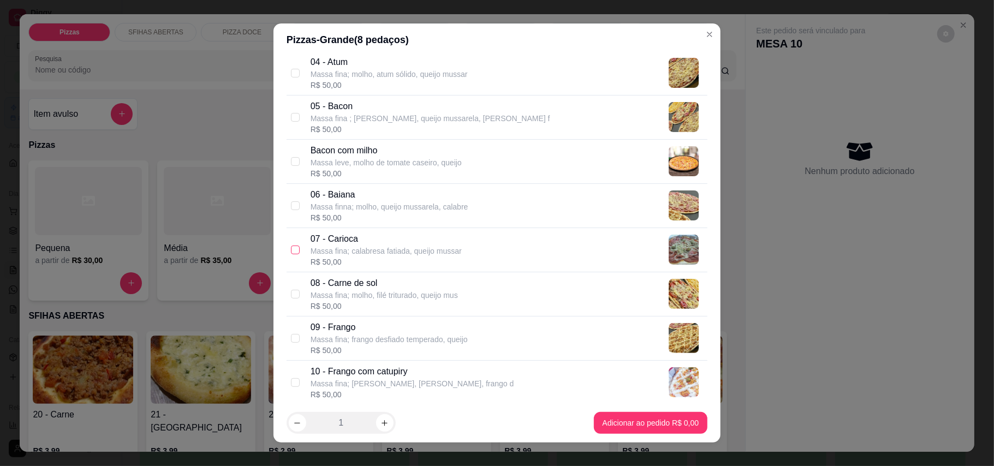
click at [291, 251] on input "checkbox" at bounding box center [295, 250] width 9 height 9
checkbox input "true"
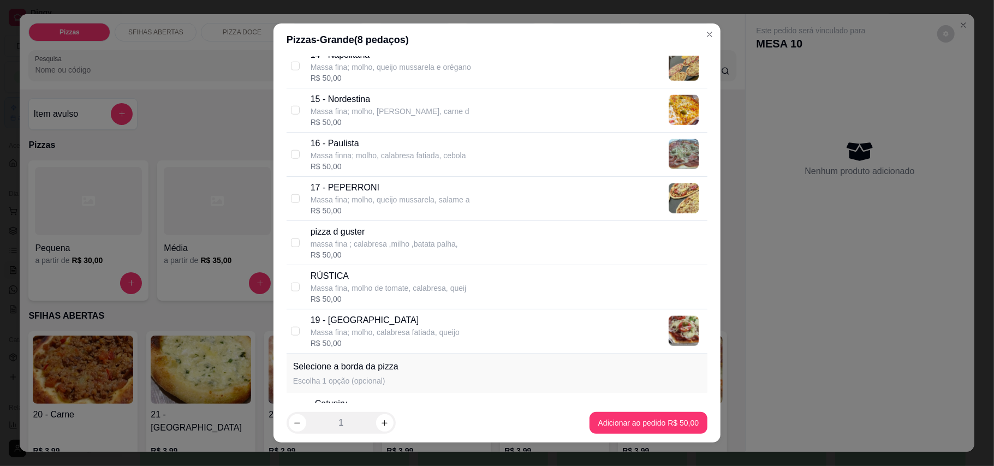
scroll to position [874, 0]
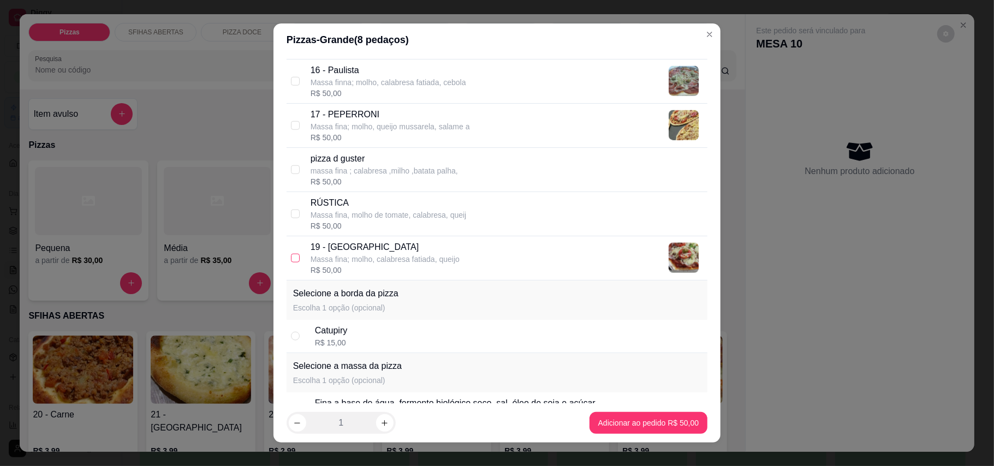
click at [291, 263] on input "checkbox" at bounding box center [295, 258] width 9 height 9
checkbox input "true"
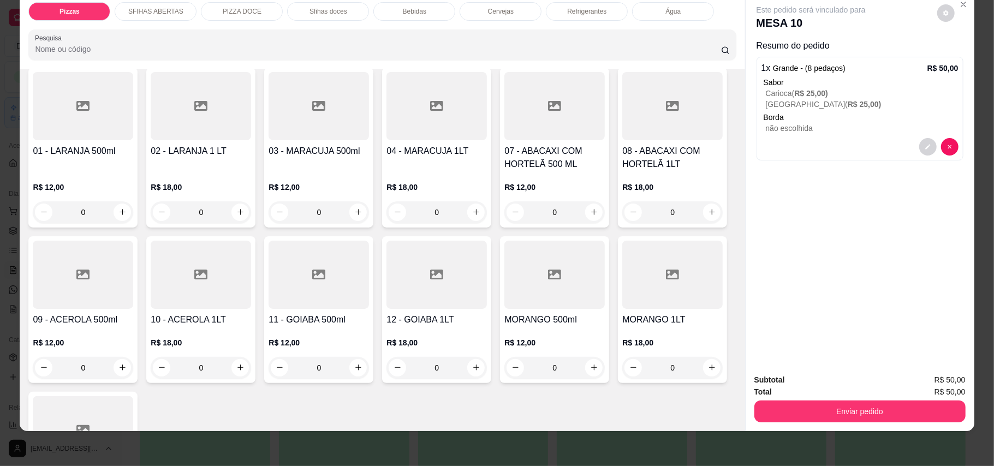
scroll to position [1602, 0]
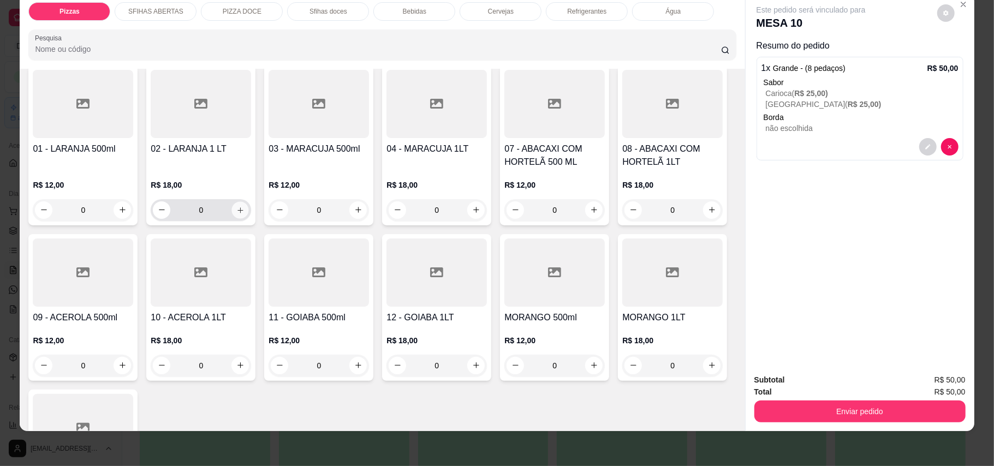
click at [236, 214] on icon "increase-product-quantity" at bounding box center [240, 210] width 8 height 8
type input "1"
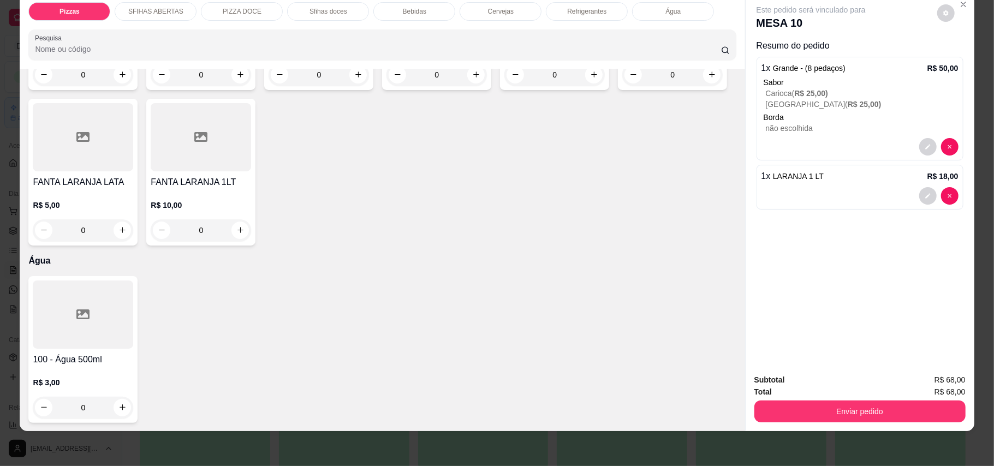
scroll to position [2702, 0]
click at [121, 407] on icon "increase-product-quantity" at bounding box center [122, 408] width 8 height 8
type input "1"
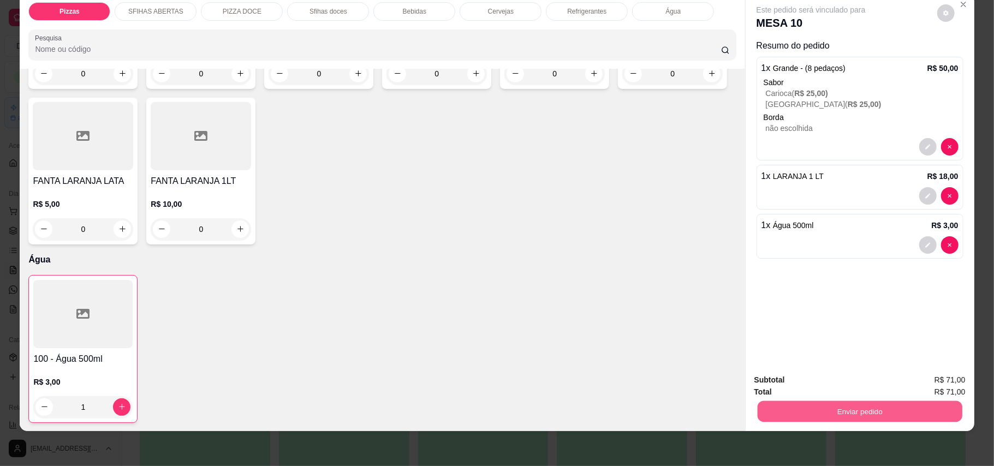
click at [771, 416] on button "Enviar pedido" at bounding box center [859, 411] width 205 height 21
click at [940, 378] on button "Enviar pedido" at bounding box center [936, 385] width 60 height 20
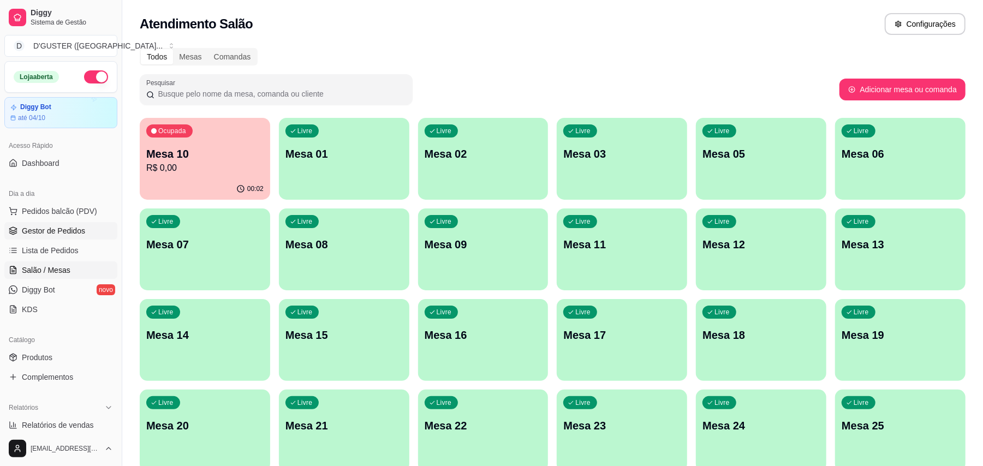
click at [44, 226] on span "Gestor de Pedidos" at bounding box center [53, 231] width 63 height 11
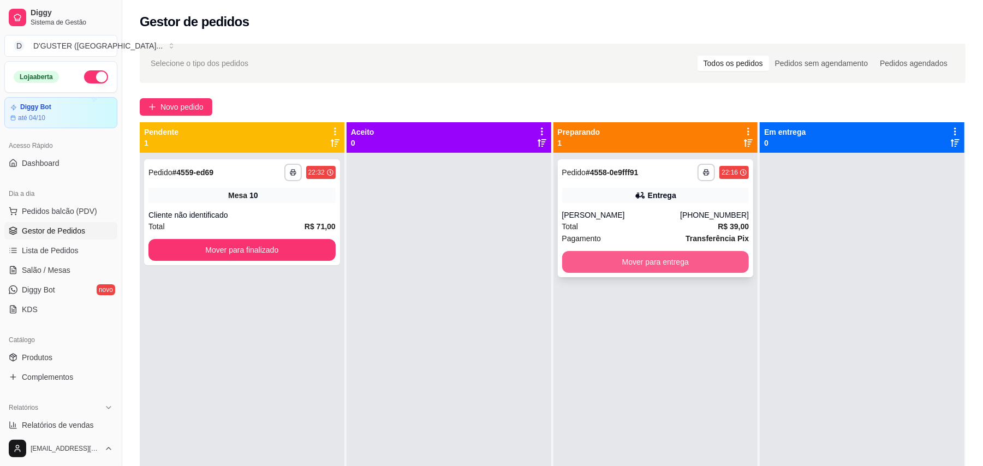
click at [662, 271] on button "Mover para entrega" at bounding box center [655, 262] width 187 height 22
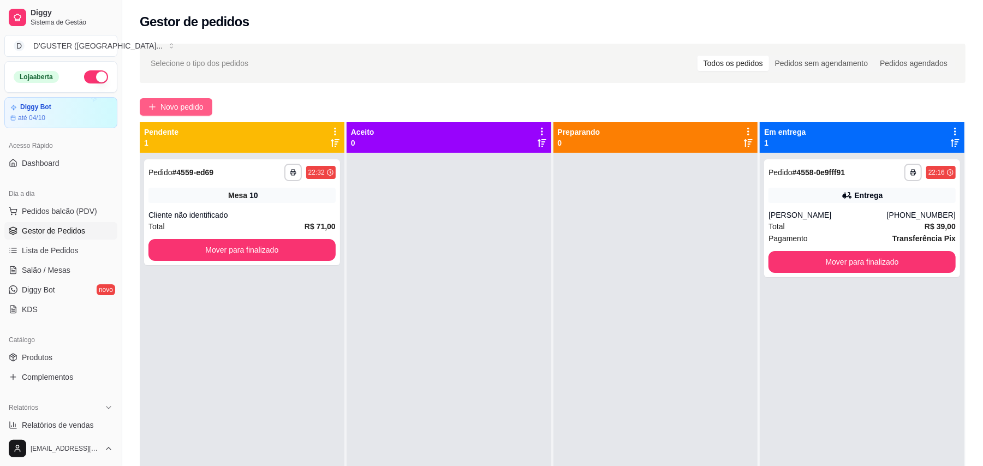
drag, startPoint x: 180, startPoint y: 102, endPoint x: 170, endPoint y: 107, distance: 11.2
click at [170, 107] on span "Novo pedido" at bounding box center [182, 107] width 43 height 12
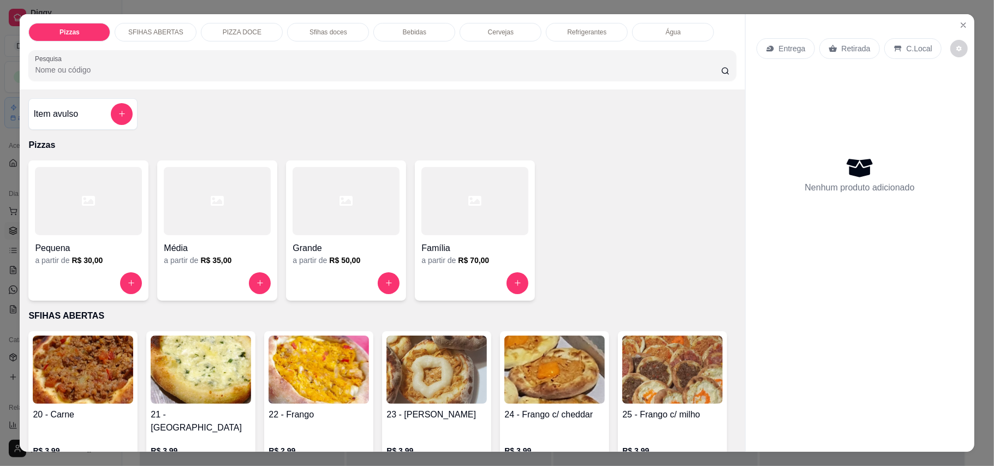
click at [850, 44] on p "Retirada" at bounding box center [856, 48] width 29 height 11
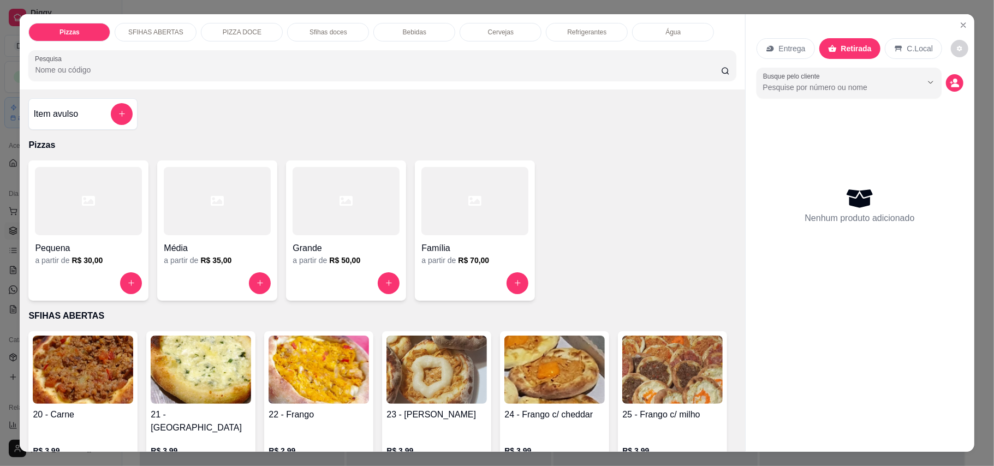
click at [88, 111] on div "Item avulso" at bounding box center [82, 114] width 99 height 22
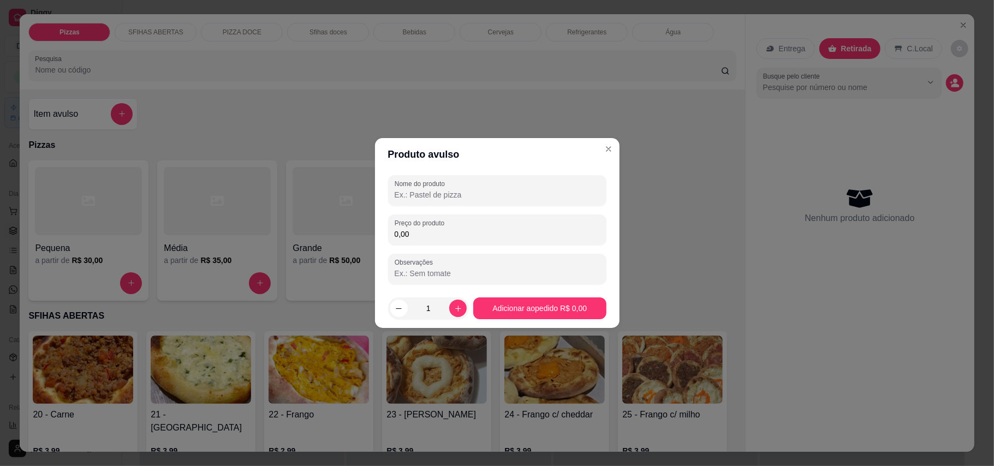
click at [438, 229] on input "0,00" at bounding box center [497, 234] width 205 height 11
type input "32,00"
click at [426, 180] on label "Nome do produto" at bounding box center [422, 183] width 54 height 9
click at [426, 189] on input "Nome do produto" at bounding box center [497, 194] width 205 height 11
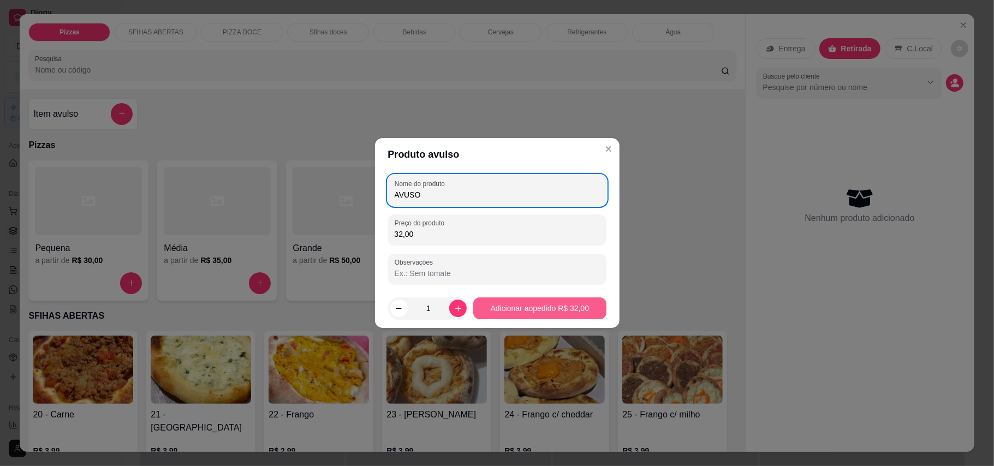
type input "AVUSO"
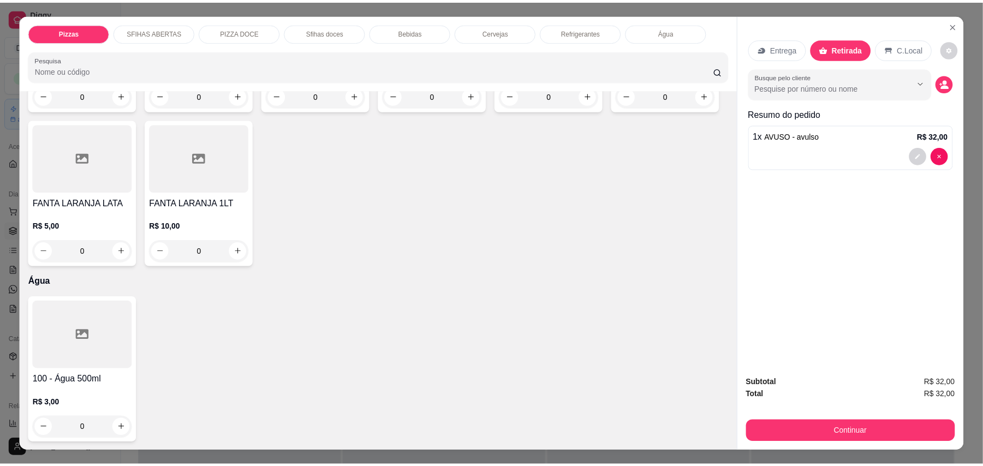
scroll to position [2621, 0]
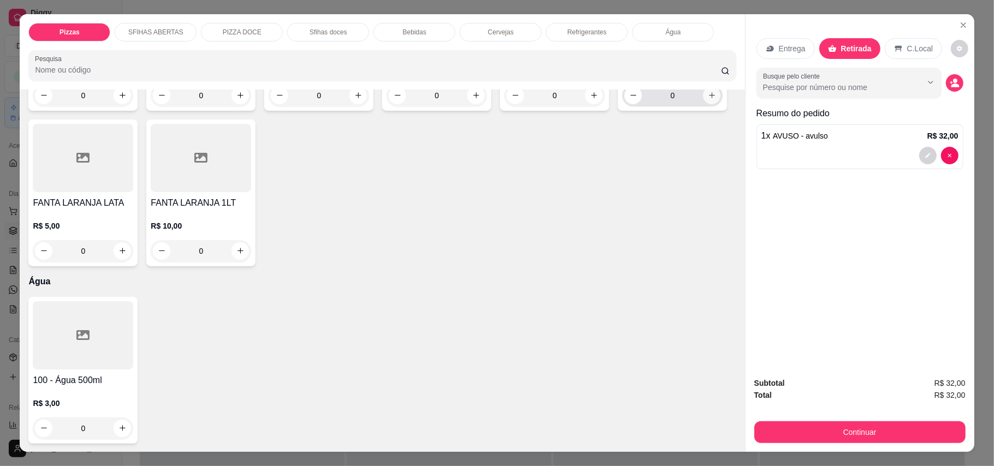
click at [703, 104] on button "increase-product-quantity" at bounding box center [711, 95] width 17 height 17
type input "1"
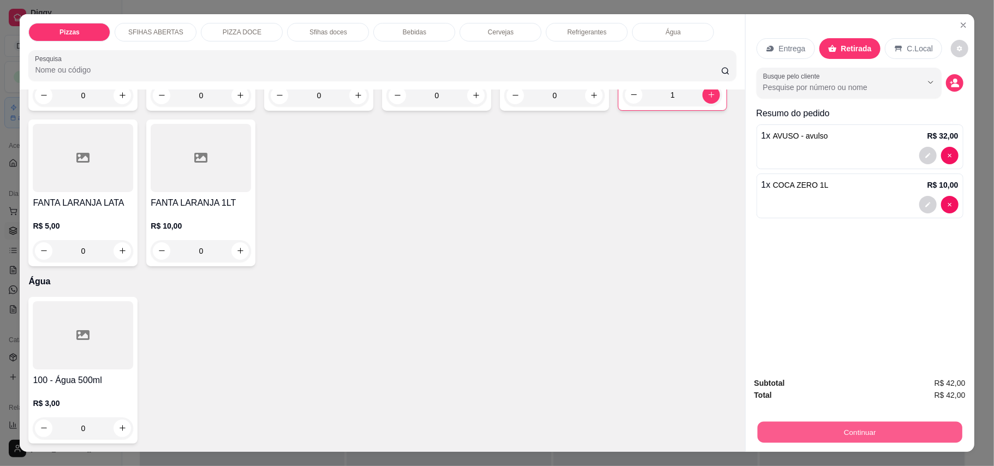
click at [877, 425] on button "Continuar" at bounding box center [859, 432] width 205 height 21
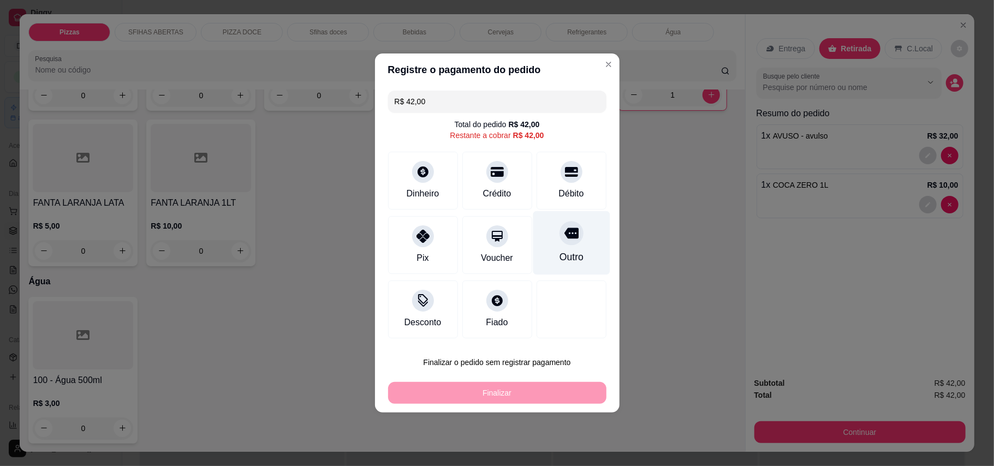
click at [559, 254] on div "Outro" at bounding box center [571, 257] width 24 height 14
type input "R$ 0,00"
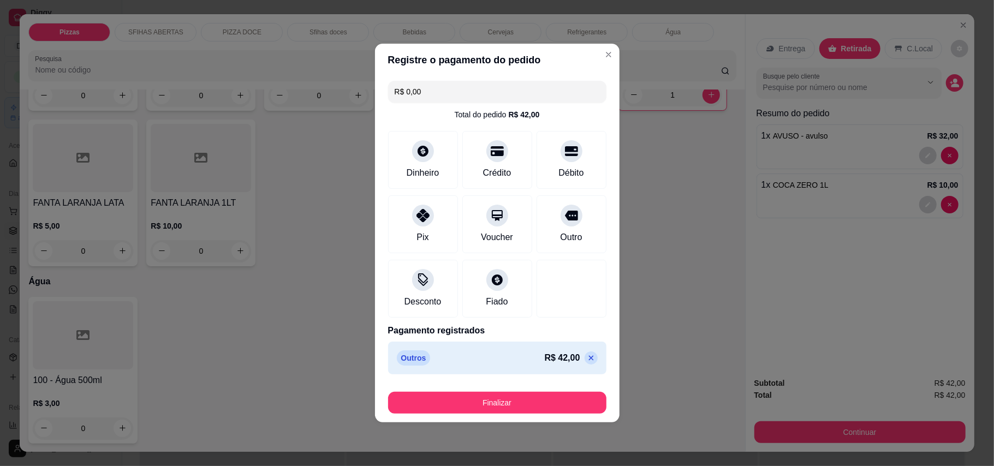
click at [499, 420] on footer "Finalizar" at bounding box center [497, 401] width 245 height 44
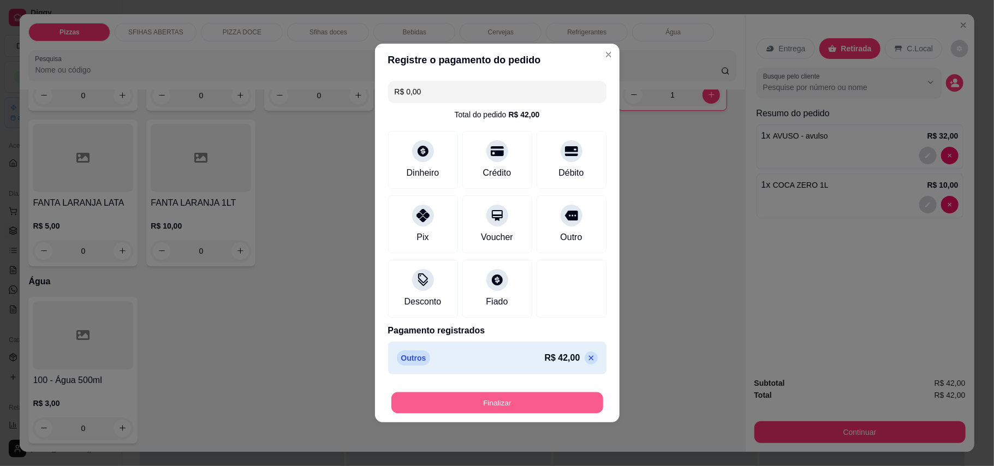
click at [507, 405] on button "Finalizar" at bounding box center [498, 403] width 212 height 21
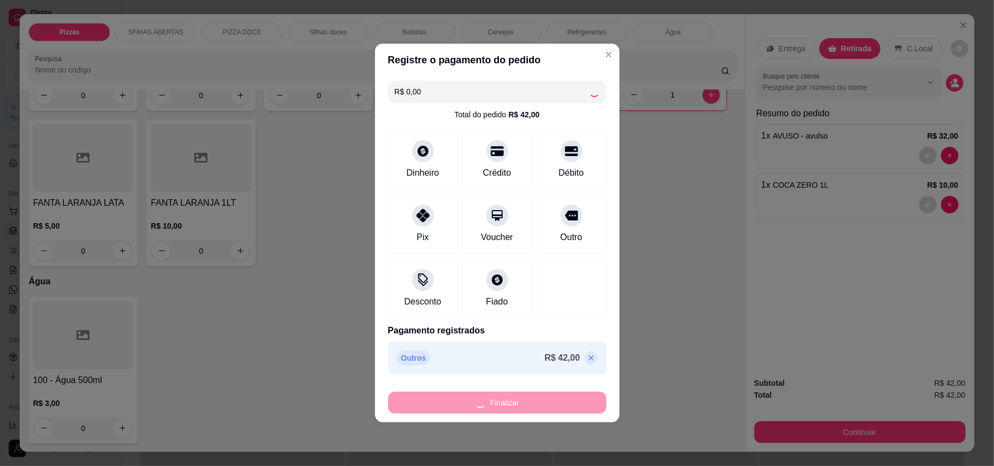
type input "0"
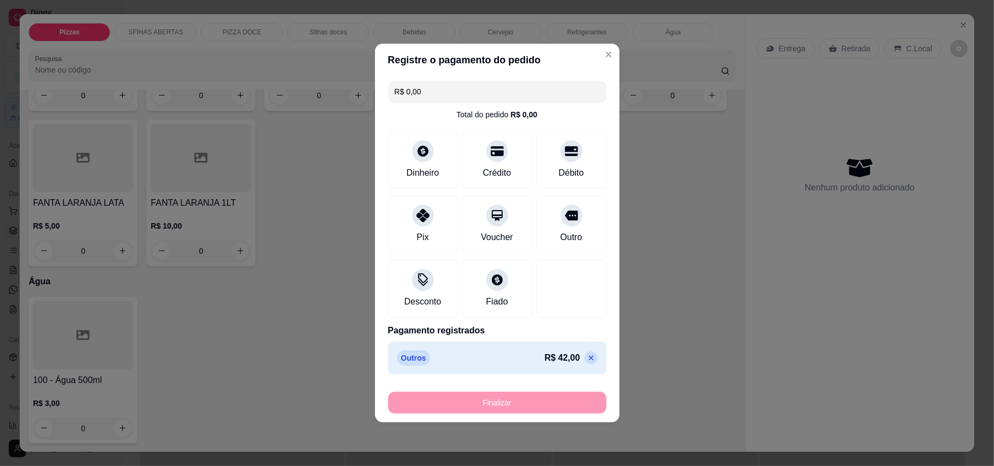
type input "-R$ 42,00"
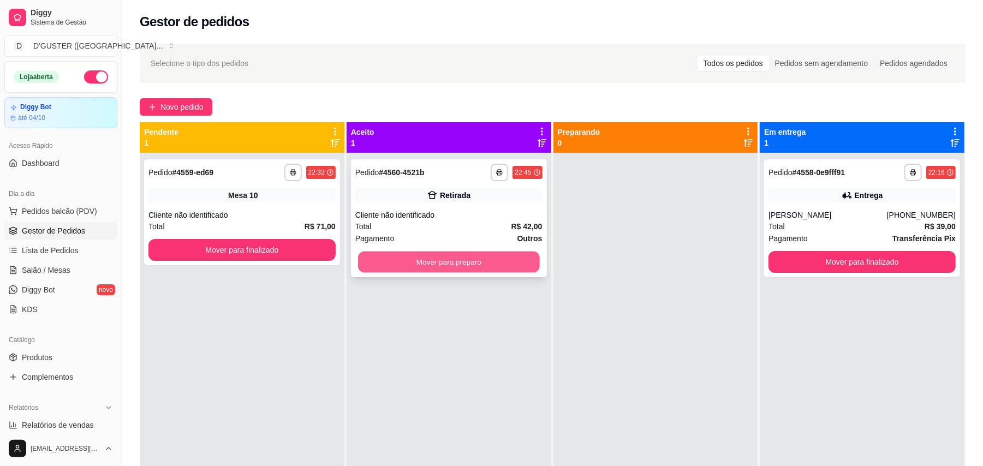
click at [512, 265] on button "Mover para preparo" at bounding box center [448, 262] width 181 height 21
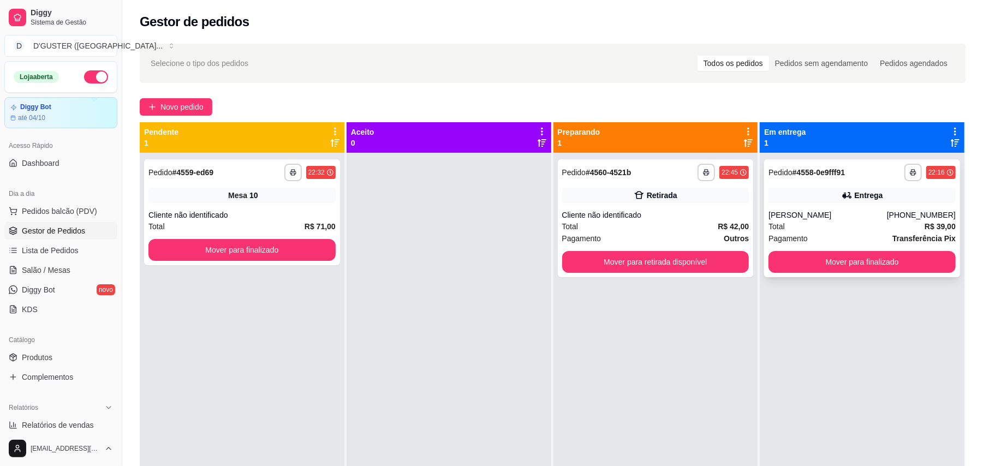
drag, startPoint x: 874, startPoint y: 183, endPoint x: 874, endPoint y: 195, distance: 11.5
click at [874, 195] on div "**********" at bounding box center [862, 218] width 196 height 118
click at [29, 265] on span "Salão / Mesas" at bounding box center [46, 270] width 49 height 11
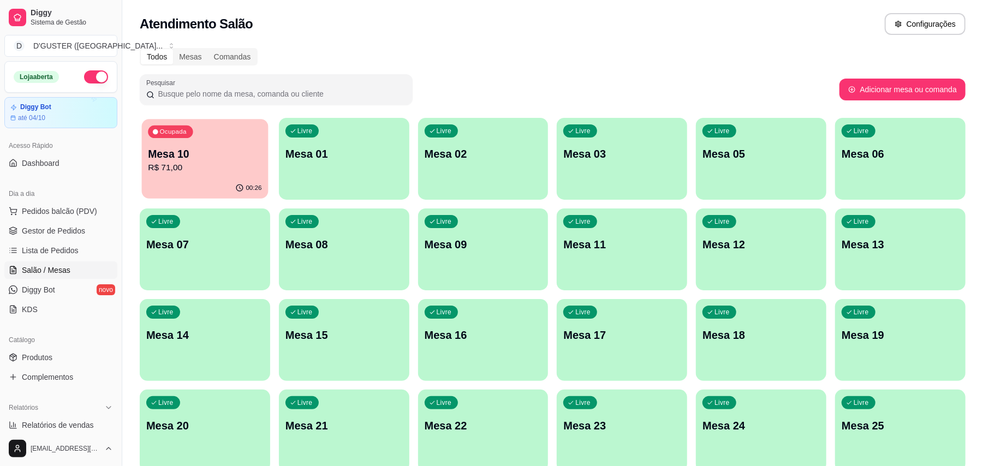
click at [210, 162] on p "R$ 71,00" at bounding box center [205, 168] width 114 height 13
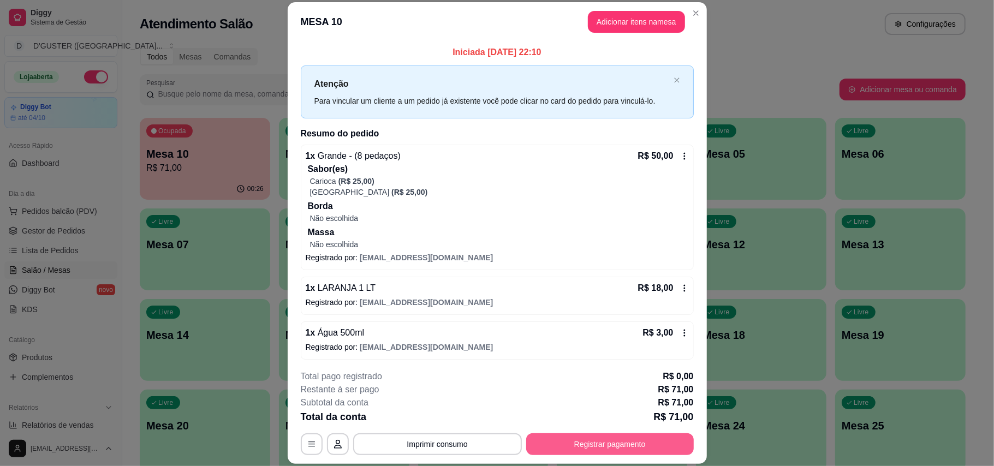
click at [641, 444] on button "Registrar pagamento" at bounding box center [610, 445] width 168 height 22
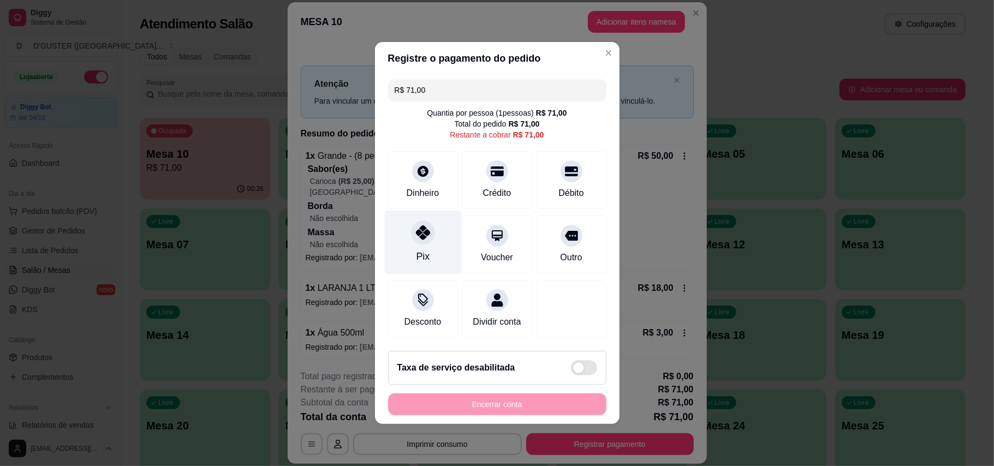
click at [418, 250] on div "Pix" at bounding box center [422, 257] width 13 height 14
type input "R$ 0,00"
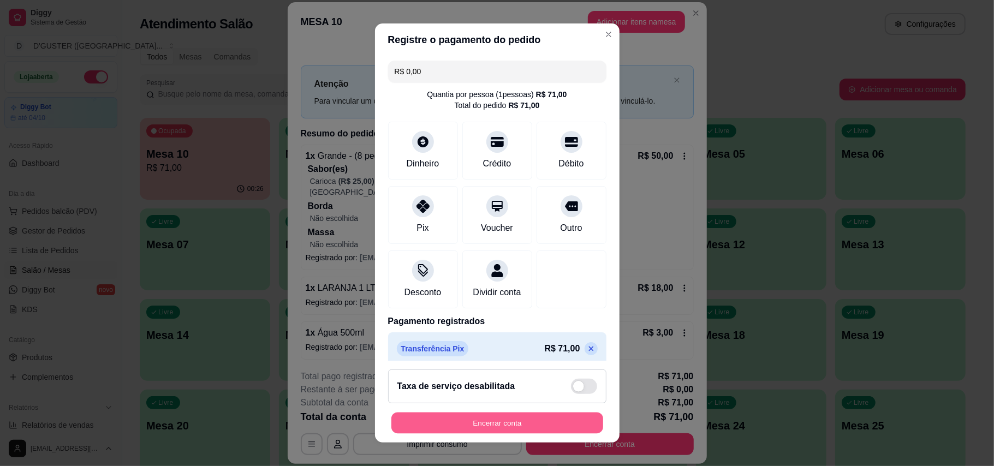
click at [539, 424] on button "Encerrar conta" at bounding box center [498, 423] width 212 height 21
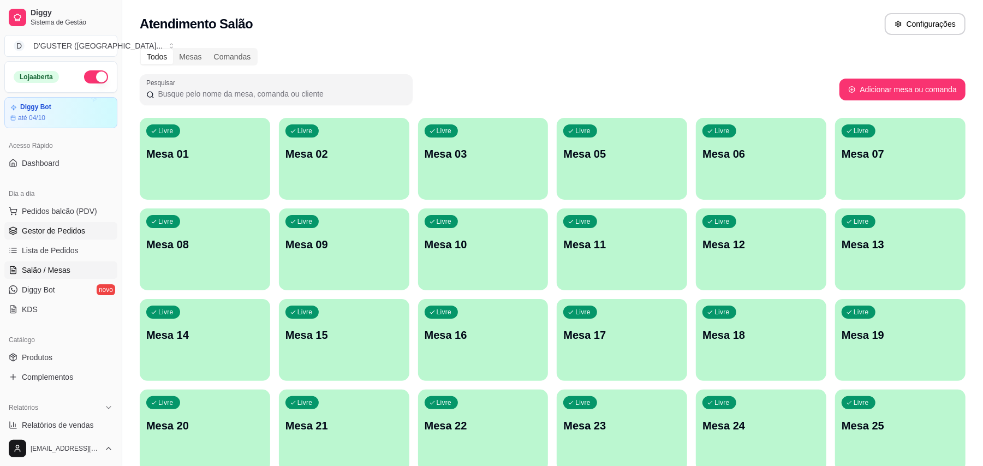
click at [75, 226] on span "Gestor de Pedidos" at bounding box center [53, 231] width 63 height 11
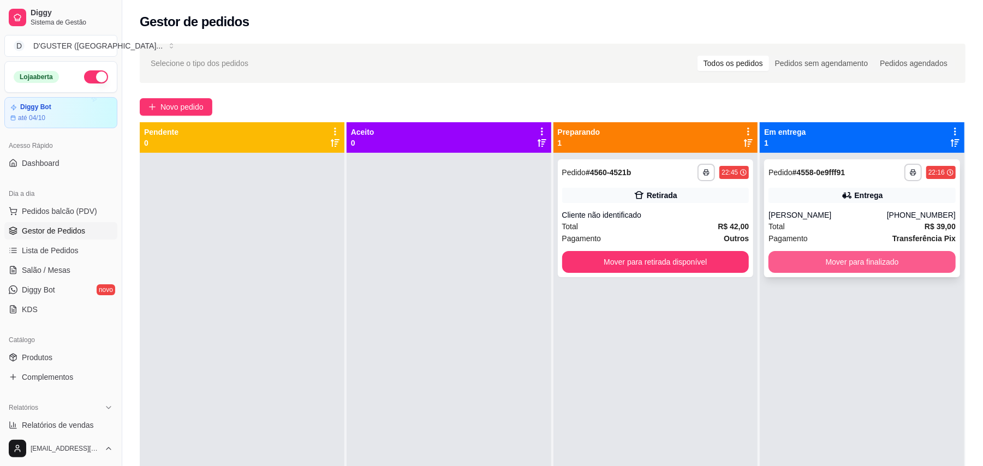
click at [864, 256] on button "Mover para finalizado" at bounding box center [862, 262] width 187 height 22
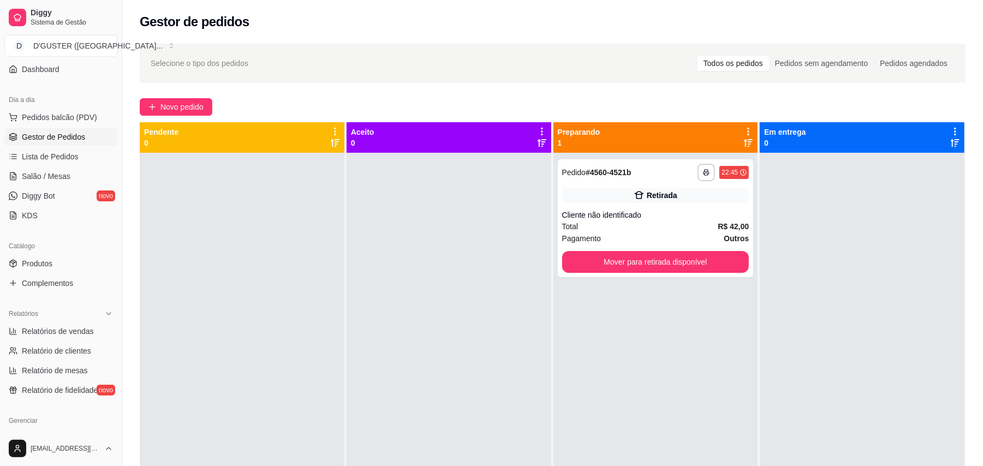
scroll to position [291, 0]
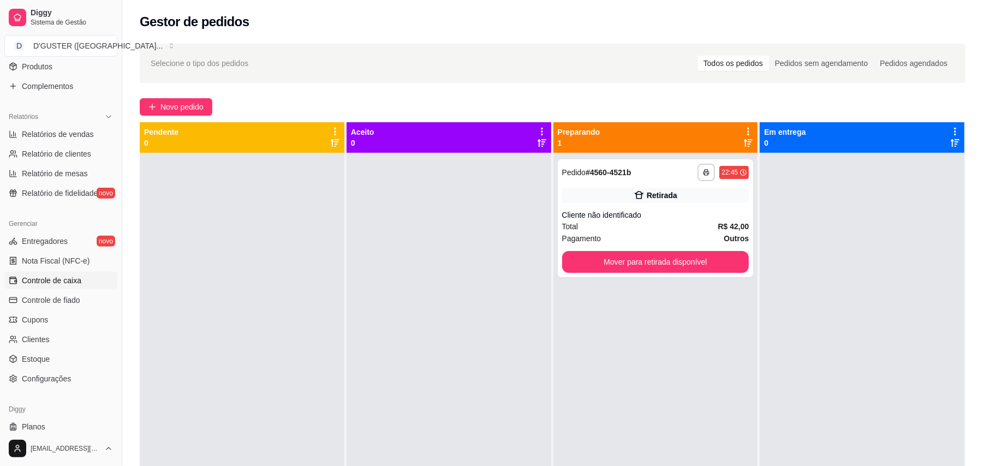
click at [68, 283] on span "Controle de caixa" at bounding box center [52, 280] width 60 height 11
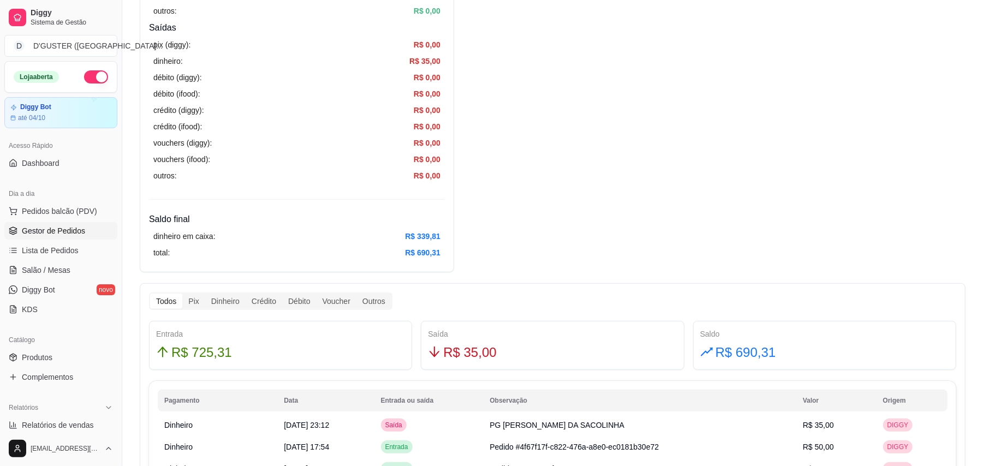
click at [79, 224] on link "Gestor de Pedidos" at bounding box center [60, 230] width 113 height 17
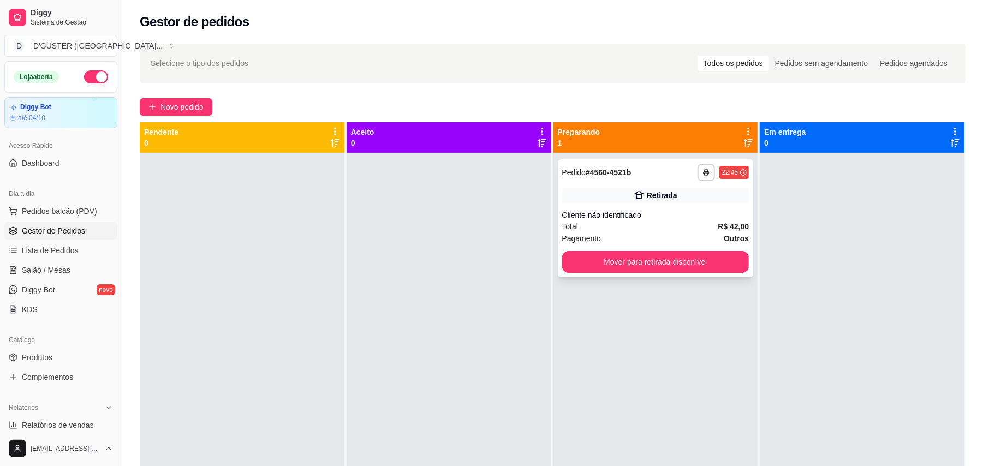
click at [641, 214] on div "Cliente não identificado" at bounding box center [655, 215] width 187 height 11
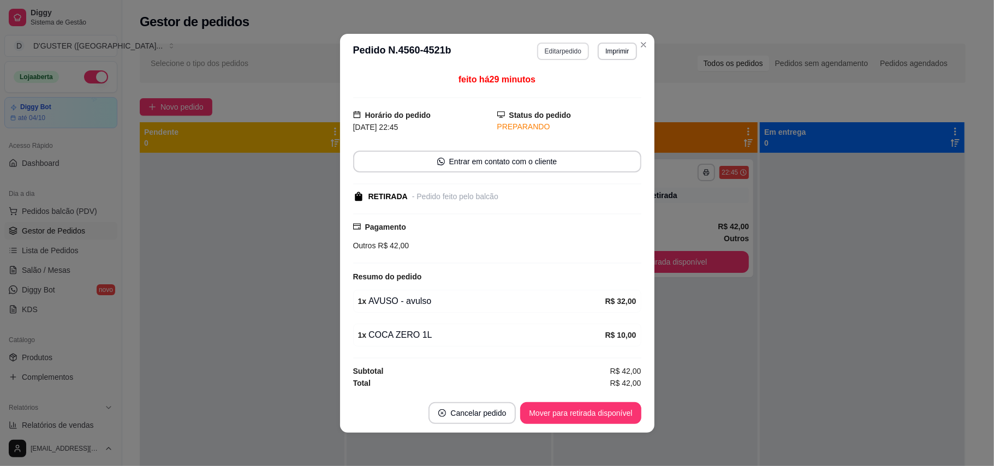
click at [560, 54] on button "Editar pedido" at bounding box center [563, 51] width 52 height 17
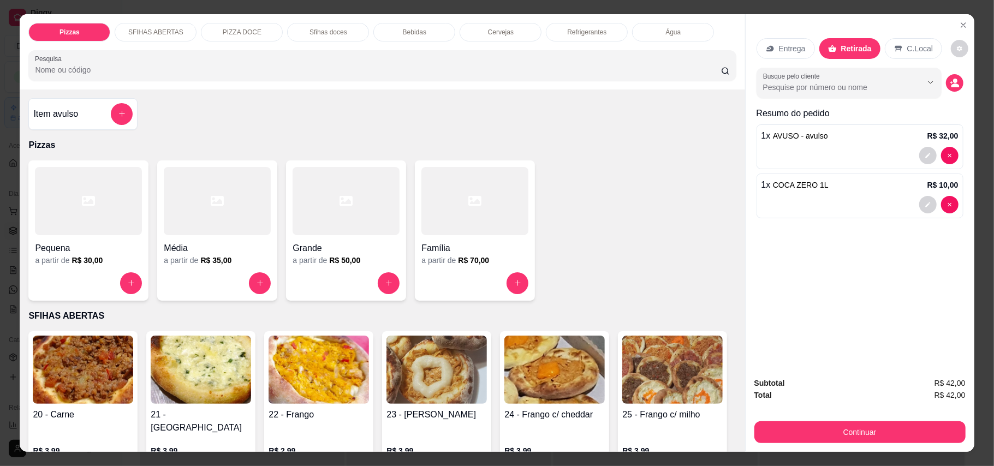
click at [875, 444] on div "Subtotal R$ 42,00 Total R$ 42,00 Continuar" at bounding box center [860, 411] width 229 height 84
click at [877, 432] on button "Continuar" at bounding box center [860, 433] width 211 height 22
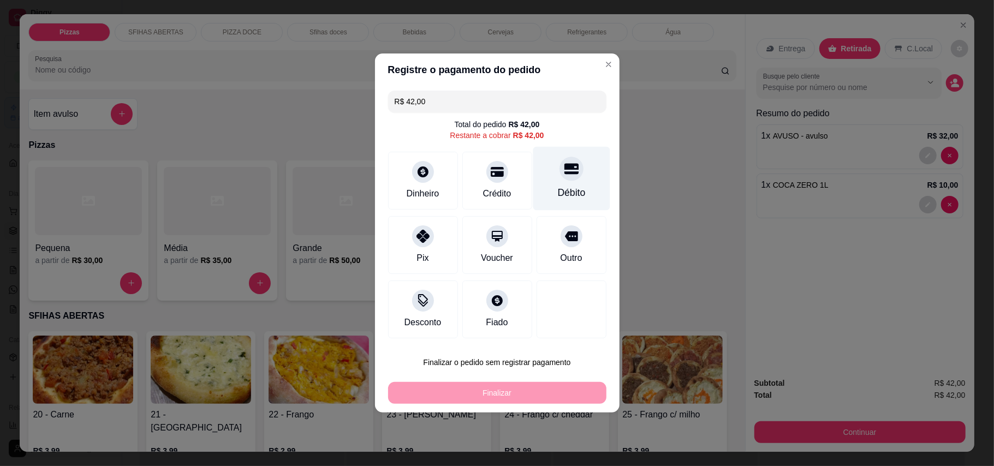
click at [569, 182] on div "Débito" at bounding box center [571, 179] width 77 height 64
type input "R$ 0,00"
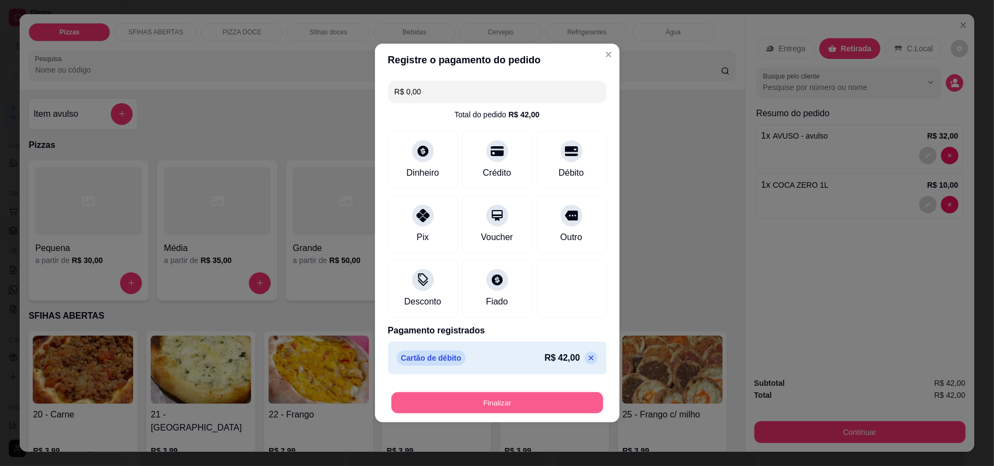
click at [562, 400] on button "Finalizar" at bounding box center [498, 403] width 212 height 21
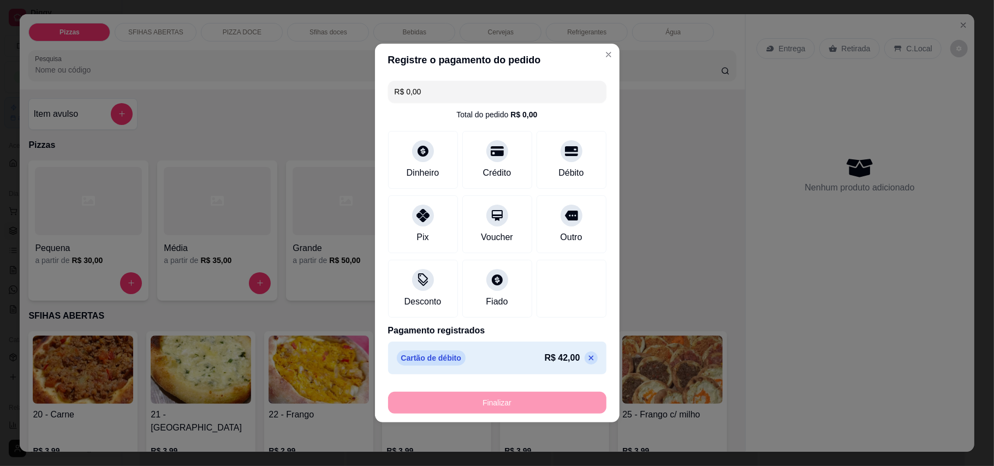
type input "0"
type input "-R$ 42,00"
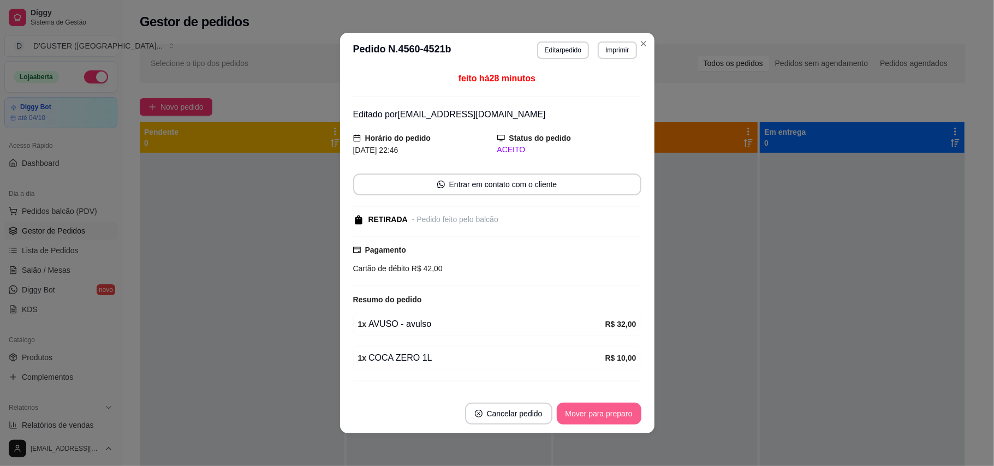
click at [590, 405] on button "Mover para preparo" at bounding box center [599, 414] width 85 height 22
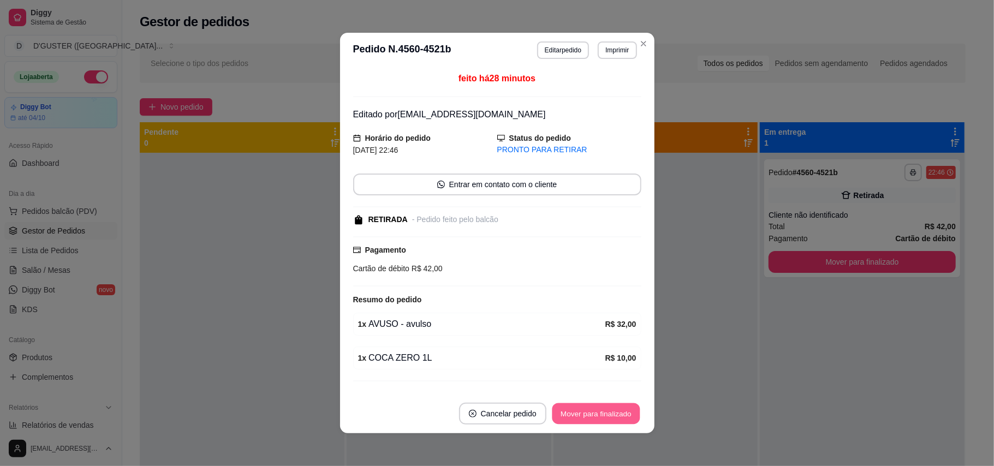
click at [612, 411] on button "Mover para finalizado" at bounding box center [596, 414] width 88 height 21
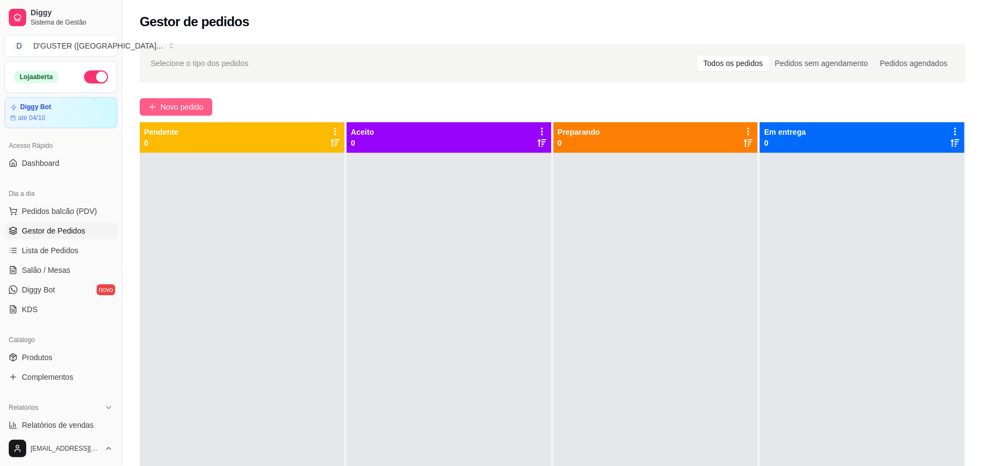
click at [176, 103] on span "Novo pedido" at bounding box center [182, 107] width 43 height 12
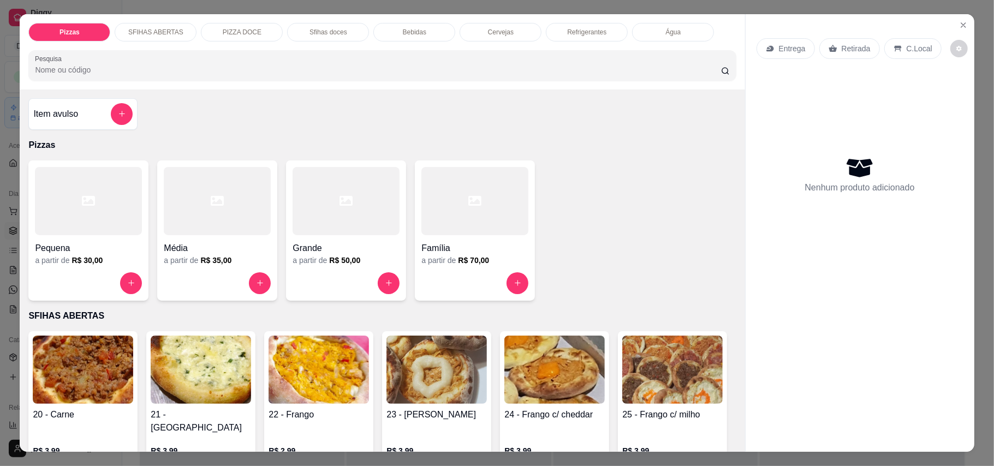
click at [842, 43] on p "Retirada" at bounding box center [856, 48] width 29 height 11
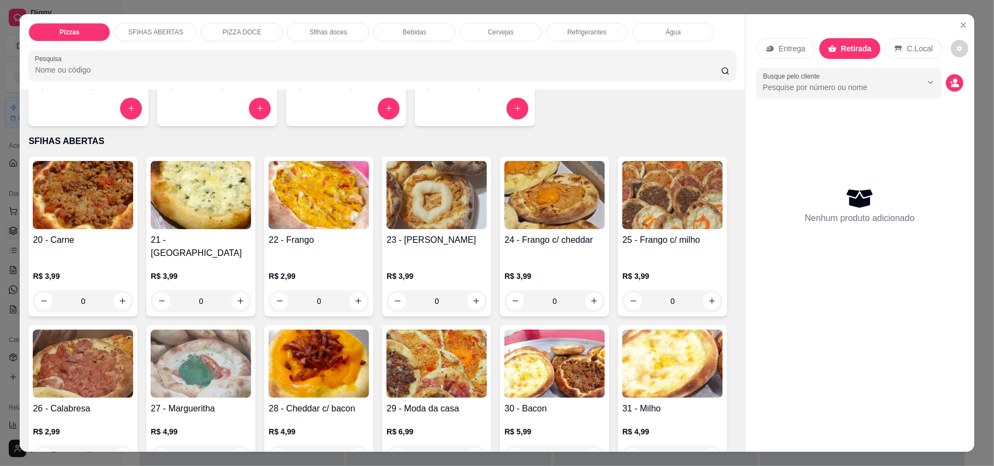
scroll to position [218, 0]
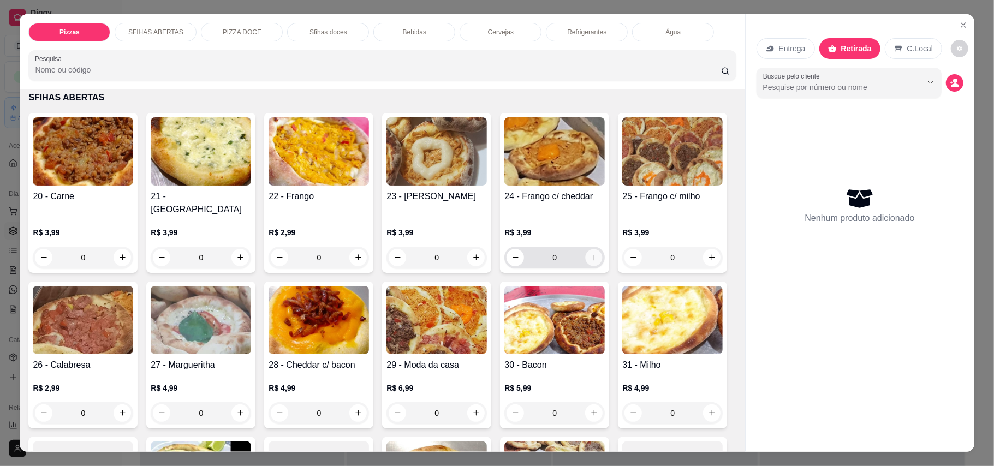
click at [590, 253] on icon "increase-product-quantity" at bounding box center [594, 257] width 8 height 8
type input "1"
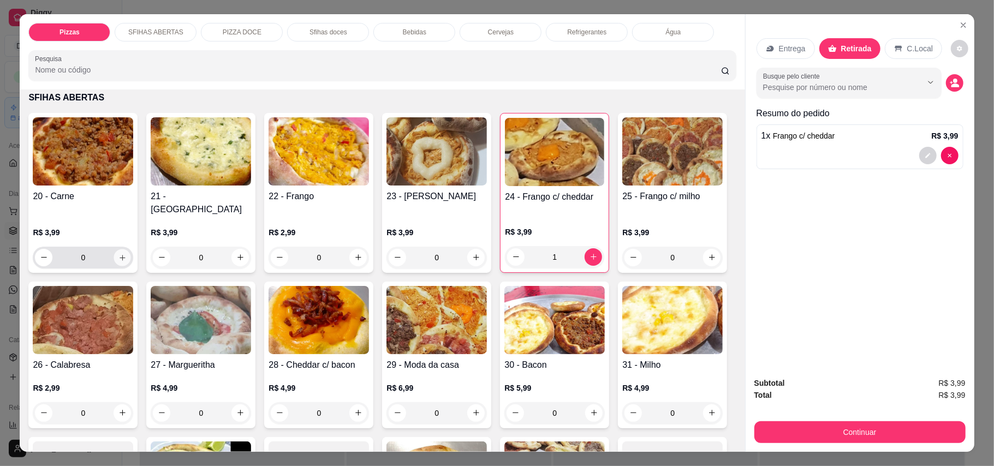
click at [123, 249] on button "increase-product-quantity" at bounding box center [122, 257] width 17 height 17
type input "1"
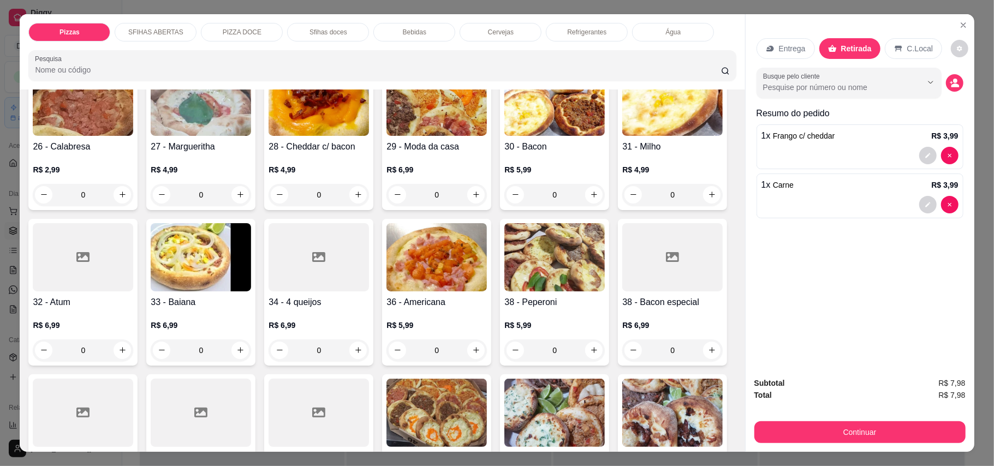
scroll to position [509, 0]
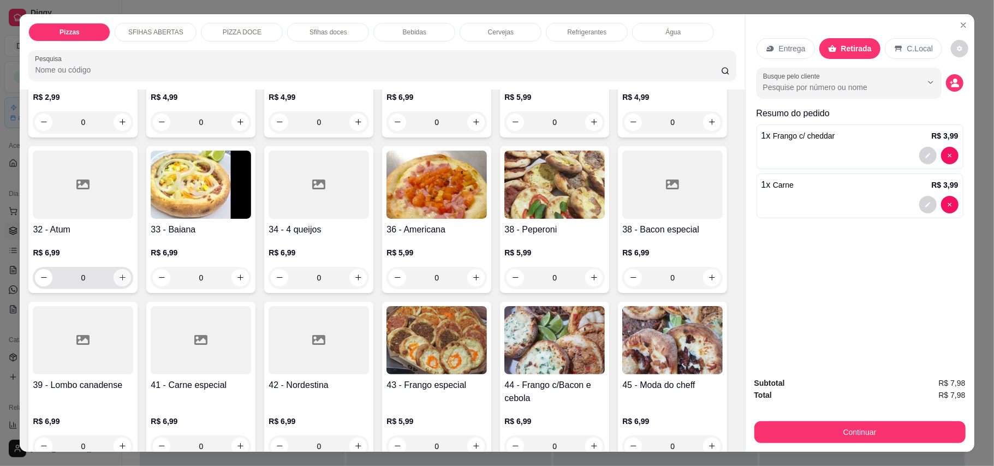
click at [127, 274] on icon "increase-product-quantity" at bounding box center [122, 278] width 8 height 8
type input "1"
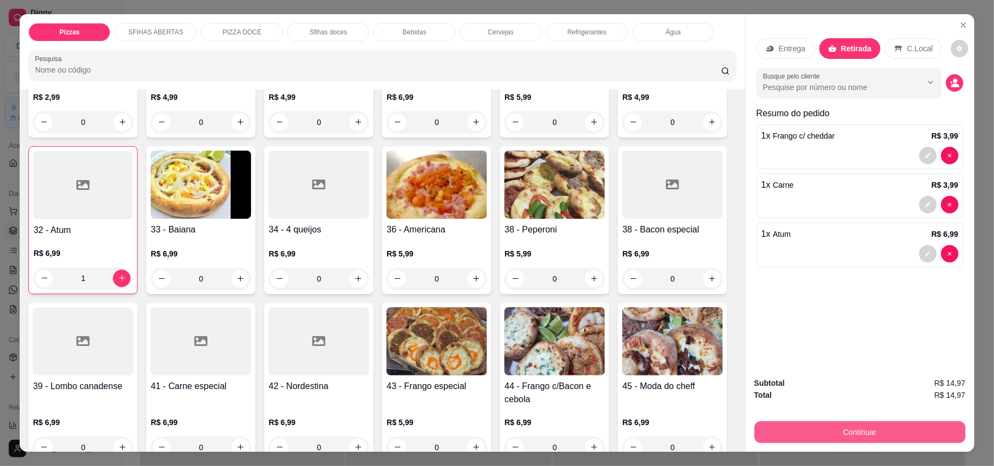
click at [862, 437] on button "Continuar" at bounding box center [860, 433] width 211 height 22
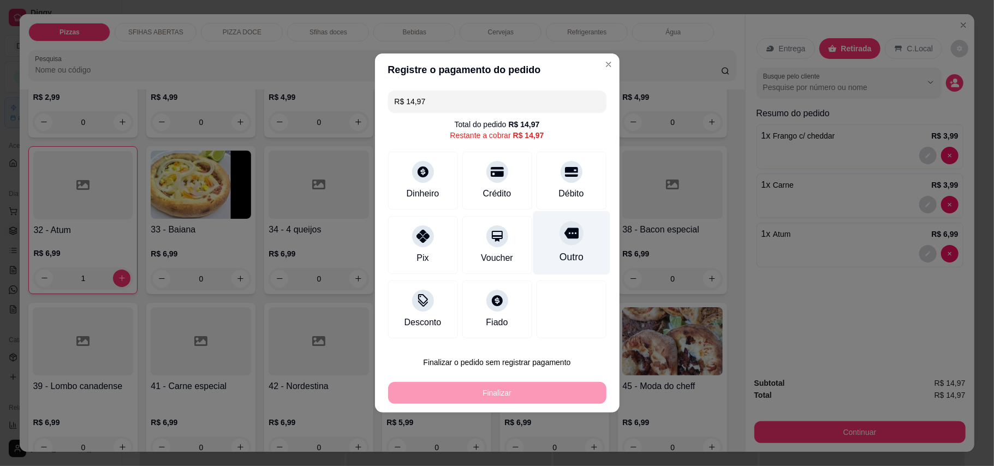
click at [567, 241] on div at bounding box center [572, 233] width 24 height 24
type input "R$ 0,00"
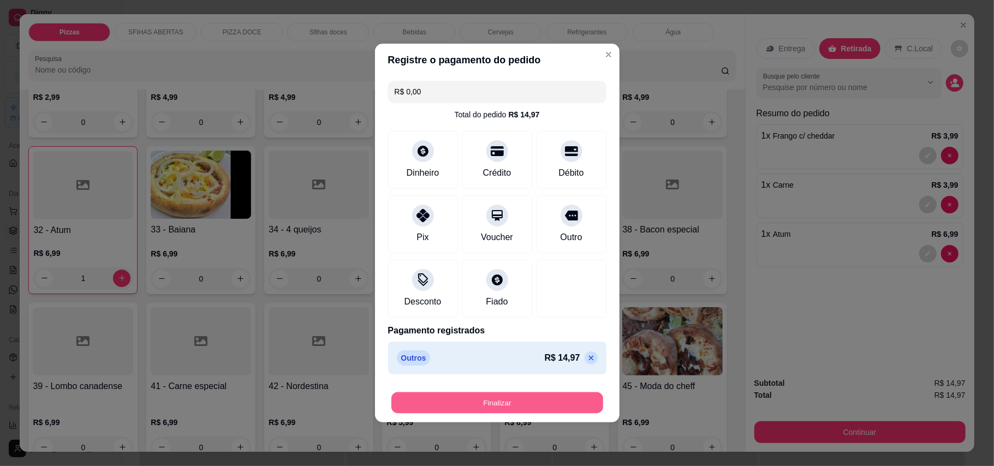
click at [540, 400] on button "Finalizar" at bounding box center [498, 403] width 212 height 21
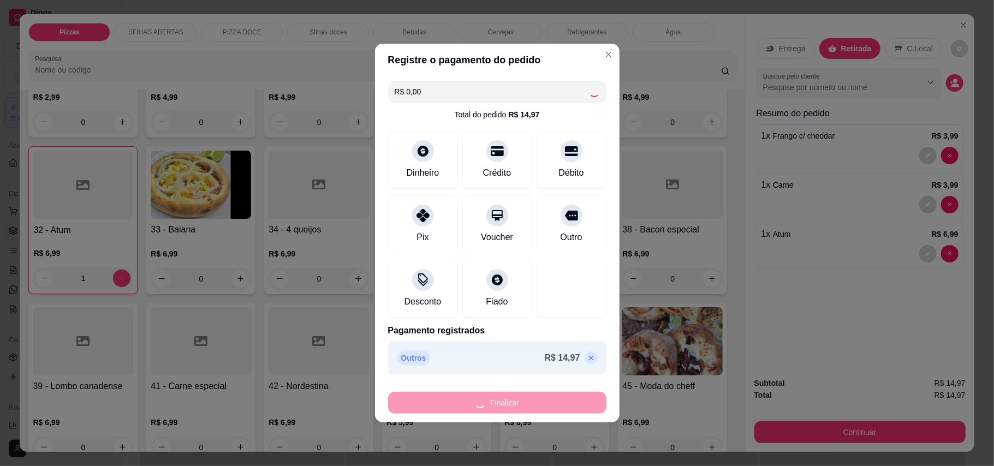
type input "0"
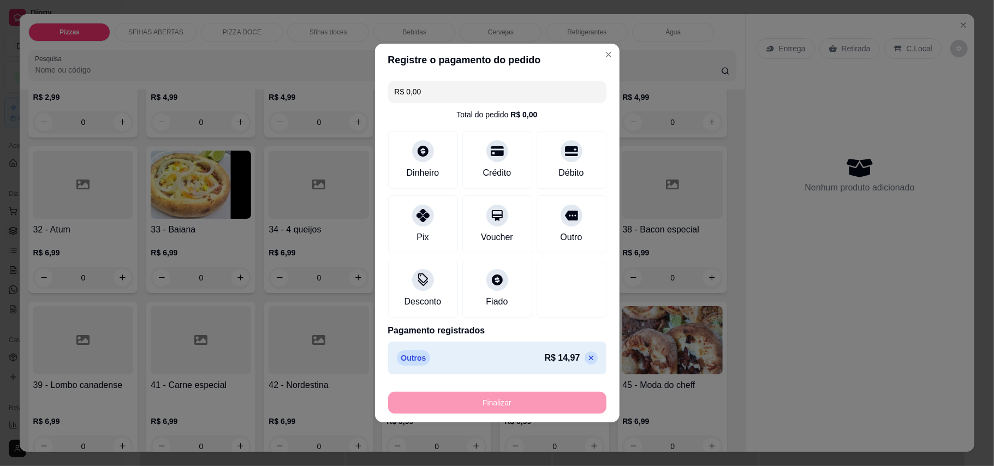
type input "-R$ 14,97"
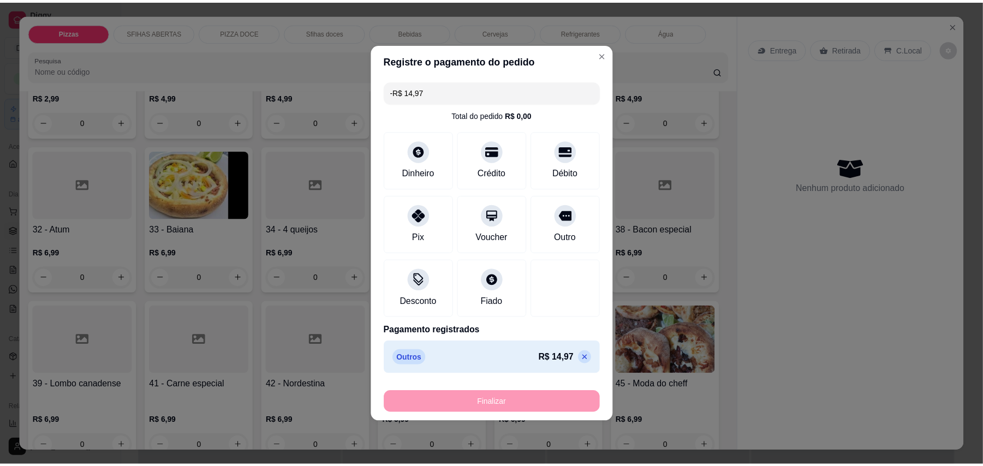
scroll to position [508, 0]
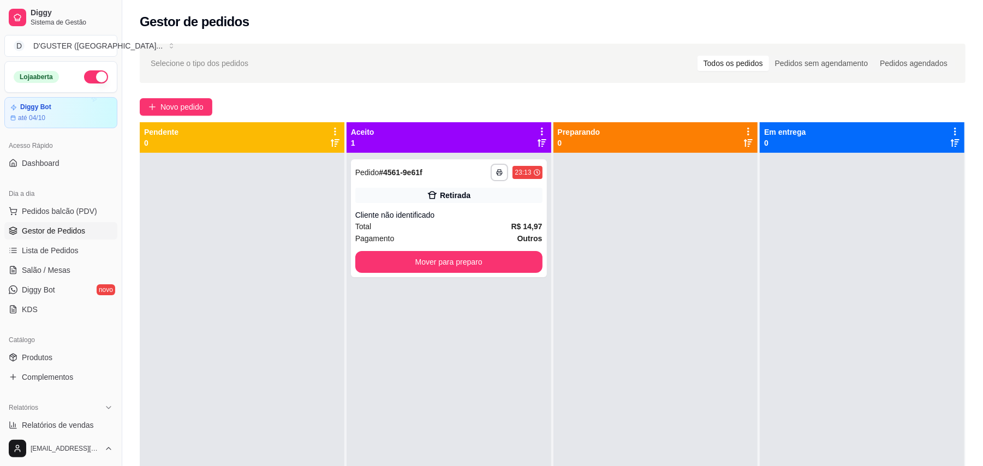
scroll to position [167, 0]
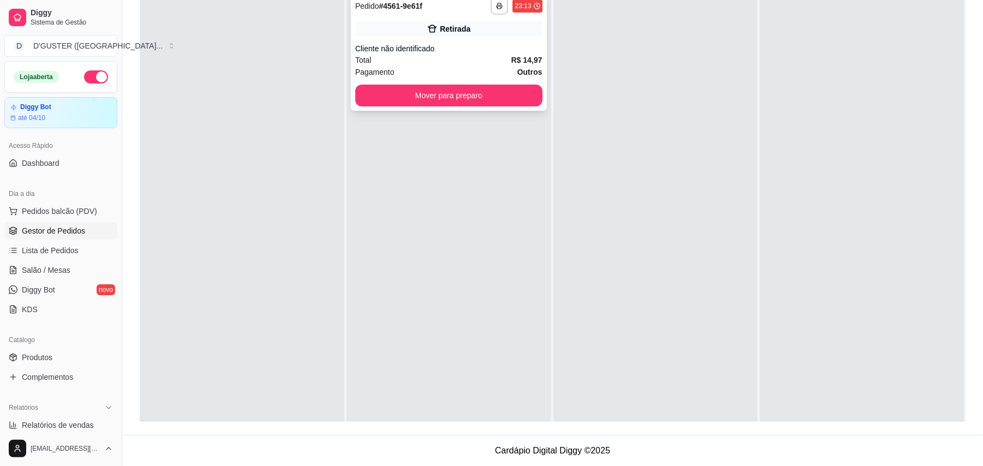
click at [439, 75] on div "Pagamento Outros" at bounding box center [448, 72] width 187 height 12
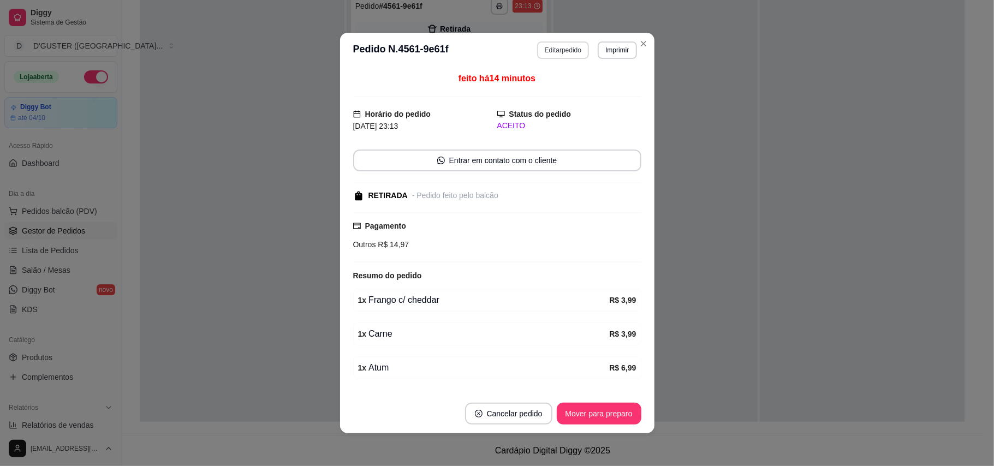
click at [553, 46] on button "Editar pedido" at bounding box center [563, 49] width 52 height 17
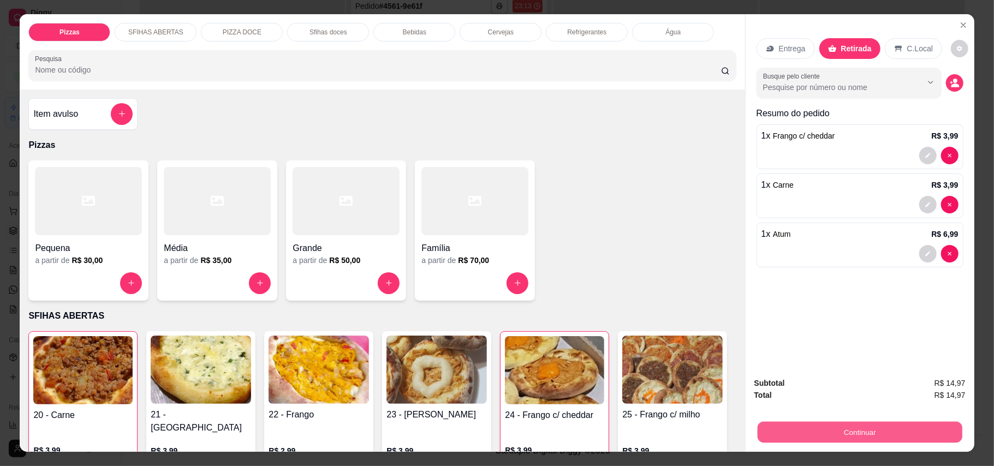
click at [879, 435] on button "Continuar" at bounding box center [859, 432] width 205 height 21
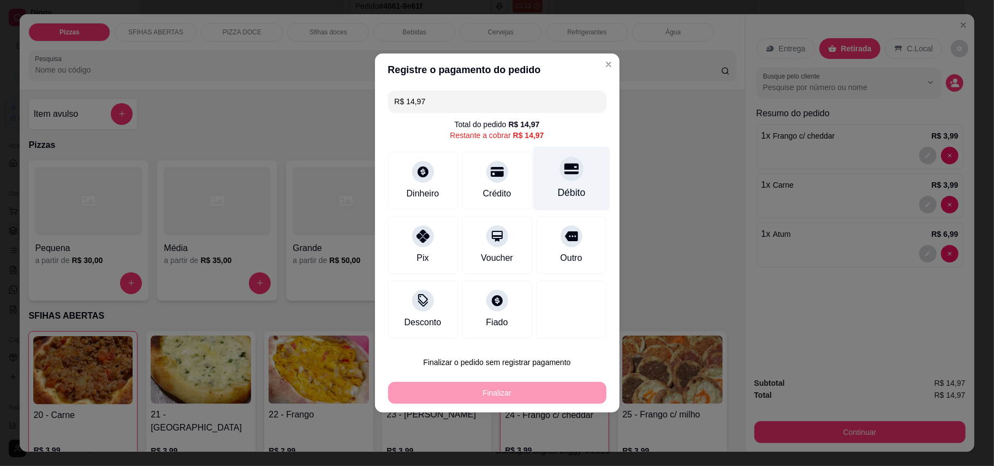
click at [572, 185] on div "Débito" at bounding box center [571, 179] width 77 height 64
type input "R$ 0,00"
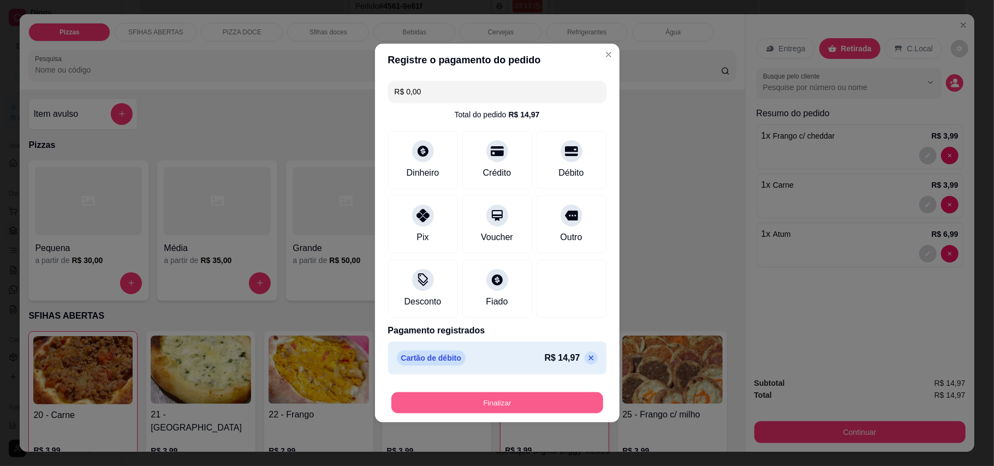
click at [549, 408] on button "Finalizar" at bounding box center [498, 403] width 212 height 21
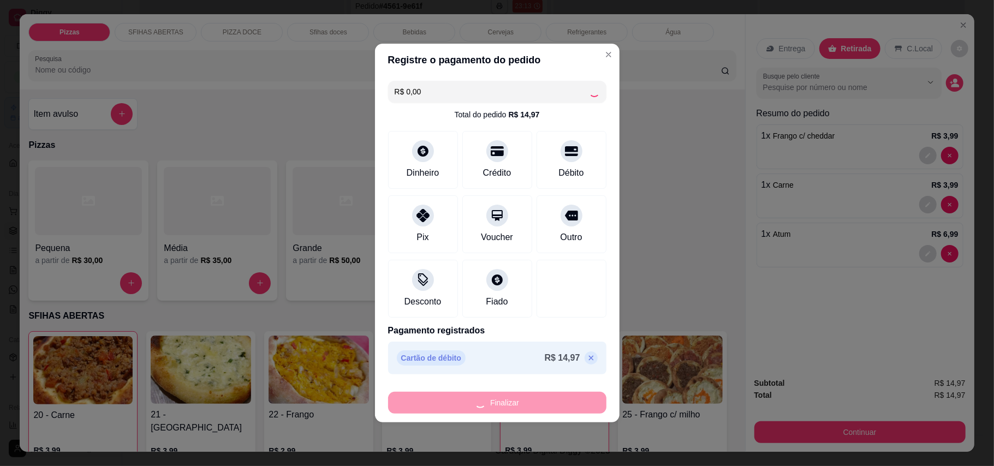
type input "0"
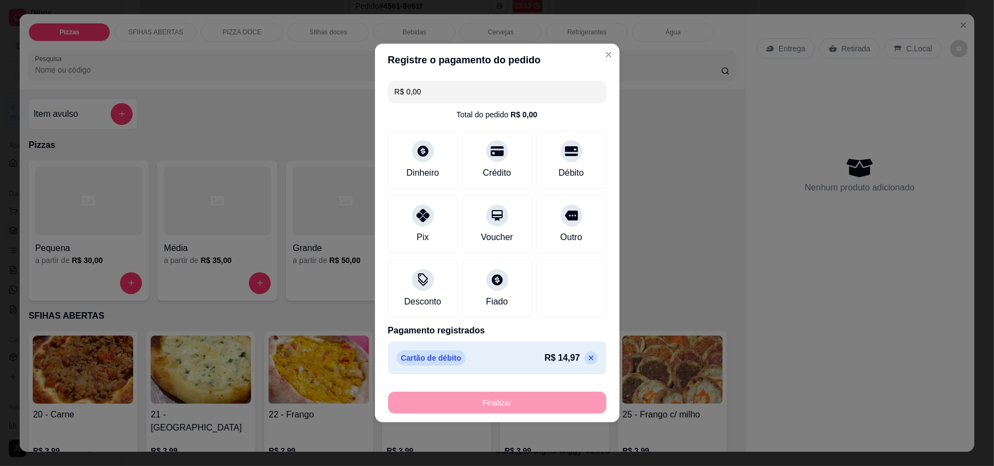
type input "-R$ 14,97"
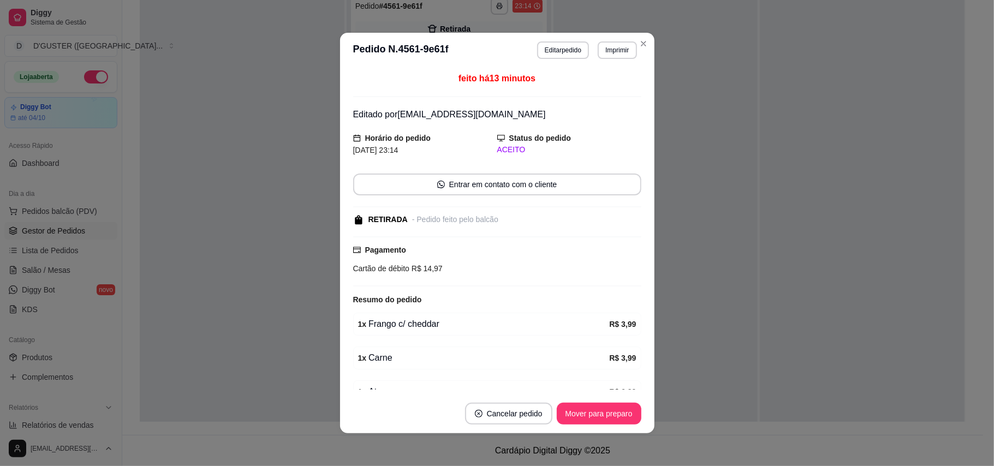
click at [549, 404] on footer "Cancelar pedido Mover para preparo" at bounding box center [497, 413] width 315 height 39
click at [586, 410] on button "Mover para preparo" at bounding box center [599, 414] width 85 height 22
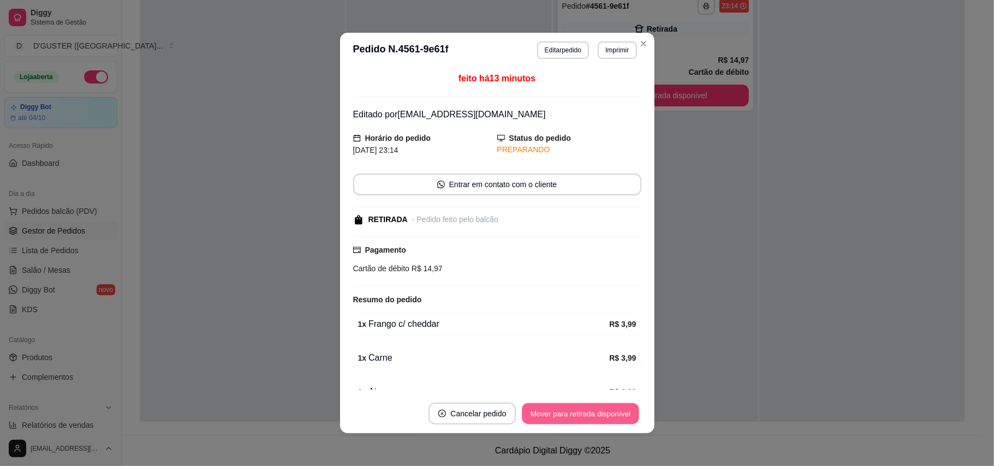
click at [586, 410] on button "Mover para retirada disponível" at bounding box center [581, 414] width 117 height 21
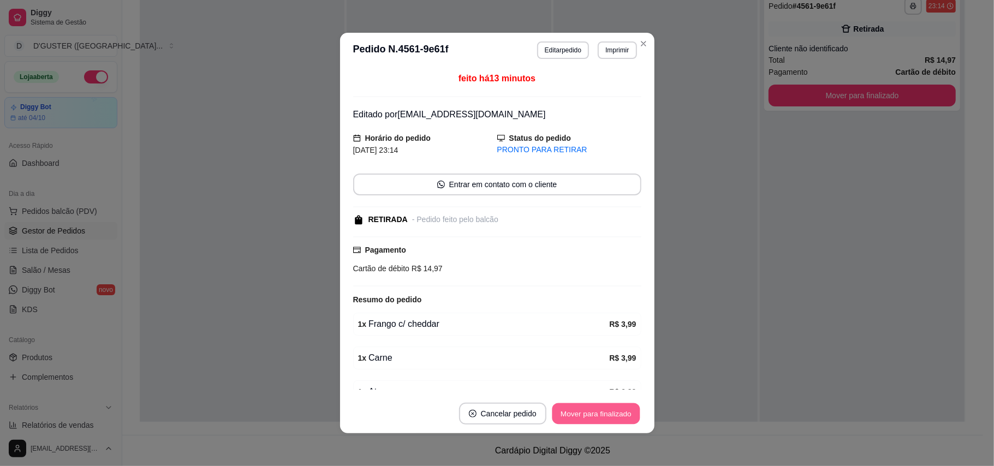
click at [586, 410] on button "Mover para finalizado" at bounding box center [596, 414] width 88 height 21
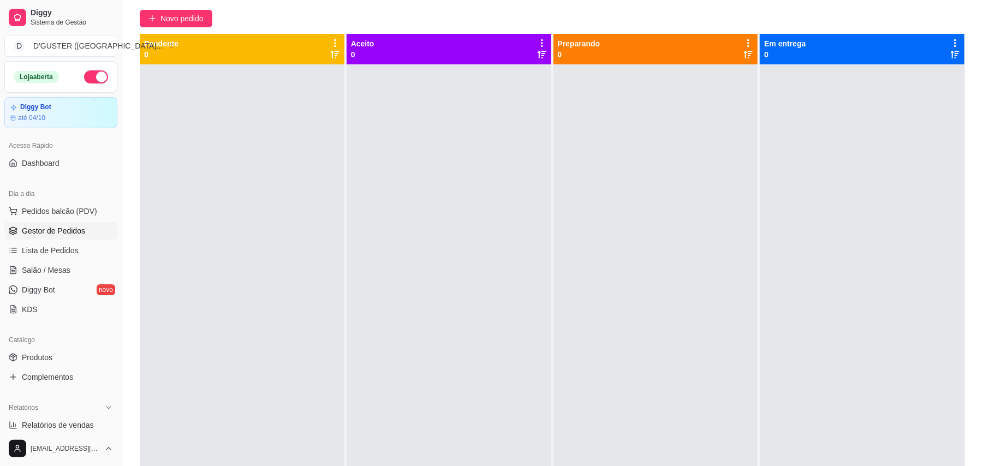
scroll to position [0, 0]
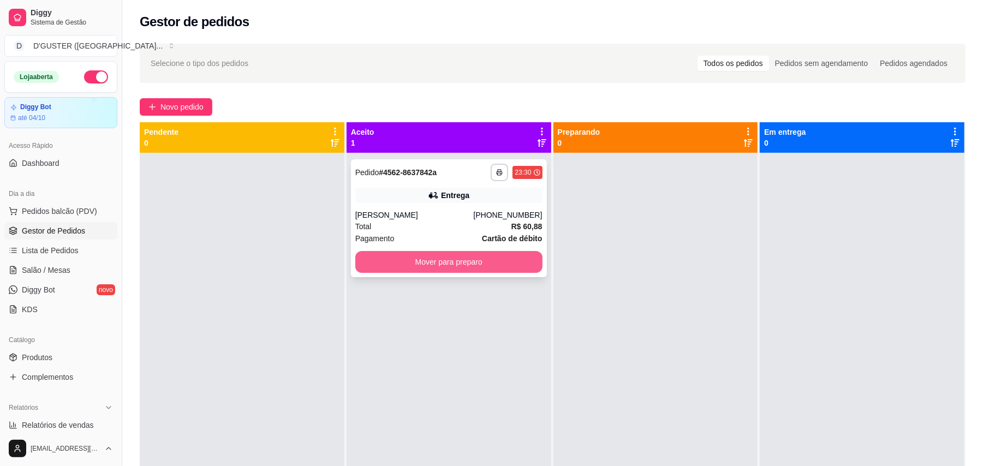
click at [460, 263] on button "Mover para preparo" at bounding box center [448, 262] width 187 height 22
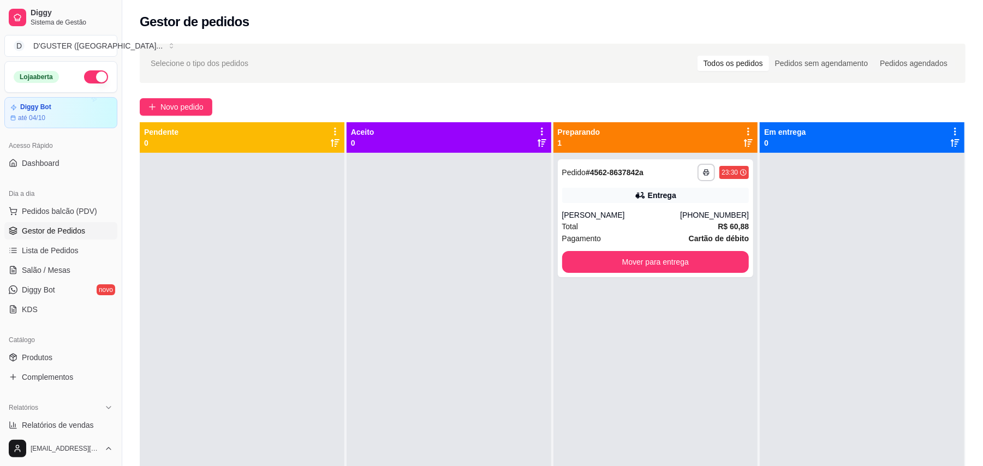
click at [84, 73] on button "button" at bounding box center [96, 76] width 24 height 13
click at [93, 81] on button "button" at bounding box center [96, 76] width 24 height 13
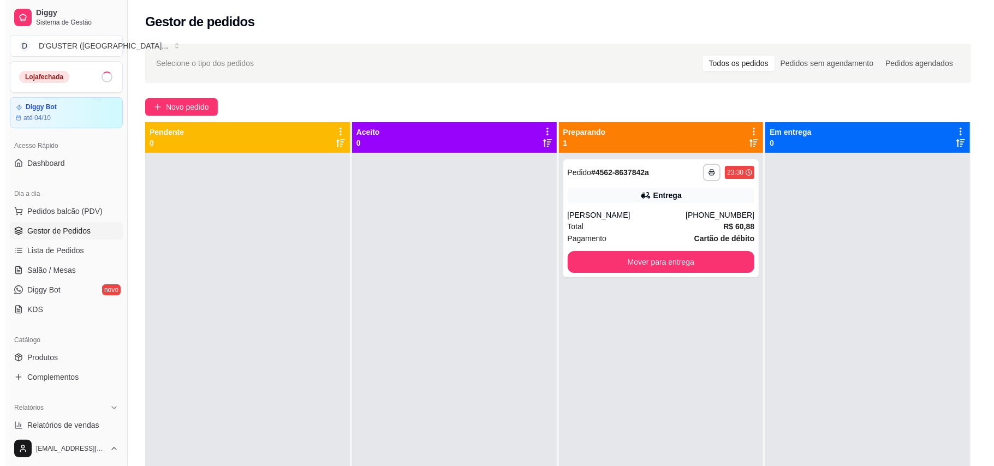
scroll to position [73, 0]
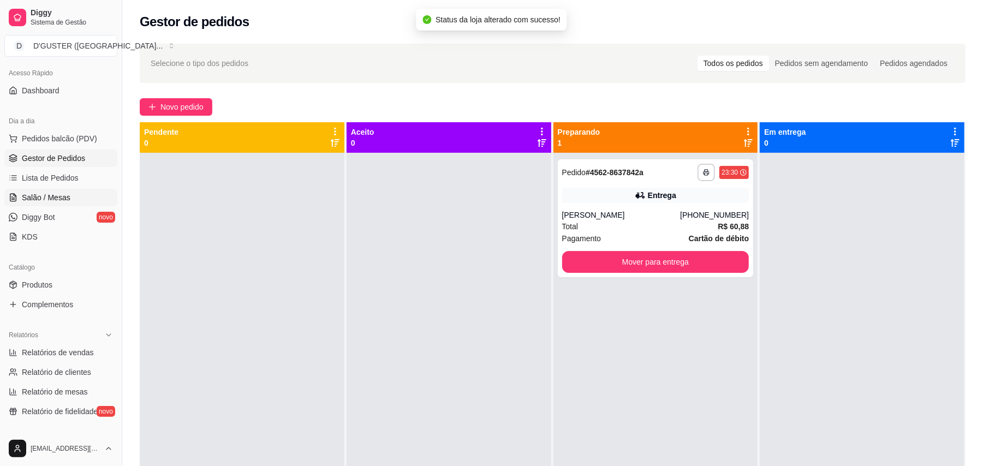
click at [66, 200] on span "Salão / Mesas" at bounding box center [46, 197] width 49 height 11
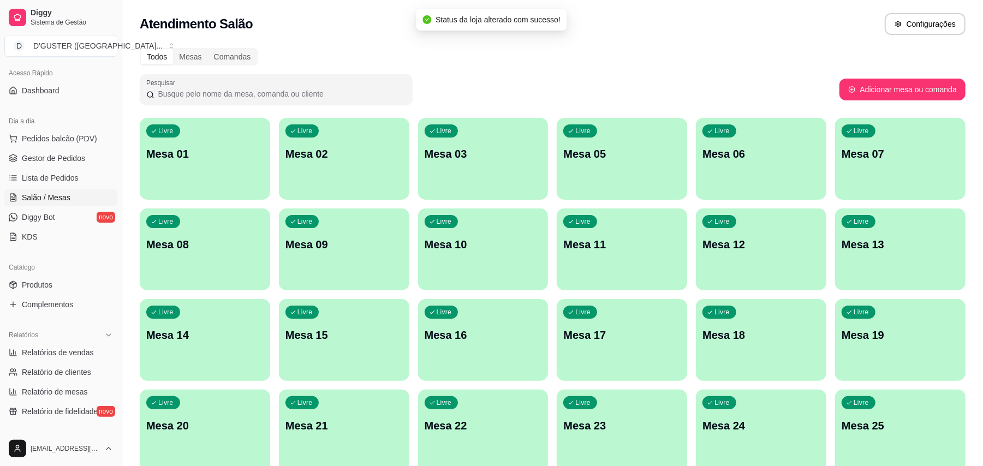
click at [201, 168] on div "Livre Mesa 01" at bounding box center [205, 152] width 131 height 69
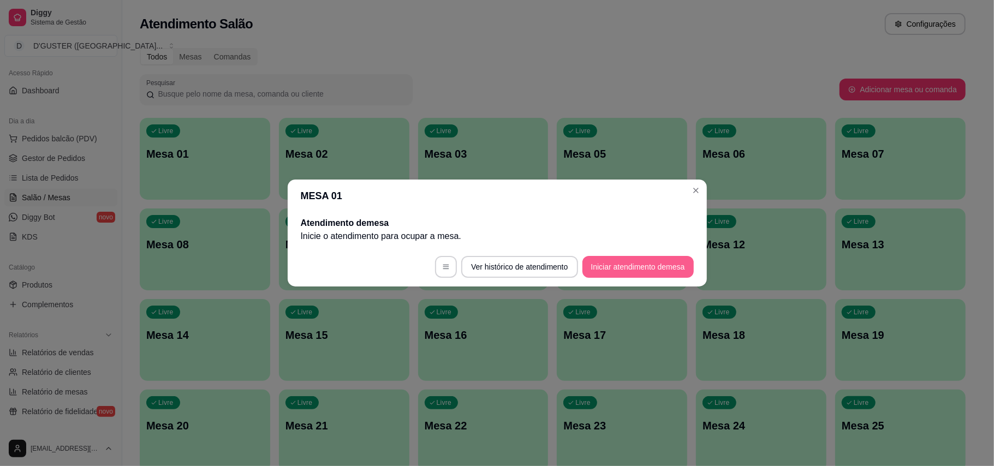
click at [632, 260] on button "Iniciar atendimento de mesa" at bounding box center [638, 267] width 111 height 22
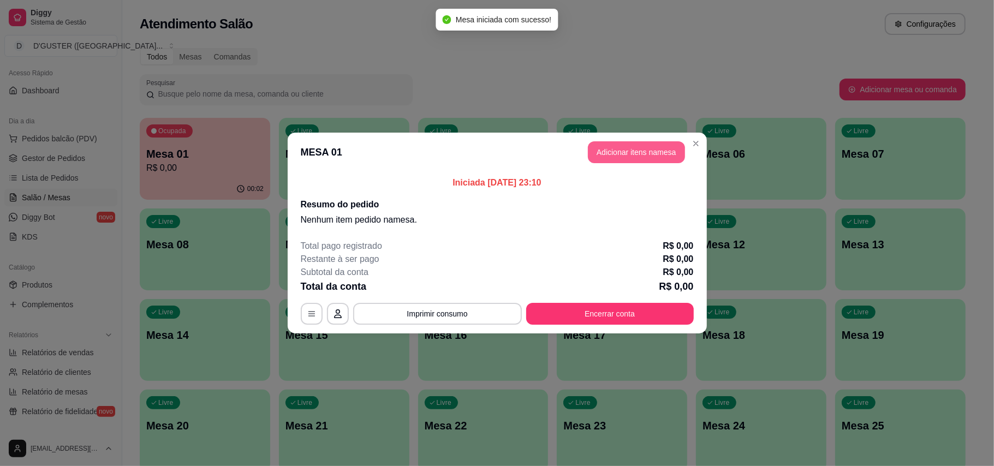
click at [621, 153] on button "Adicionar itens na mesa" at bounding box center [636, 152] width 97 height 22
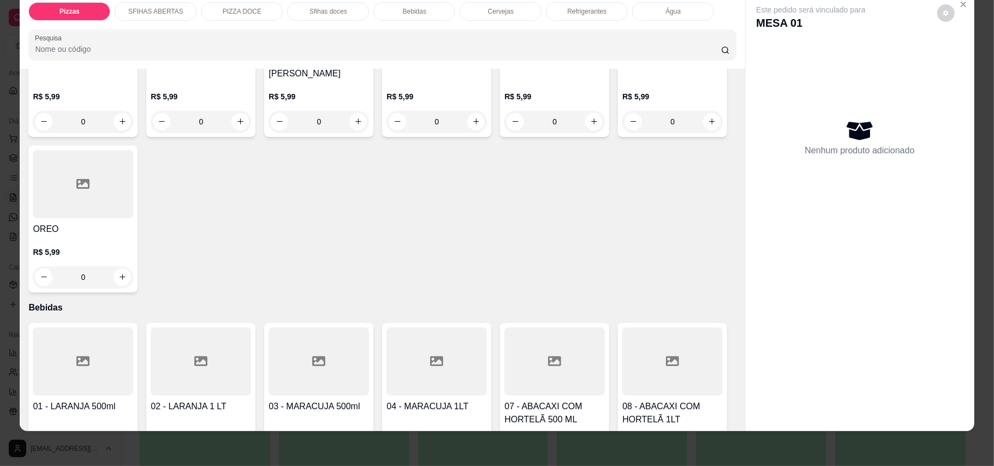
scroll to position [1311, 0]
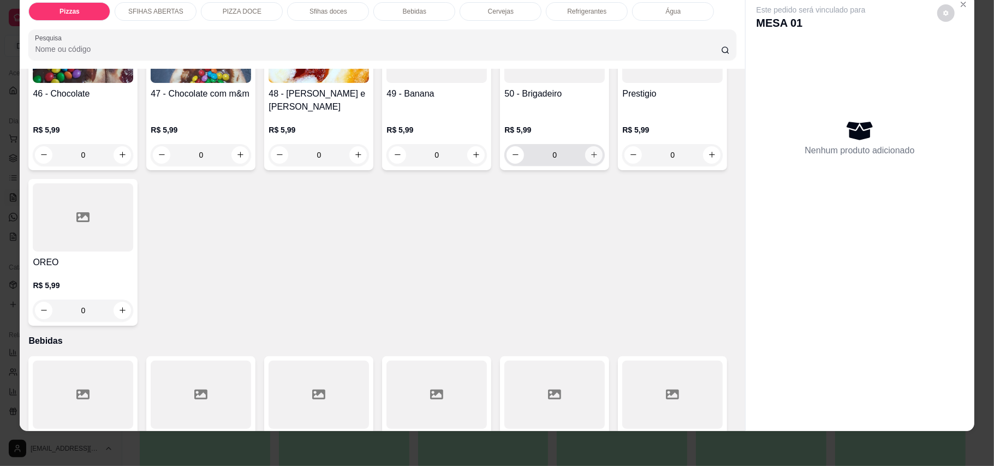
click at [590, 159] on icon "increase-product-quantity" at bounding box center [594, 155] width 8 height 8
type input "1"
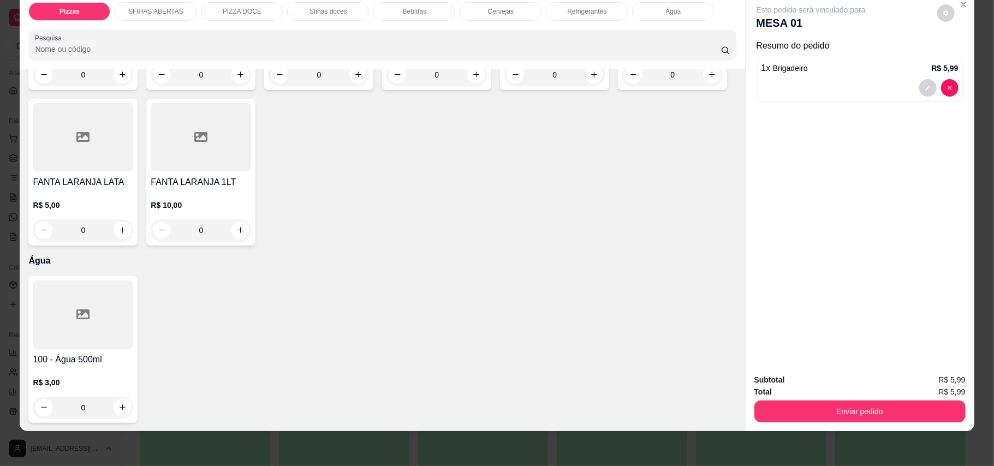
scroll to position [2475, 0]
click at [232, 83] on button "increase-product-quantity" at bounding box center [240, 74] width 17 height 17
type input "1"
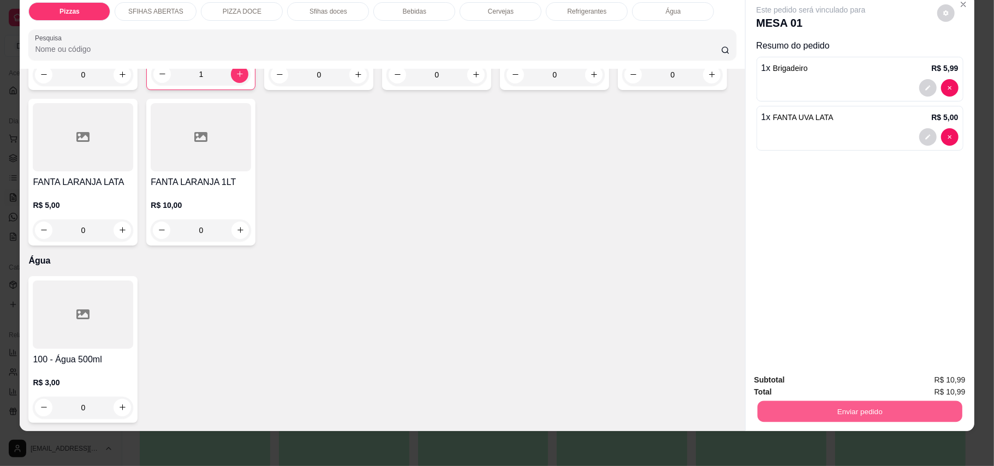
click at [838, 416] on button "Enviar pedido" at bounding box center [859, 411] width 205 height 21
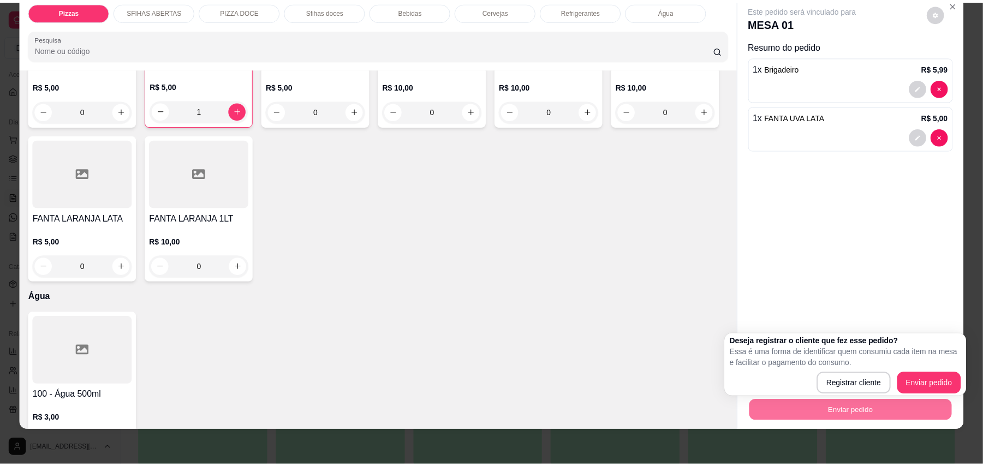
scroll to position [2111, 0]
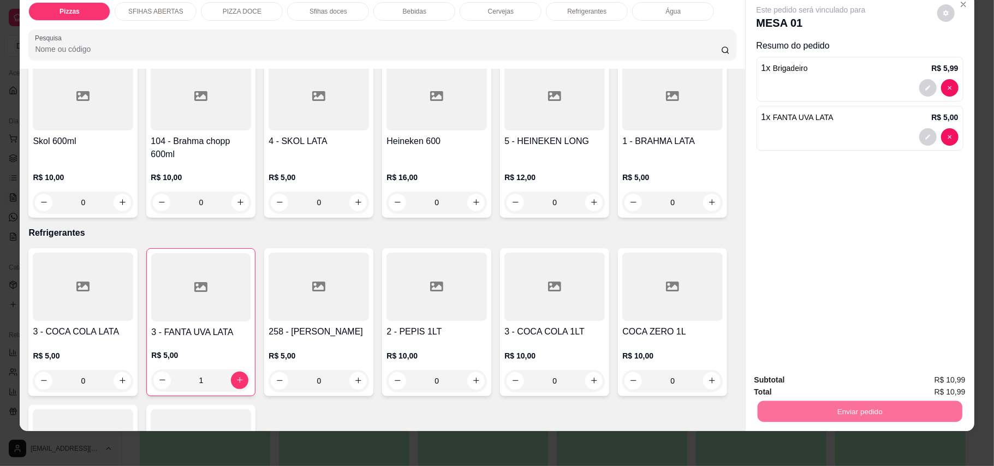
click at [935, 387] on button "Enviar pedido" at bounding box center [936, 385] width 62 height 21
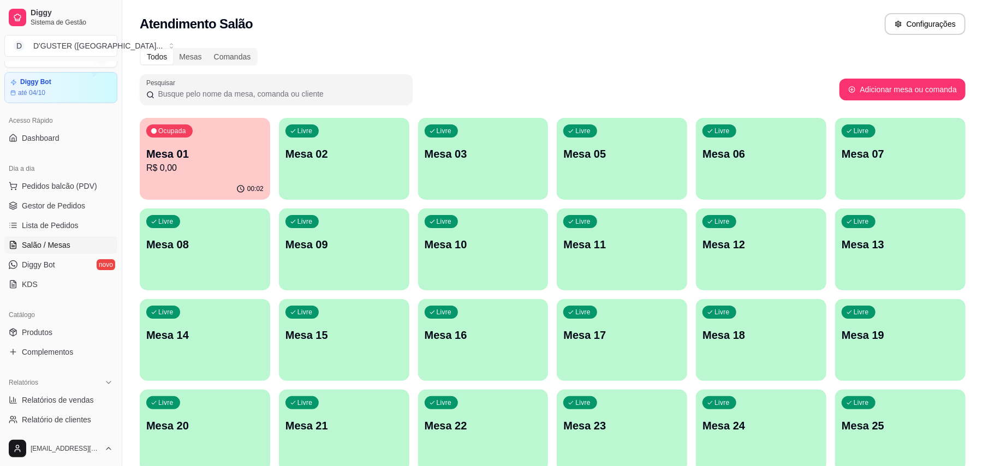
scroll to position [0, 0]
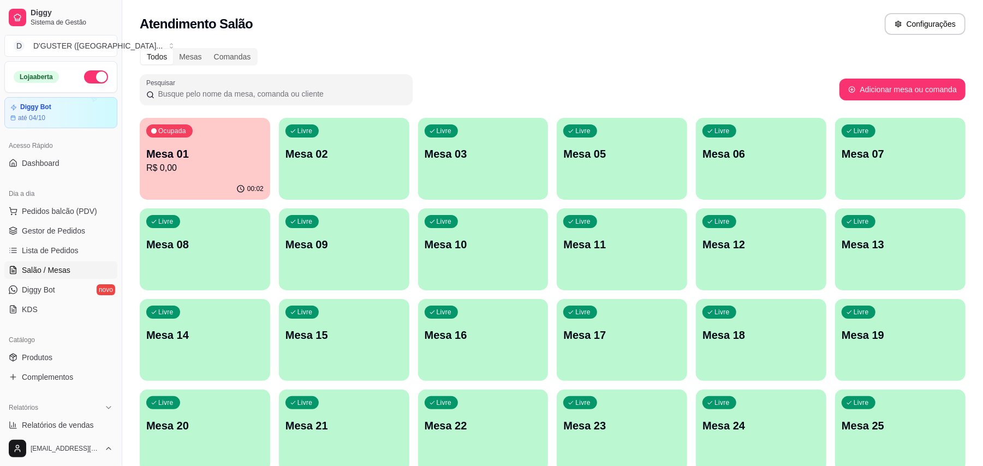
click at [84, 75] on button "button" at bounding box center [96, 76] width 24 height 13
click at [180, 169] on p "R$ 0,00" at bounding box center [204, 168] width 117 height 13
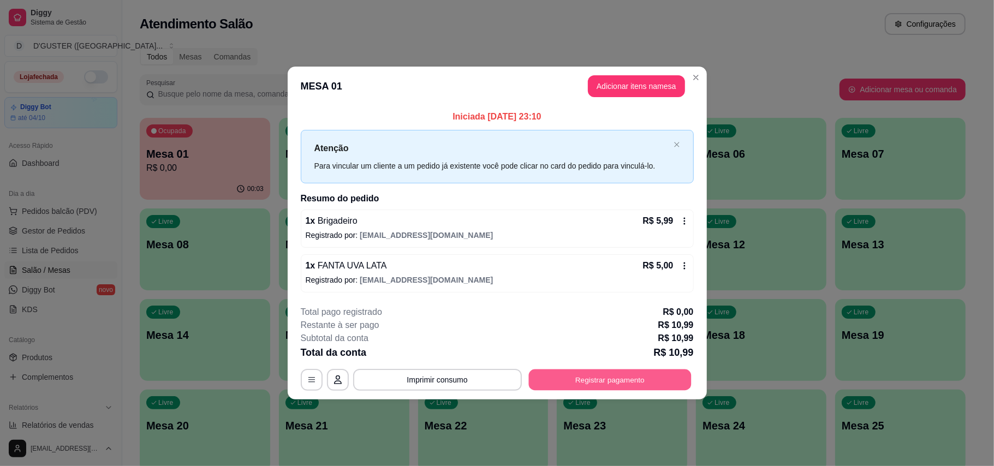
click at [617, 386] on button "Registrar pagamento" at bounding box center [610, 379] width 163 height 21
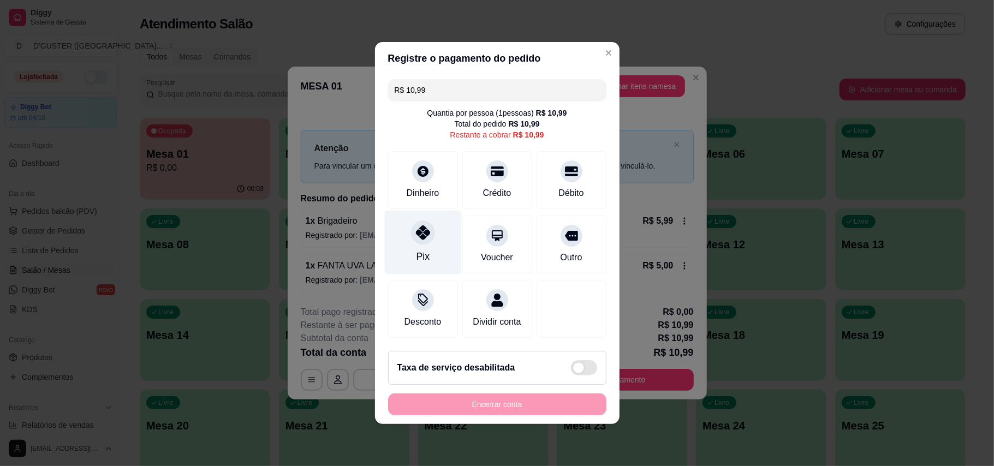
click at [416, 226] on icon at bounding box center [423, 233] width 14 height 14
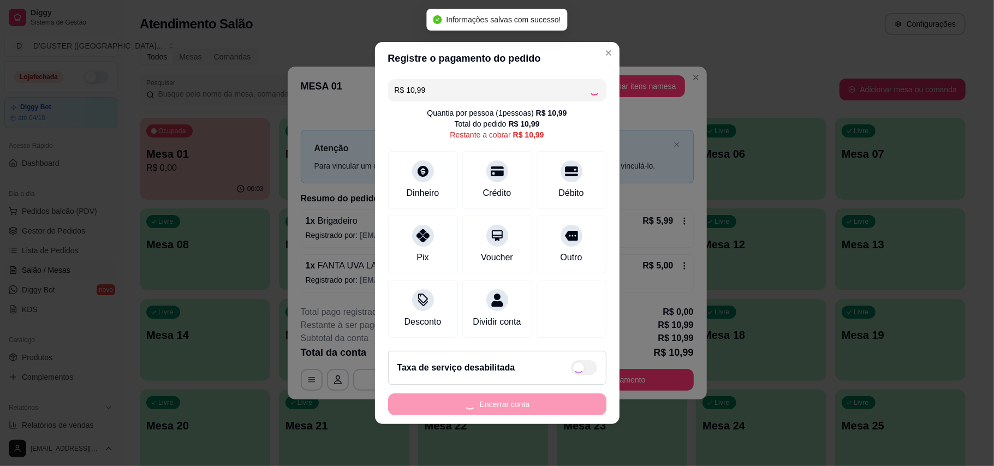
type input "R$ 0,00"
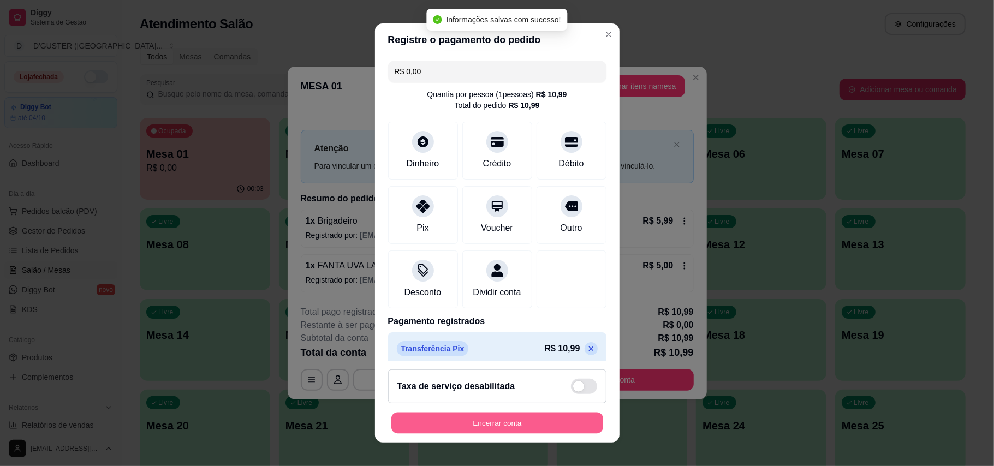
click at [583, 424] on button "Encerrar conta" at bounding box center [498, 423] width 212 height 21
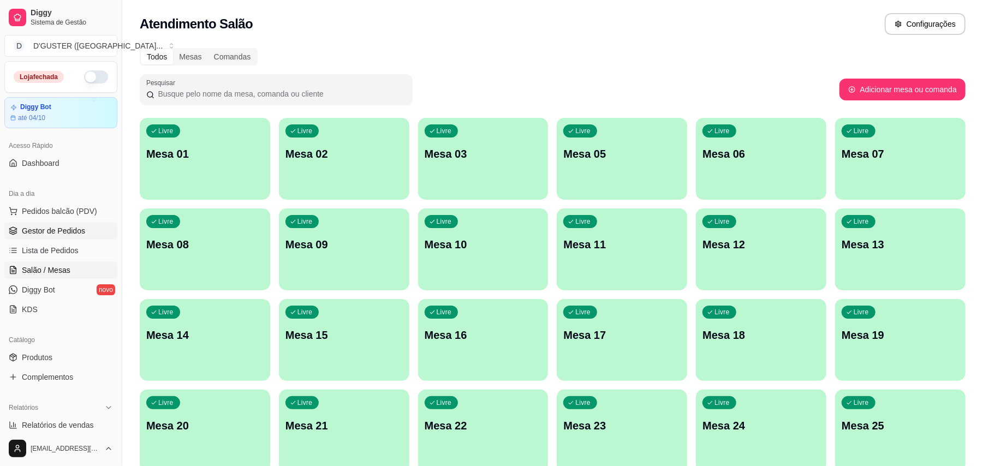
click at [70, 232] on span "Gestor de Pedidos" at bounding box center [53, 231] width 63 height 11
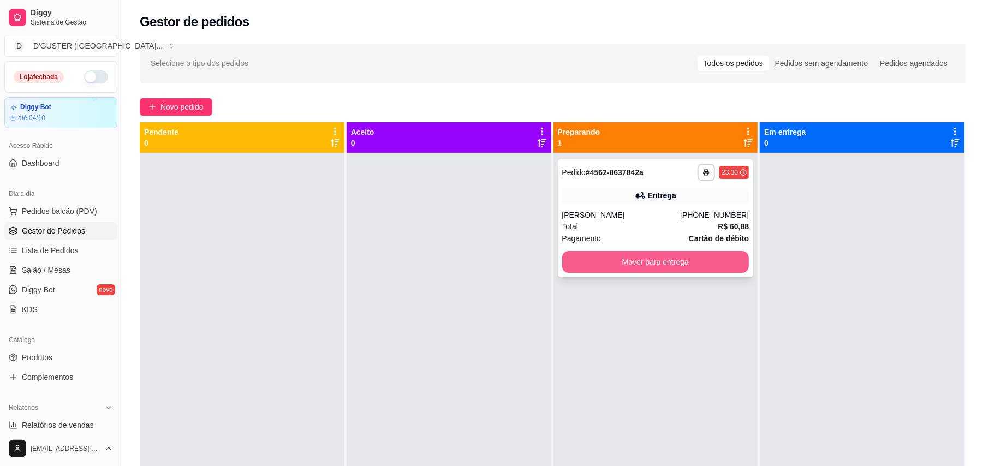
click at [700, 263] on button "Mover para entrega" at bounding box center [655, 262] width 187 height 22
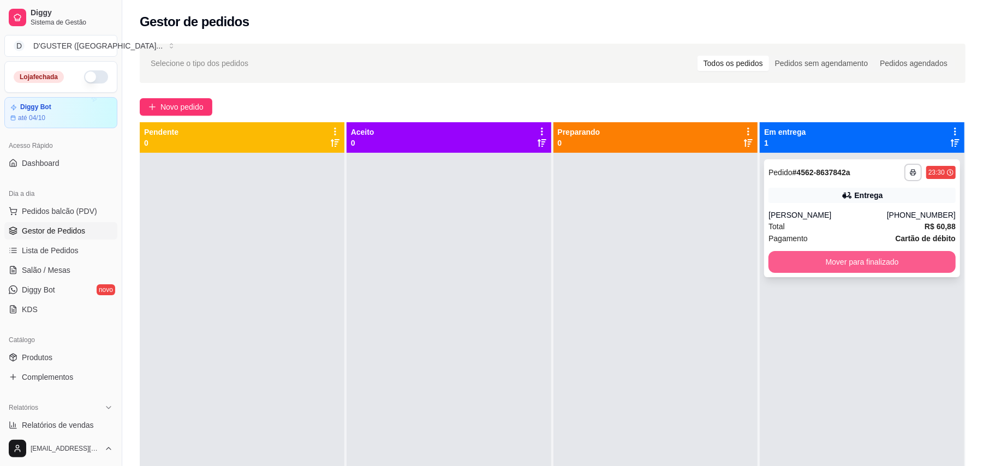
click at [901, 262] on button "Mover para finalizado" at bounding box center [862, 262] width 187 height 22
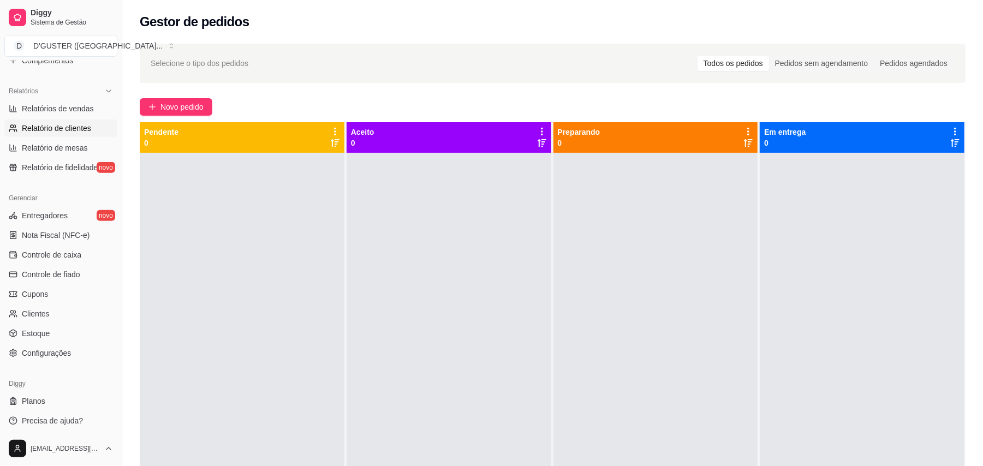
scroll to position [319, 0]
click at [75, 258] on span "Controle de caixa" at bounding box center [52, 252] width 60 height 11
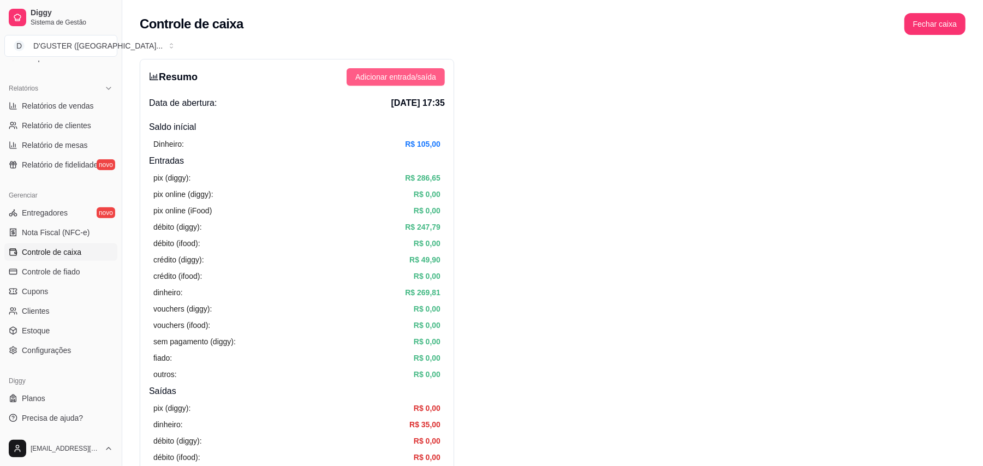
click at [385, 79] on span "Adicionar entrada/saída" at bounding box center [395, 77] width 81 height 12
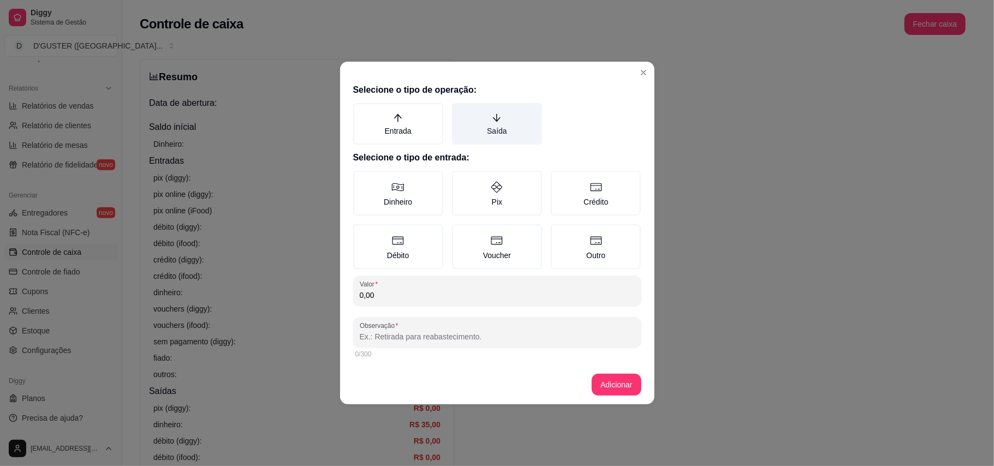
click at [490, 118] on label "Saída" at bounding box center [497, 123] width 90 height 41
click at [460, 111] on button "Saída" at bounding box center [456, 107] width 9 height 9
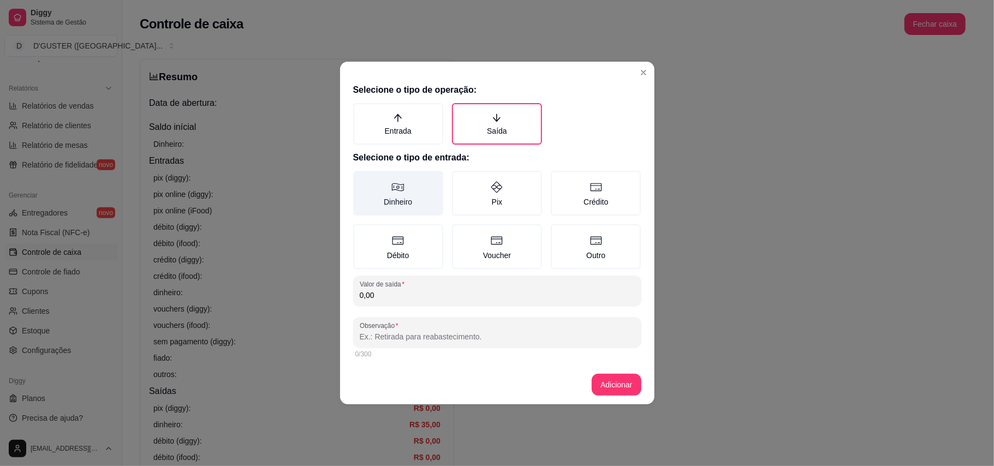
click at [417, 194] on label "Dinheiro" at bounding box center [398, 193] width 90 height 45
click at [361, 179] on button "Dinheiro" at bounding box center [357, 174] width 9 height 9
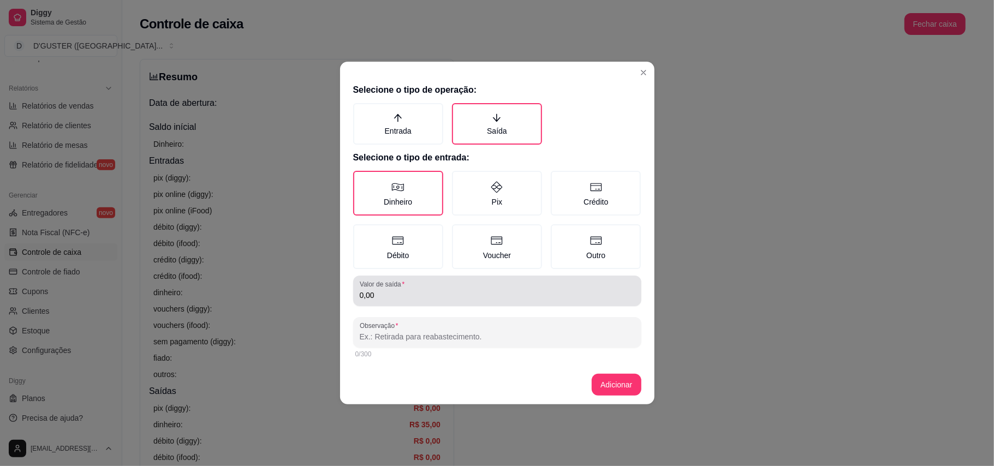
click at [477, 289] on div "0,00" at bounding box center [497, 291] width 275 height 22
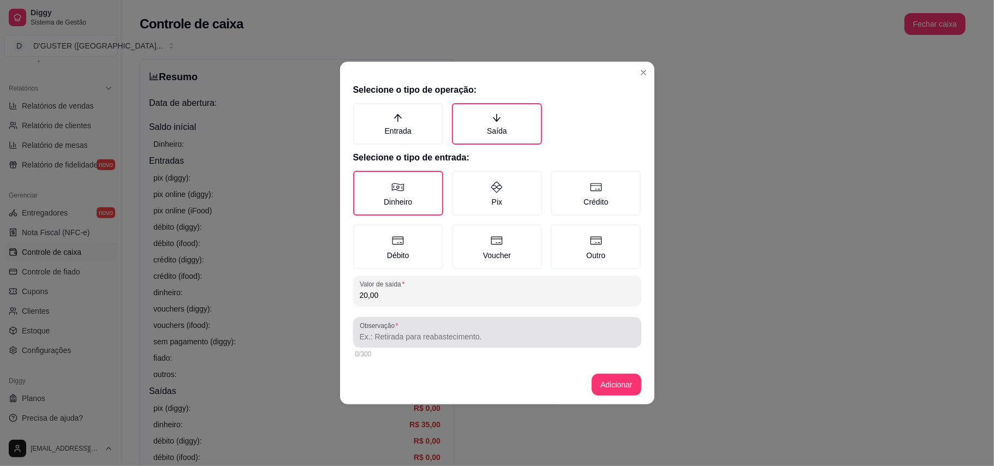
type input "20,00"
click at [479, 335] on input "Observação" at bounding box center [497, 336] width 275 height 11
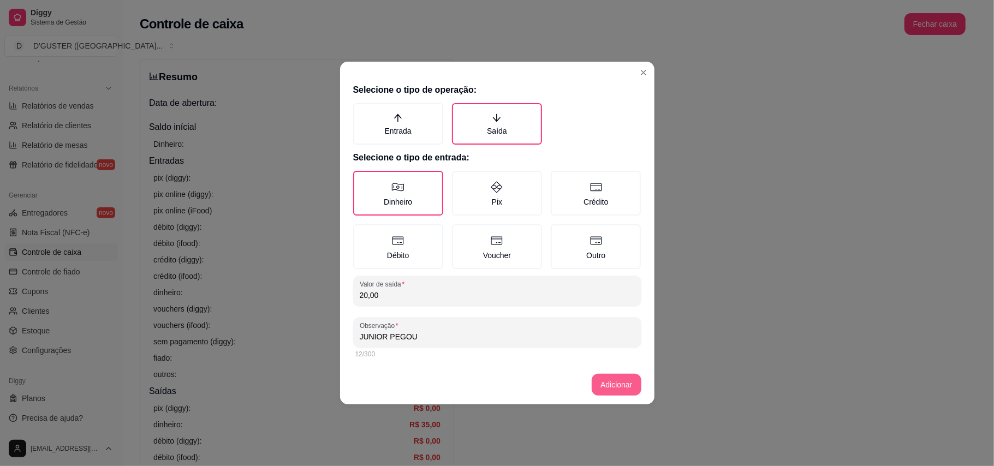
type input "JUNIOR PEGOU"
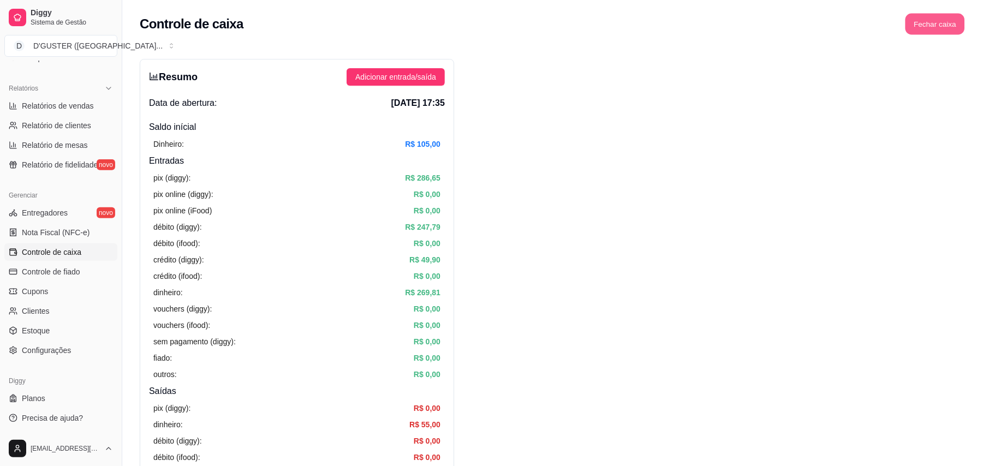
click at [946, 29] on button "Fechar caixa" at bounding box center [936, 24] width 60 height 21
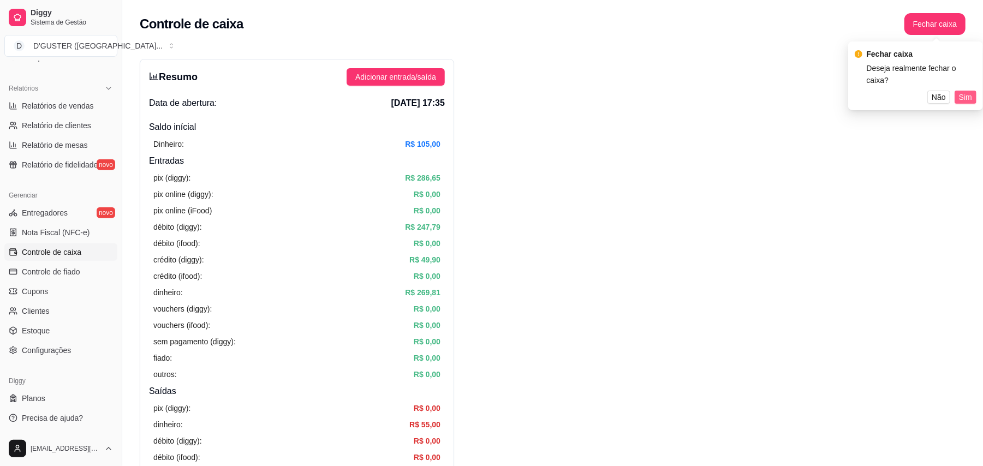
click at [968, 91] on span "Sim" at bounding box center [965, 97] width 13 height 12
